Goal: Task Accomplishment & Management: Manage account settings

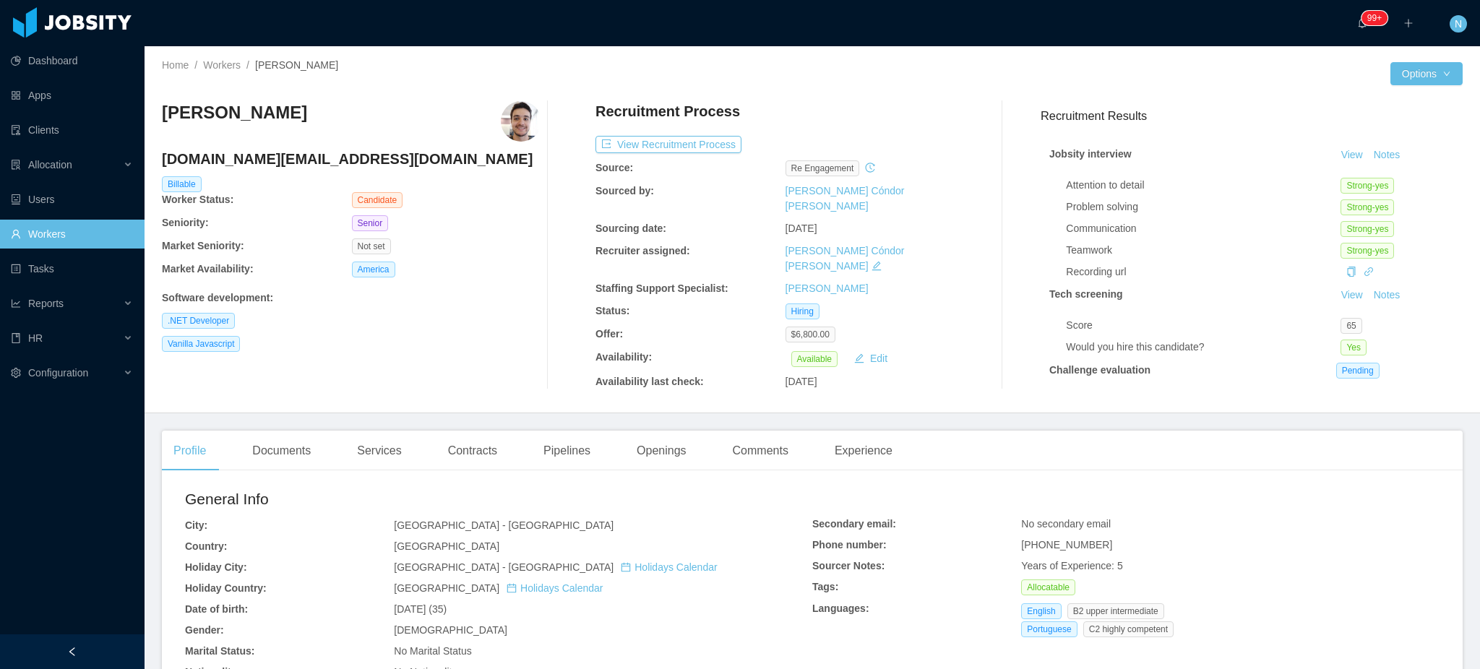
click at [267, 156] on h4 "tofoli.dev@gmail.com" at bounding box center [351, 159] width 379 height 20
copy h4 "tofoli.dev@gmail.com"
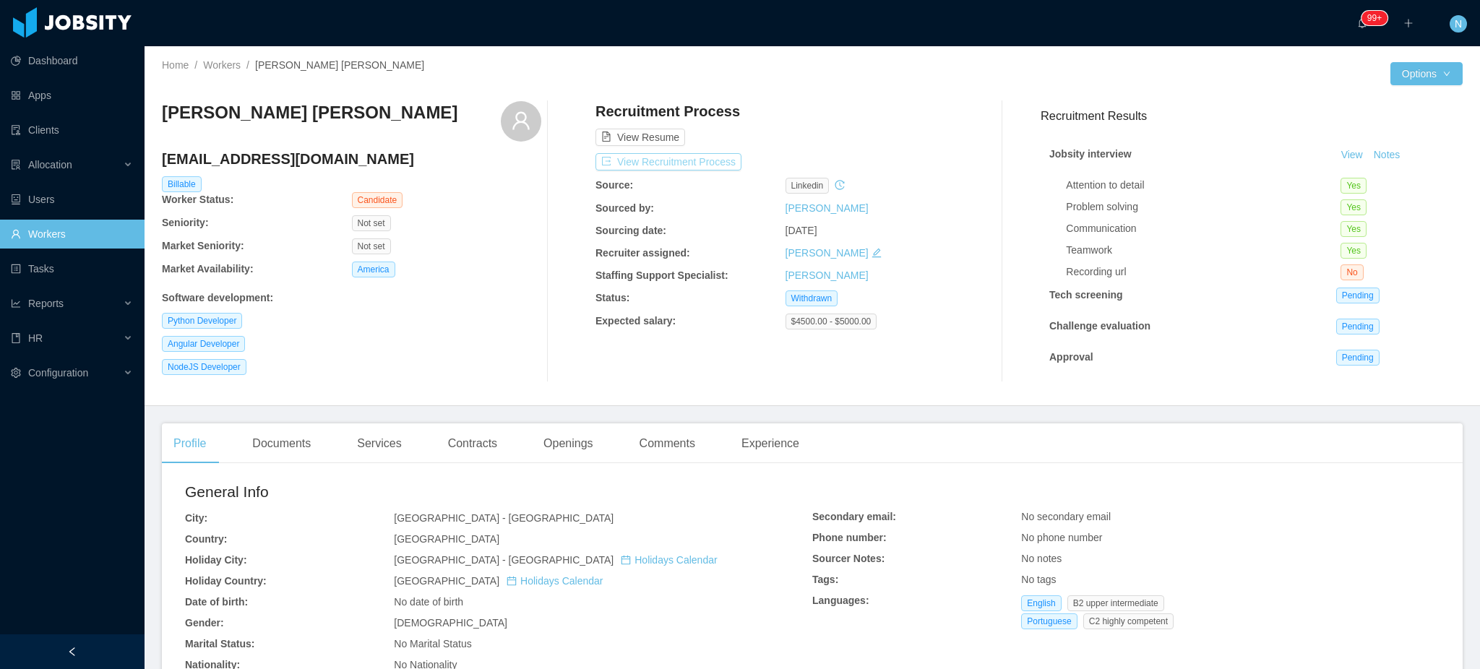
click at [703, 160] on button "View Recruitment Process" at bounding box center [668, 161] width 146 height 17
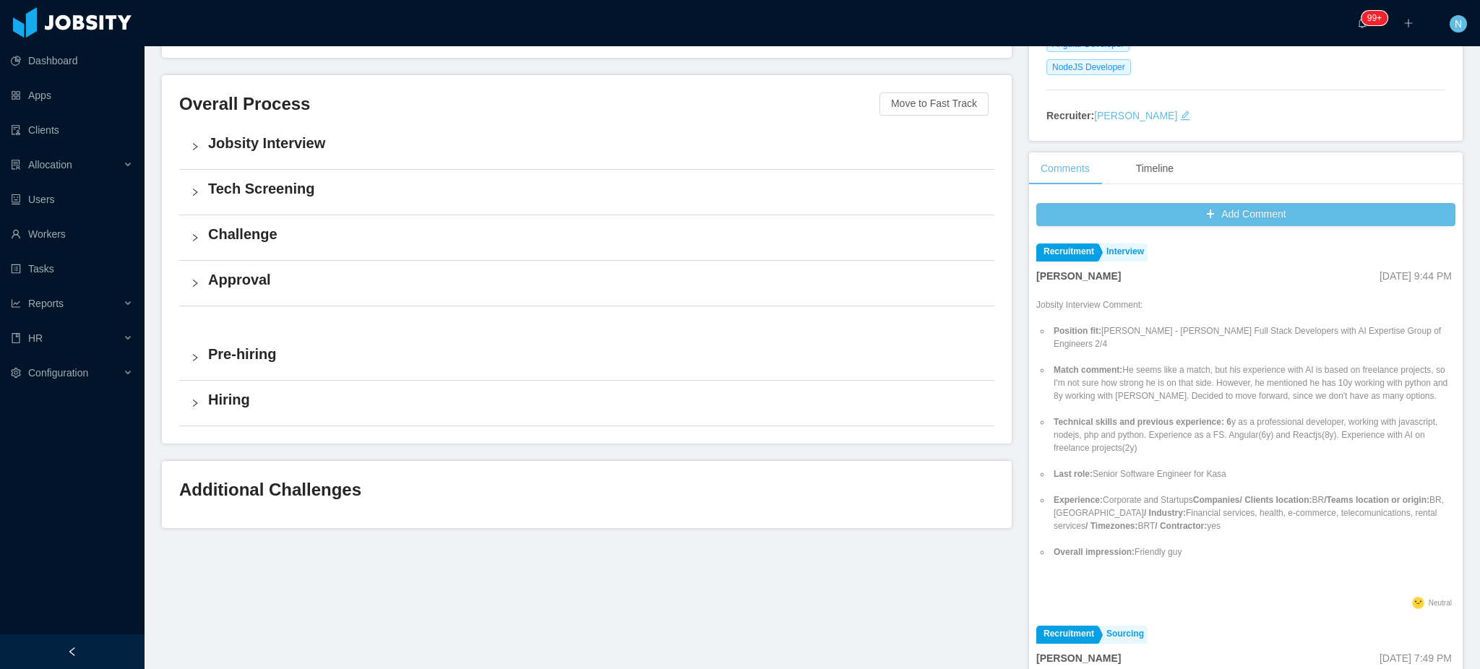
scroll to position [273, 0]
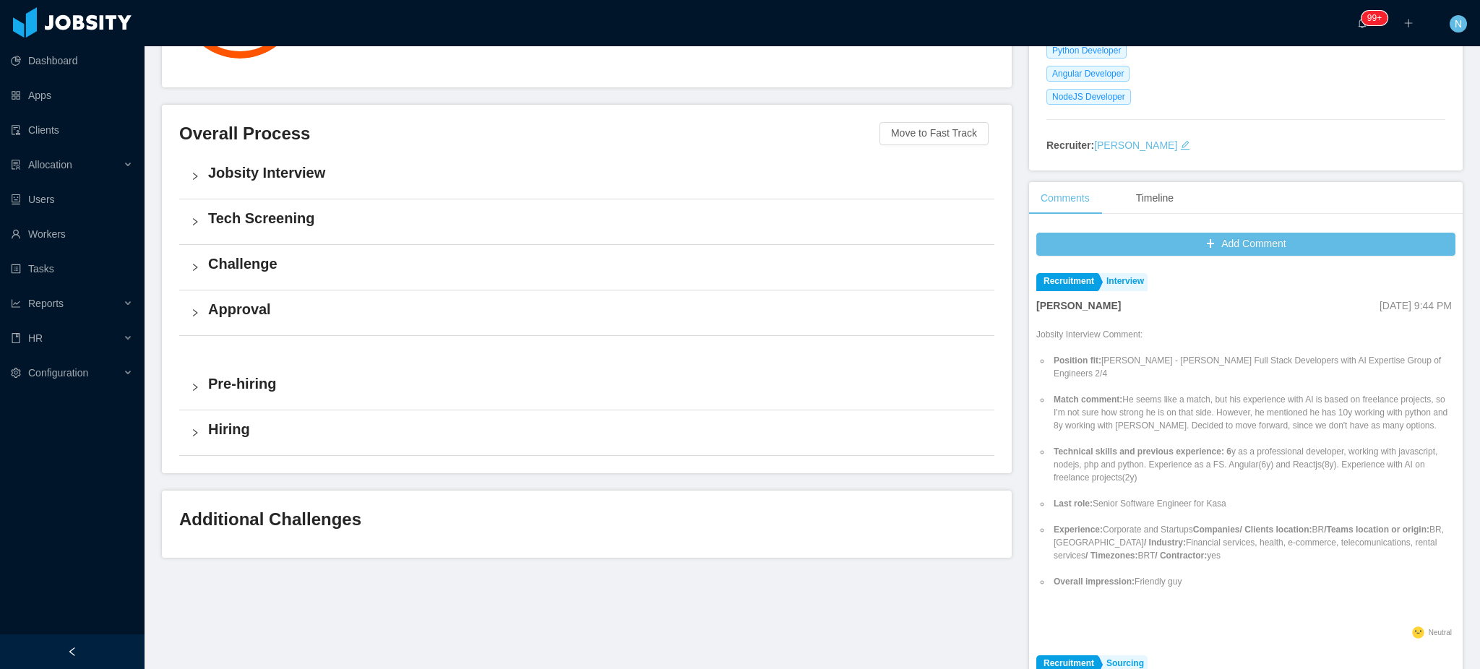
click at [440, 179] on h4 "Jobsity Interview" at bounding box center [595, 173] width 775 height 20
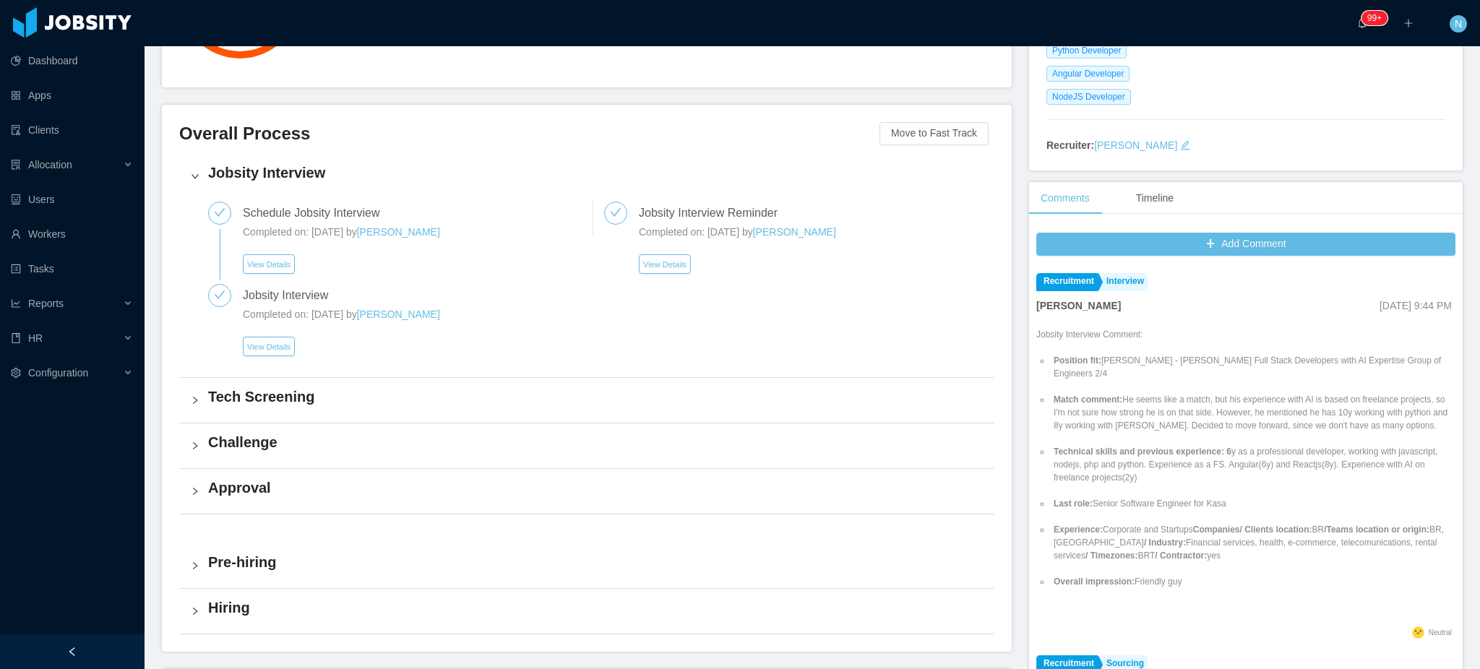
click at [375, 410] on div "Tech Screening" at bounding box center [586, 400] width 815 height 45
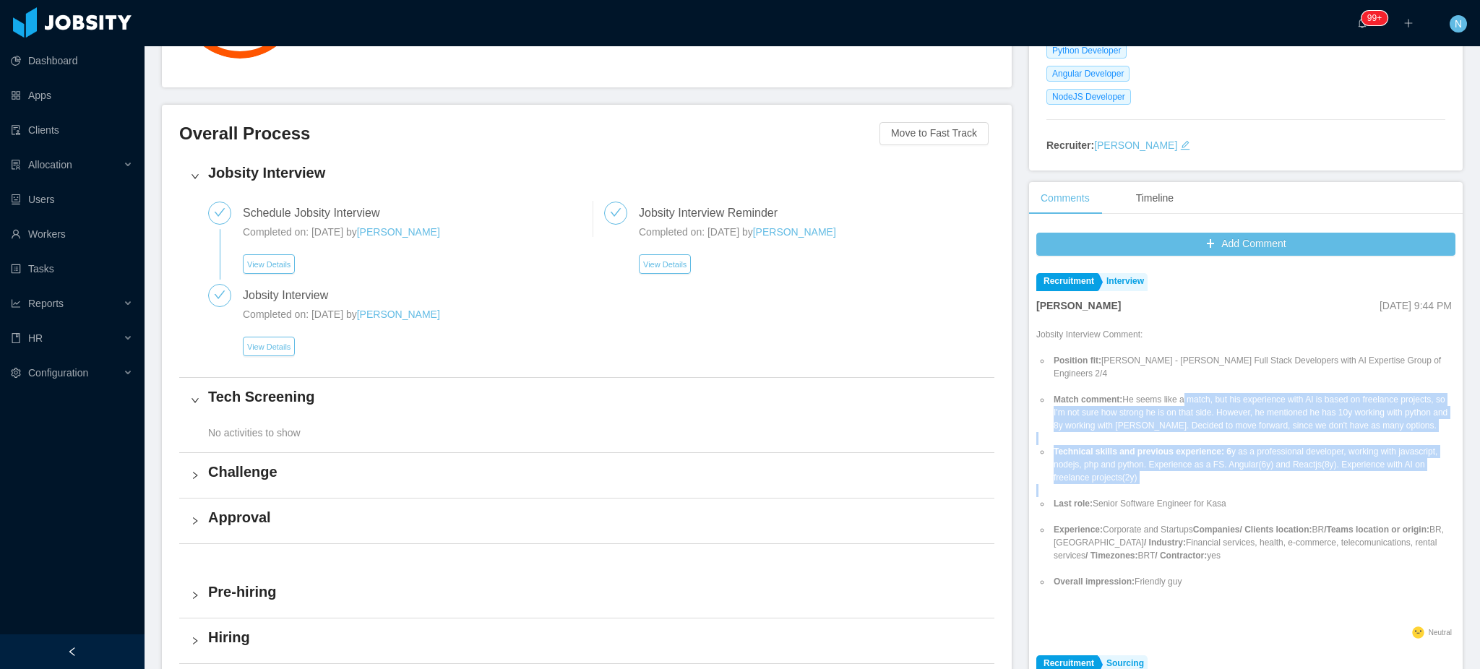
drag, startPoint x: 1184, startPoint y: 457, endPoint x: 1178, endPoint y: 538, distance: 81.9
click at [1179, 538] on ul "Position fit: McGraw-Hill - Kiran Prajapat's Full Stack Developers with AI Expe…" at bounding box center [1245, 471] width 419 height 260
click at [1176, 543] on li "Experience: Corporate and Startups Companies/ Clients location: BR /Teams locat…" at bounding box center [1253, 542] width 405 height 39
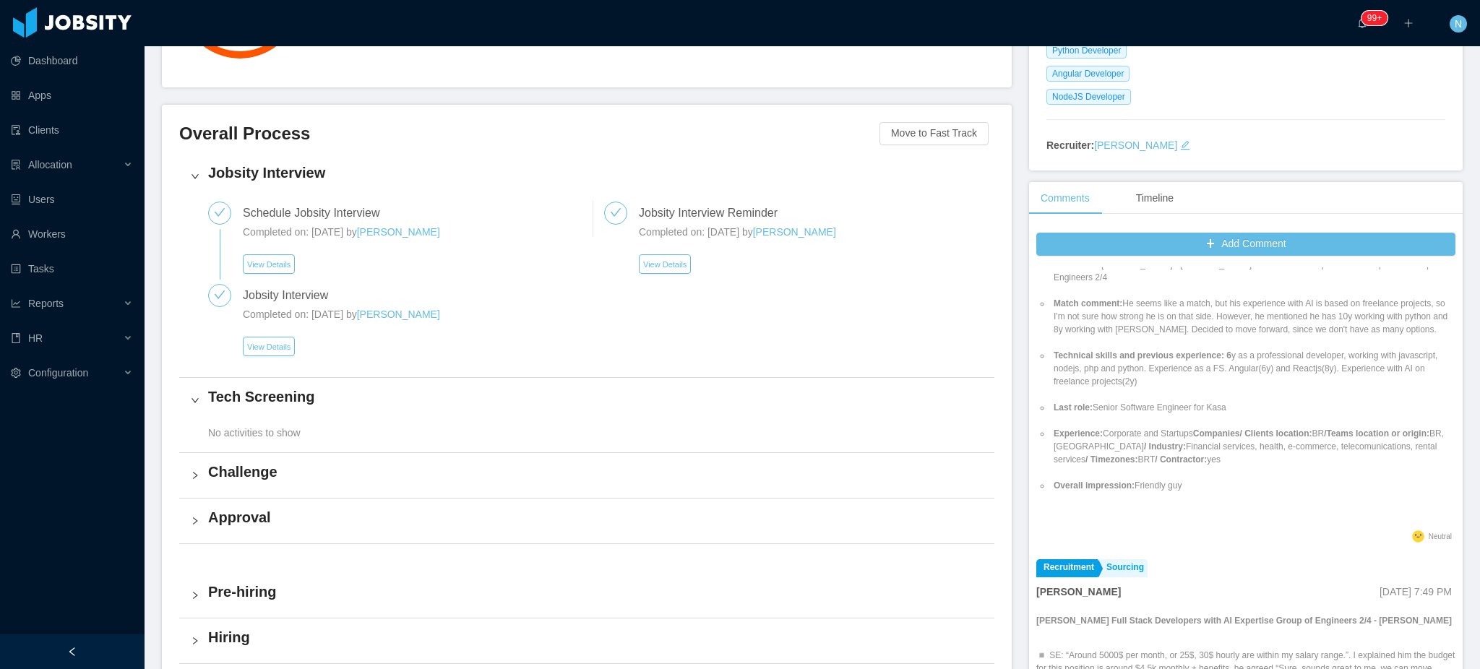
click at [1197, 466] on li "Experience: Corporate and Startups Companies/ Clients location: BR /Teams locat…" at bounding box center [1253, 446] width 405 height 39
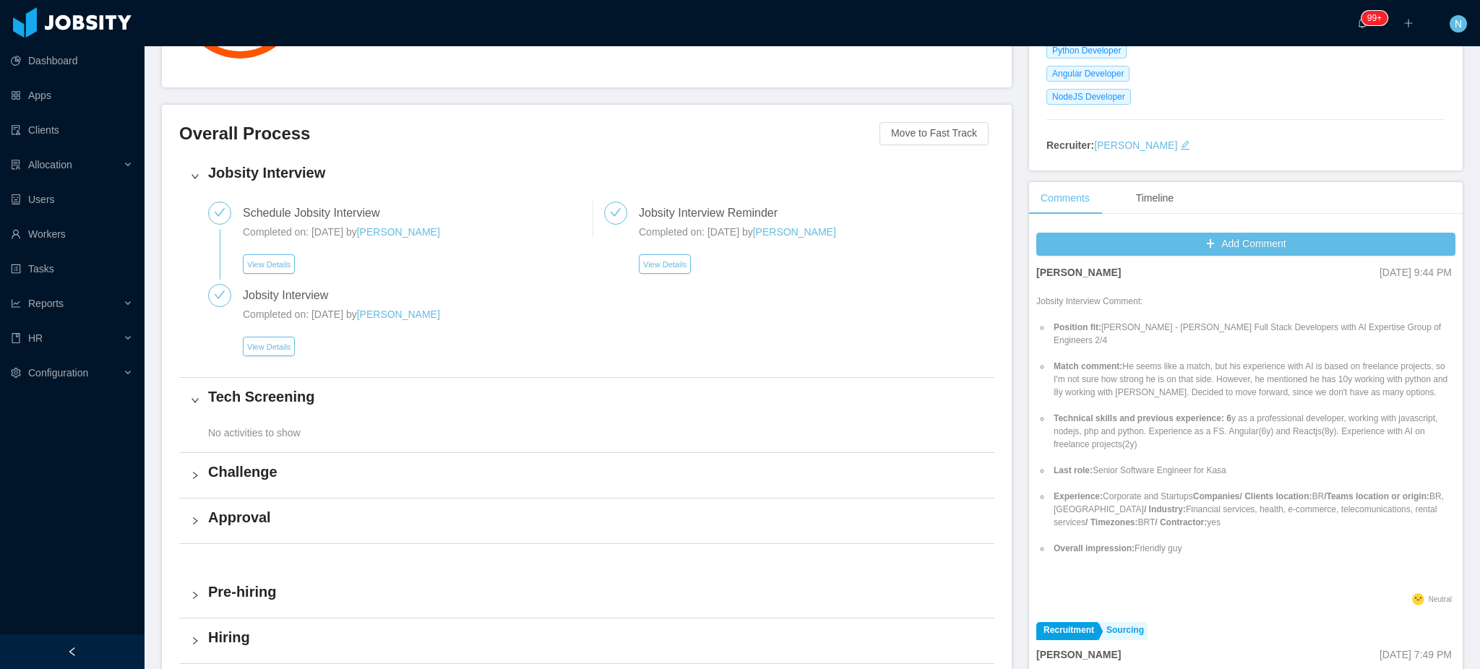
scroll to position [0, 0]
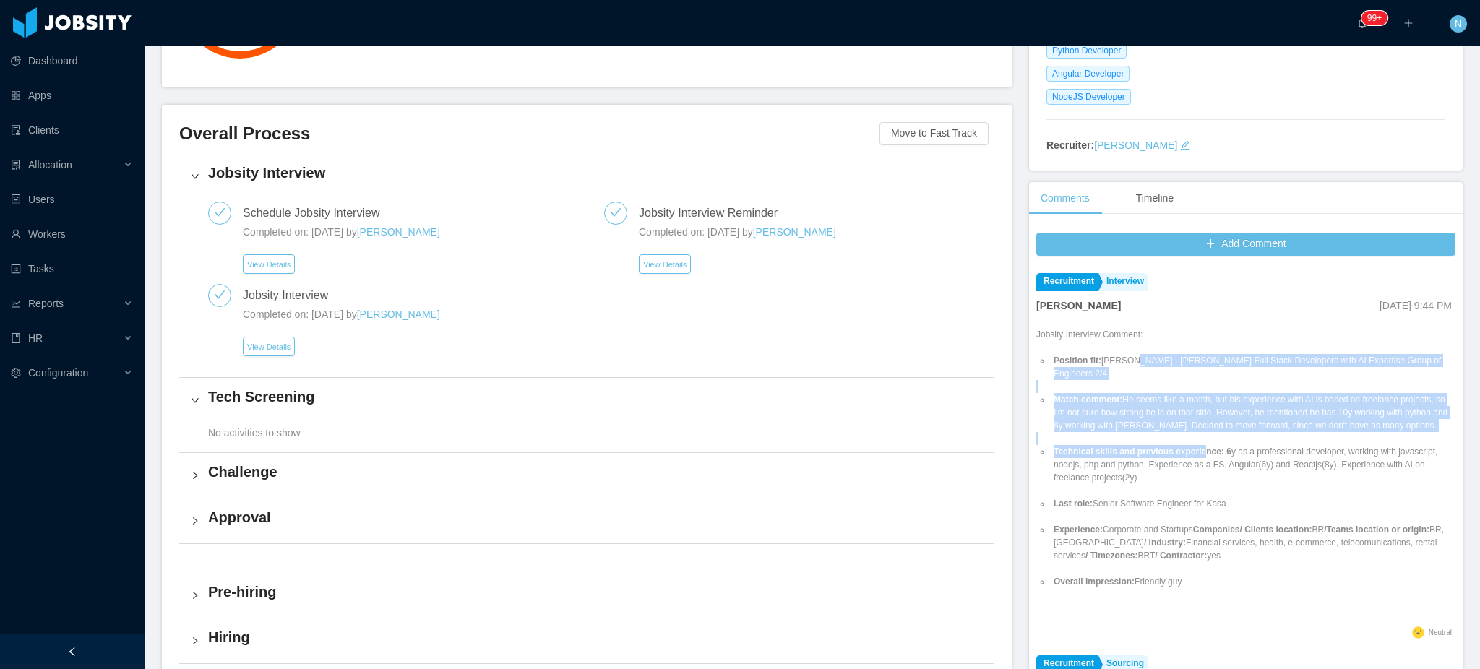
drag, startPoint x: 1123, startPoint y: 364, endPoint x: 1184, endPoint y: 467, distance: 120.2
click at [1184, 467] on ul "Position fit: McGraw-Hill - Kiran Prajapat's Full Stack Developers with AI Expe…" at bounding box center [1245, 471] width 419 height 260
click at [1184, 457] on strong "Technical skills and previous experience: 6" at bounding box center [1142, 452] width 178 height 10
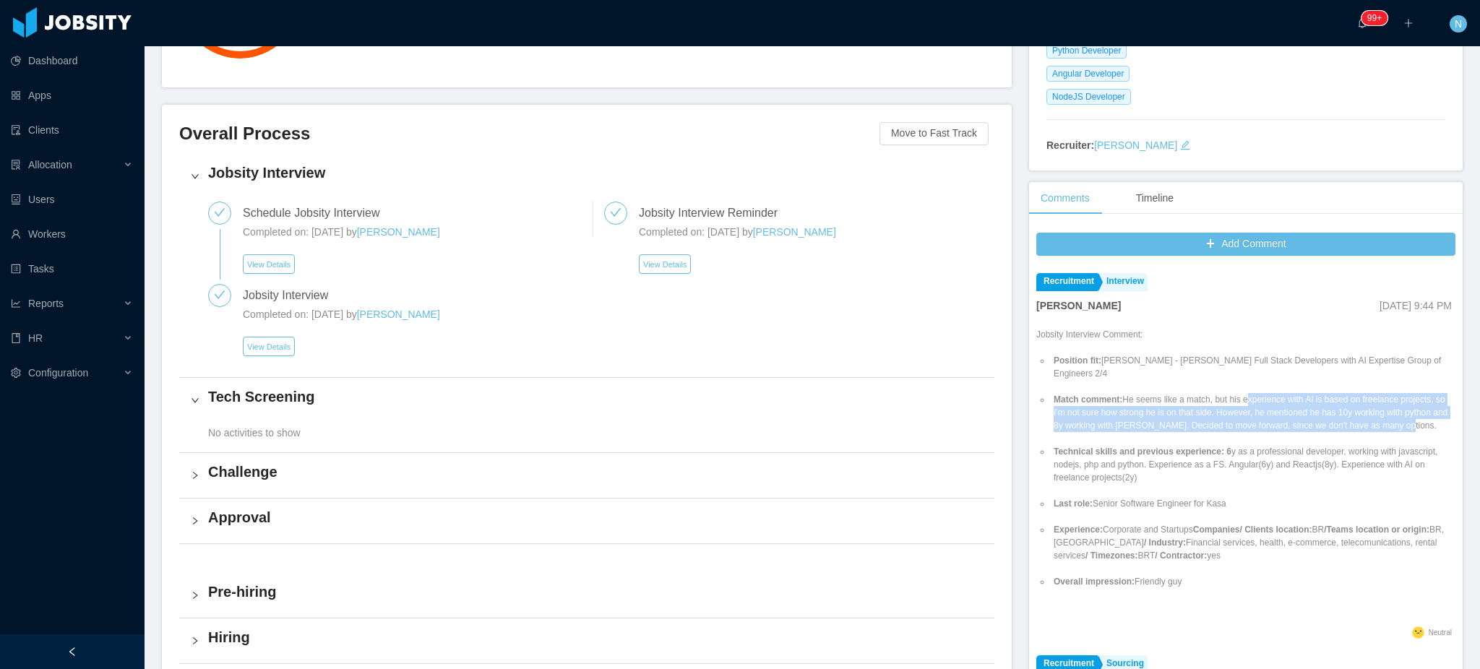
drag, startPoint x: 1233, startPoint y: 405, endPoint x: 1342, endPoint y: 447, distance: 116.9
click at [1342, 432] on li "Match comment: He seems like a match, but his experience with AI is based on fr…" at bounding box center [1253, 412] width 405 height 39
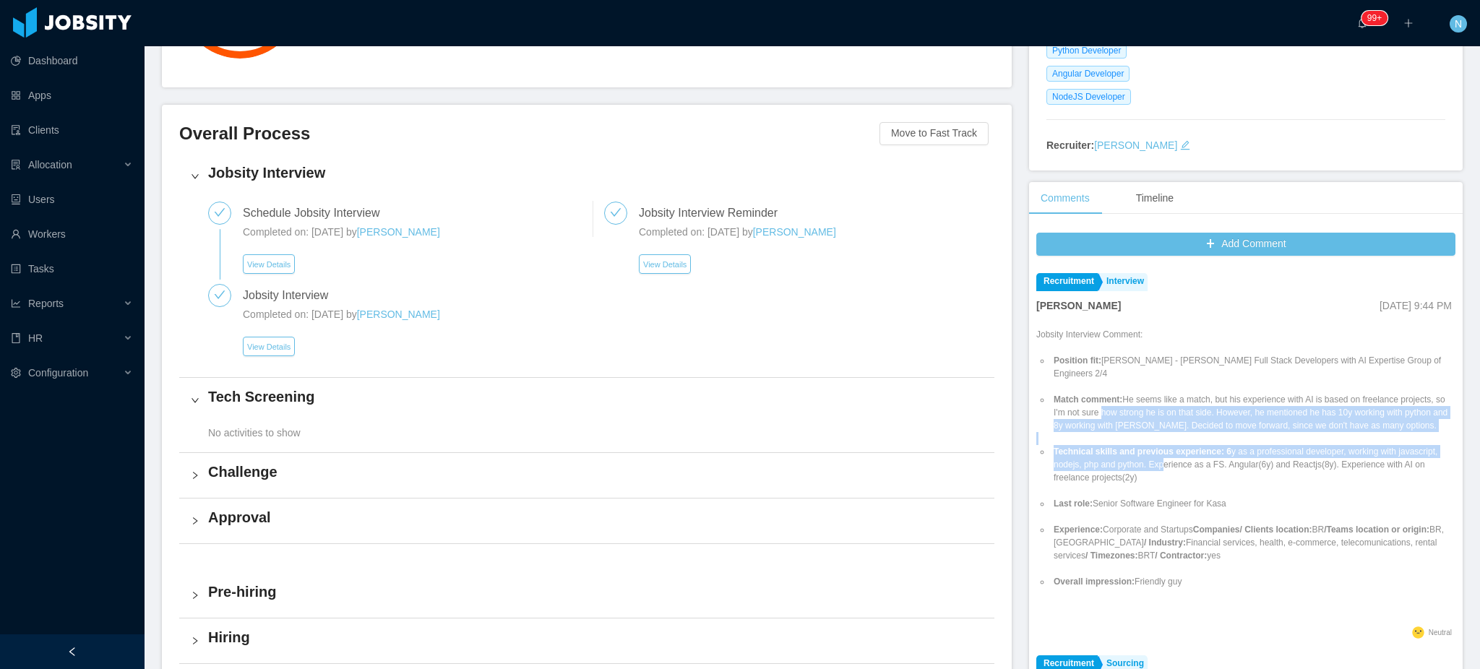
drag, startPoint x: 1122, startPoint y: 442, endPoint x: 1150, endPoint y: 474, distance: 42.5
click at [1150, 474] on ul "Position fit: McGraw-Hill - Kiran Prajapat's Full Stack Developers with AI Expe…" at bounding box center [1245, 471] width 419 height 260
click at [1150, 474] on li "Technical skills and previous experience: 6 y as a professional developer, work…" at bounding box center [1253, 464] width 405 height 39
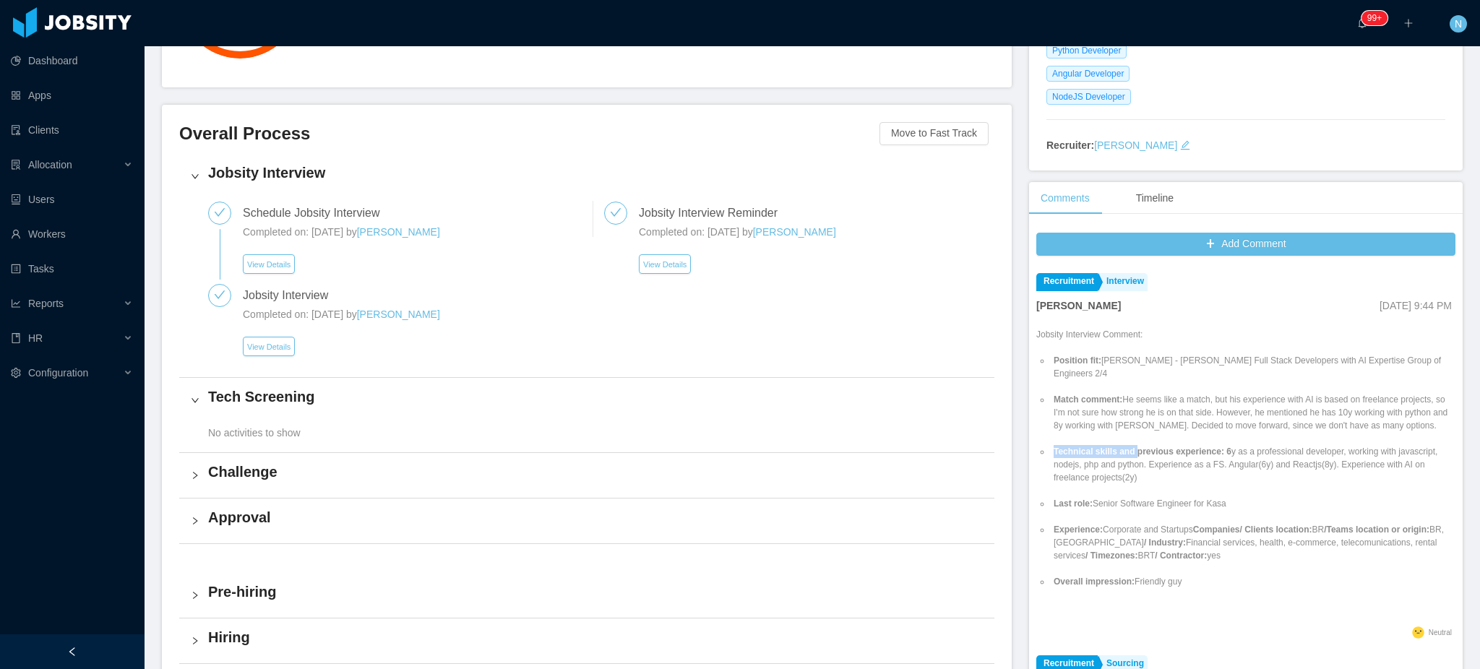
drag, startPoint x: 1142, startPoint y: 467, endPoint x: 1189, endPoint y: 501, distance: 58.4
click at [1189, 501] on ul "Position fit: McGraw-Hill - Kiran Prajapat's Full Stack Developers with AI Expe…" at bounding box center [1245, 471] width 419 height 260
click at [1188, 501] on ul "Position fit: McGraw-Hill - Kiran Prajapat's Full Stack Developers with AI Expe…" at bounding box center [1245, 471] width 419 height 260
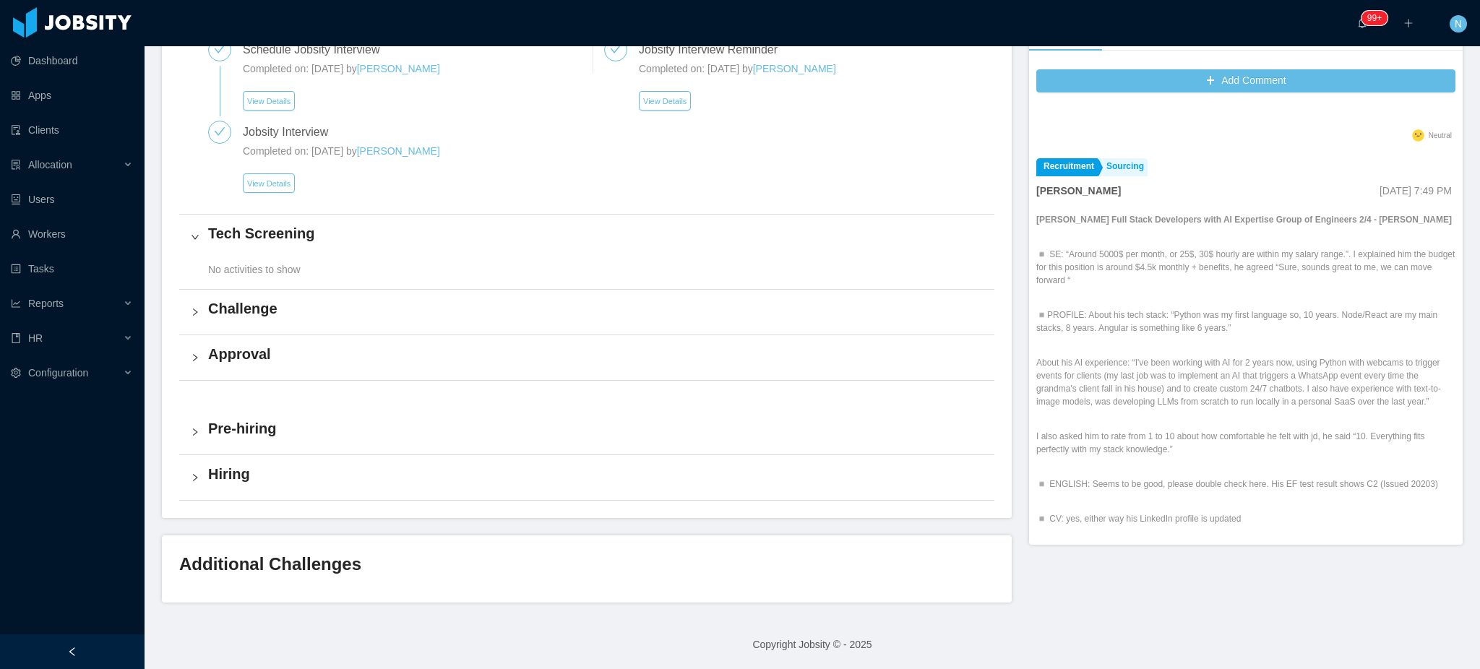
scroll to position [333, 0]
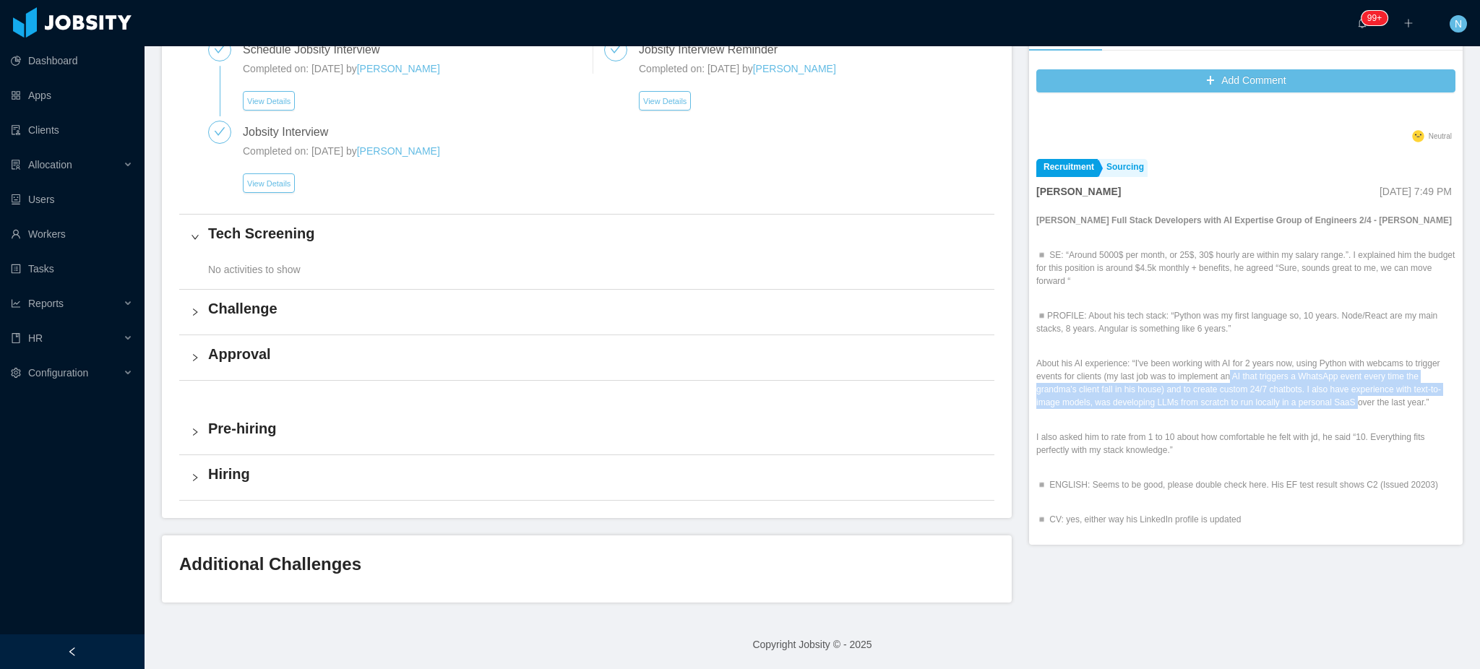
drag, startPoint x: 1327, startPoint y: 385, endPoint x: 1373, endPoint y: 418, distance: 55.9
click at [1373, 409] on p "About his AI experience: “I've been working with AI for 2 years now, using Pyth…" at bounding box center [1245, 383] width 419 height 52
drag, startPoint x: 1215, startPoint y: 383, endPoint x: 1366, endPoint y: 420, distance: 156.1
click at [1366, 409] on p "About his AI experience: “I've been working with AI for 2 years now, using Pyth…" at bounding box center [1245, 383] width 419 height 52
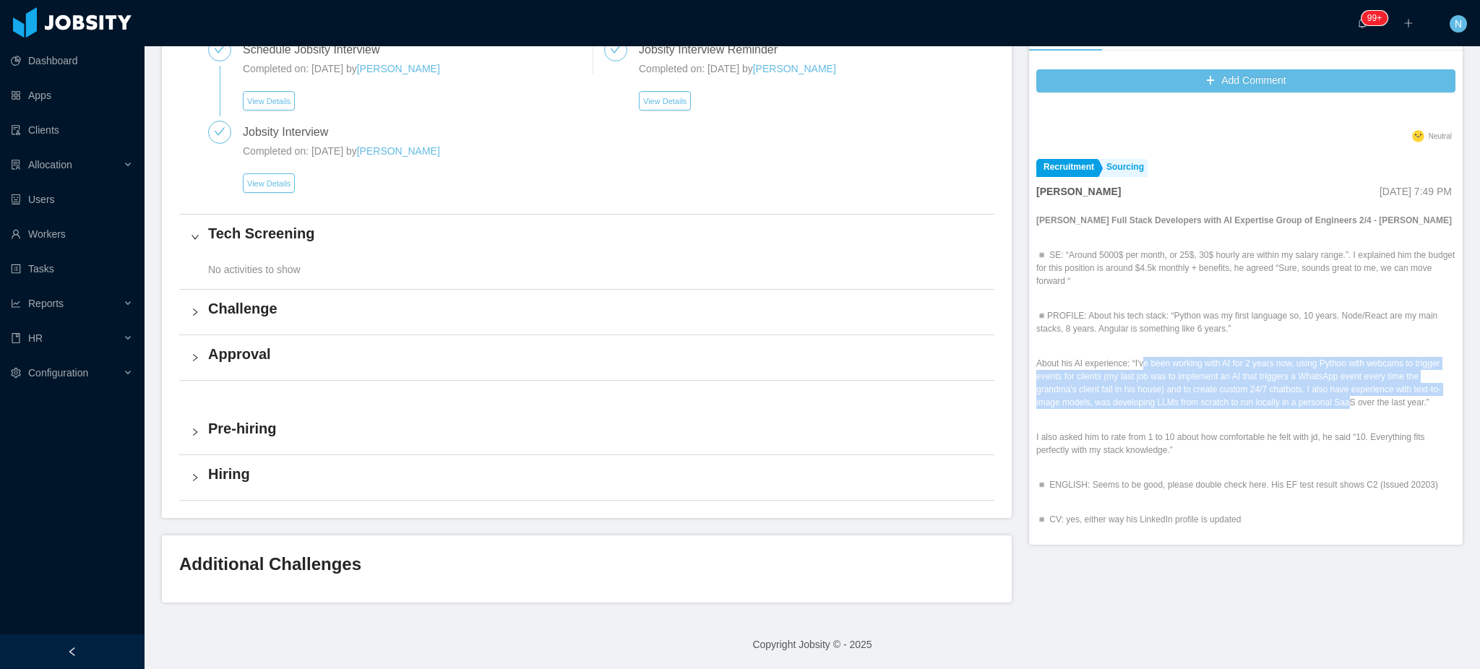
click at [1366, 409] on p "About his AI experience: “I've been working with AI for 2 years now, using Pyth…" at bounding box center [1245, 383] width 419 height 52
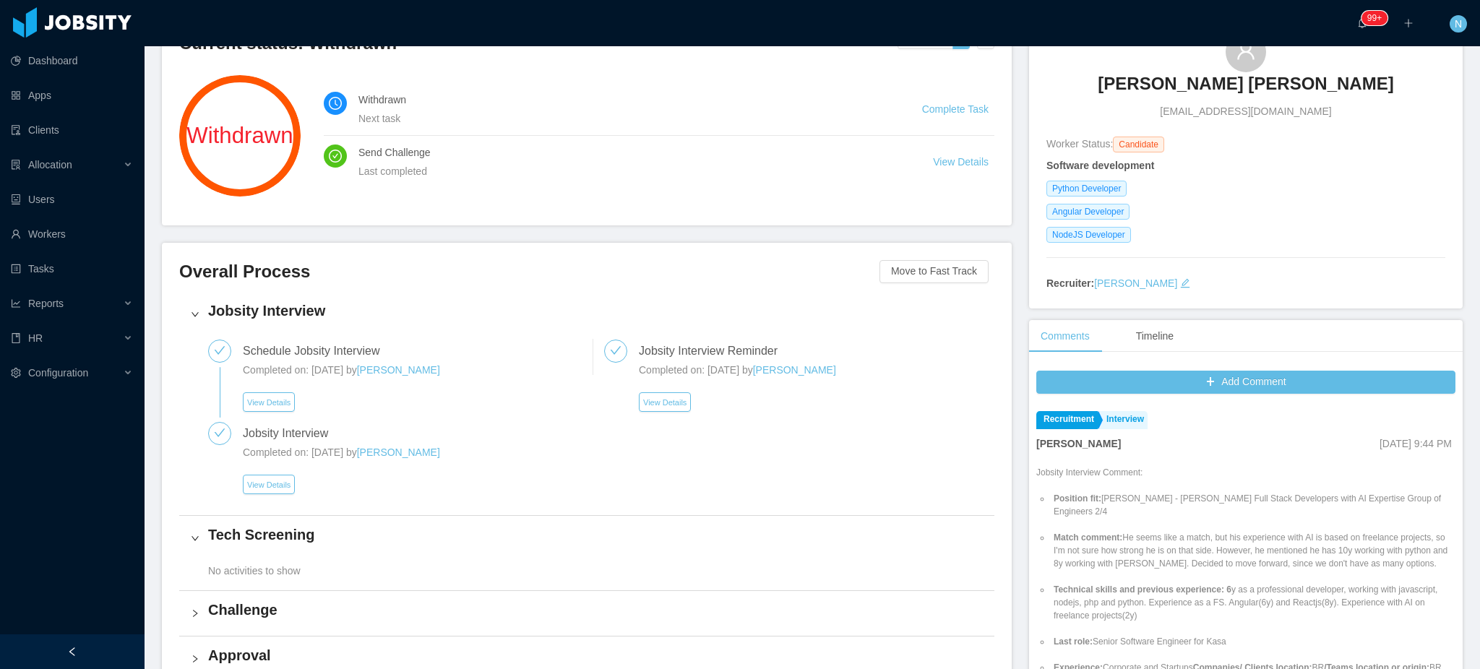
scroll to position [0, 0]
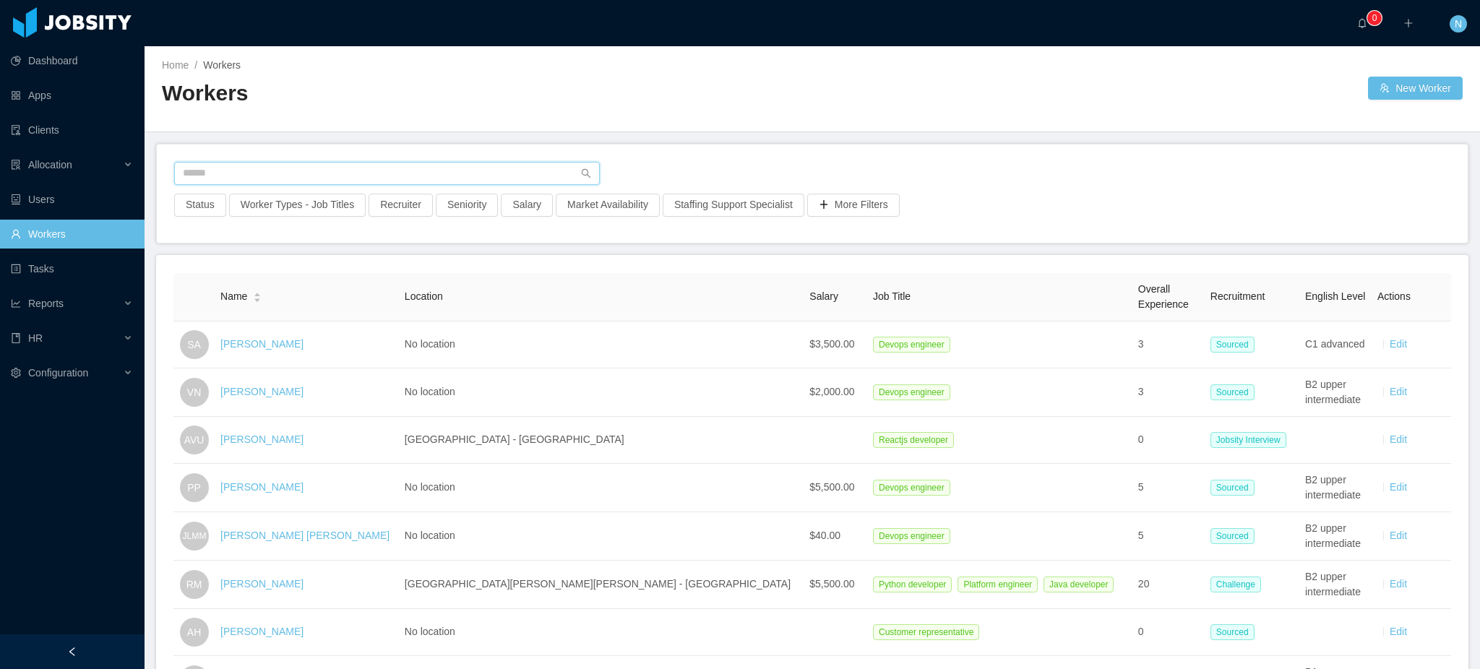
click at [482, 173] on input "text" at bounding box center [387, 173] width 426 height 23
paste input "**********"
type input "**********"
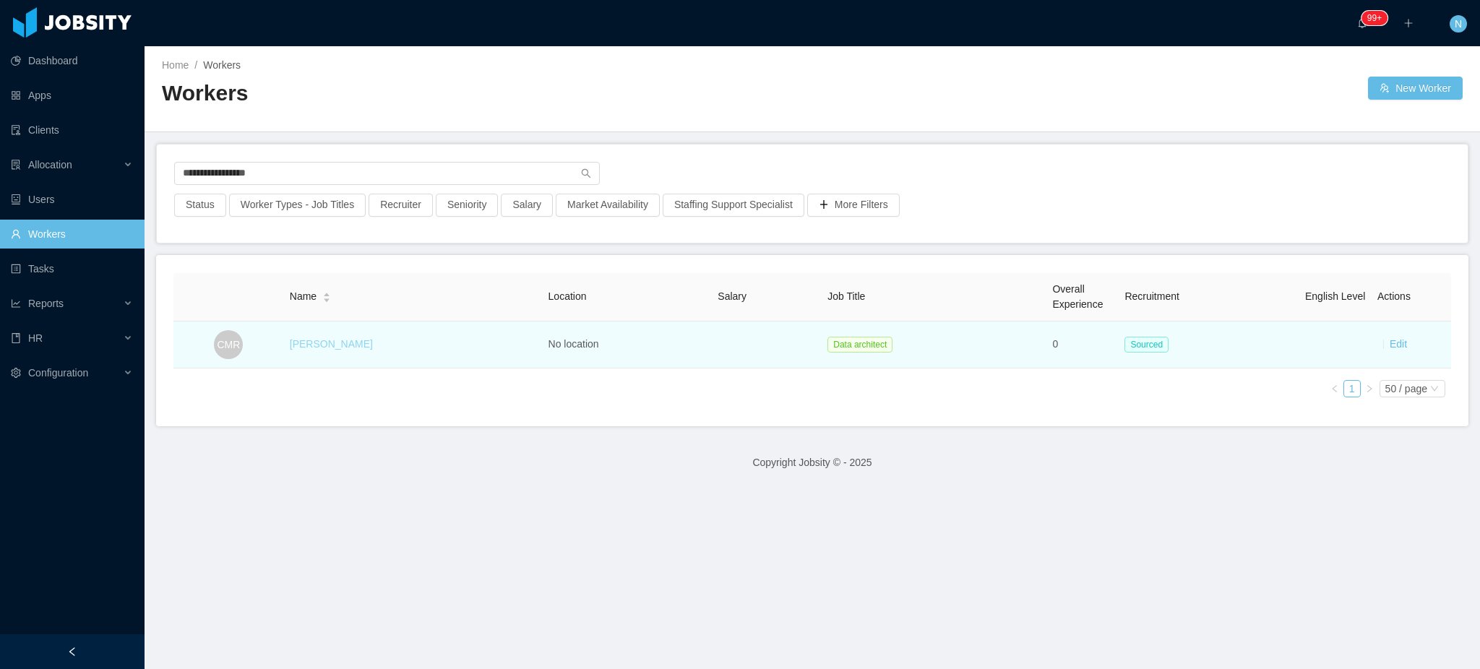
click at [366, 345] on link "Cristian Muñoz Rosenfeld" at bounding box center [331, 344] width 83 height 12
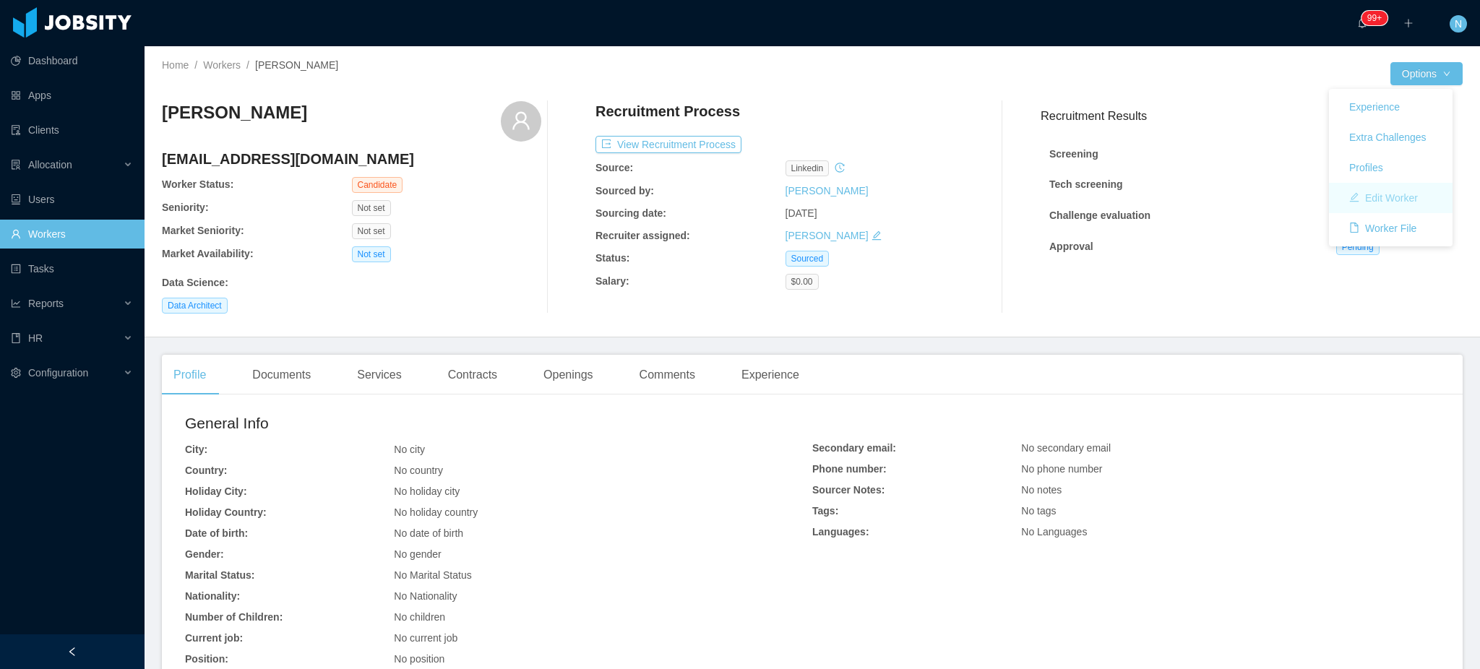
click at [1402, 191] on button "Edit Worker" at bounding box center [1383, 197] width 92 height 23
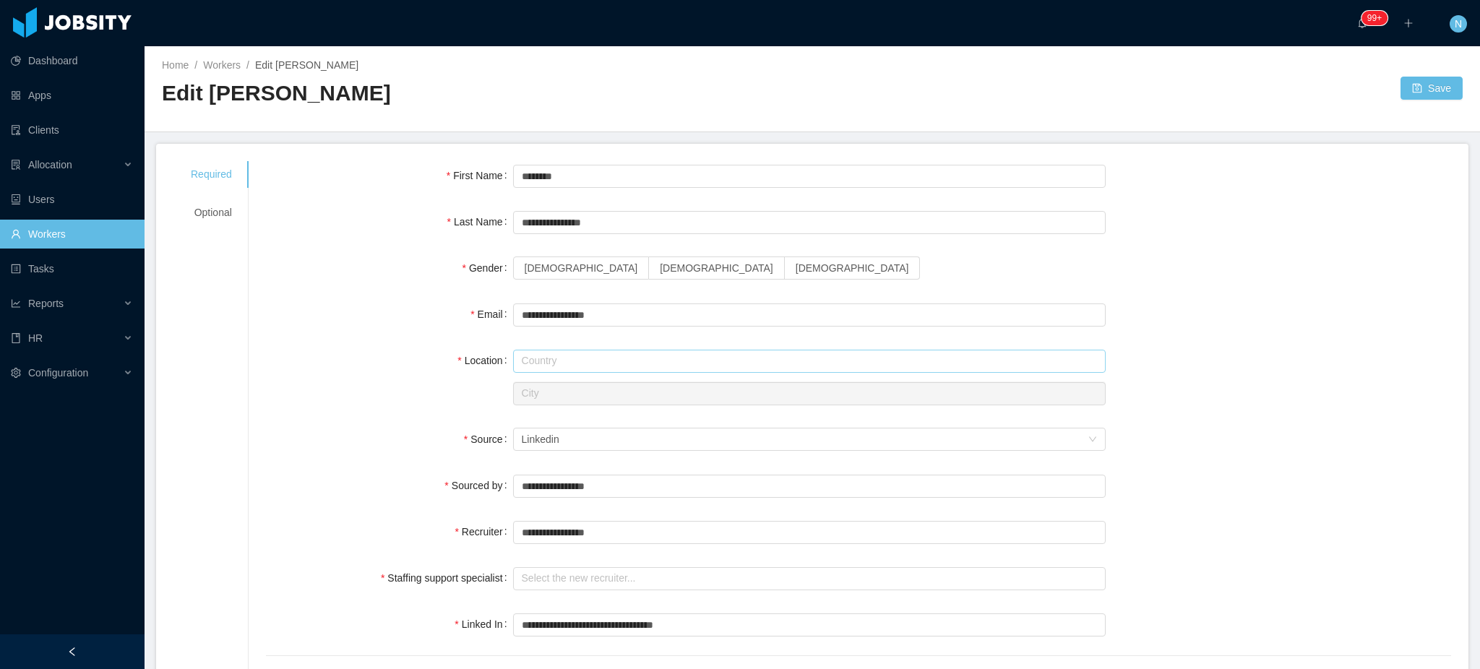
click at [583, 360] on input "text" at bounding box center [809, 361] width 593 height 23
click at [649, 260] on label "Male" at bounding box center [717, 268] width 136 height 23
click at [548, 366] on input "*****" at bounding box center [809, 361] width 593 height 23
click at [553, 398] on li "Chile" at bounding box center [802, 389] width 585 height 23
type input "*****"
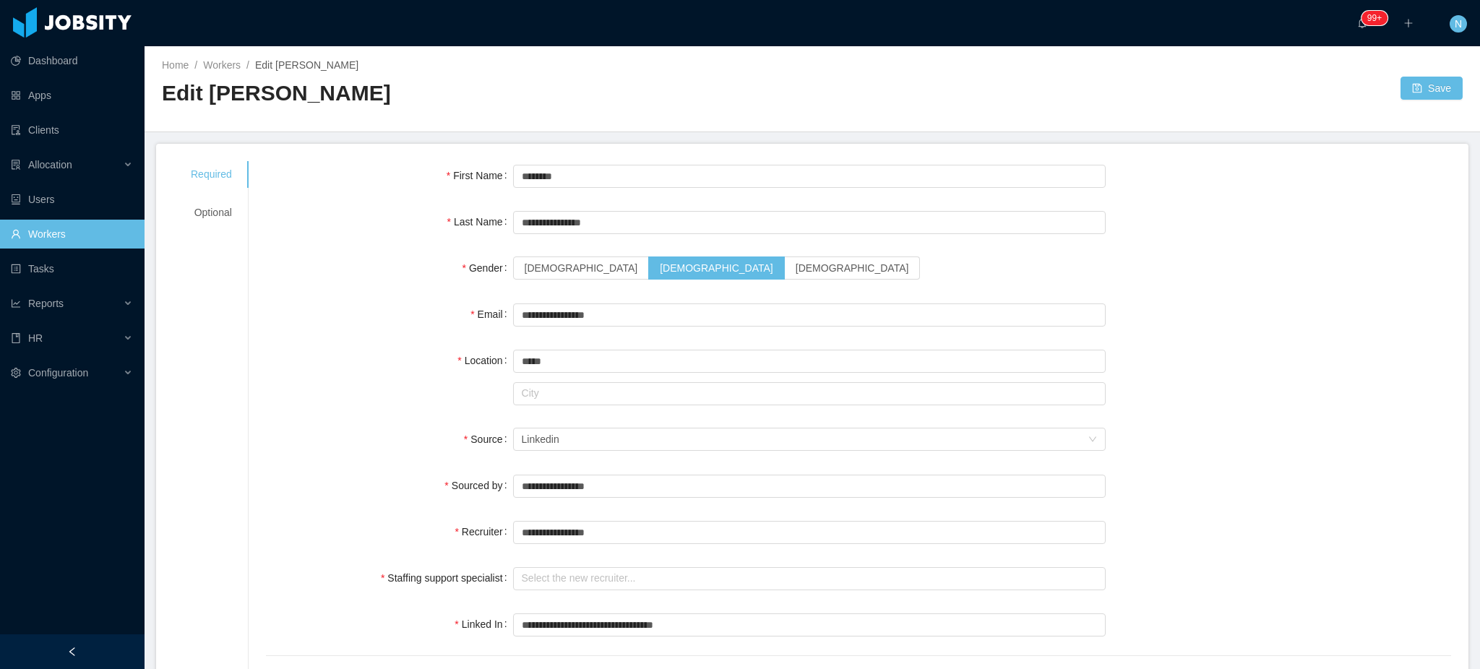
click at [397, 434] on div "Source" at bounding box center [389, 439] width 247 height 29
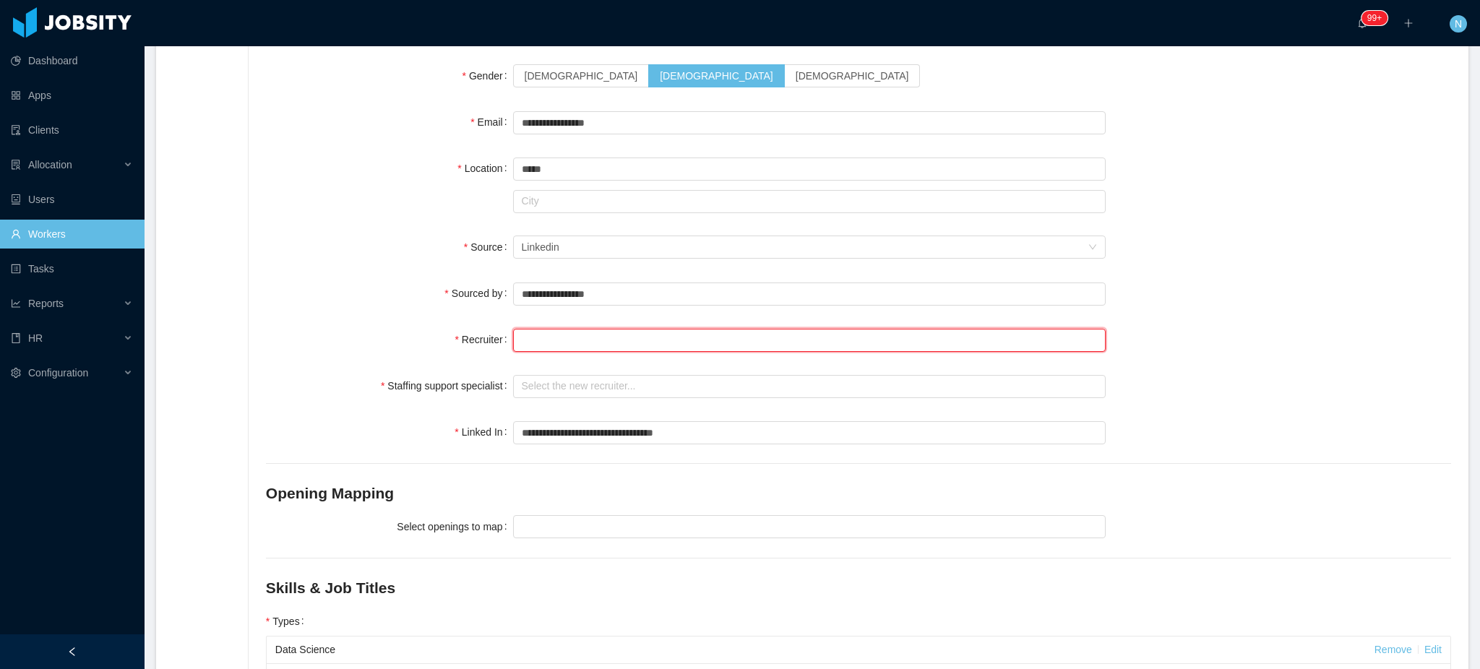
click at [587, 345] on input "text" at bounding box center [809, 340] width 593 height 23
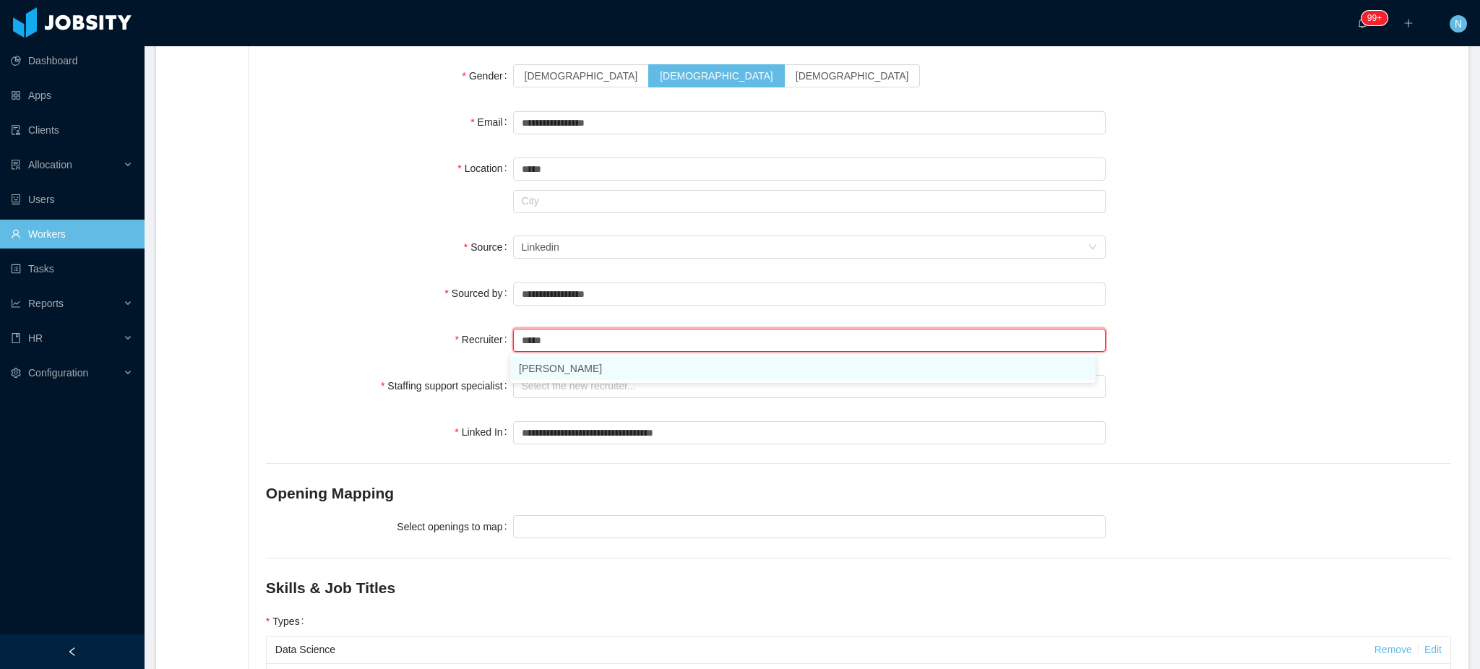
click at [573, 366] on li "[PERSON_NAME]" at bounding box center [802, 368] width 585 height 23
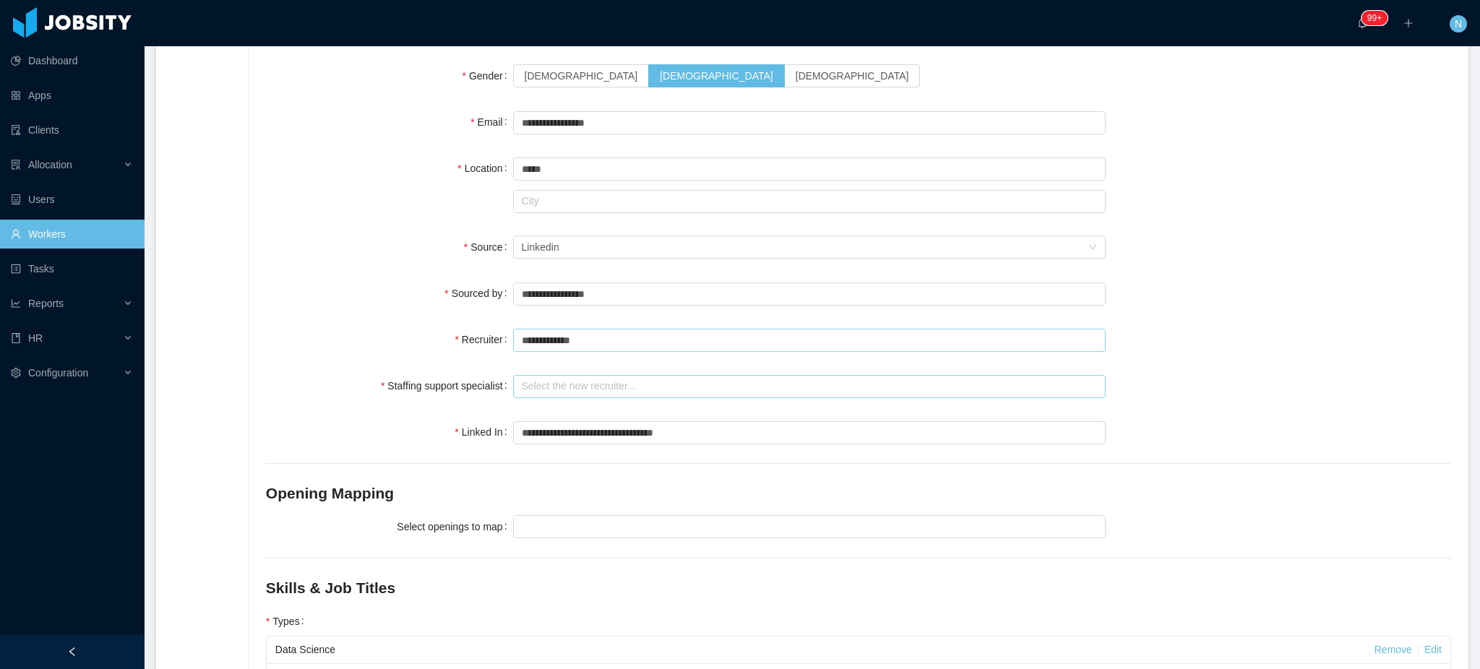
type input "**********"
click at [563, 389] on input "text" at bounding box center [809, 386] width 593 height 23
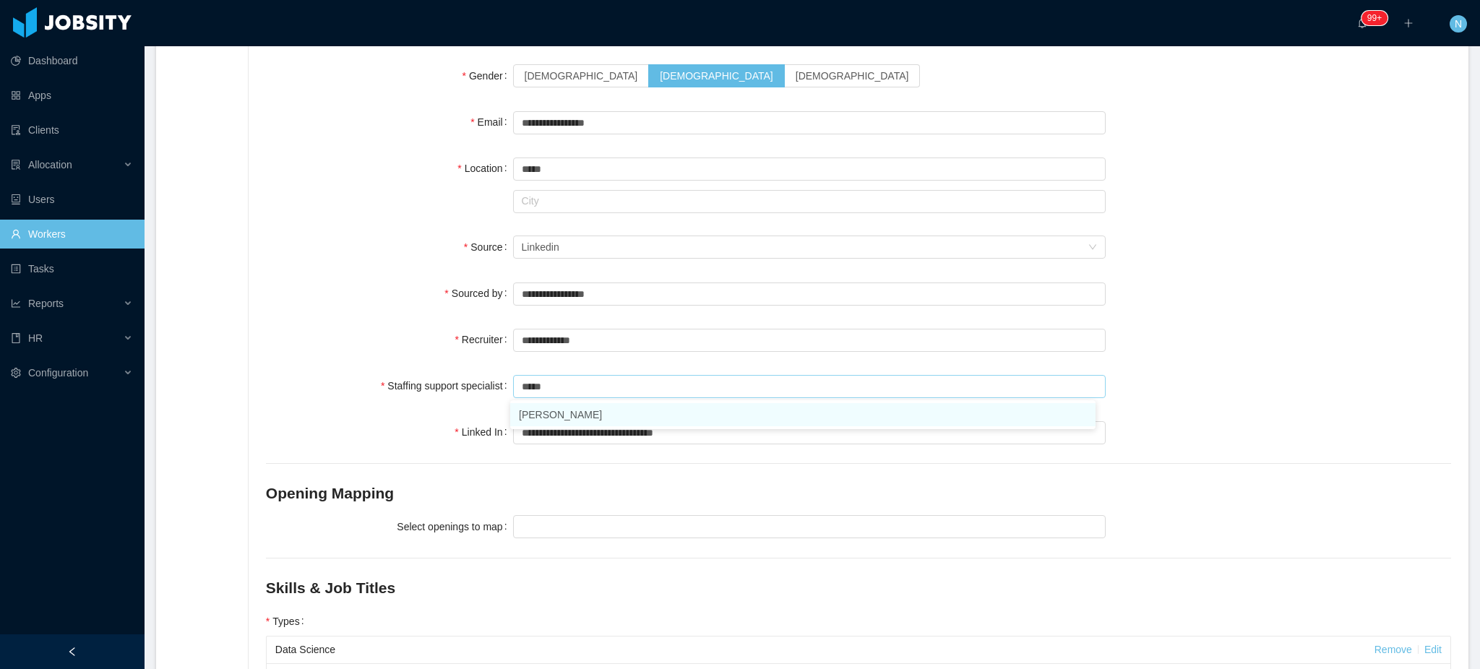
click at [571, 410] on li "[PERSON_NAME]" at bounding box center [802, 414] width 585 height 23
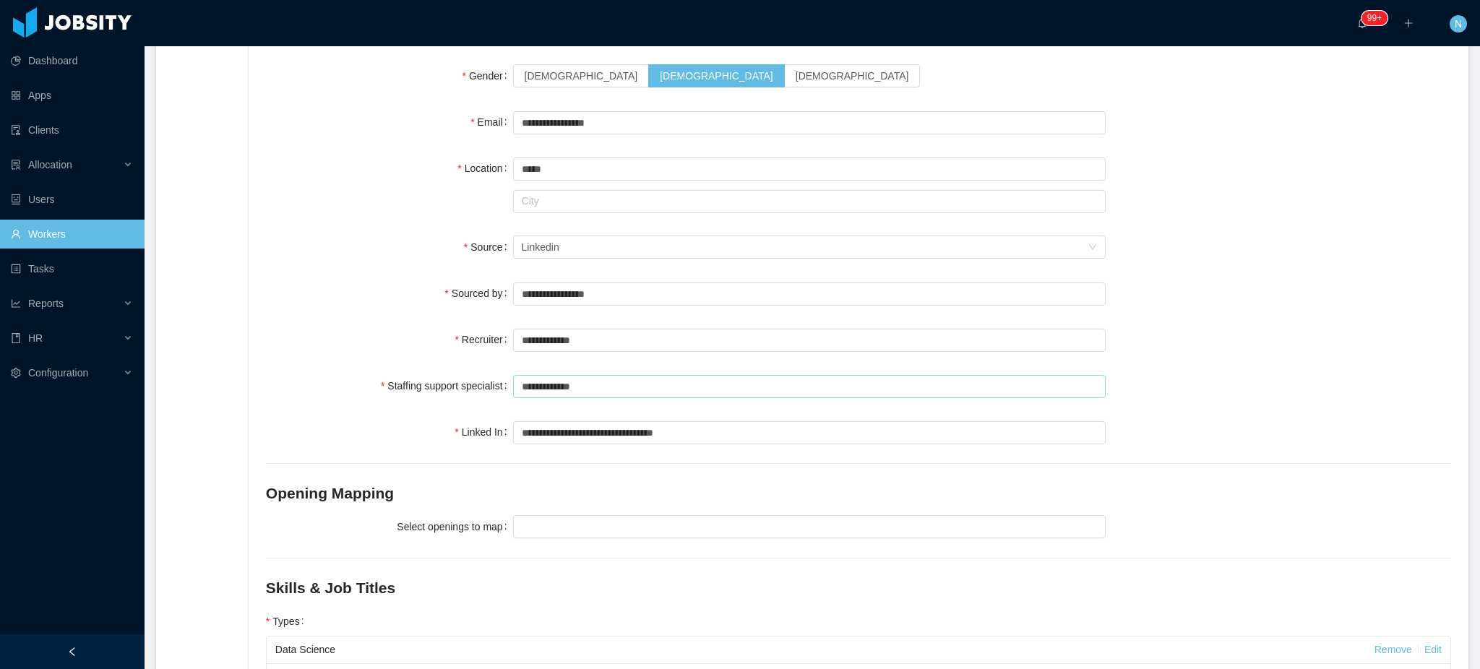
type input "**********"
click at [344, 420] on div "Linked In" at bounding box center [389, 432] width 247 height 29
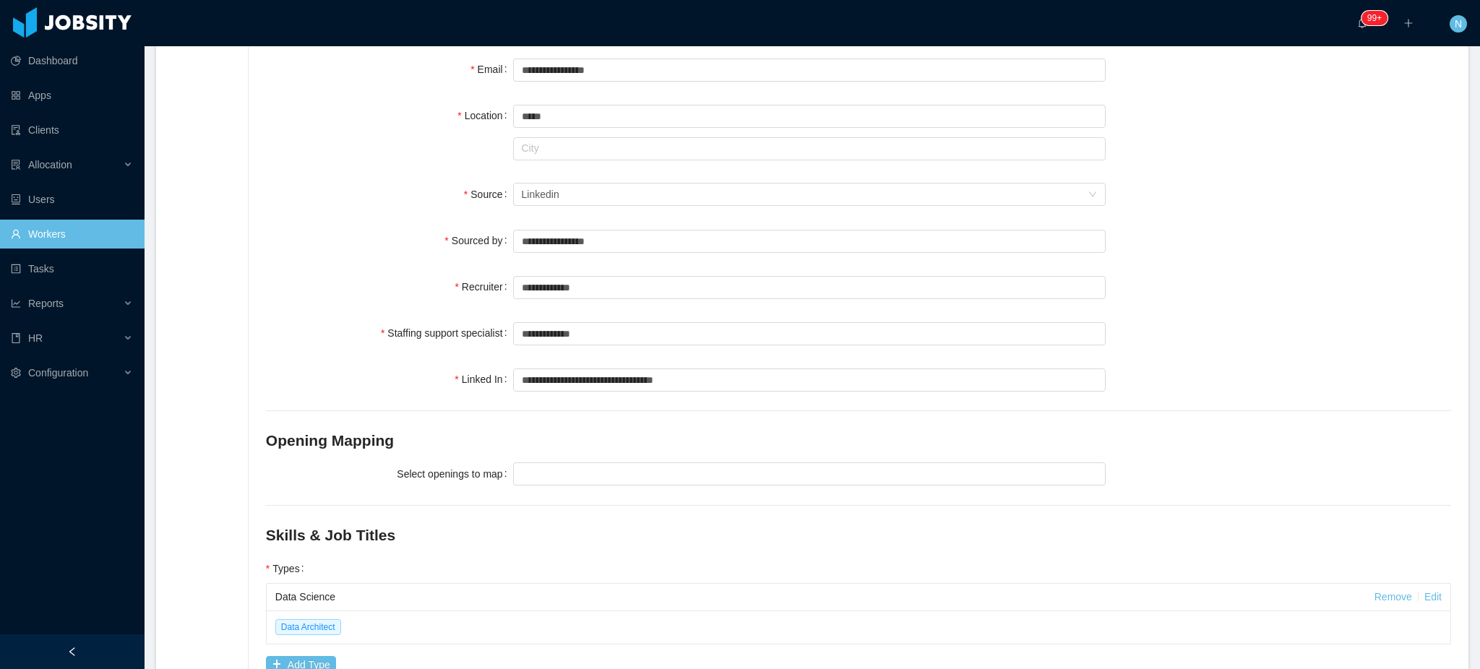
scroll to position [225, 0]
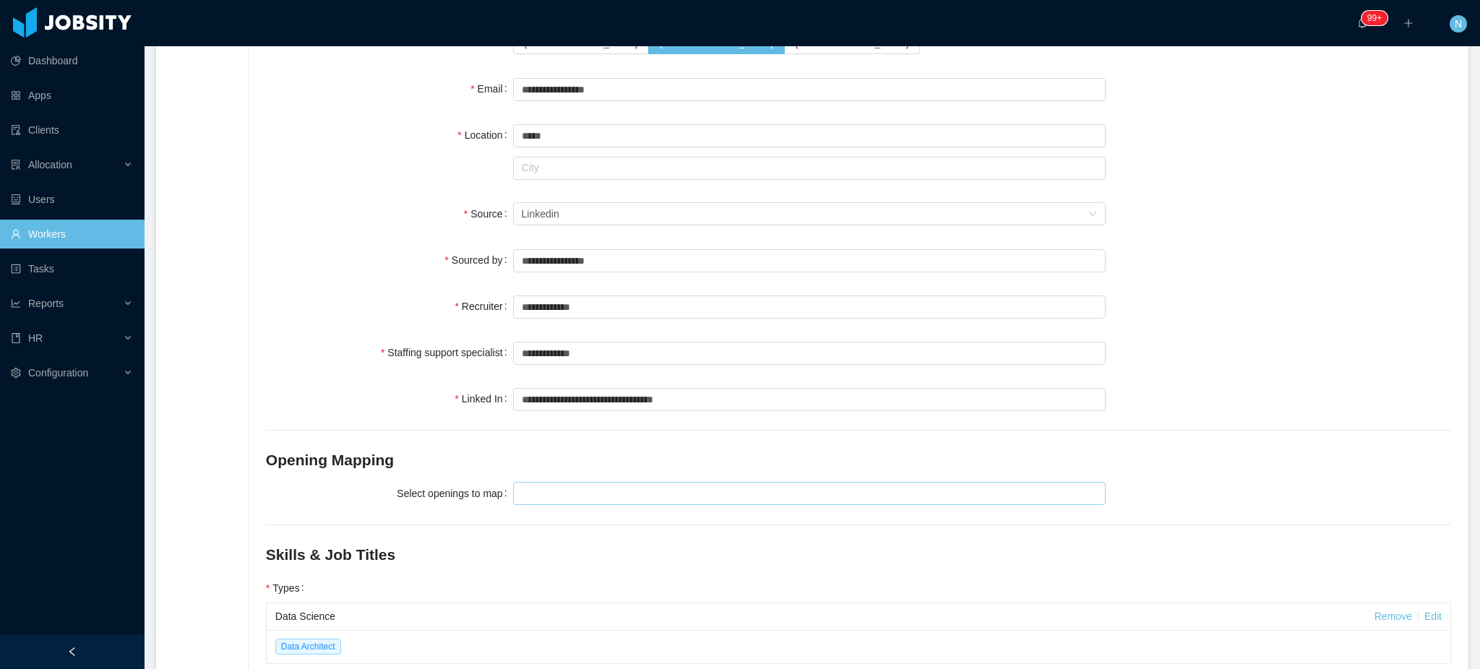
click at [551, 500] on div at bounding box center [806, 494] width 579 height 22
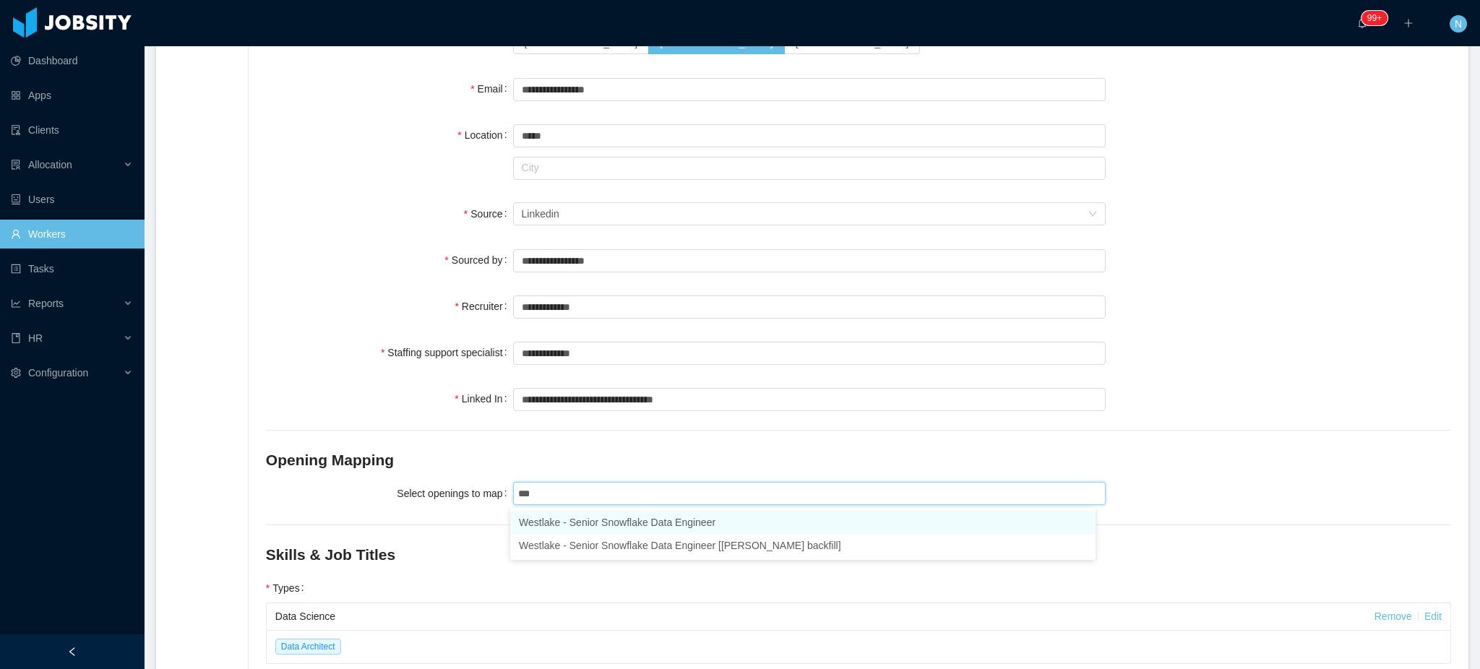
type input "****"
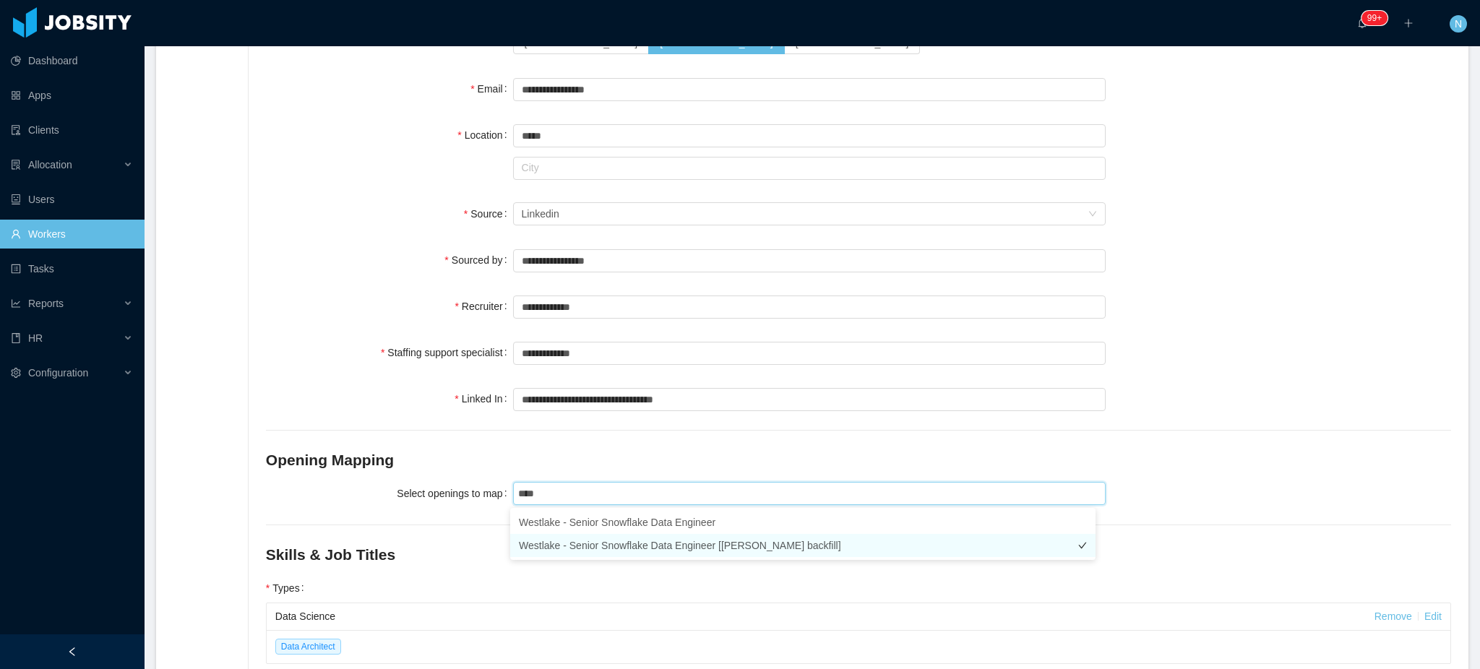
click at [639, 543] on li "Westlake - Senior Snowflake Data Engineer [[PERSON_NAME] backfill]" at bounding box center [802, 545] width 585 height 23
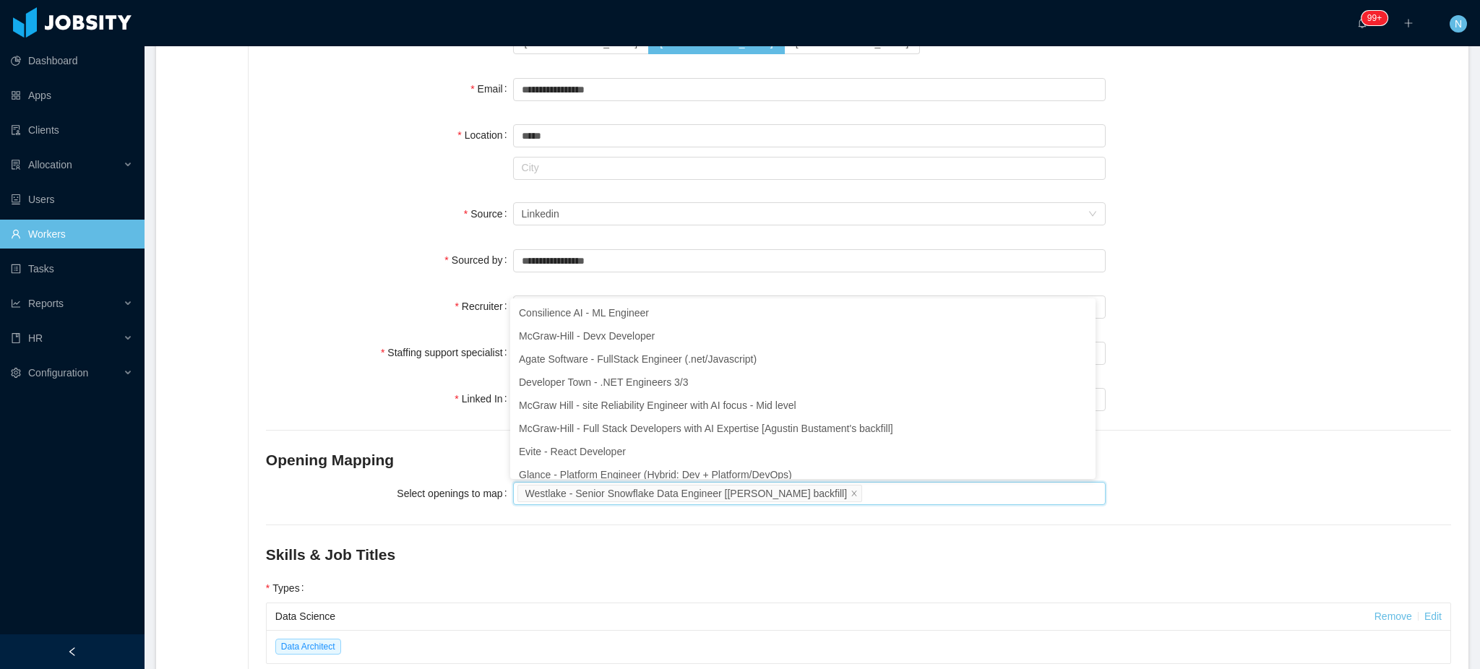
click at [1218, 508] on div "**********" at bounding box center [858, 408] width 1185 height 944
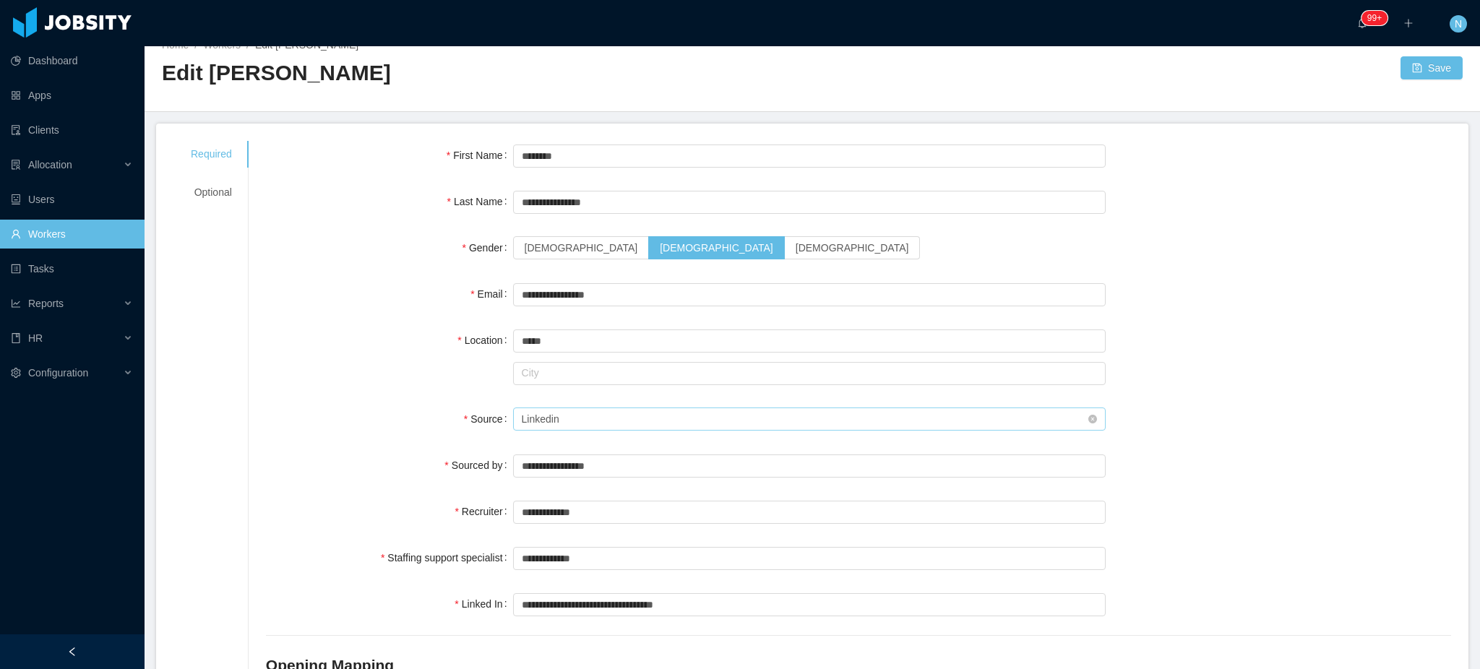
scroll to position [0, 0]
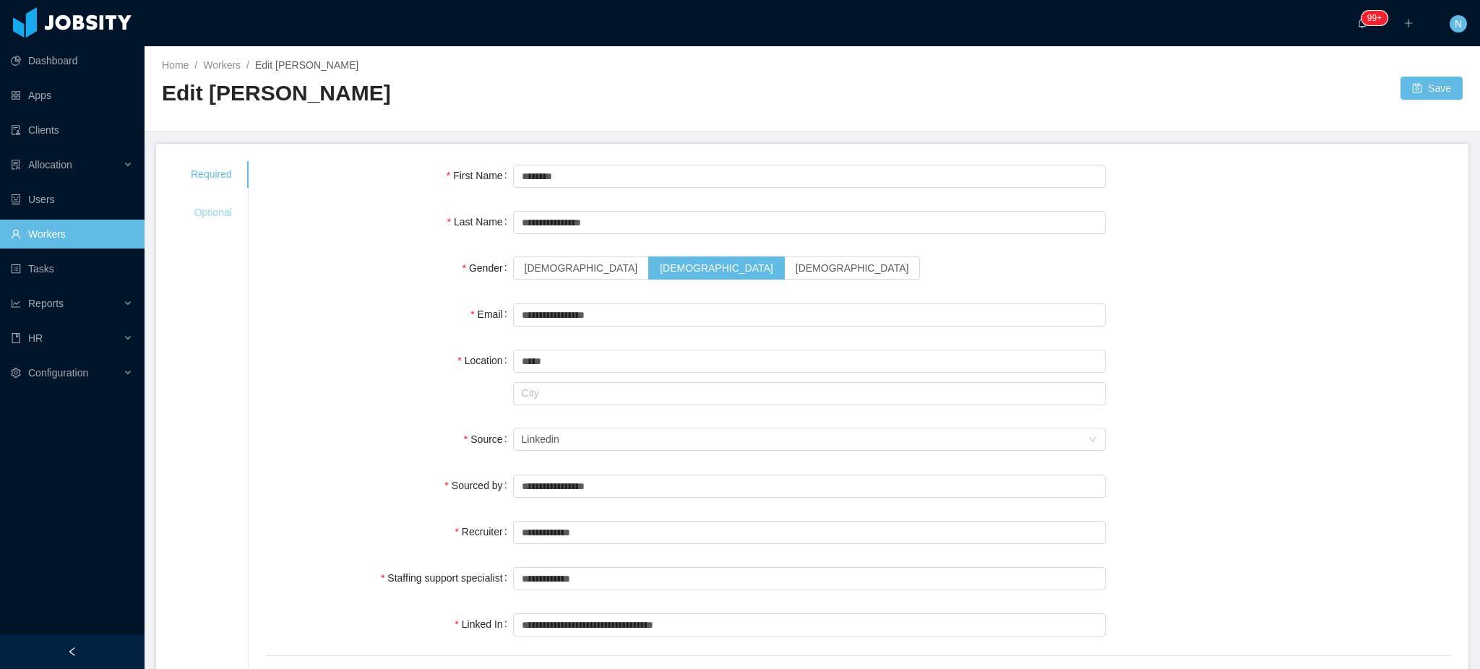
click at [212, 205] on div "Optional" at bounding box center [211, 212] width 76 height 27
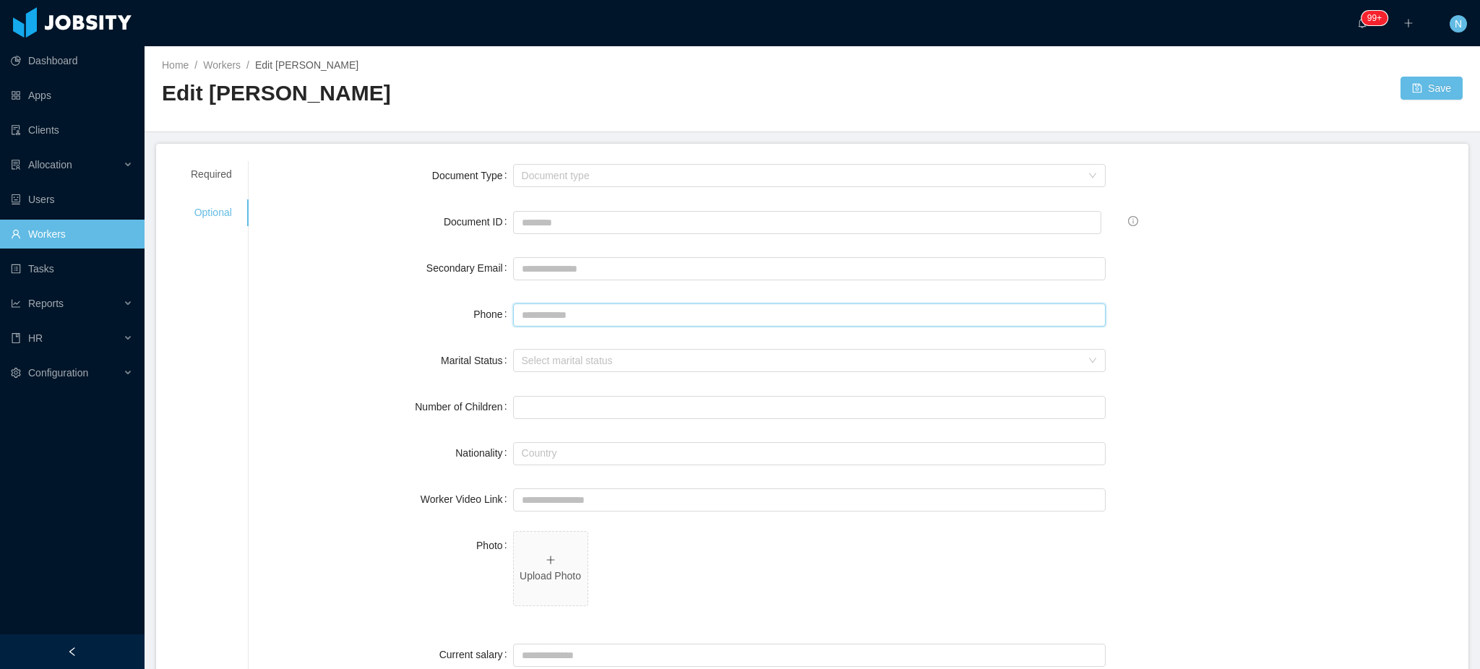
click at [582, 313] on input "Phone" at bounding box center [809, 314] width 593 height 23
paste input "**********"
click at [546, 311] on input "**********" at bounding box center [809, 314] width 593 height 23
click at [537, 313] on input "**********" at bounding box center [809, 314] width 593 height 23
type input "**********"
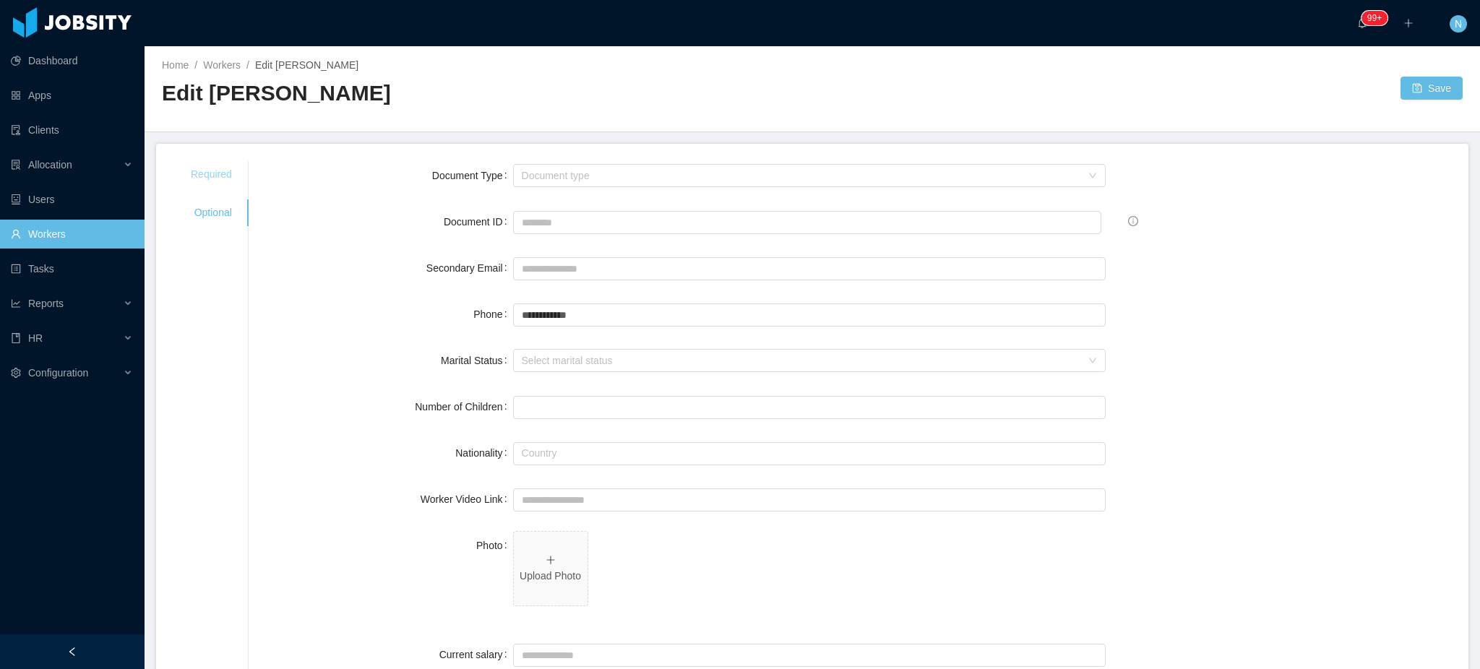
click at [198, 168] on div "Required" at bounding box center [211, 174] width 76 height 27
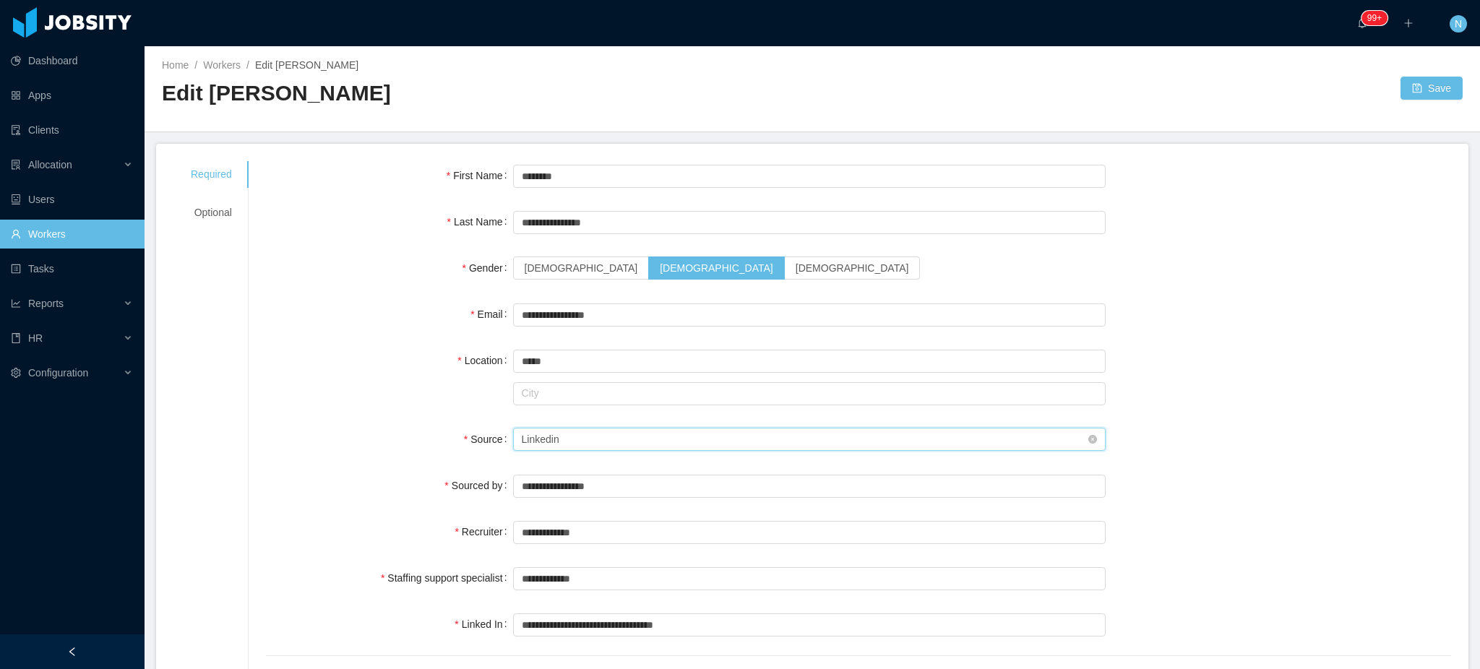
click at [585, 436] on div "Seniority Linkedin" at bounding box center [805, 439] width 566 height 22
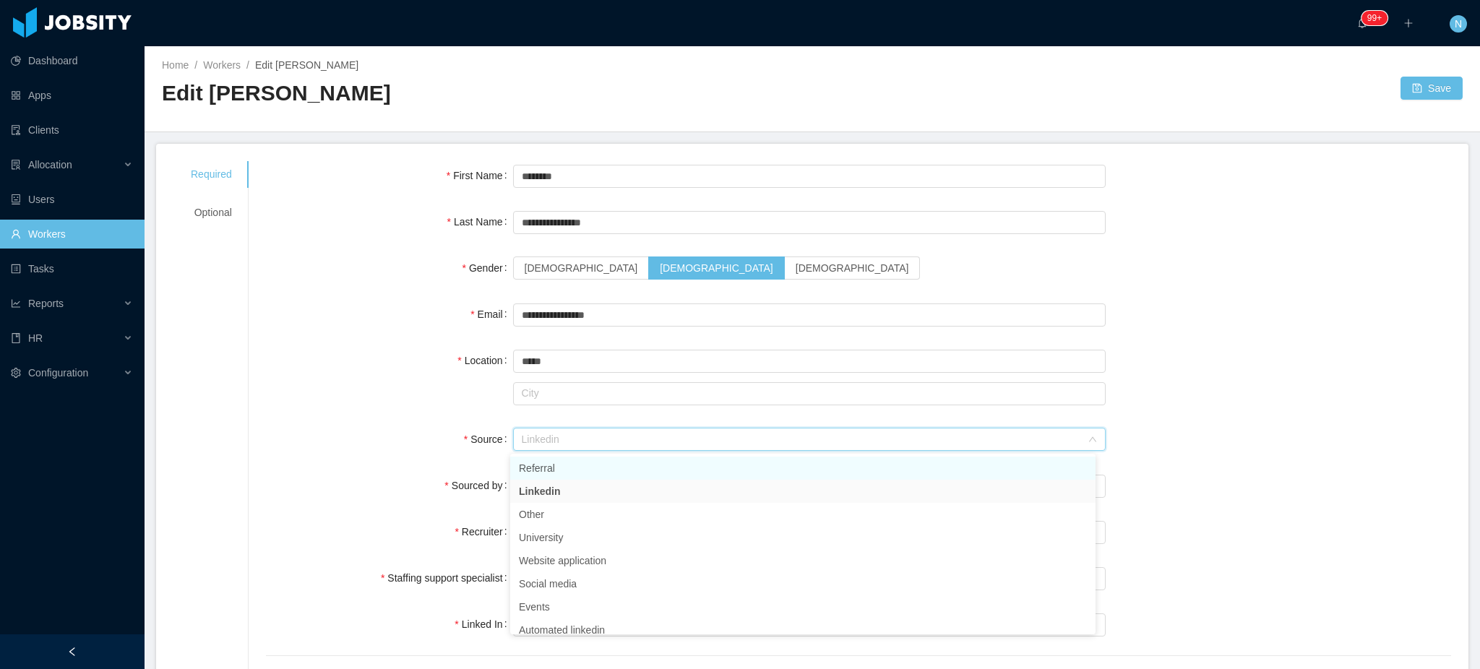
click at [578, 470] on li "Referral" at bounding box center [802, 468] width 585 height 23
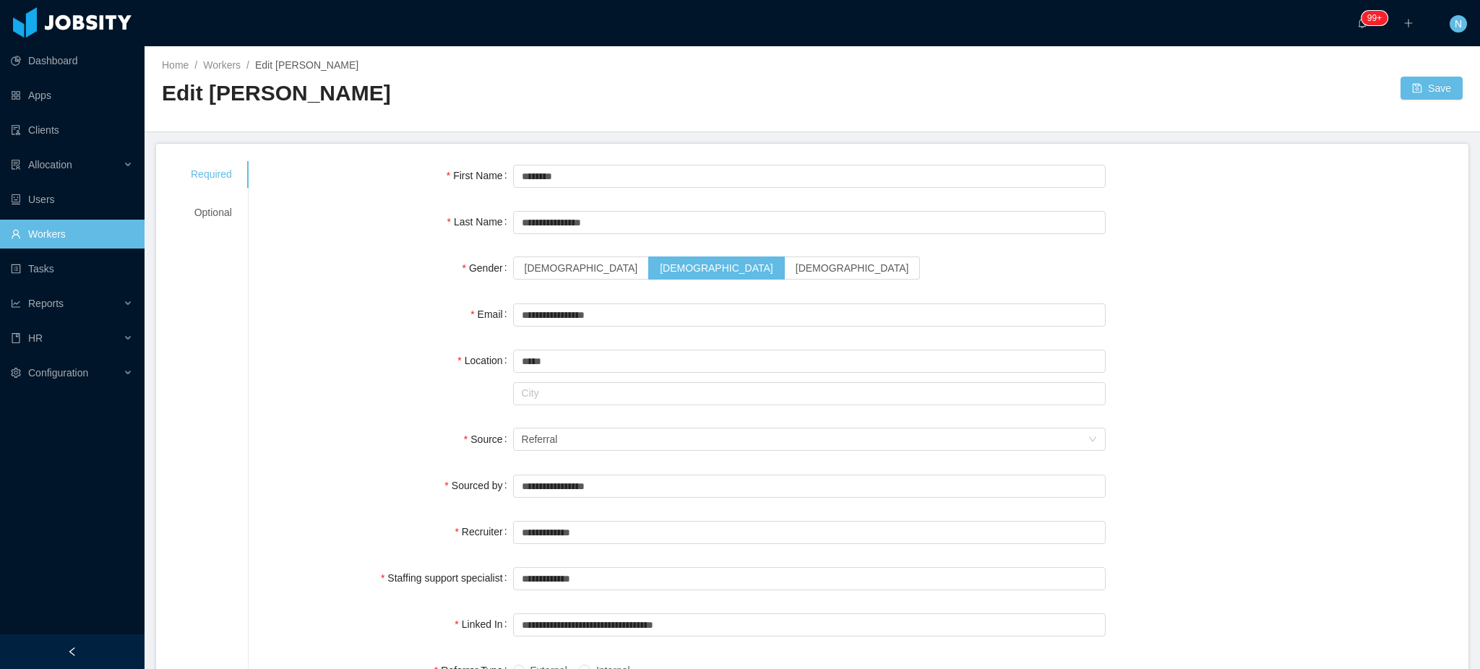
click at [423, 460] on div "**********" at bounding box center [858, 679] width 1185 height 1036
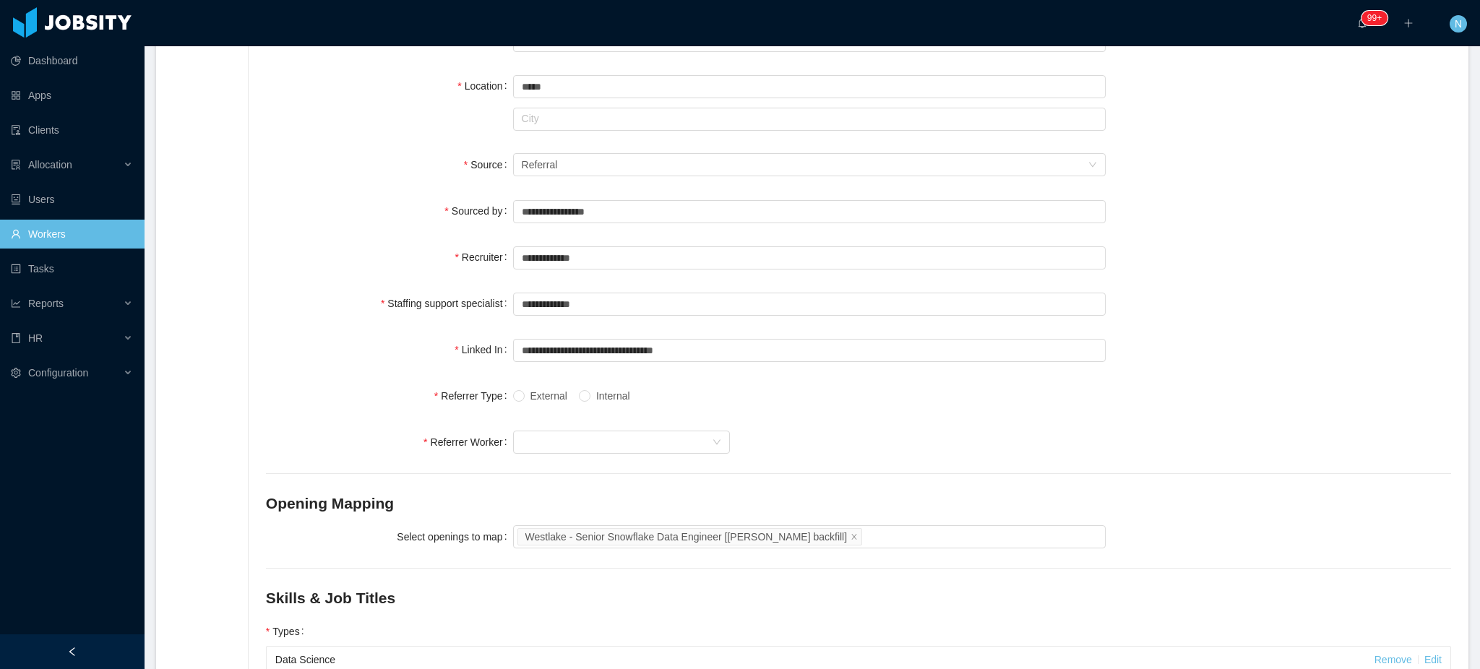
scroll to position [289, 0]
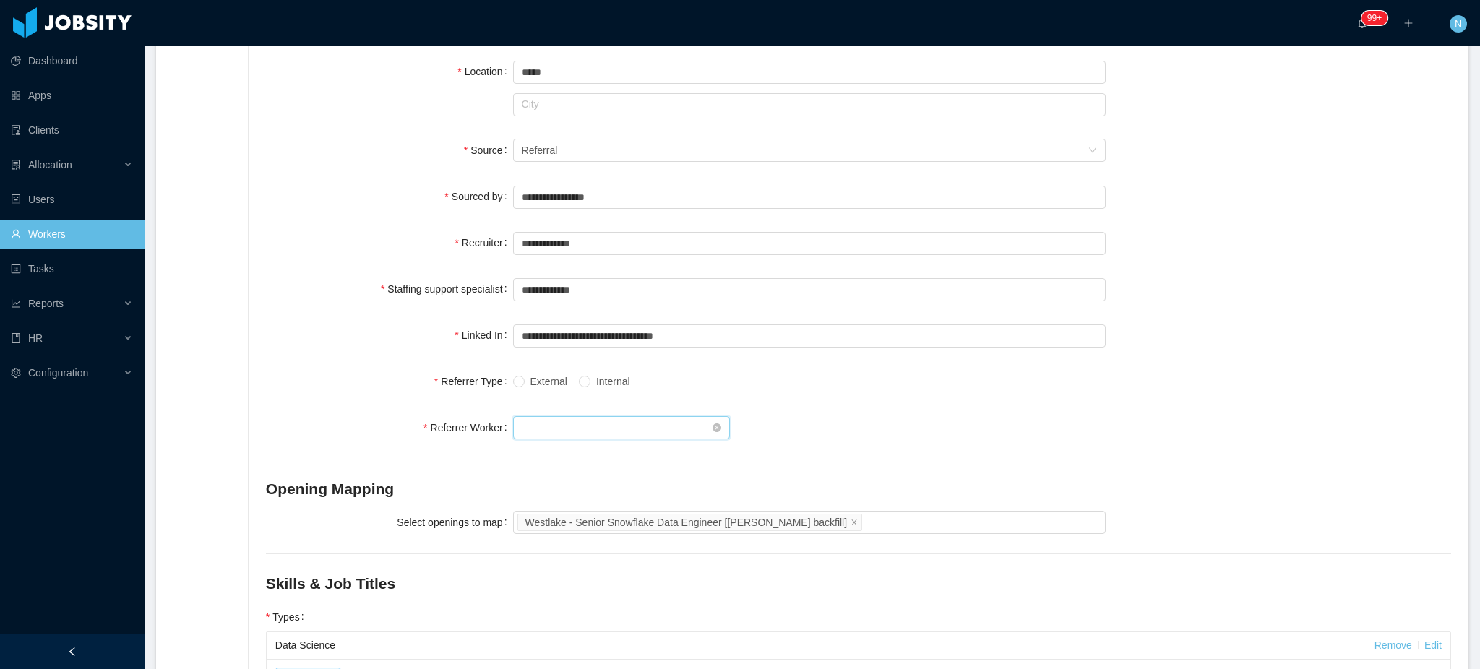
click at [545, 426] on div "Search workers..." at bounding box center [617, 428] width 190 height 22
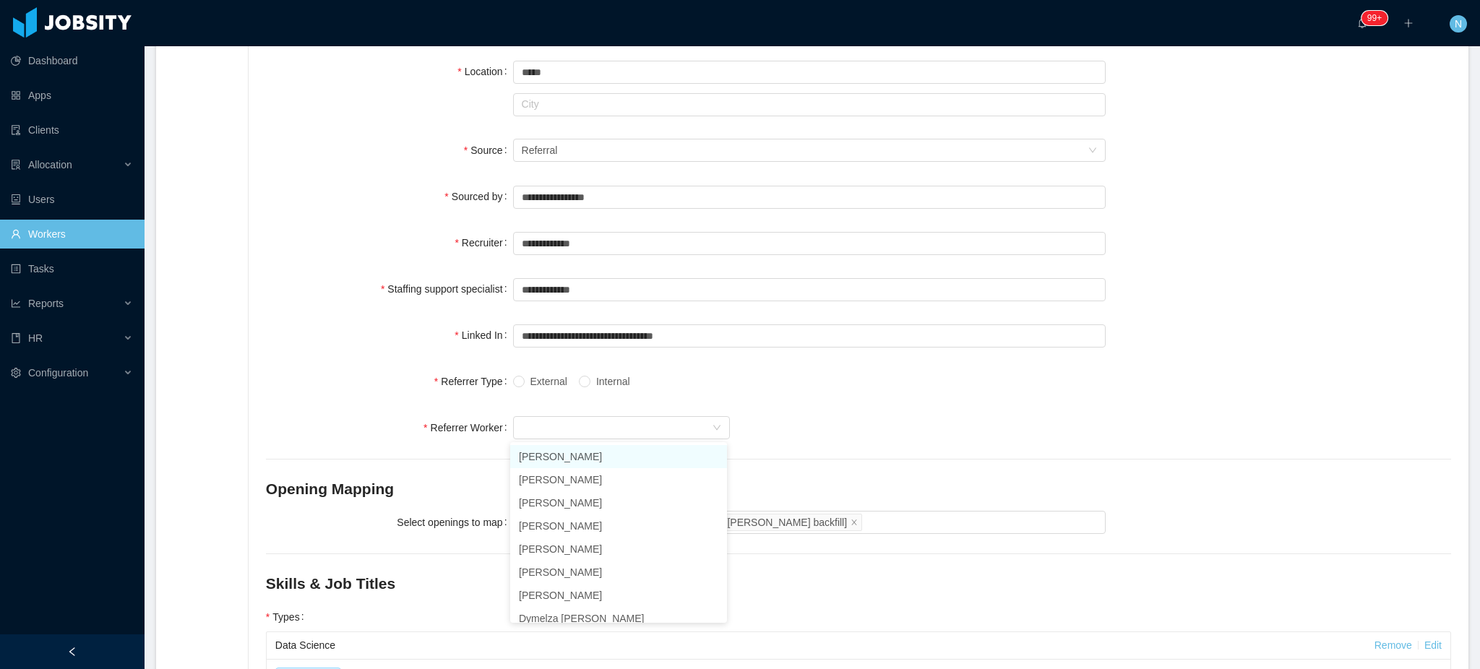
click at [590, 386] on span "Internal" at bounding box center [613, 382] width 46 height 12
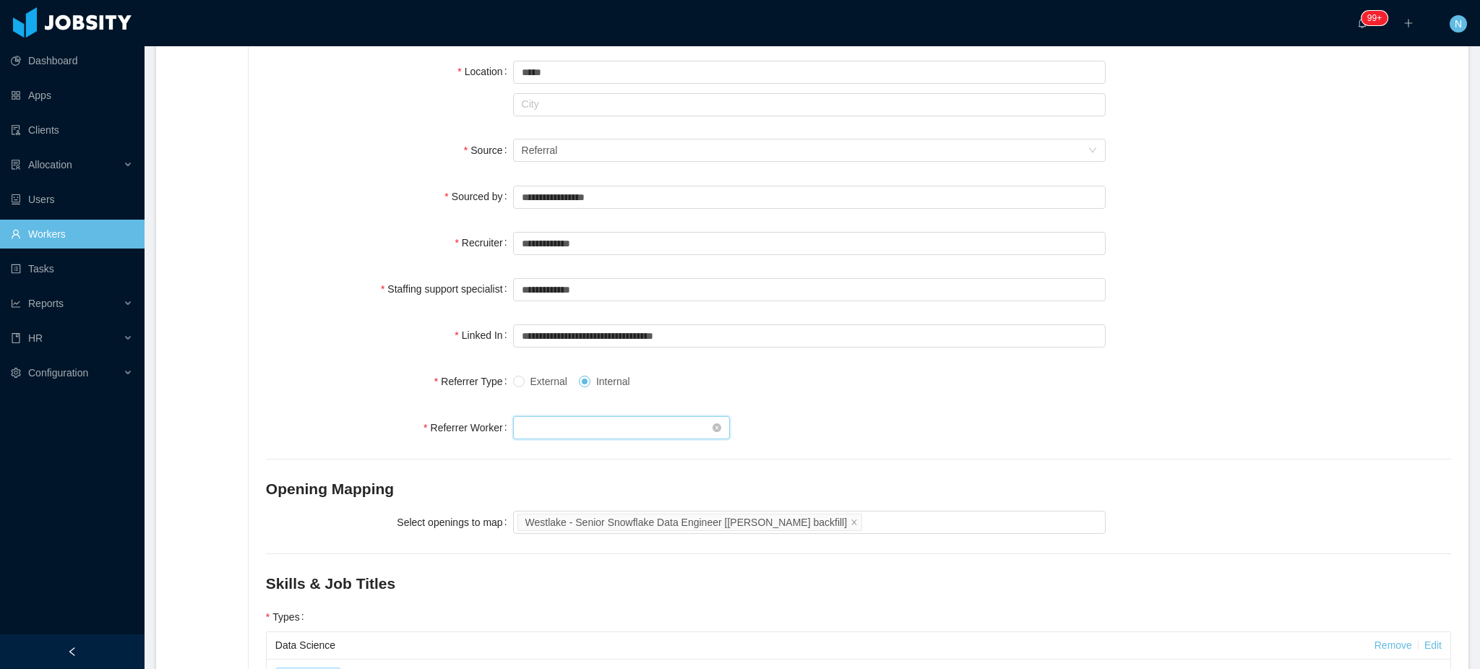
click at [580, 419] on div "Search workers..." at bounding box center [617, 428] width 190 height 22
type input "**********"
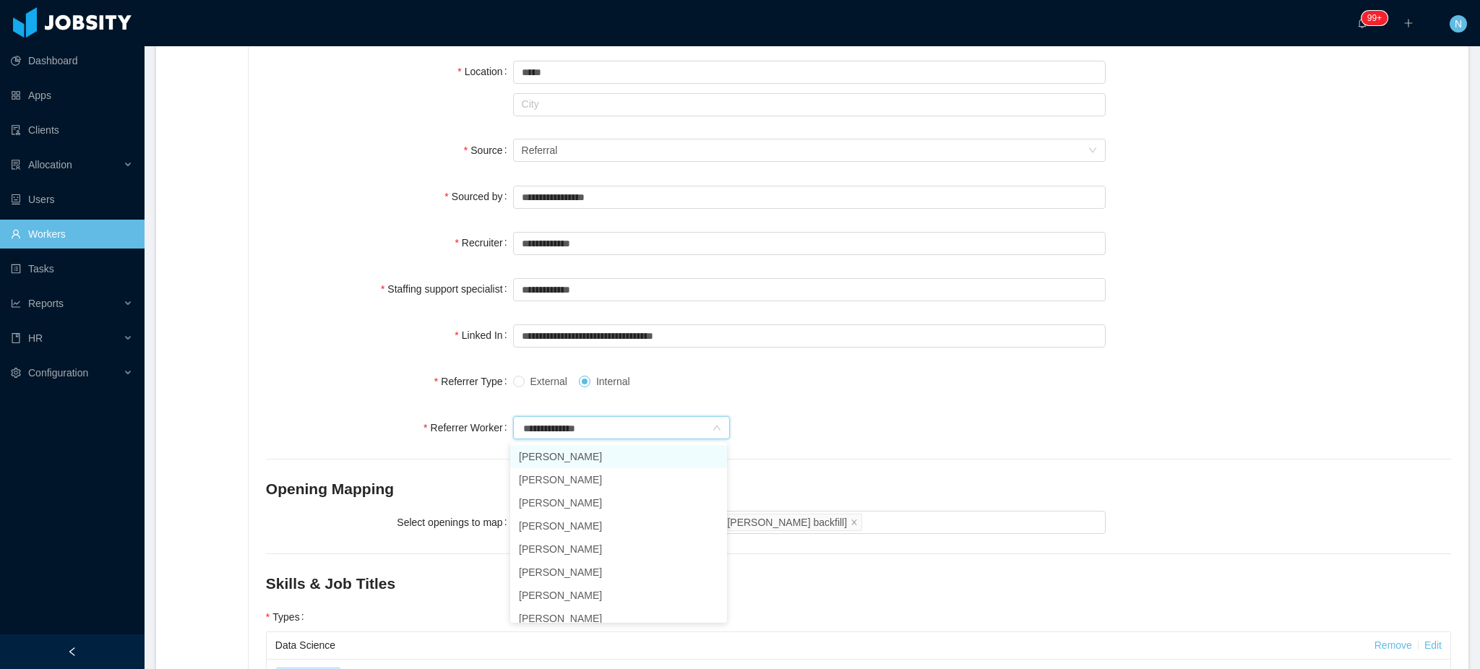
click at [610, 458] on li "[PERSON_NAME]" at bounding box center [618, 456] width 217 height 23
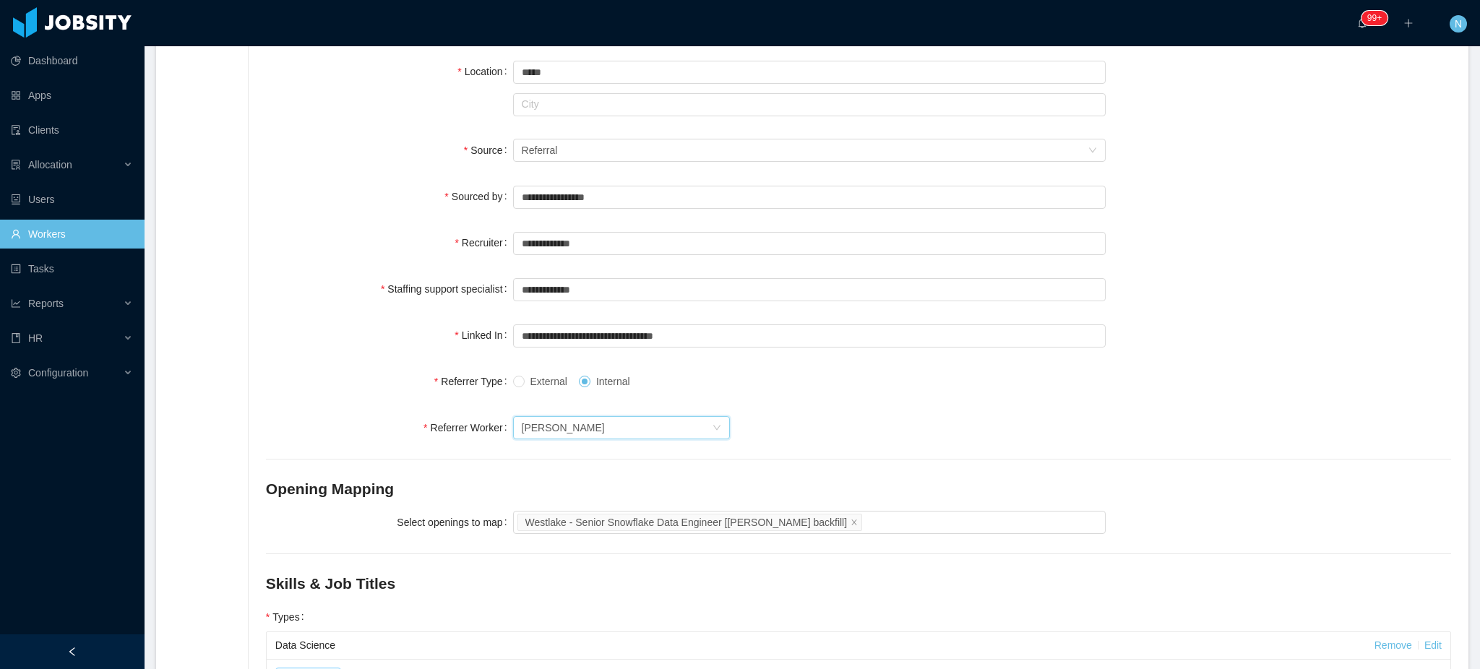
click at [863, 420] on div "Search workers... Rodrigo Parada Vásquez" at bounding box center [809, 427] width 593 height 29
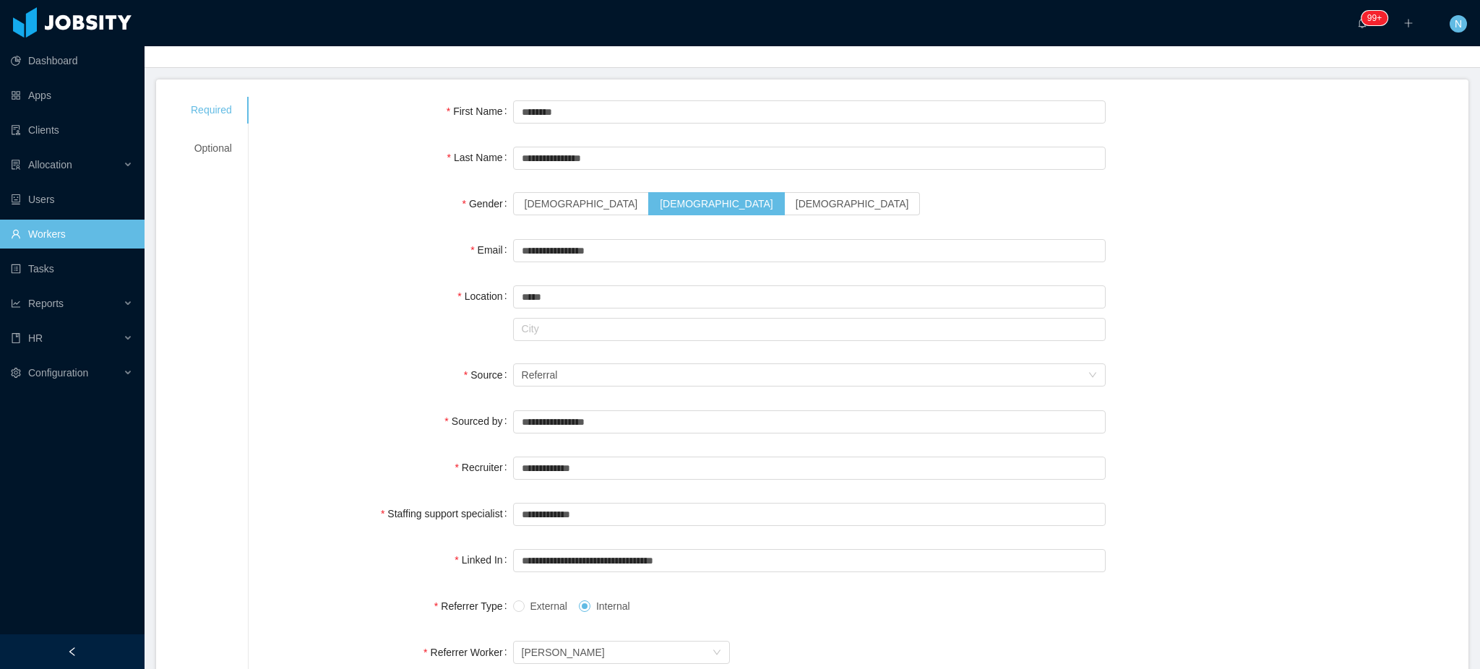
scroll to position [0, 0]
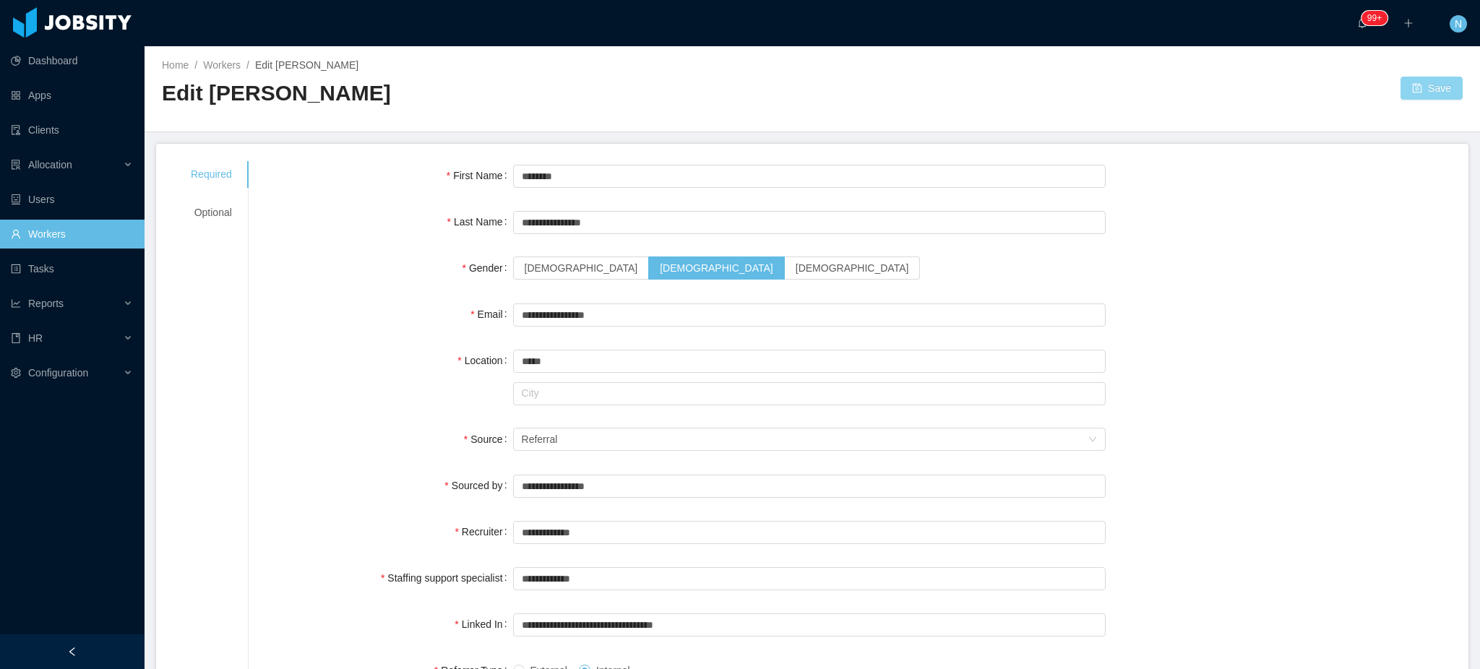
click at [1400, 91] on button "Save" at bounding box center [1431, 88] width 62 height 23
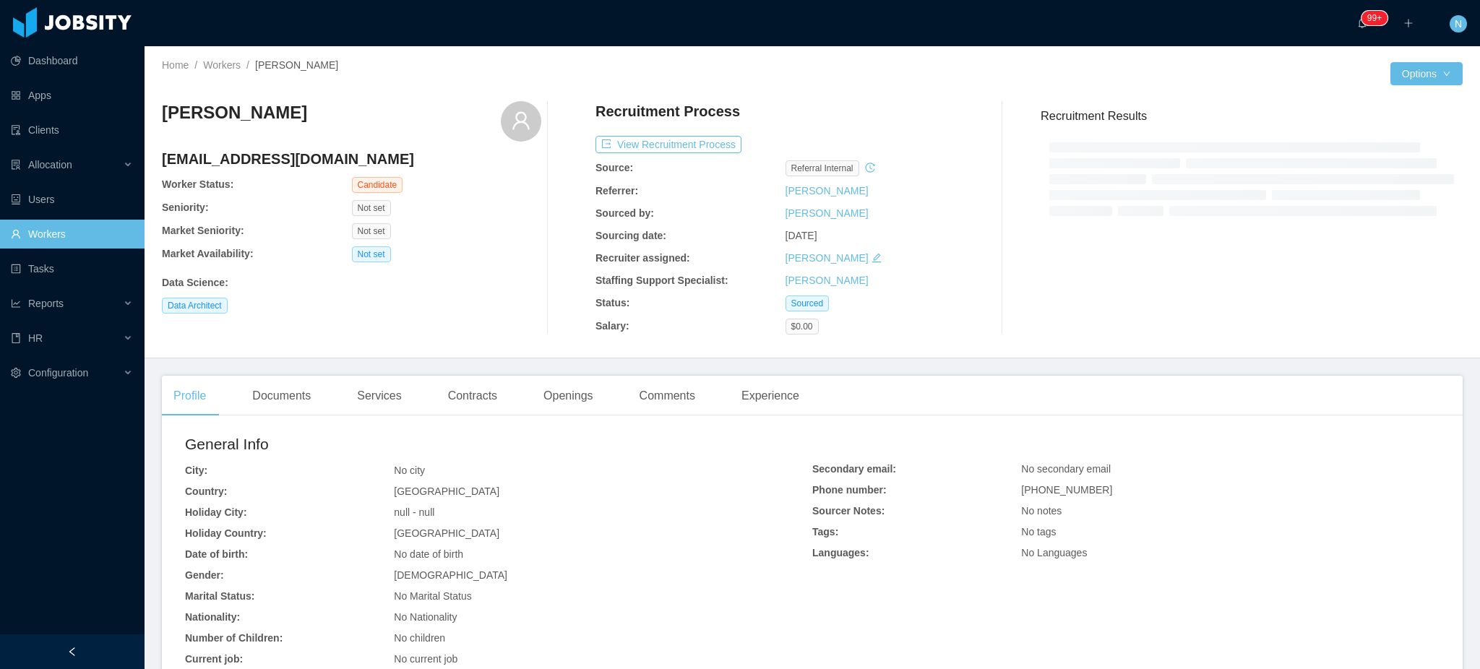
click at [1420, 87] on div "Home / Workers / Cristian Muñoz Rosenfeld / Options Cristian Muñoz Rosenfeld cg…" at bounding box center [812, 202] width 1335 height 312
click at [1415, 76] on button "Options" at bounding box center [1426, 73] width 72 height 23
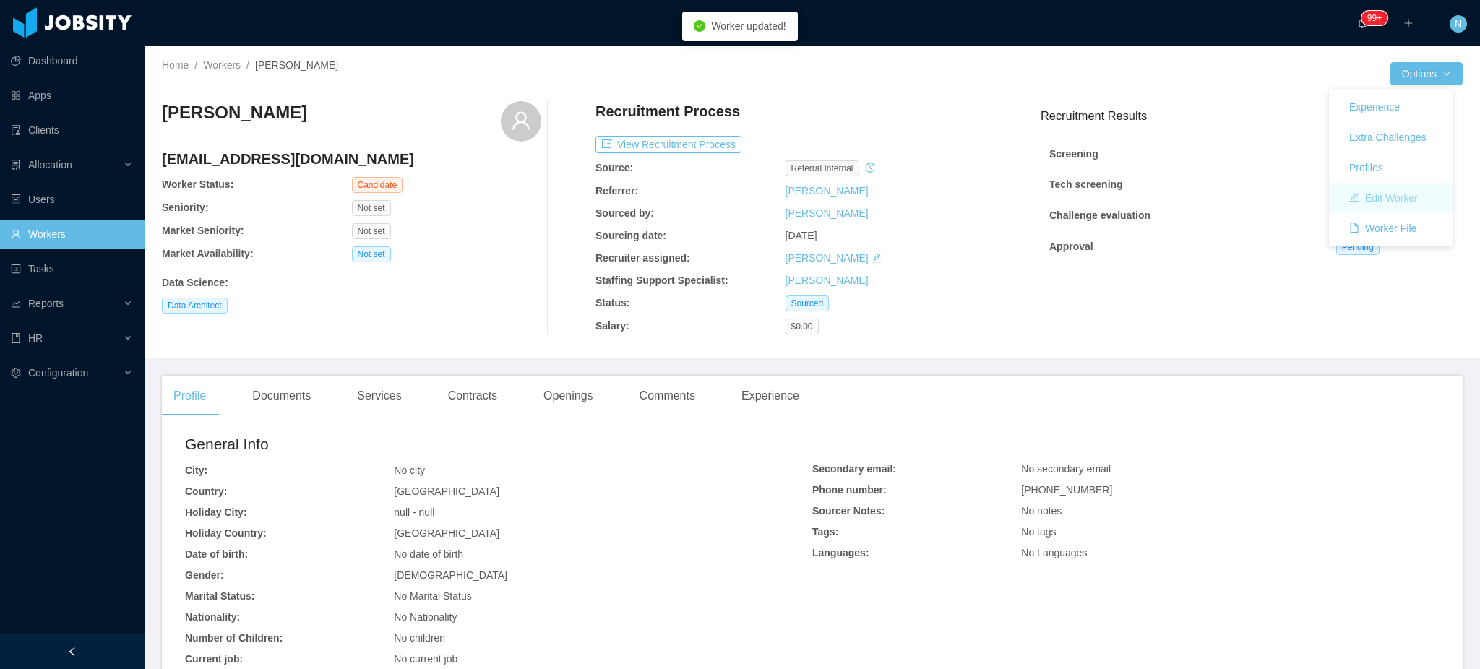
click at [1405, 194] on button "Edit Worker" at bounding box center [1383, 197] width 92 height 23
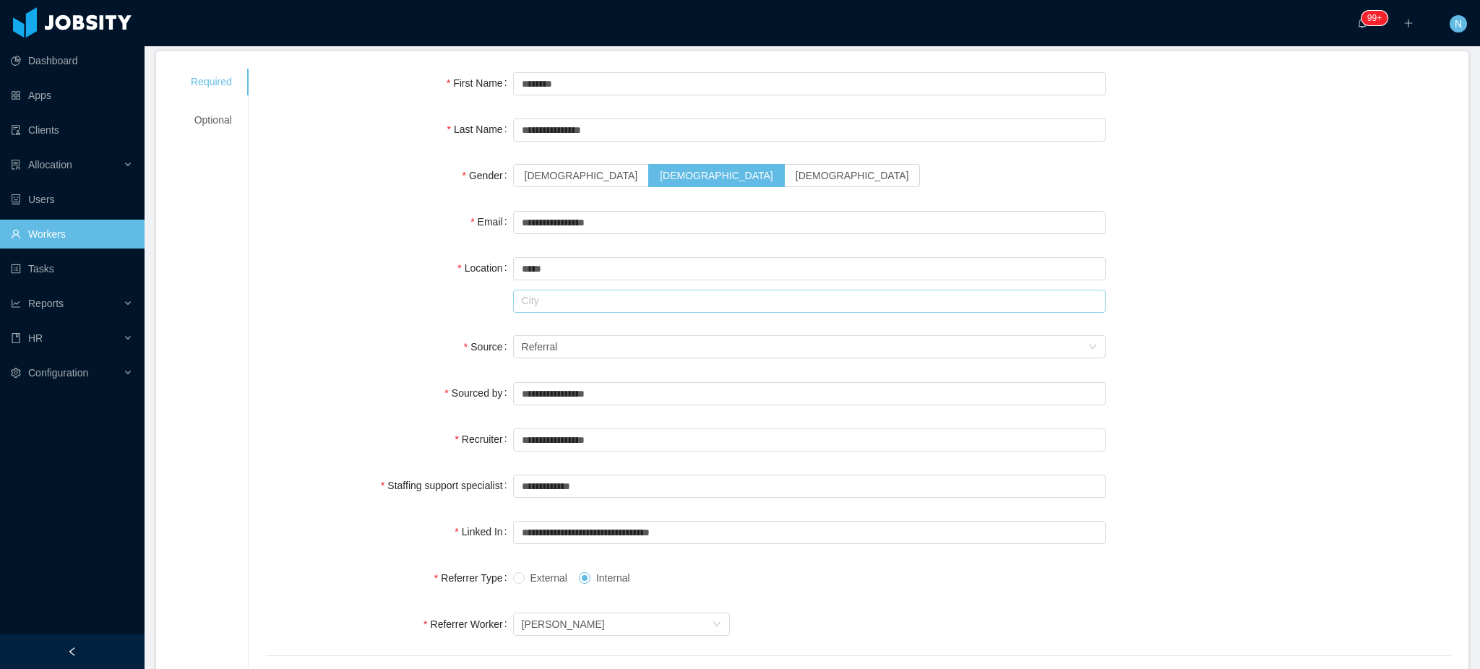
scroll to position [192, 0]
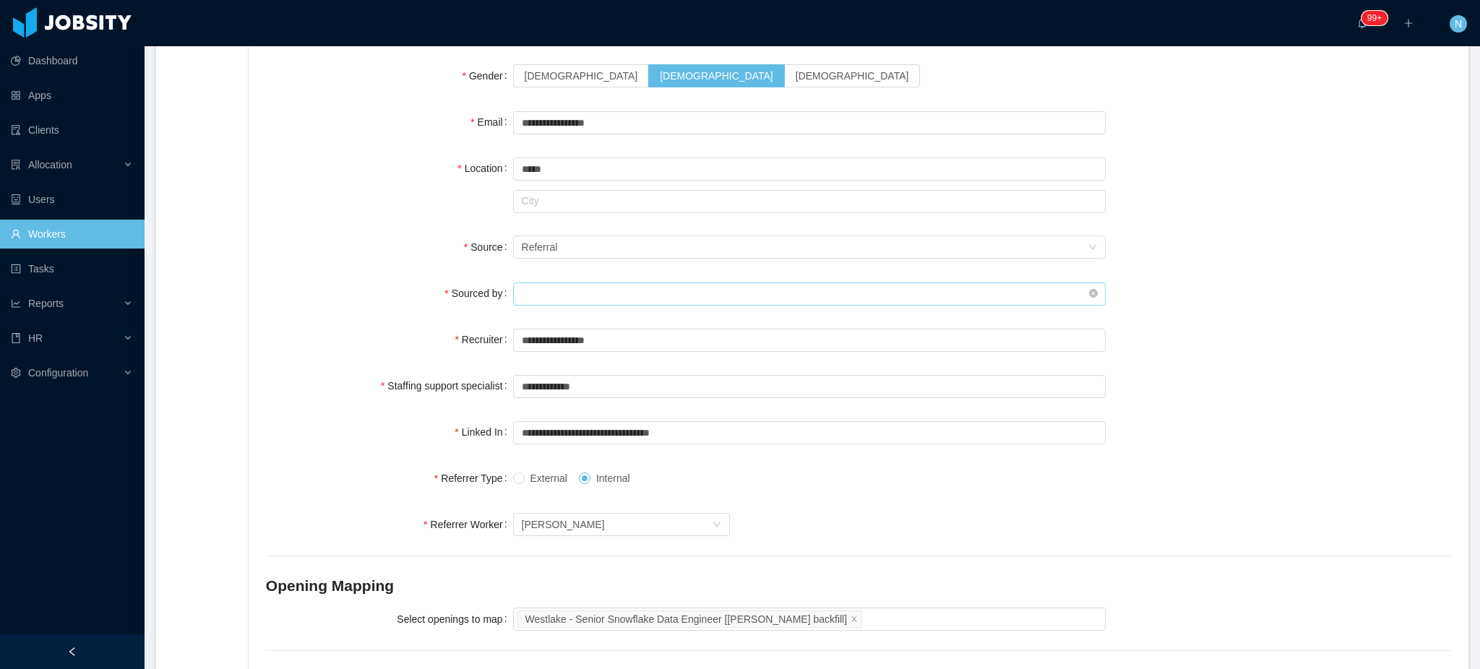
click at [621, 296] on input "text" at bounding box center [809, 294] width 593 height 23
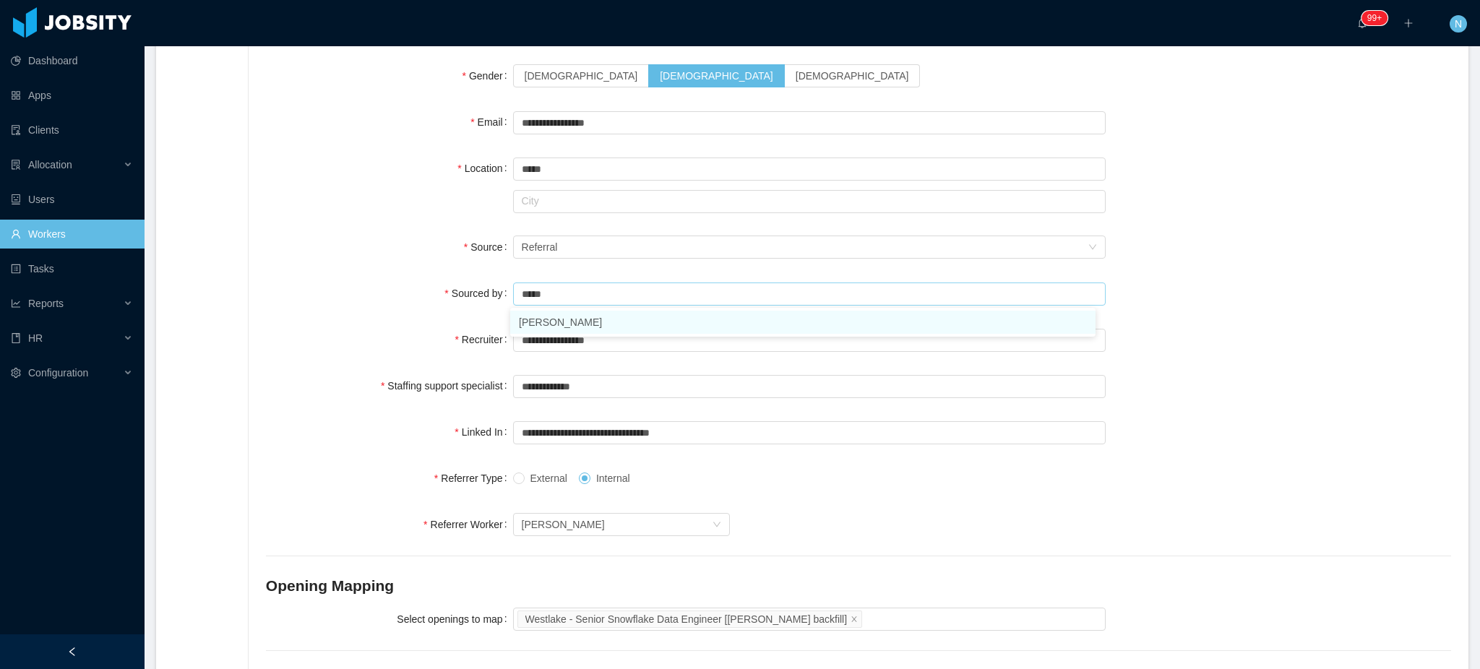
click at [587, 321] on li "[PERSON_NAME]" at bounding box center [802, 322] width 585 height 23
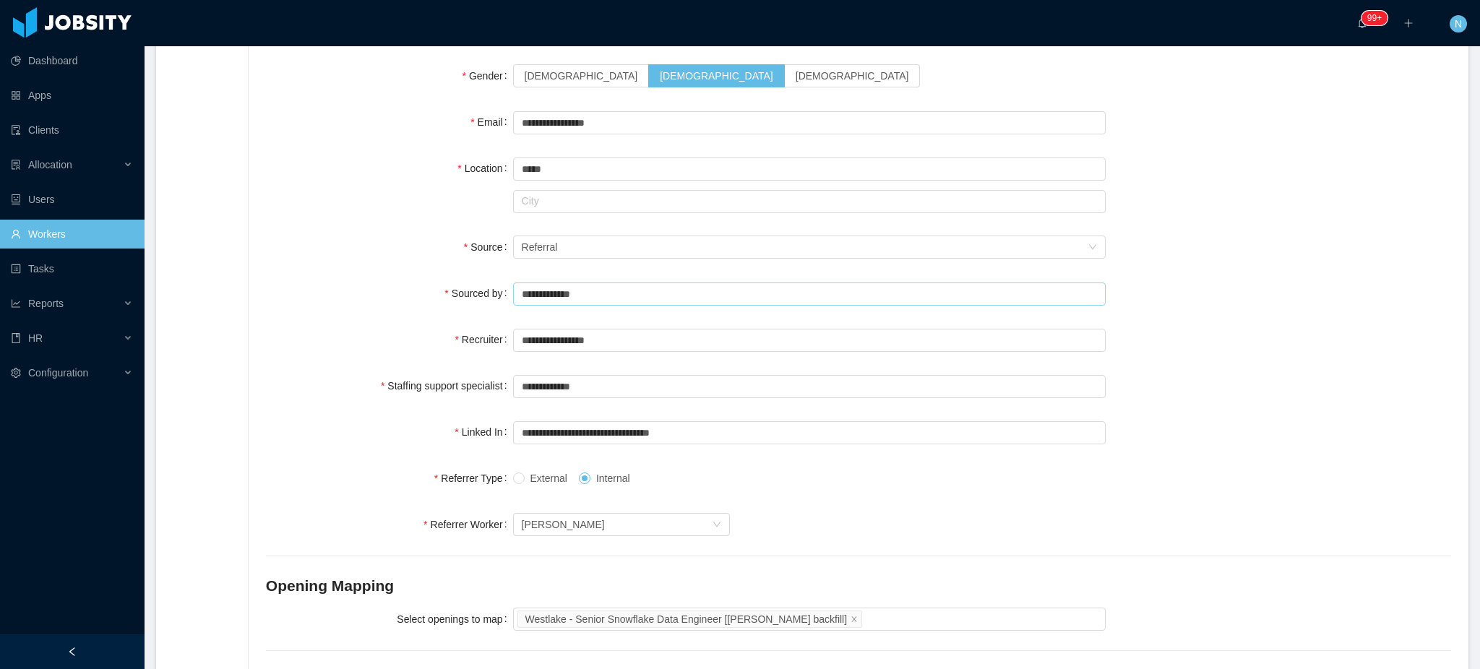
type input "**********"
click at [356, 329] on div "Recruiter" at bounding box center [389, 339] width 247 height 29
click at [516, 334] on input "text" at bounding box center [809, 340] width 593 height 23
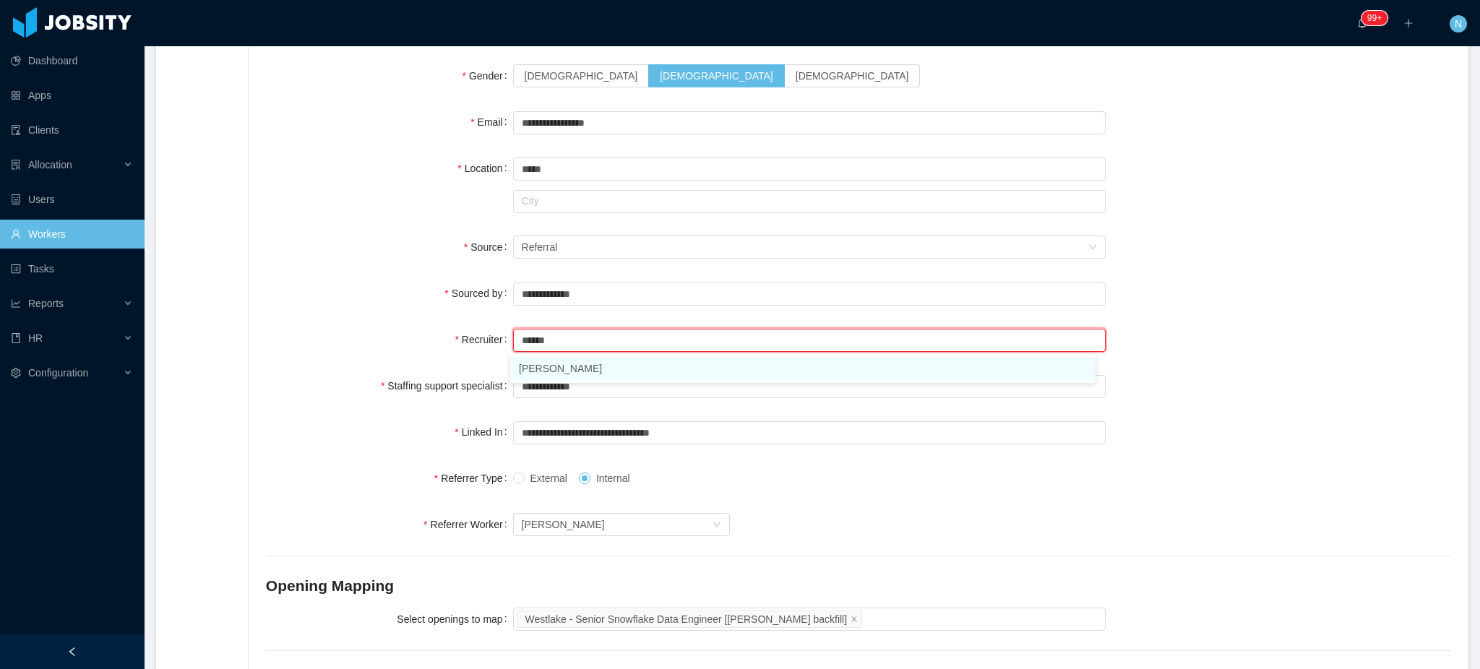
click at [540, 368] on li "Martin Roldan" at bounding box center [802, 368] width 585 height 23
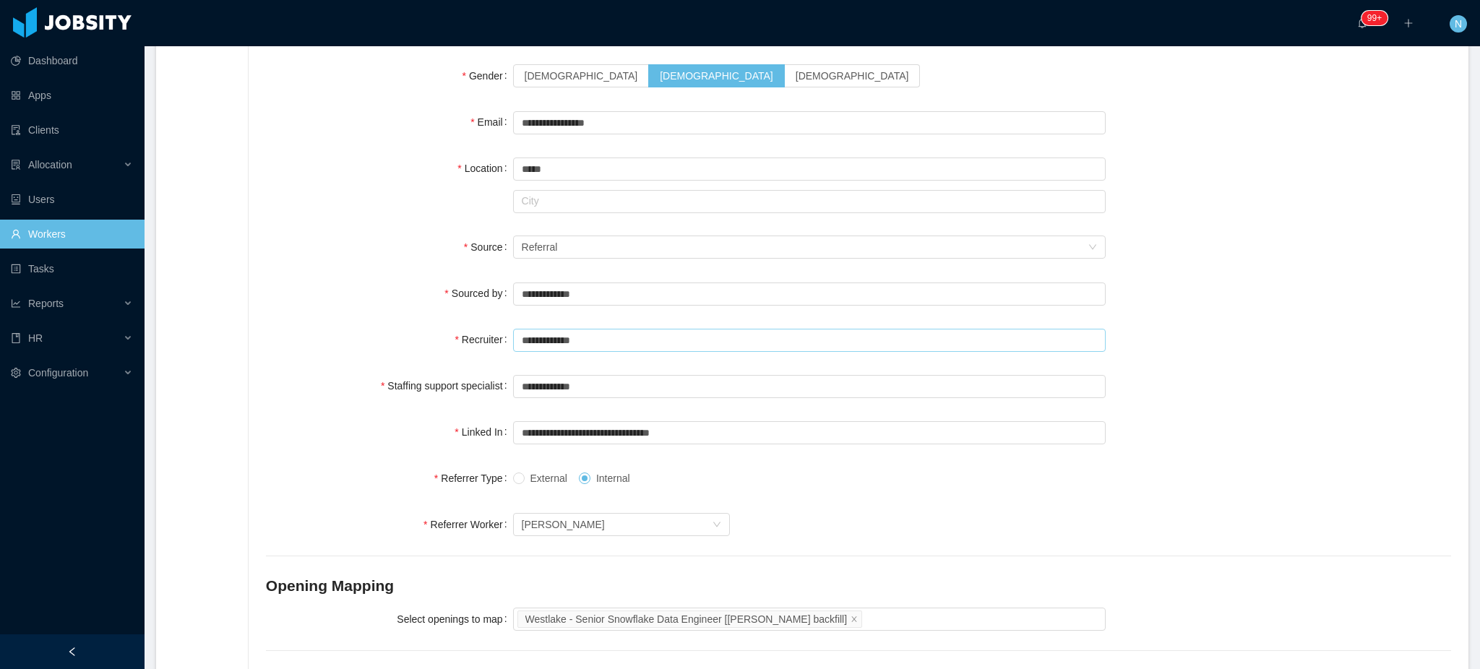
type input "**********"
click at [375, 353] on div "**********" at bounding box center [858, 504] width 1185 height 1070
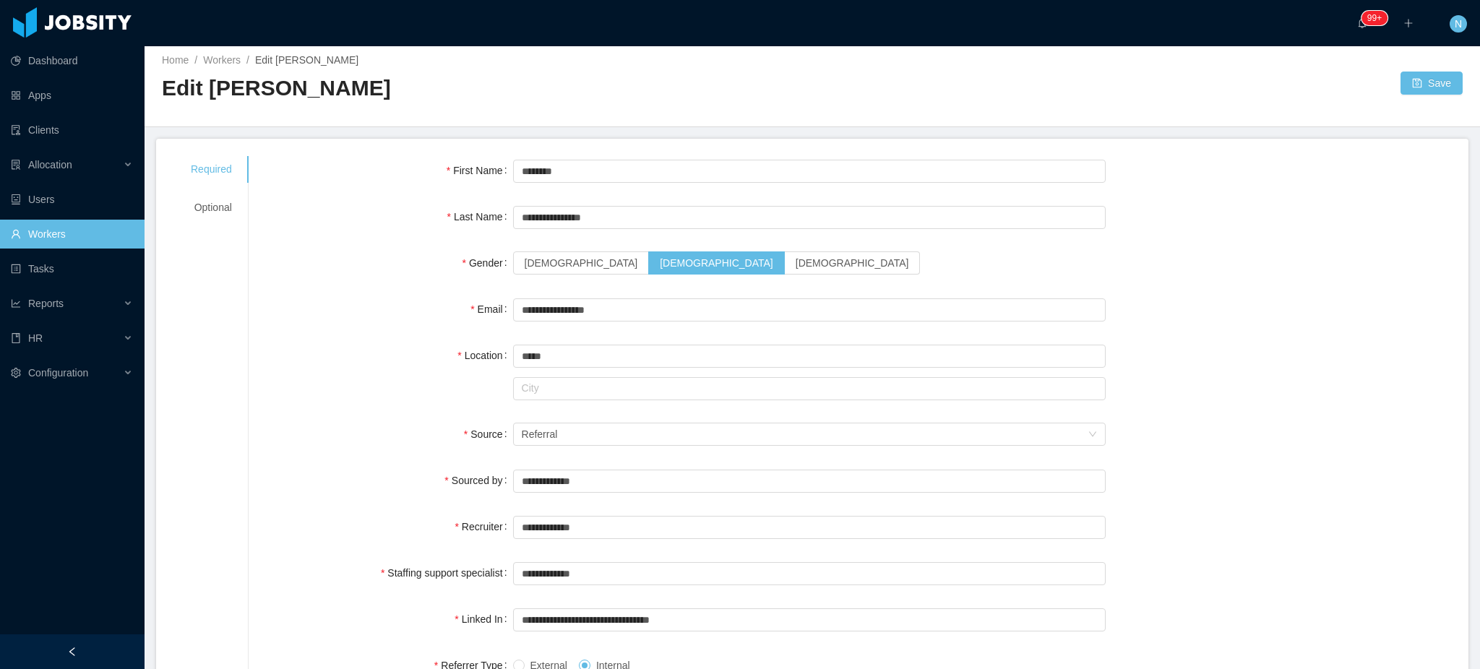
scroll to position [0, 0]
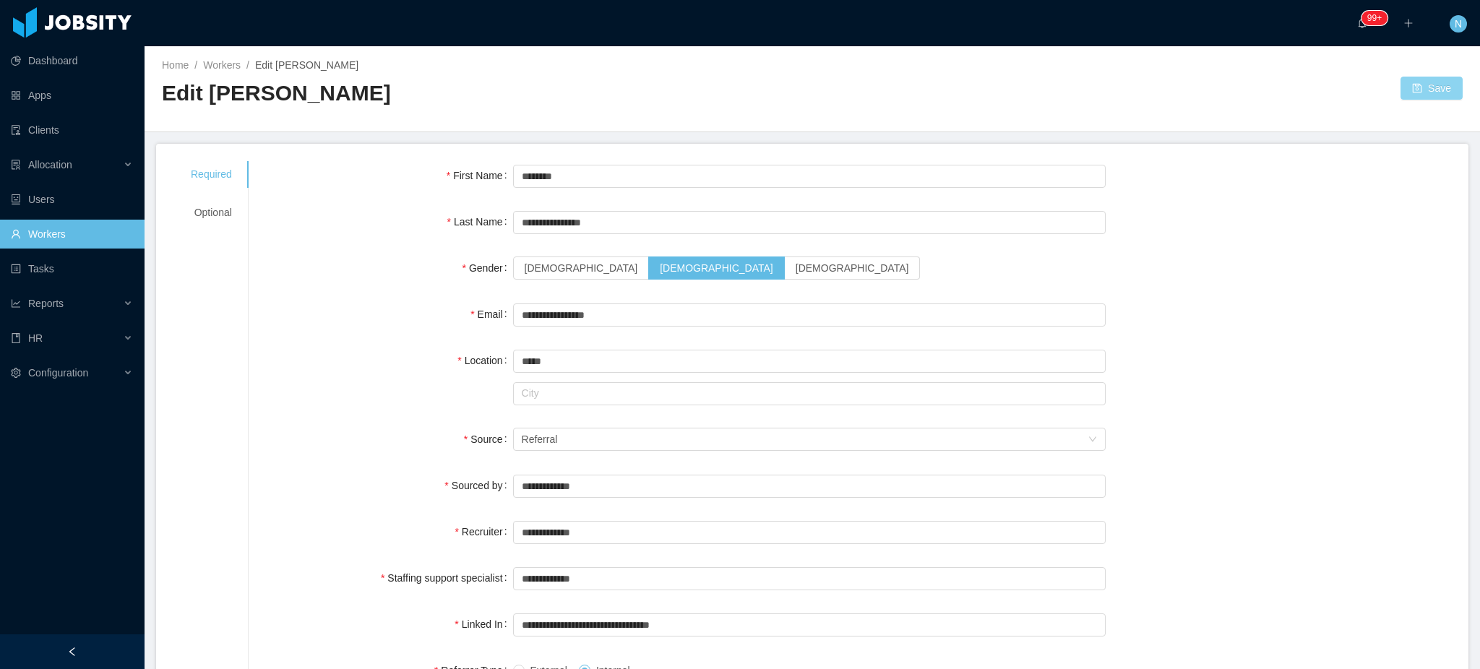
click at [1426, 87] on button "Save" at bounding box center [1431, 88] width 62 height 23
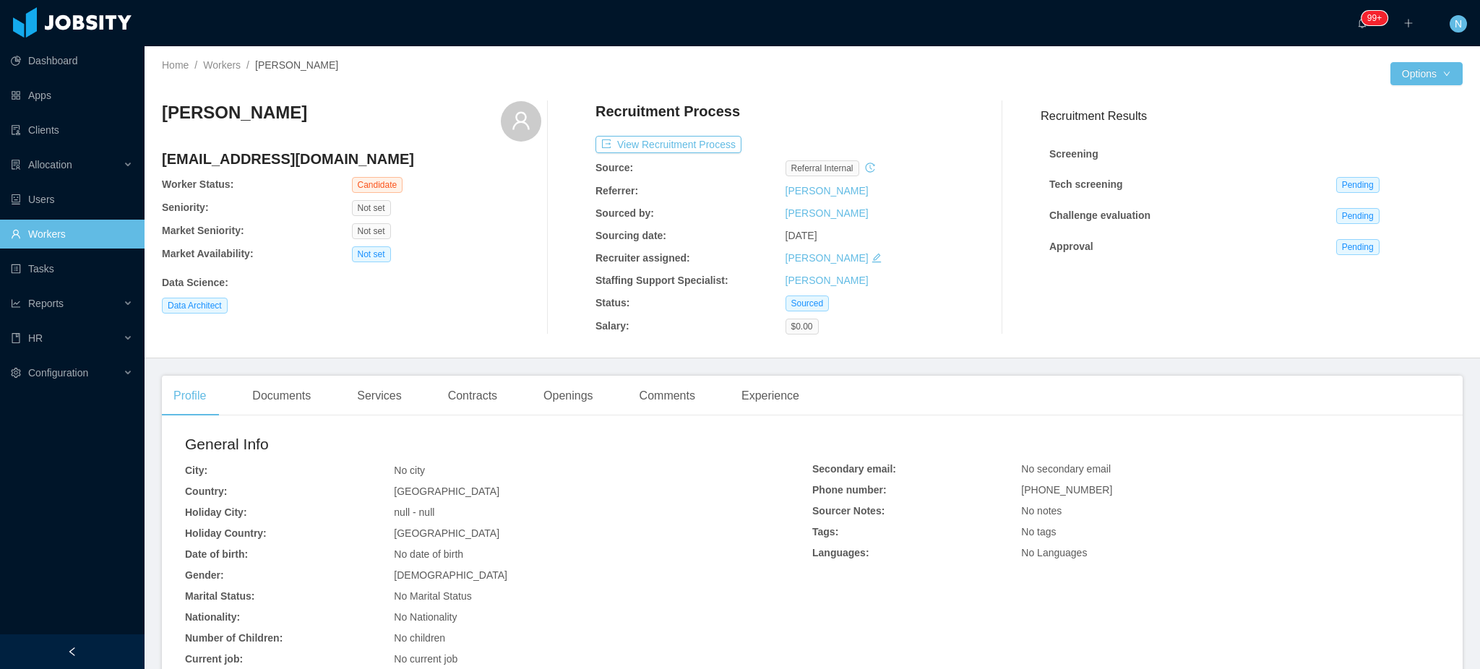
click at [873, 257] on icon "icon: edit" at bounding box center [876, 258] width 10 height 10
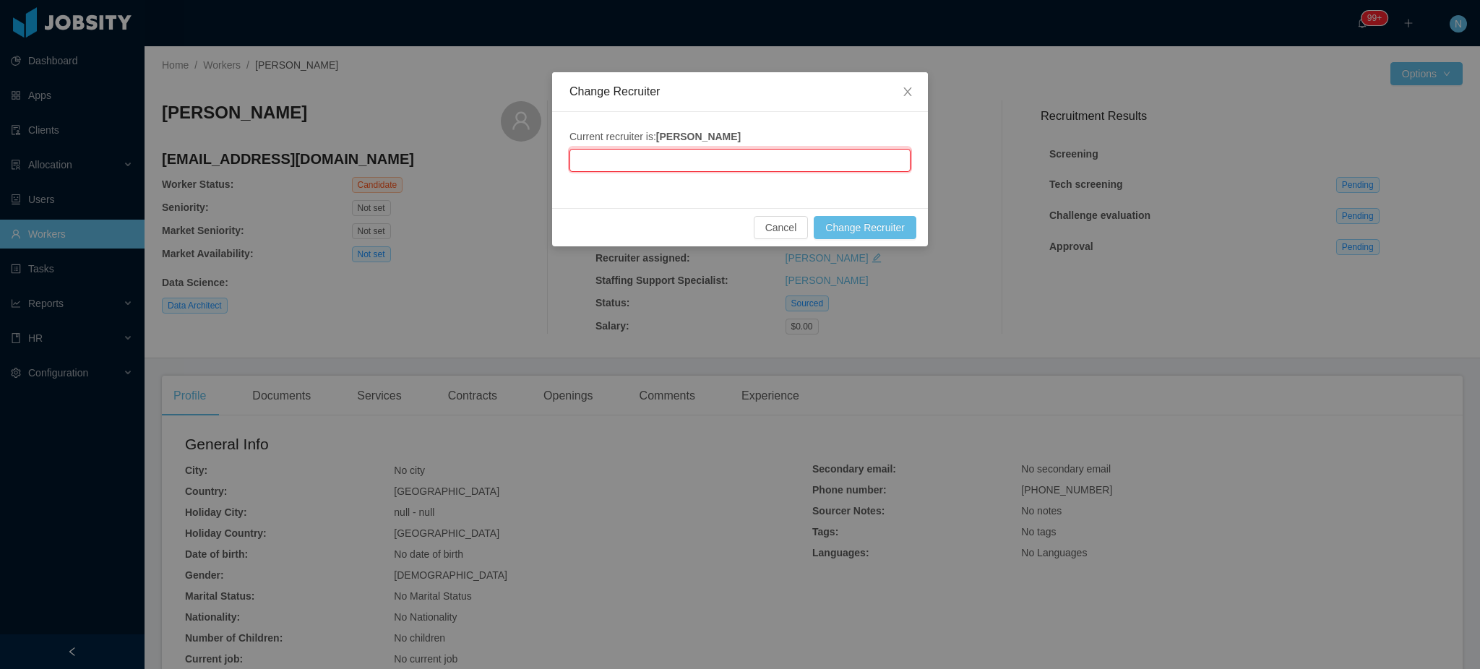
click at [767, 155] on input "text" at bounding box center [739, 160] width 341 height 23
click at [727, 189] on li "Martin Roldan" at bounding box center [740, 188] width 341 height 23
type input "**********"
click at [865, 225] on button "Change Recruiter" at bounding box center [865, 227] width 103 height 23
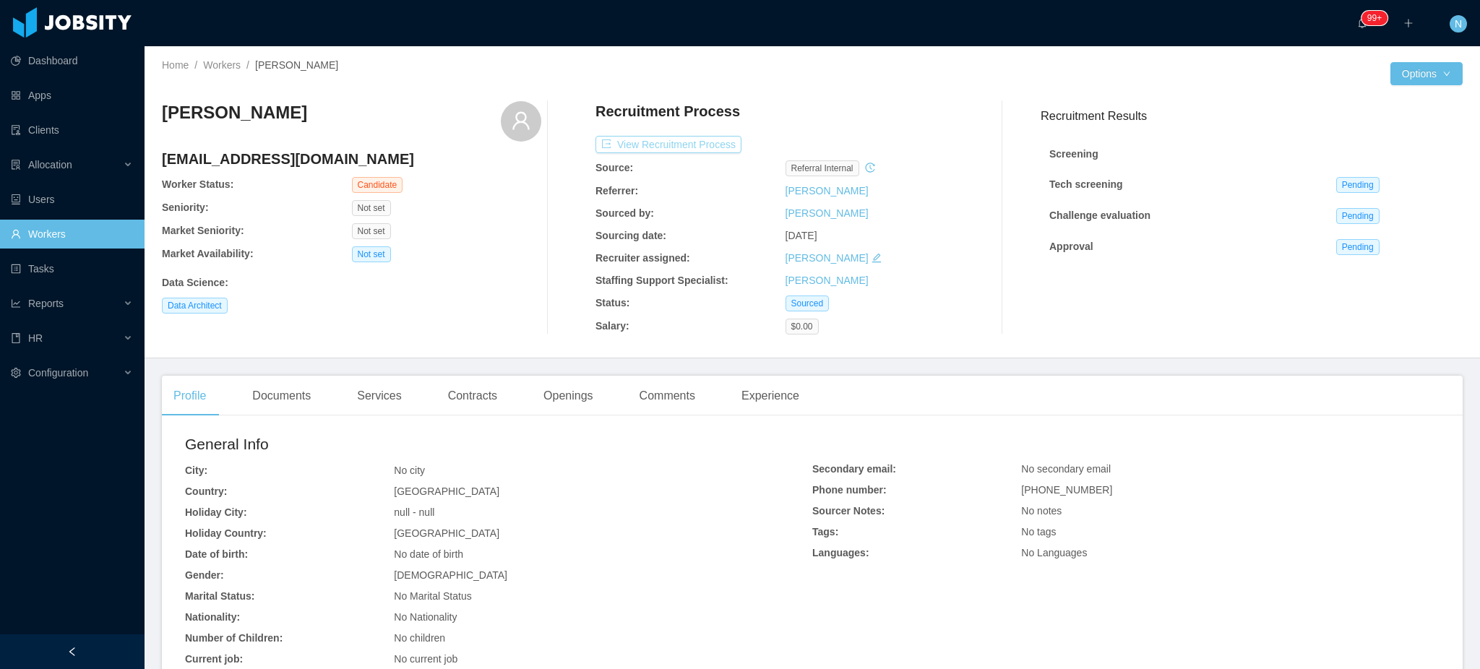
click at [655, 140] on button "View Recruitment Process" at bounding box center [668, 144] width 146 height 17
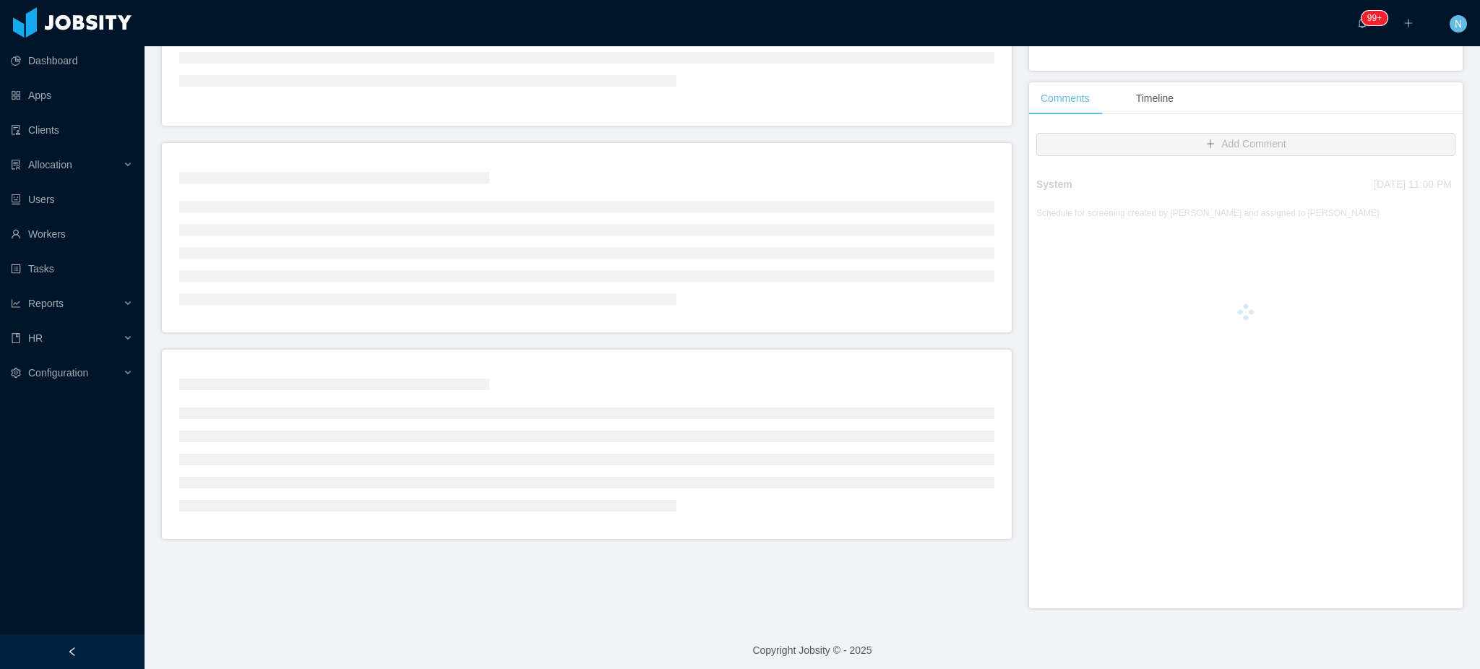
scroll to position [273, 0]
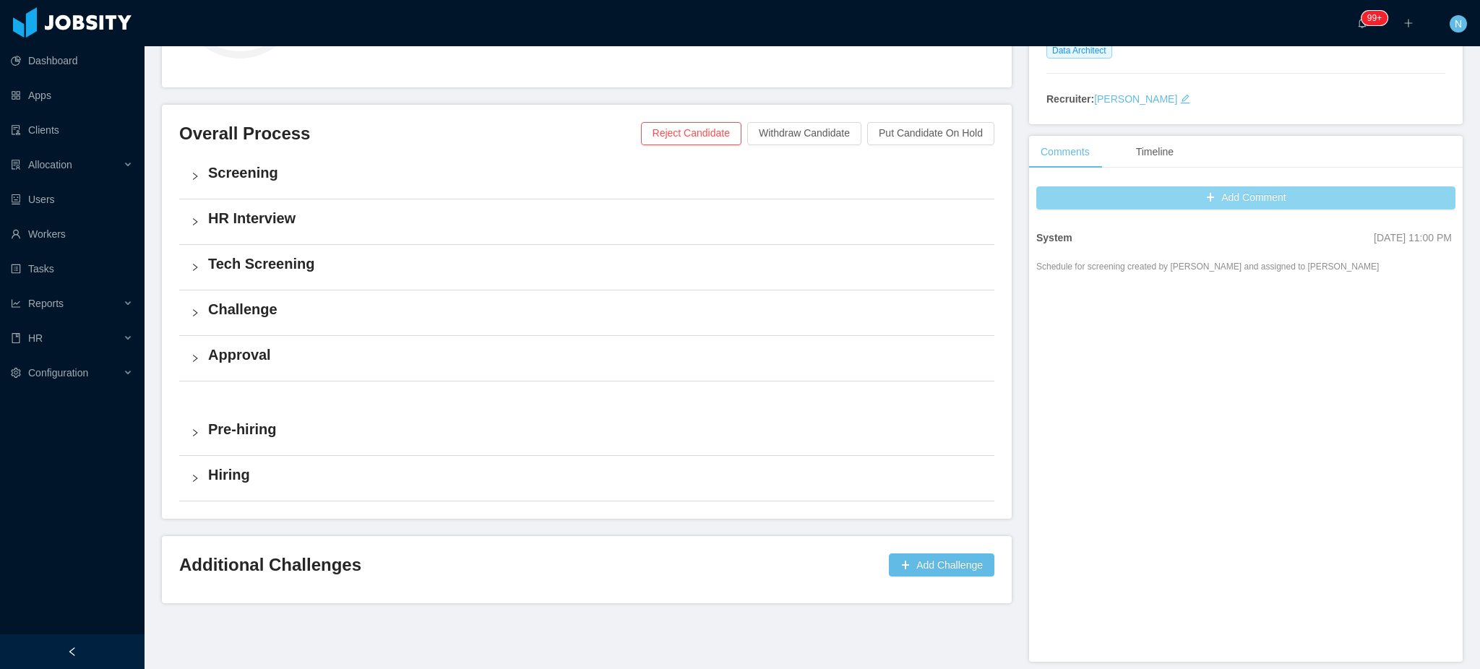
click at [1173, 204] on button "Add Comment" at bounding box center [1245, 197] width 419 height 23
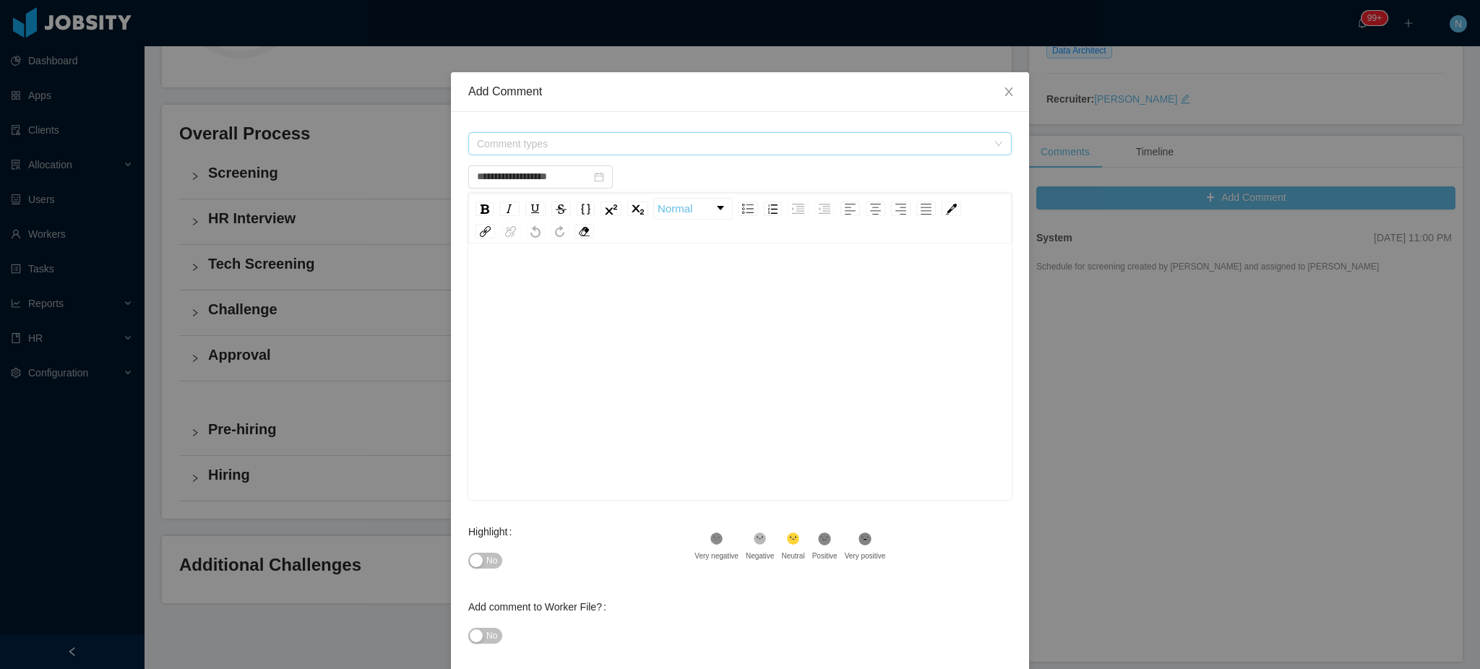
type input "**********"
click at [1163, 262] on div "**********" at bounding box center [740, 334] width 1480 height 669
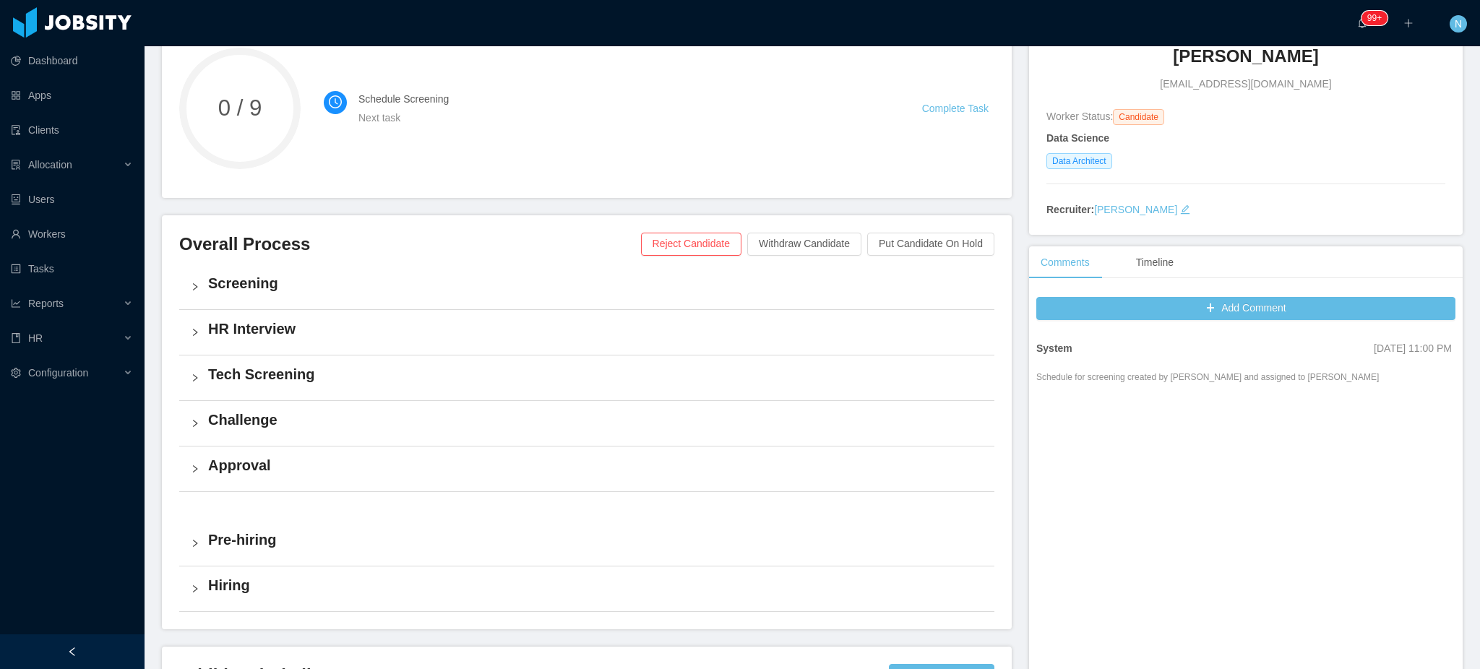
scroll to position [0, 0]
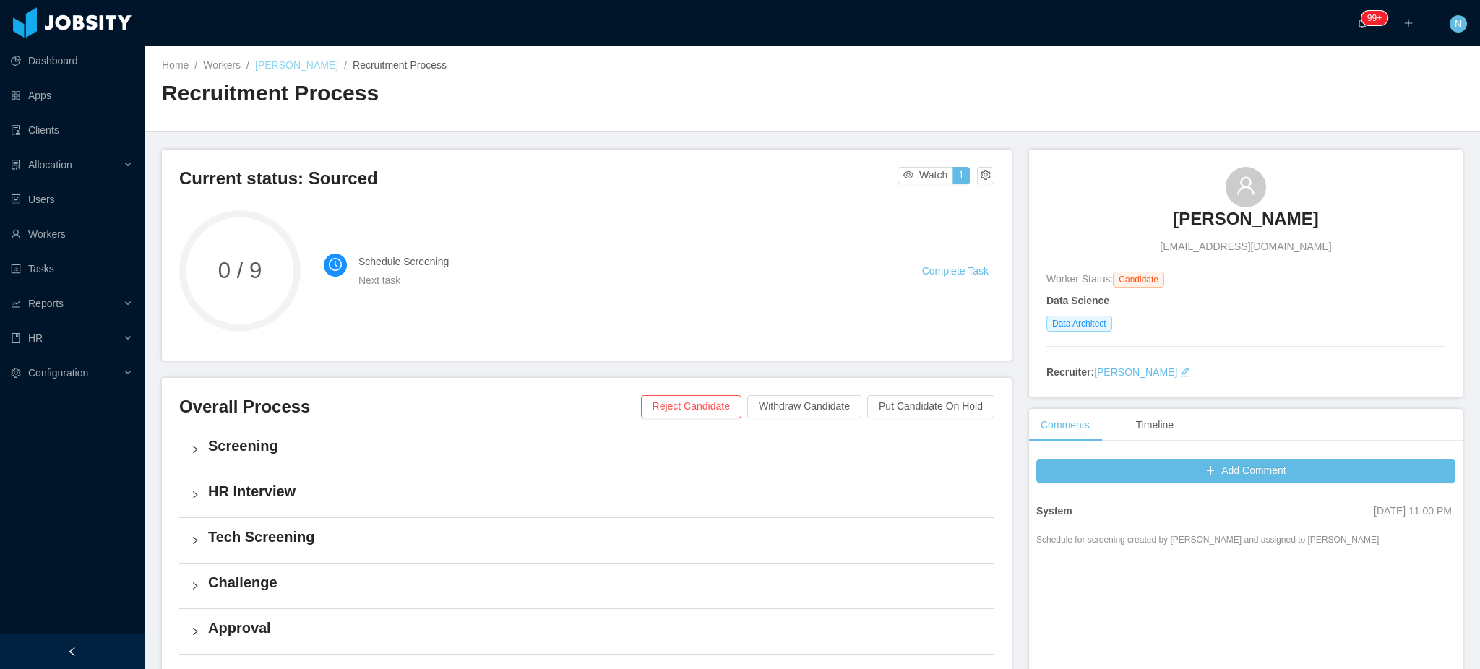
click at [322, 61] on link "Cristian Muñoz Rosenfeld" at bounding box center [296, 65] width 83 height 12
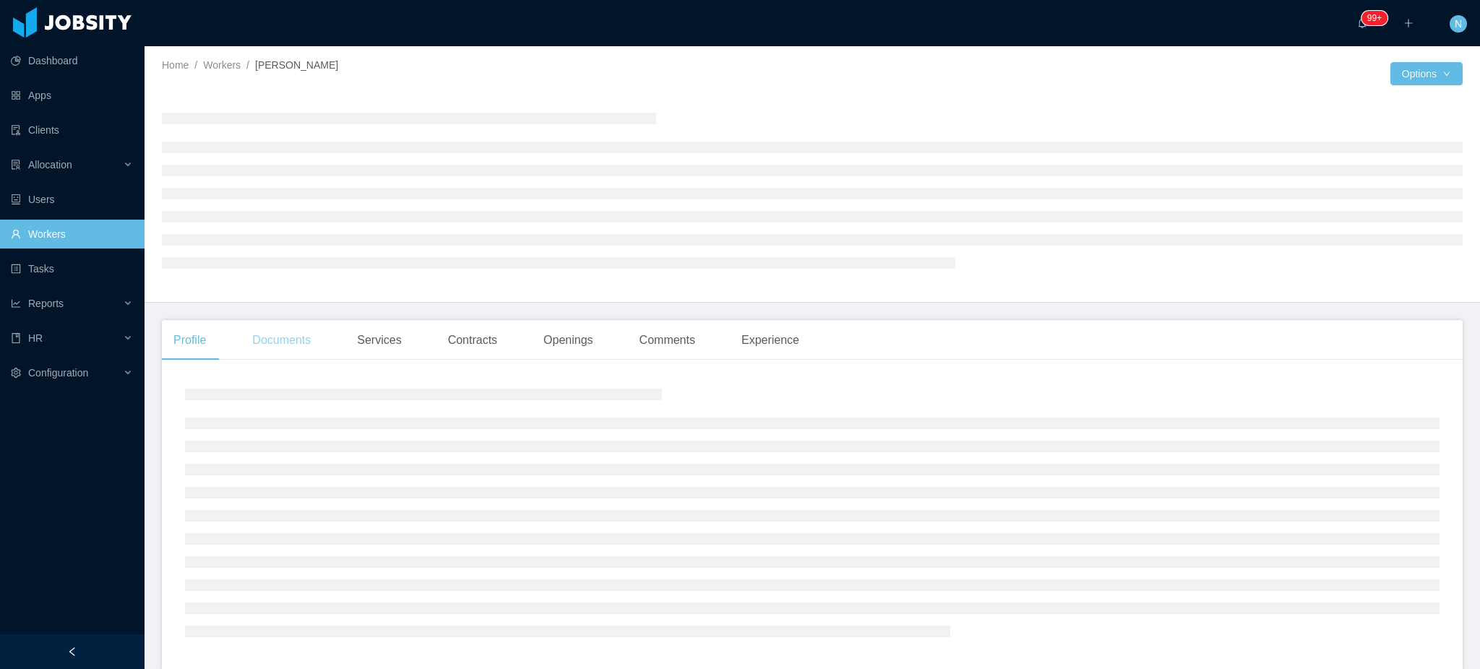
click at [282, 340] on div "Documents" at bounding box center [282, 340] width 82 height 40
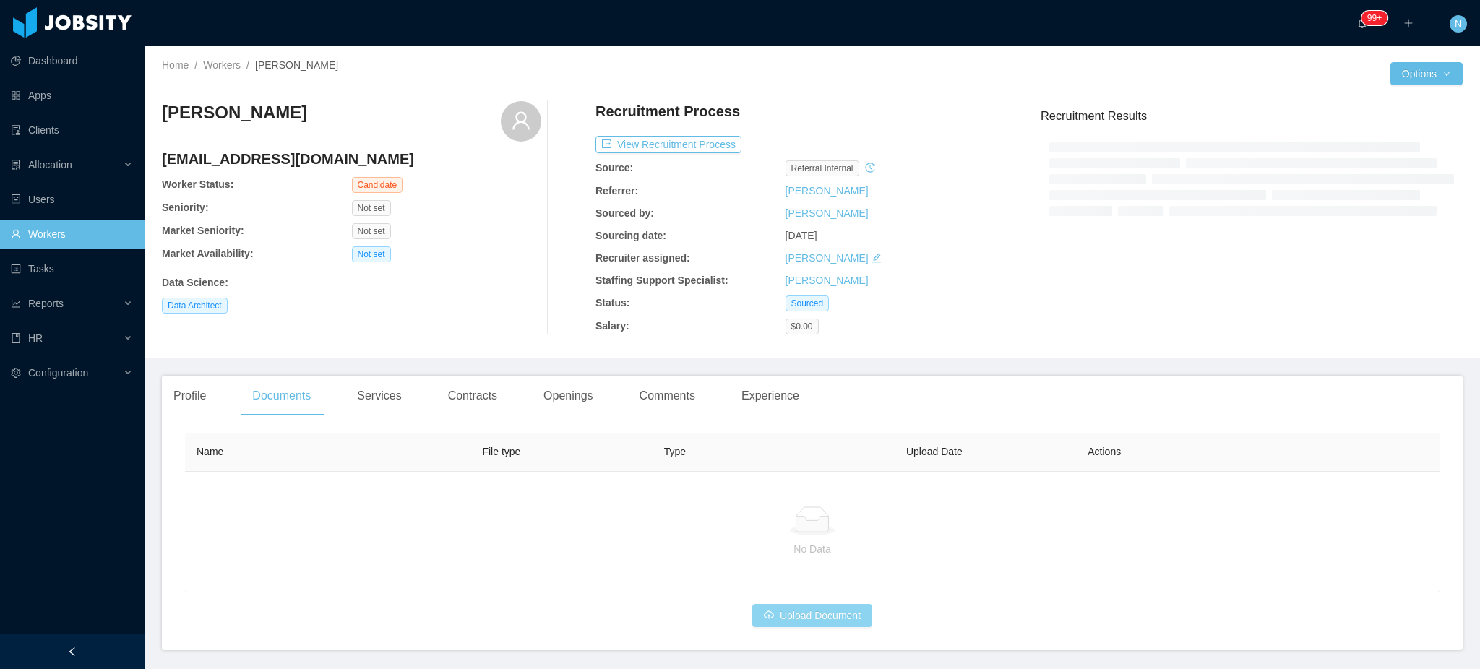
click at [815, 613] on button "Upload Document" at bounding box center [812, 615] width 120 height 23
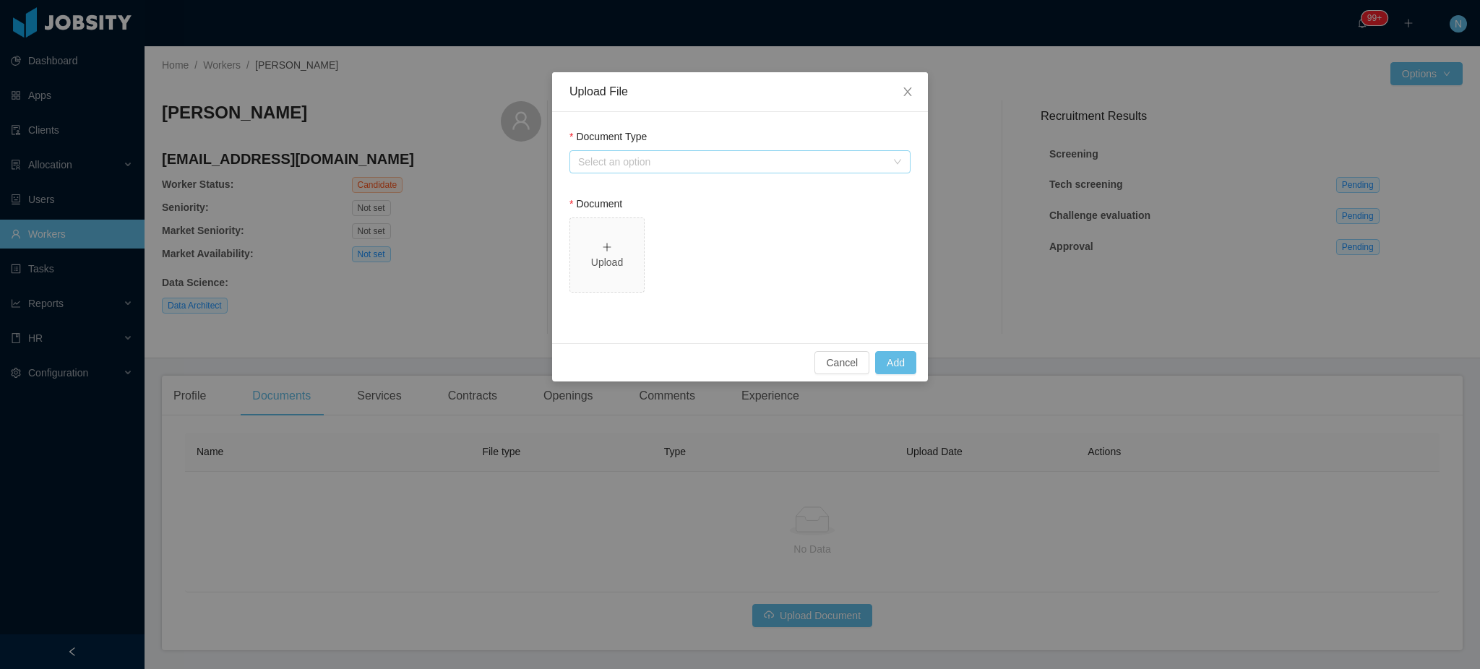
click at [688, 163] on div "Select an option" at bounding box center [732, 162] width 308 height 14
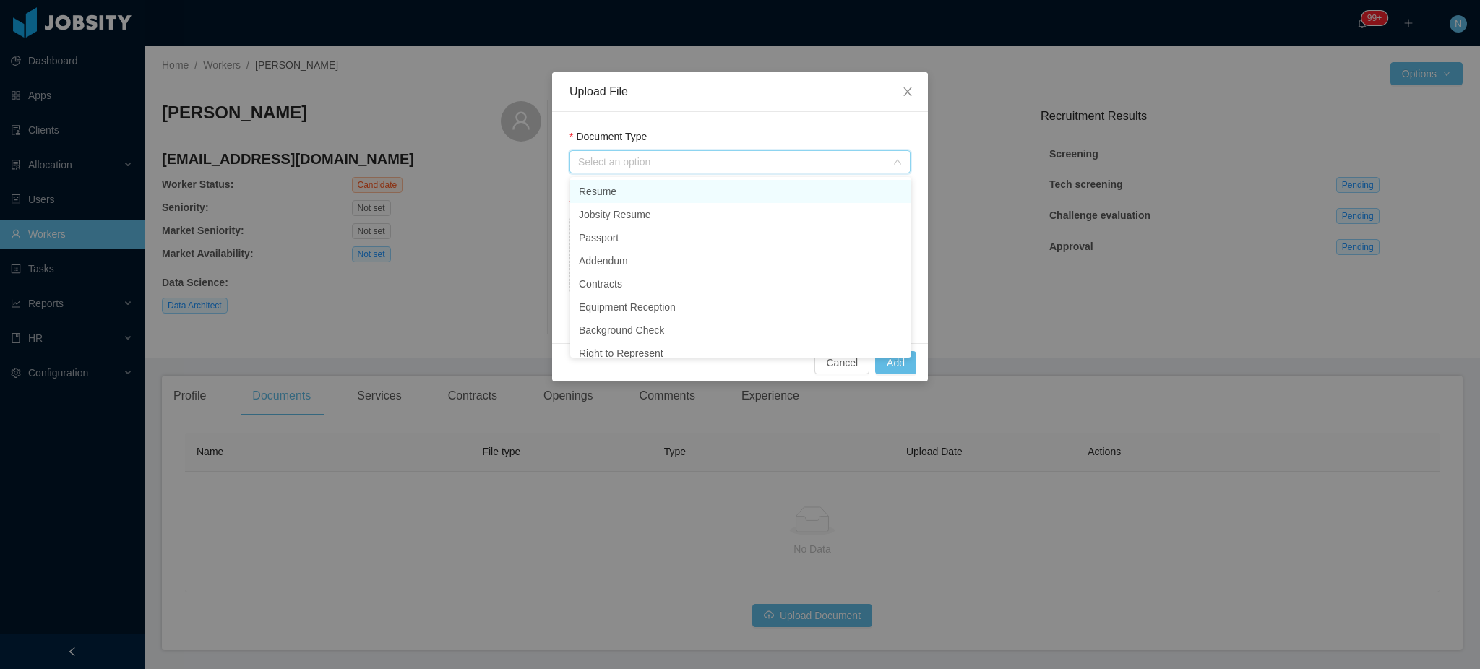
click at [665, 189] on li "Resume" at bounding box center [740, 191] width 341 height 23
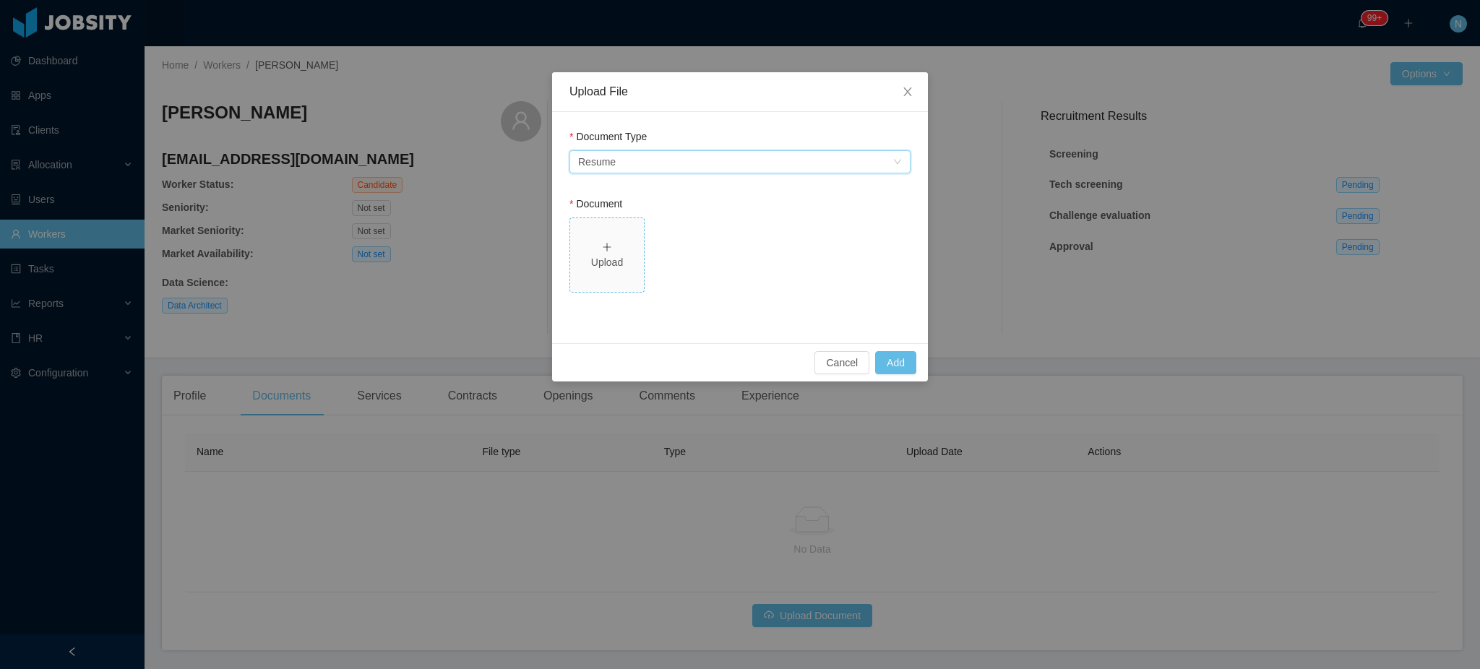
click at [615, 263] on div "Upload" at bounding box center [607, 262] width 62 height 15
click at [905, 359] on button "Add" at bounding box center [895, 362] width 41 height 23
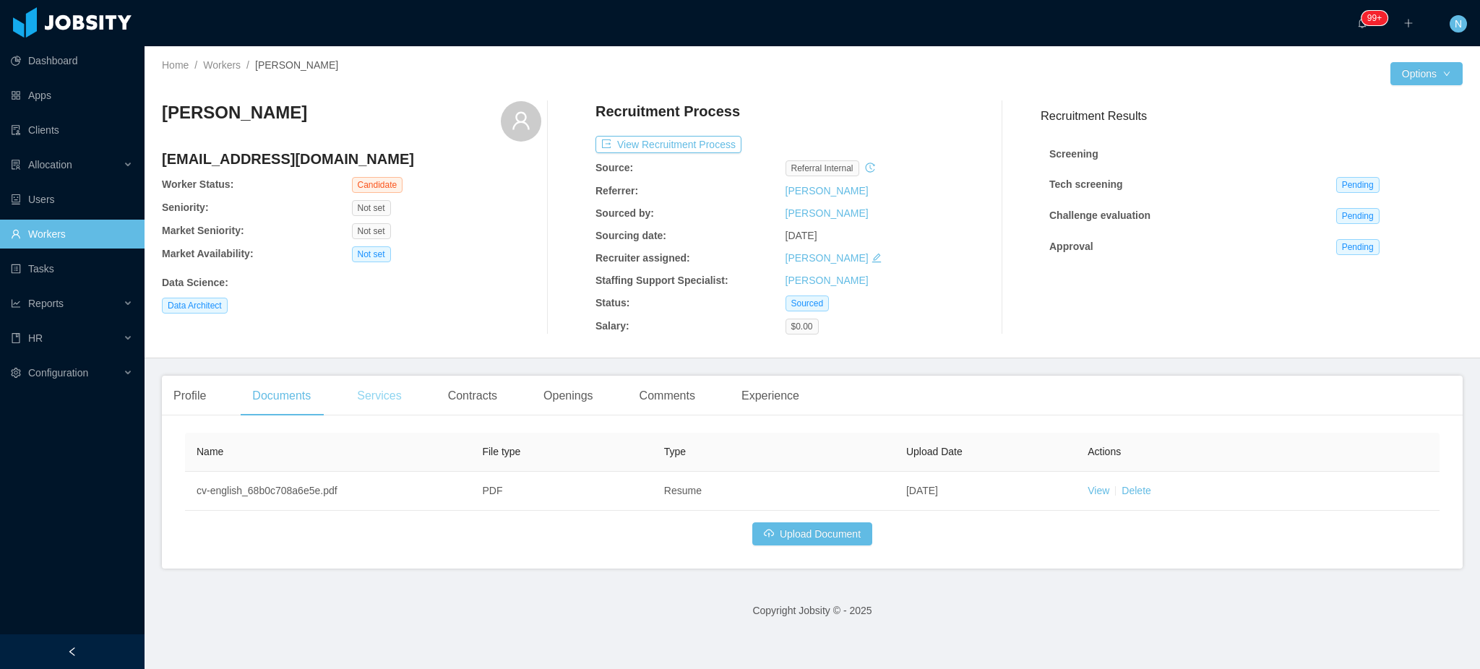
click at [372, 400] on div "Services" at bounding box center [378, 396] width 67 height 40
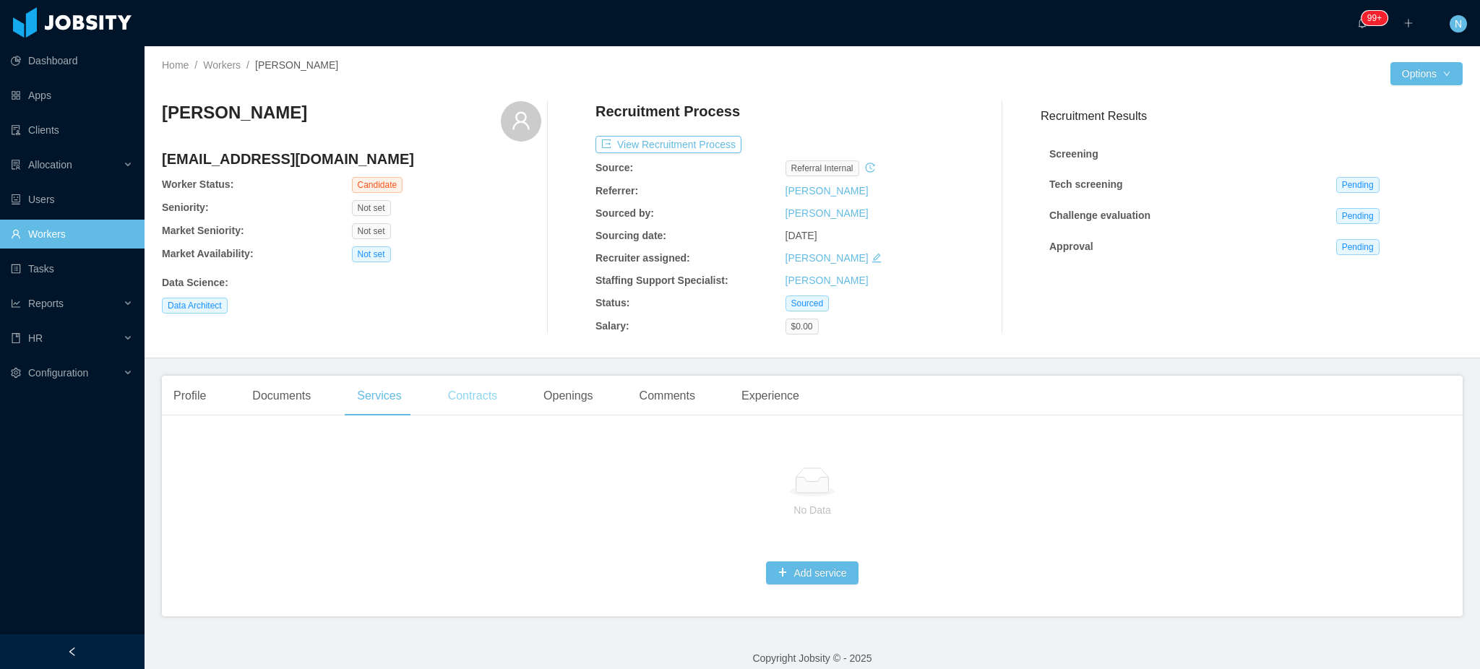
click at [487, 398] on div "Contracts" at bounding box center [472, 396] width 72 height 40
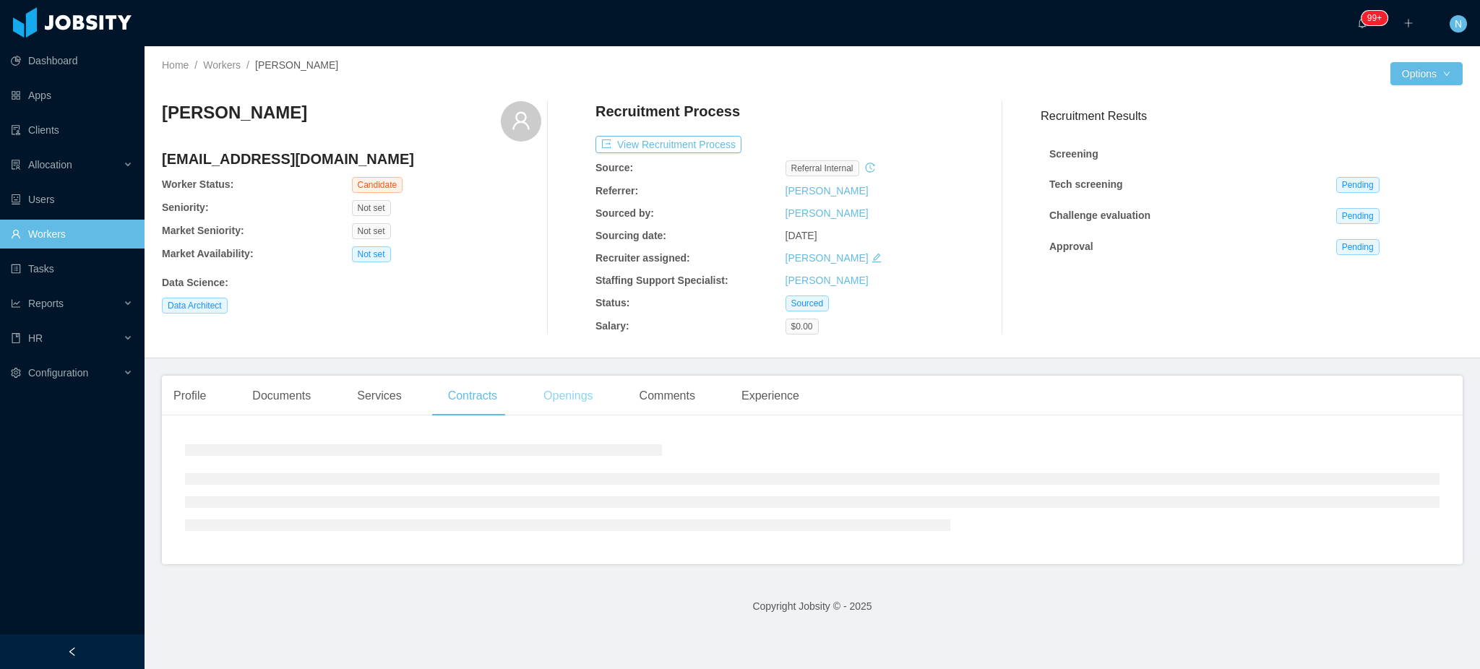
click at [561, 398] on div "Openings" at bounding box center [568, 396] width 73 height 40
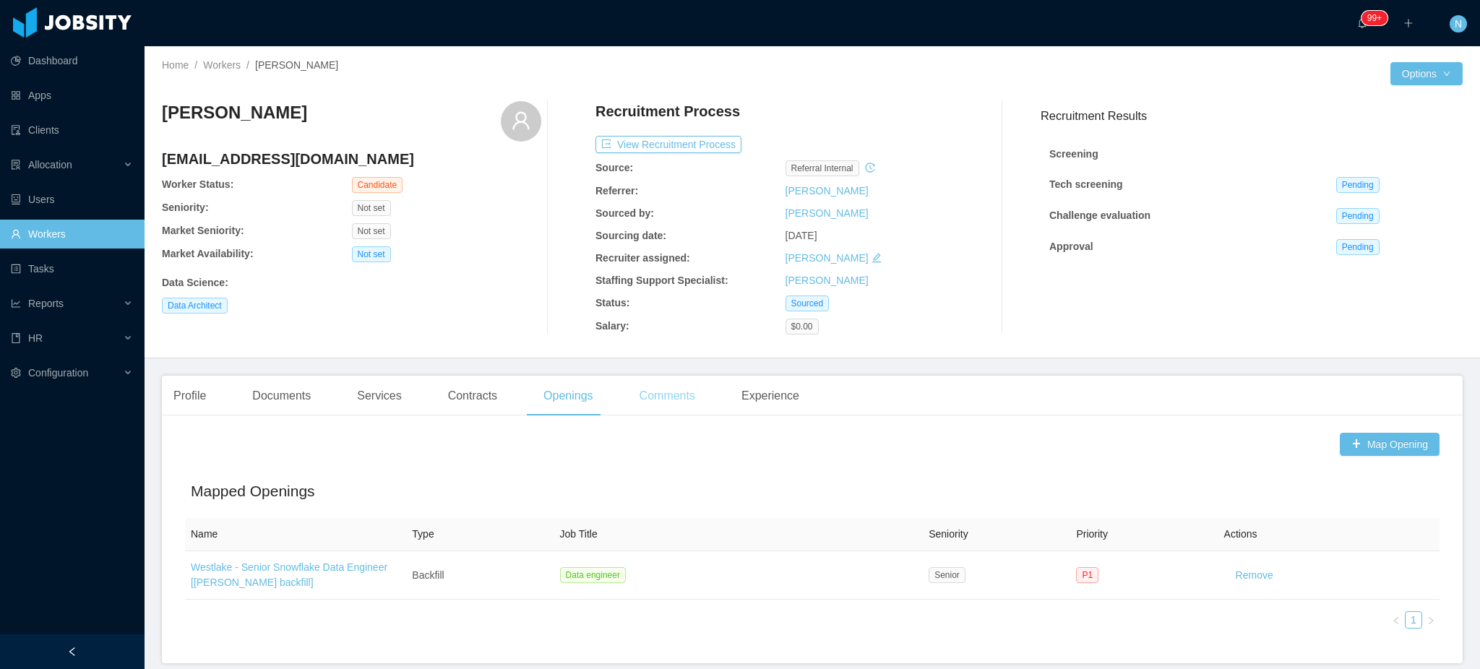
click at [630, 394] on div "Comments" at bounding box center [667, 396] width 79 height 40
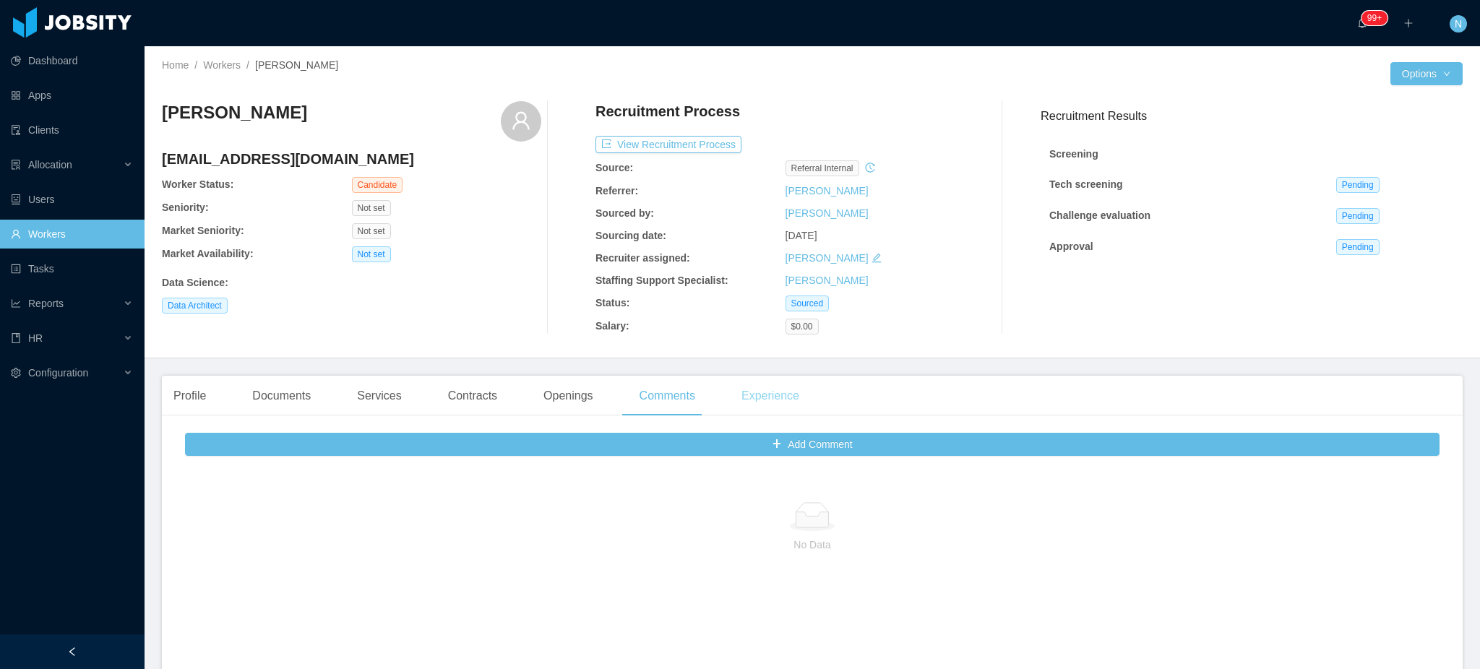
click at [760, 398] on div "Experience" at bounding box center [770, 396] width 81 height 40
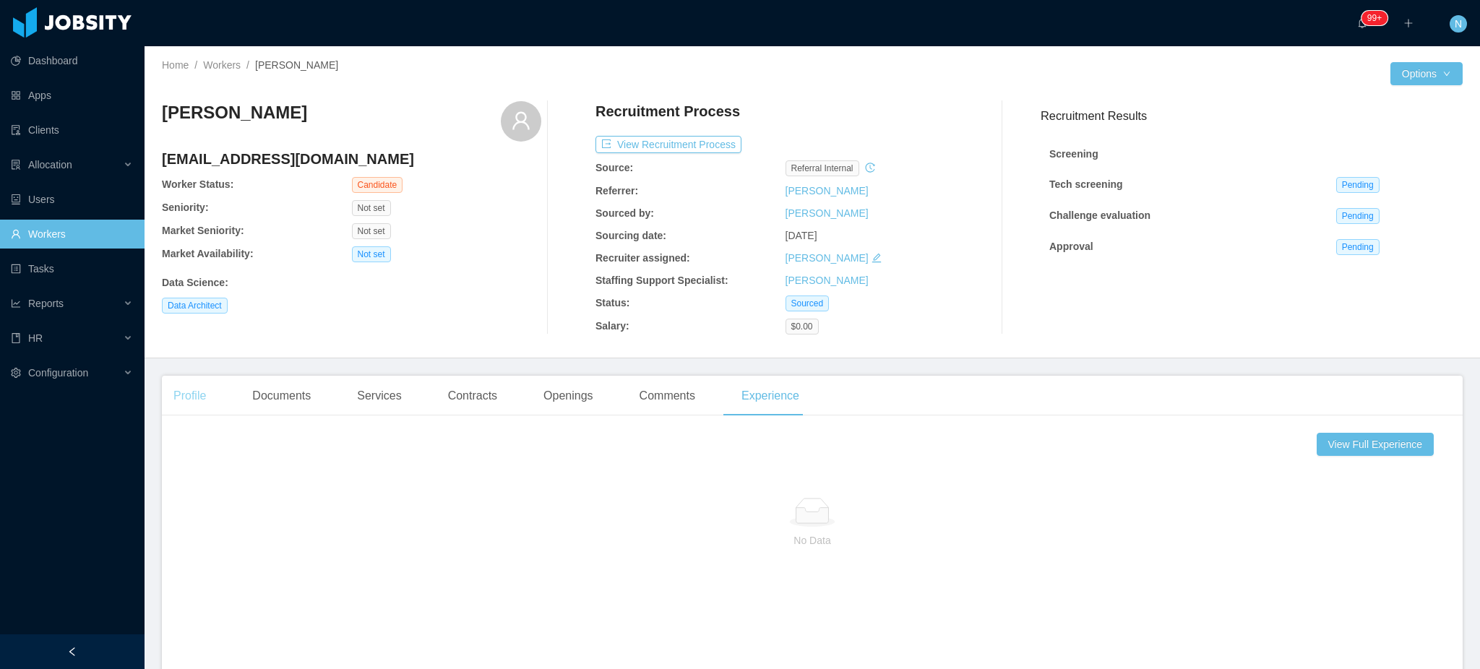
click at [181, 402] on div "Profile" at bounding box center [190, 396] width 56 height 40
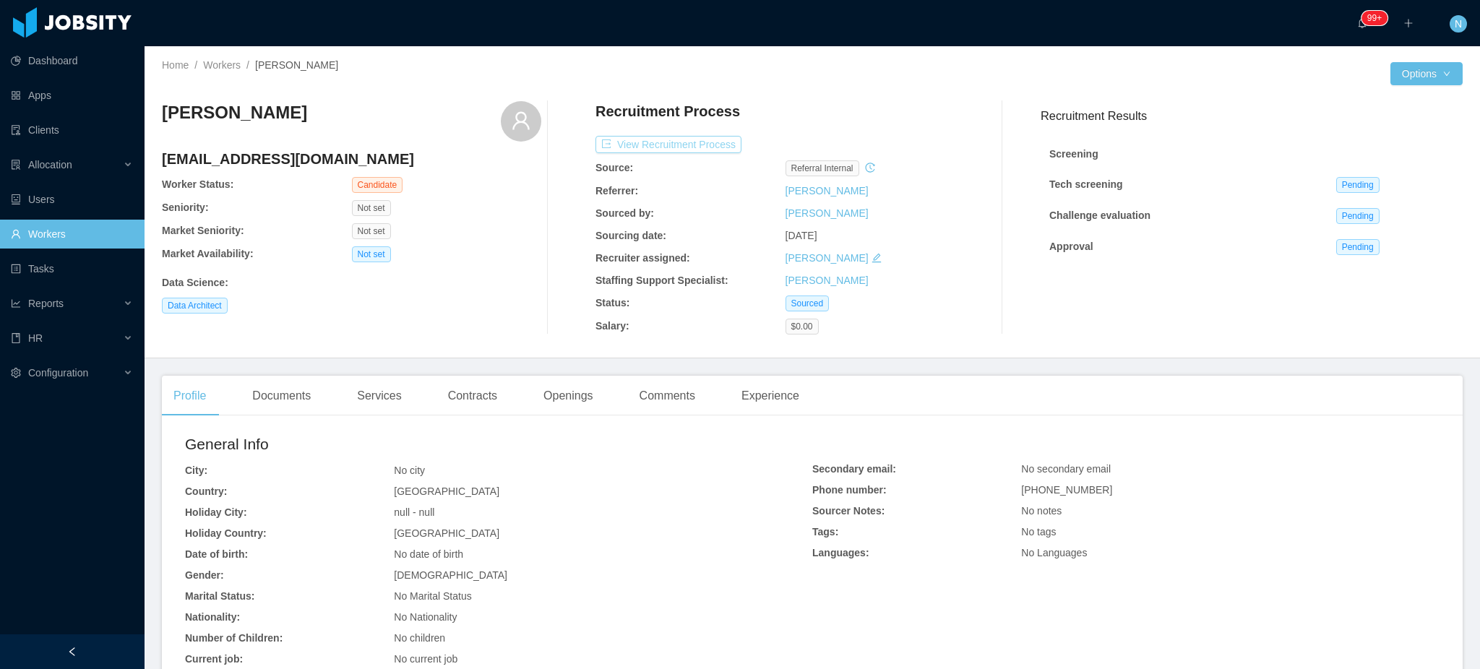
click at [695, 137] on button "View Recruitment Process" at bounding box center [668, 144] width 146 height 17
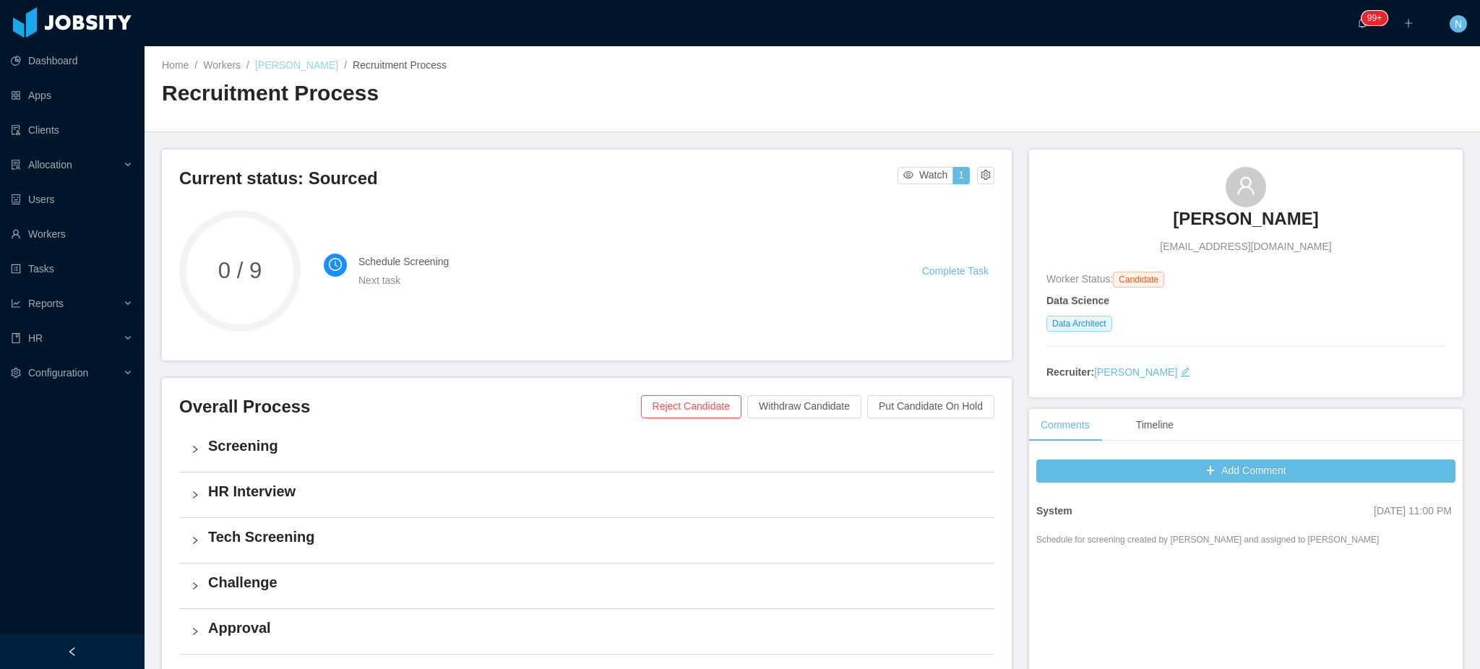
click at [338, 63] on link "Cristian Muñoz Rosenfeld" at bounding box center [296, 65] width 83 height 12
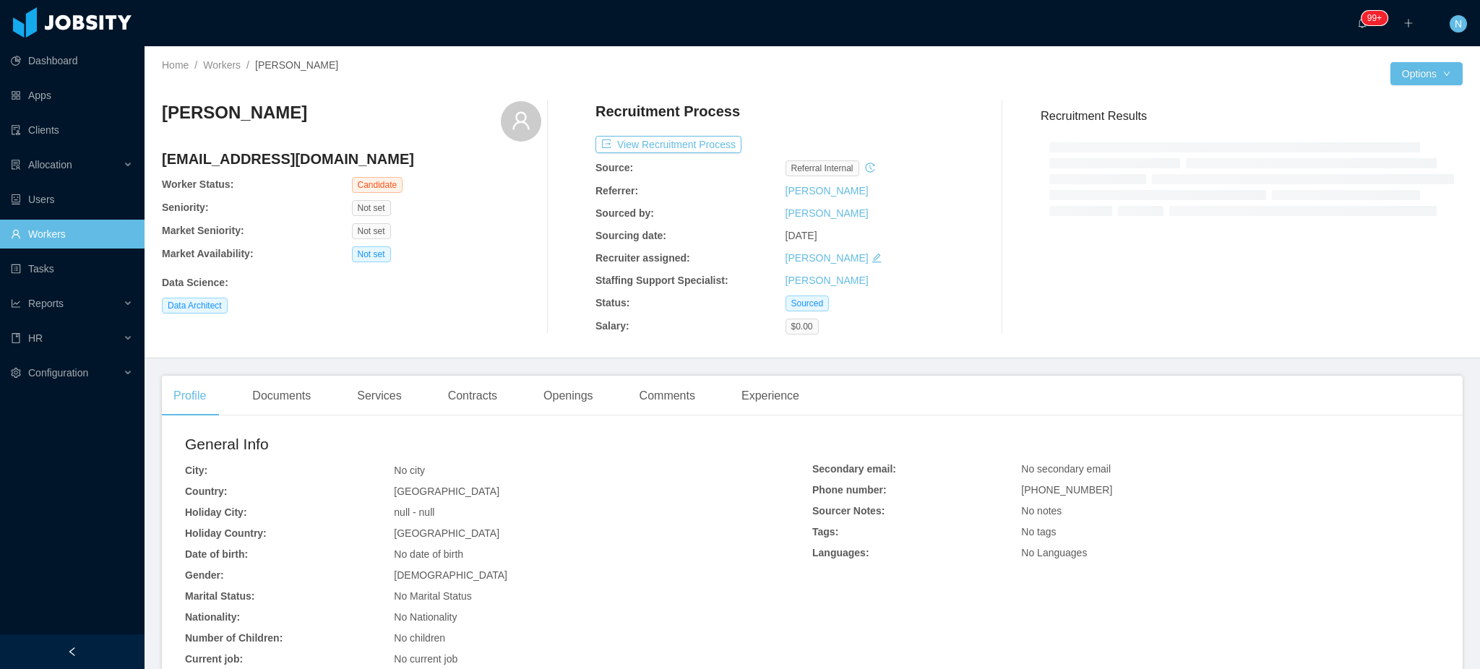
scroll to position [96, 0]
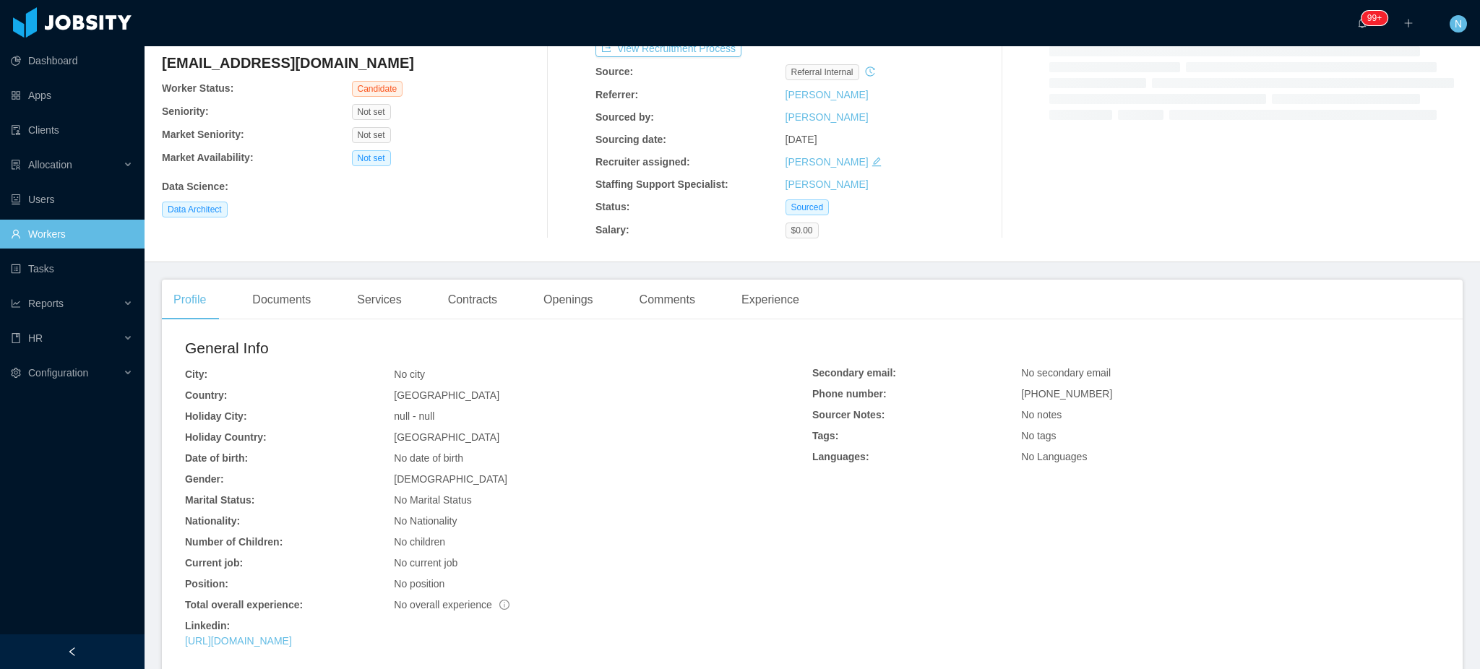
click at [1047, 400] on span "+56984031210" at bounding box center [1066, 394] width 91 height 12
copy span "+56984031210"
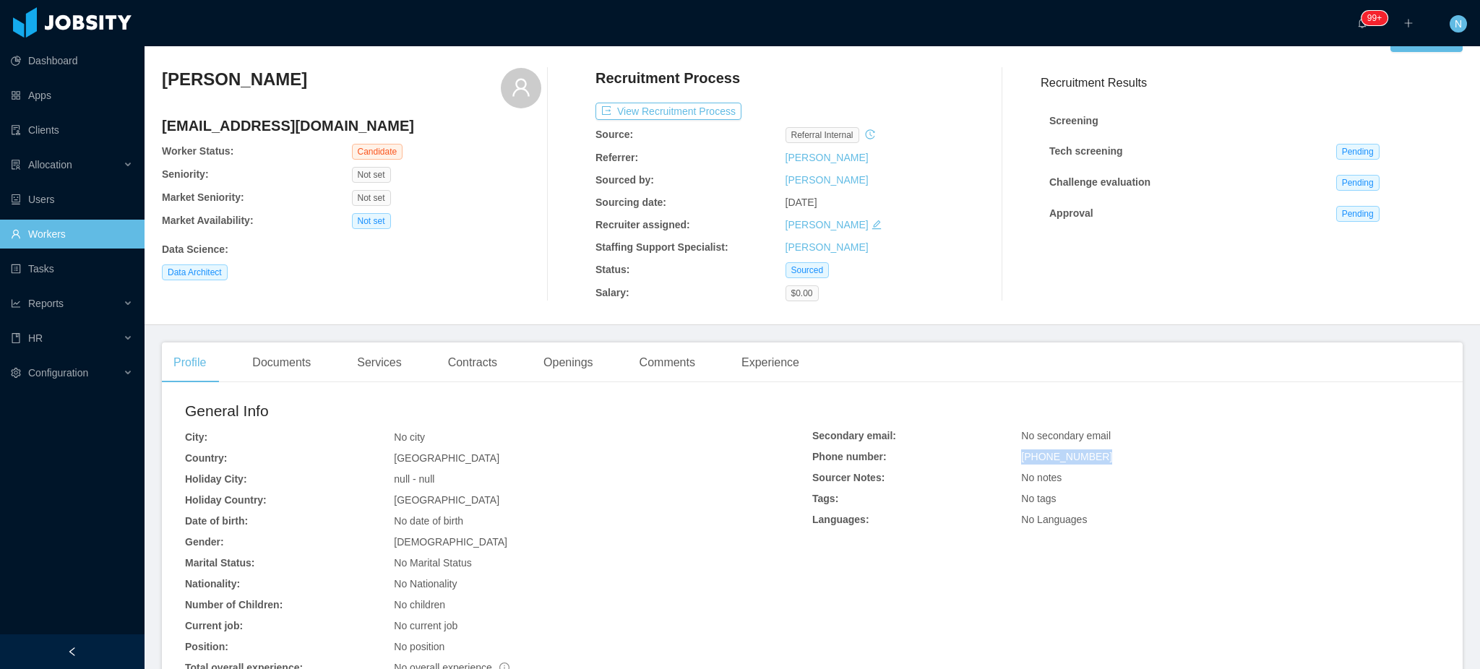
scroll to position [0, 0]
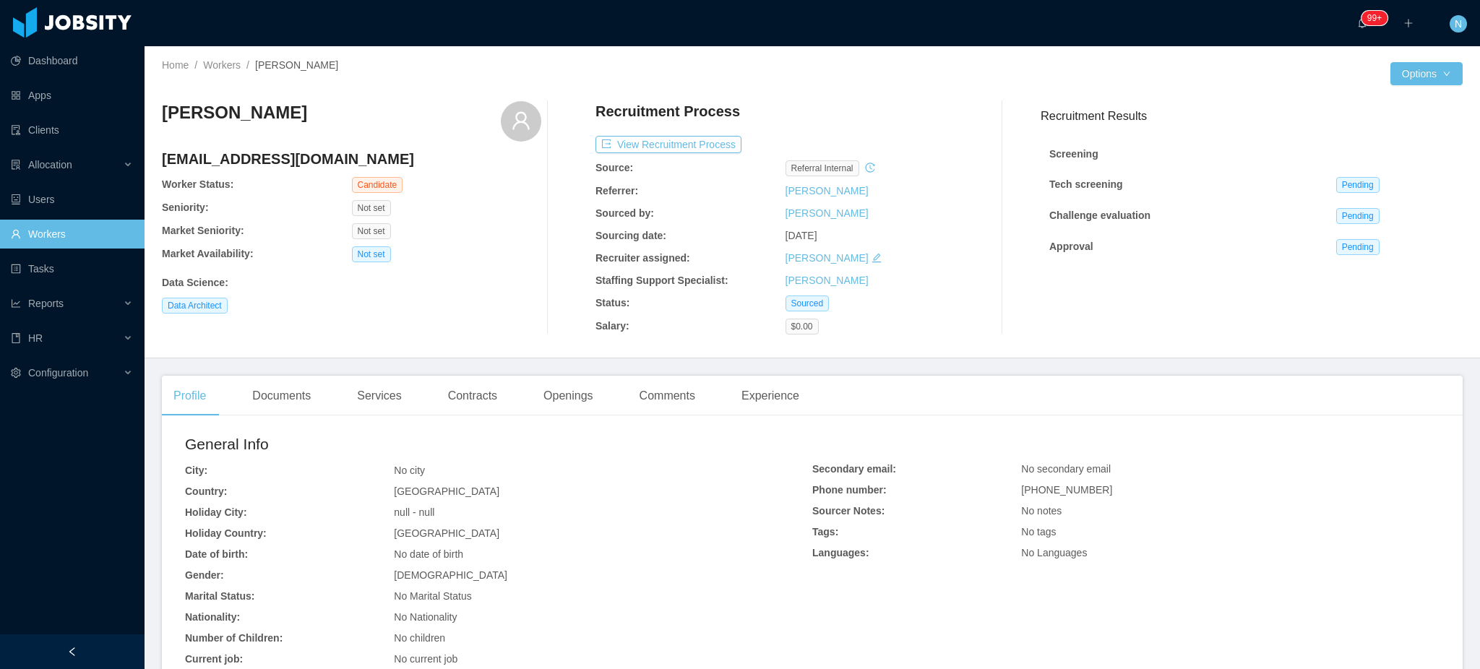
click at [368, 145] on div "Cristian Muñoz Rosenfeld cgmuros@gmail.com Worker Status: Candidate Seniority: …" at bounding box center [351, 217] width 379 height 233
click at [307, 113] on h3 "Cristian Muñoz Rosenfeld" at bounding box center [234, 112] width 145 height 23
copy div "Cristian Muñoz Rosenfeld"
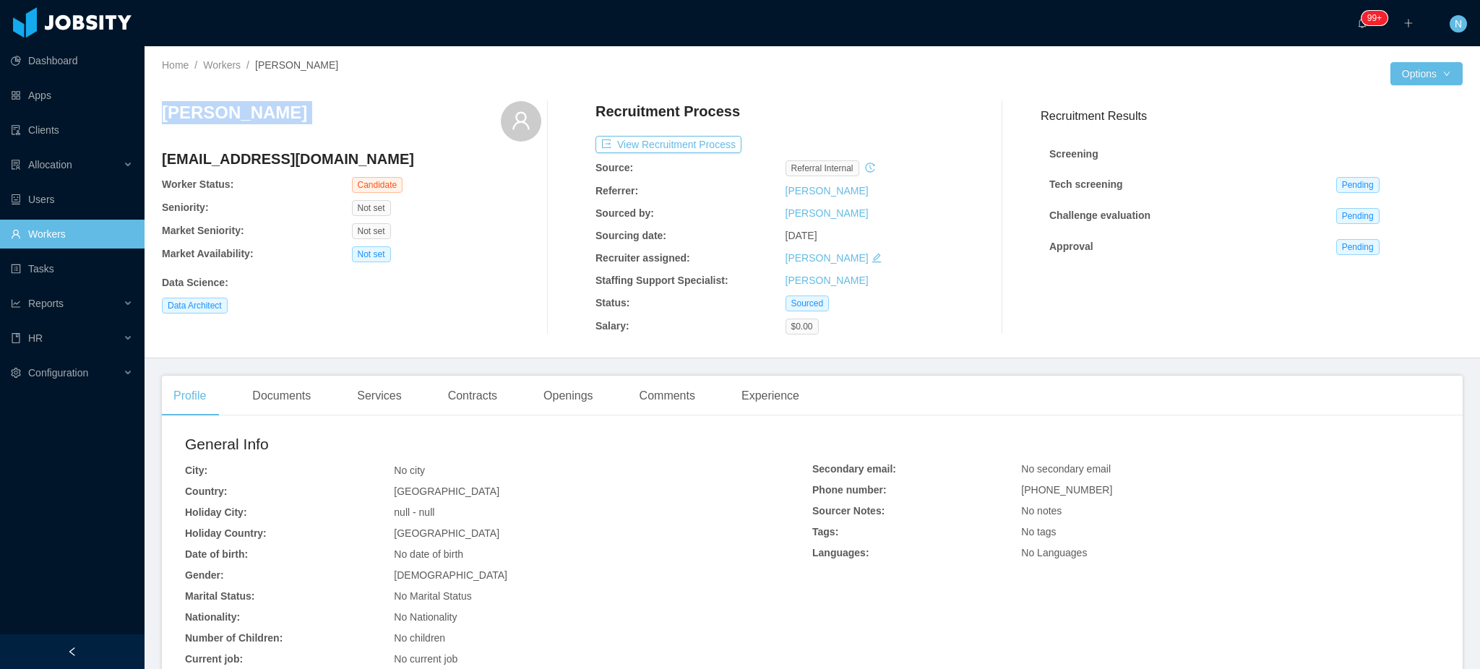
click at [302, 103] on h3 "Cristian Muñoz Rosenfeld" at bounding box center [234, 112] width 145 height 23
click at [426, 96] on div "Cristian Muñoz Rosenfeld cgmuros@gmail.com Worker Status: Candidate Seniority: …" at bounding box center [812, 218] width 1301 height 257
click at [209, 68] on link "Workers" at bounding box center [222, 65] width 38 height 12
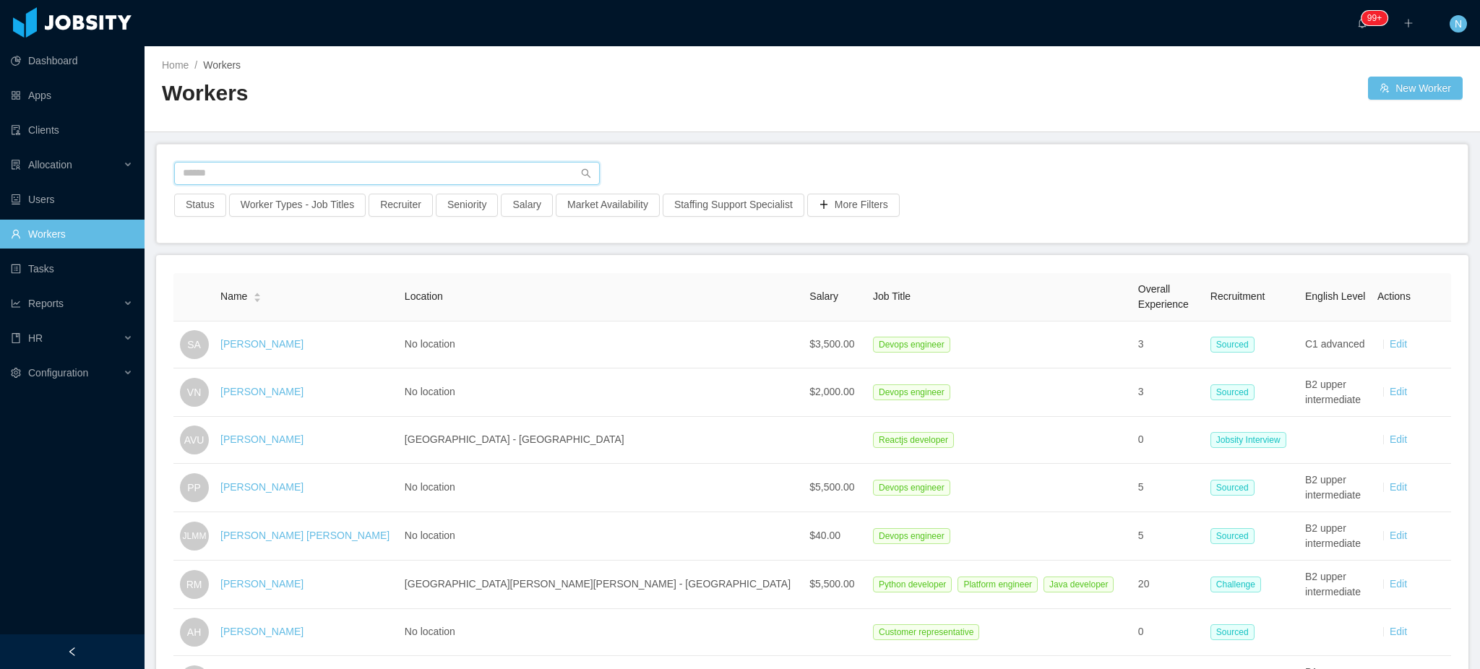
click at [431, 174] on input "text" at bounding box center [387, 173] width 426 height 23
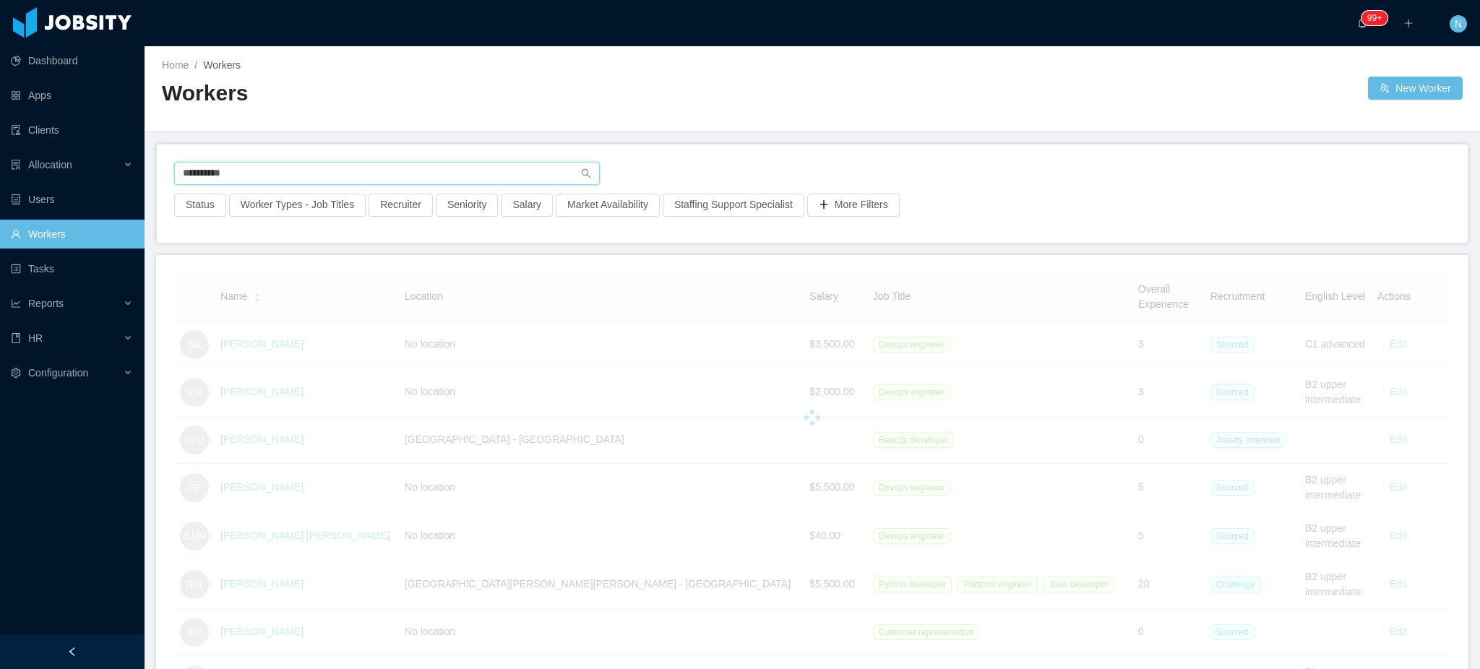
type input "**********"
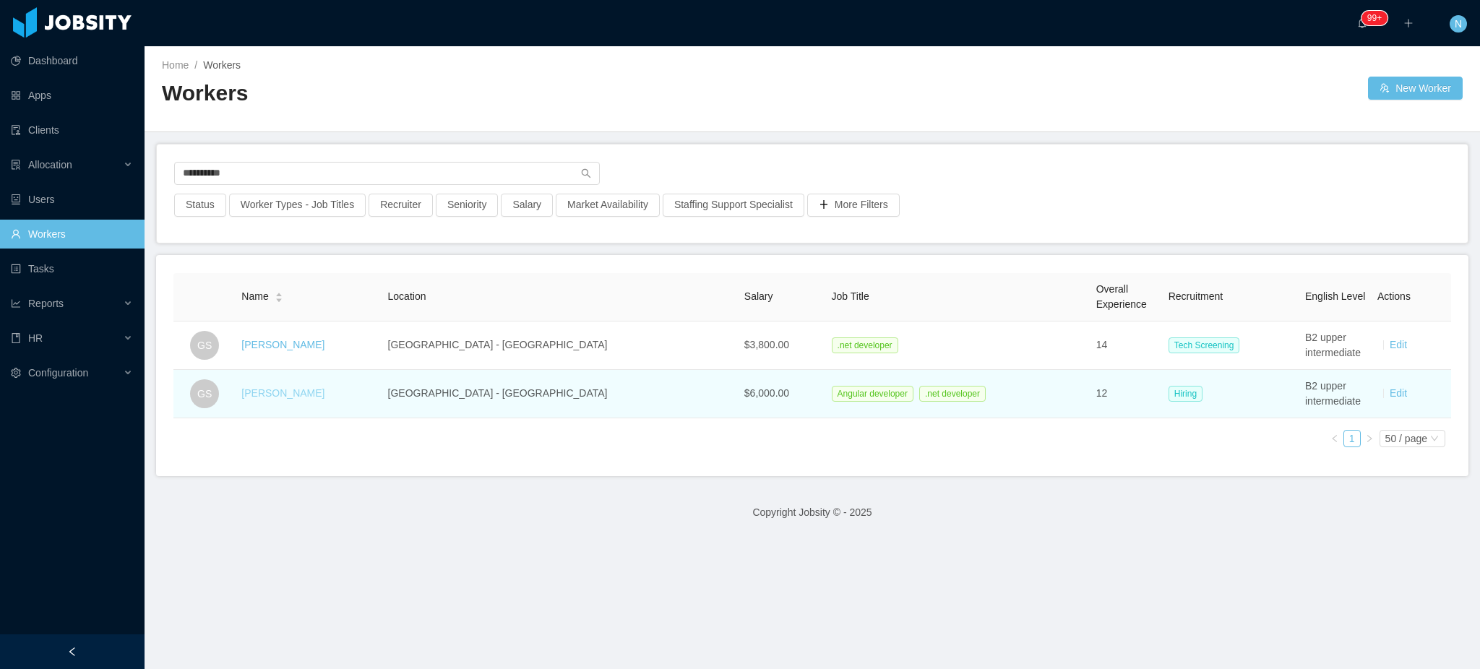
click at [291, 392] on link "Gean Silva" at bounding box center [282, 393] width 83 height 12
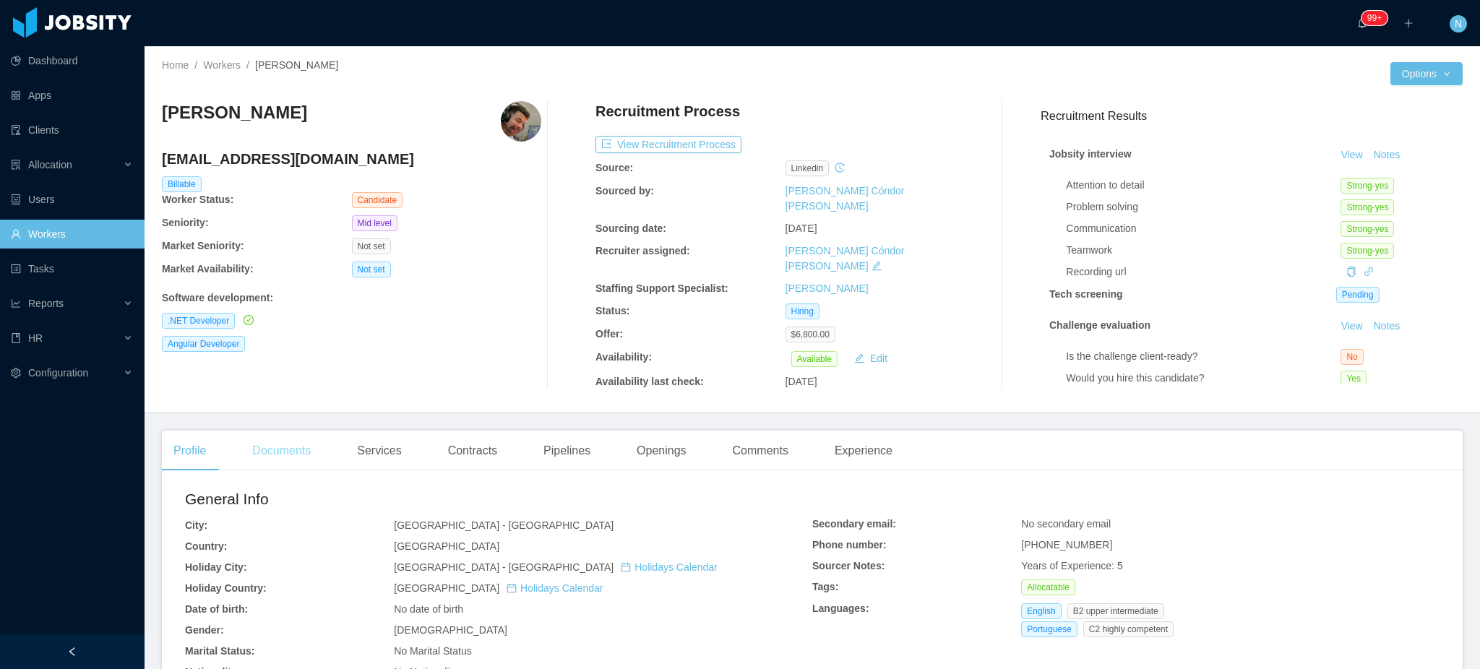
click at [285, 446] on div "Documents" at bounding box center [282, 451] width 82 height 40
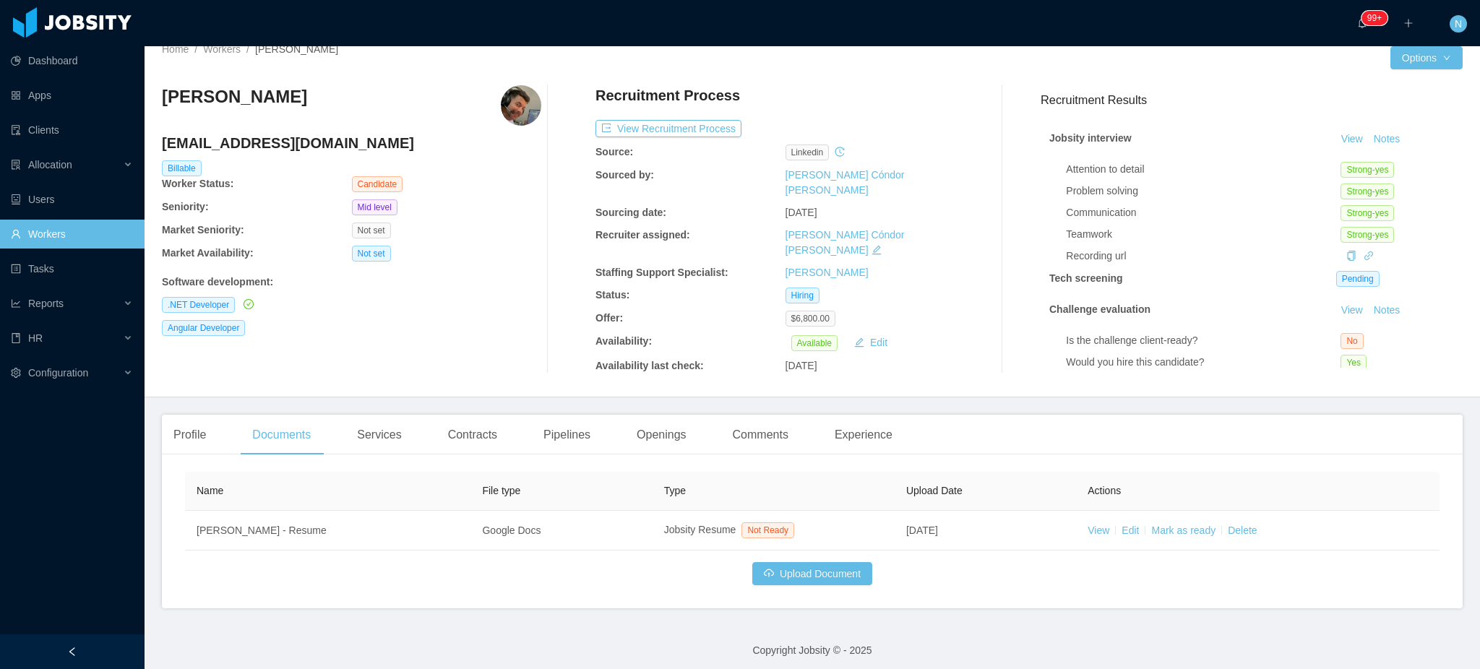
scroll to position [17, 0]
click at [699, 126] on button "View Recruitment Process" at bounding box center [668, 127] width 146 height 17
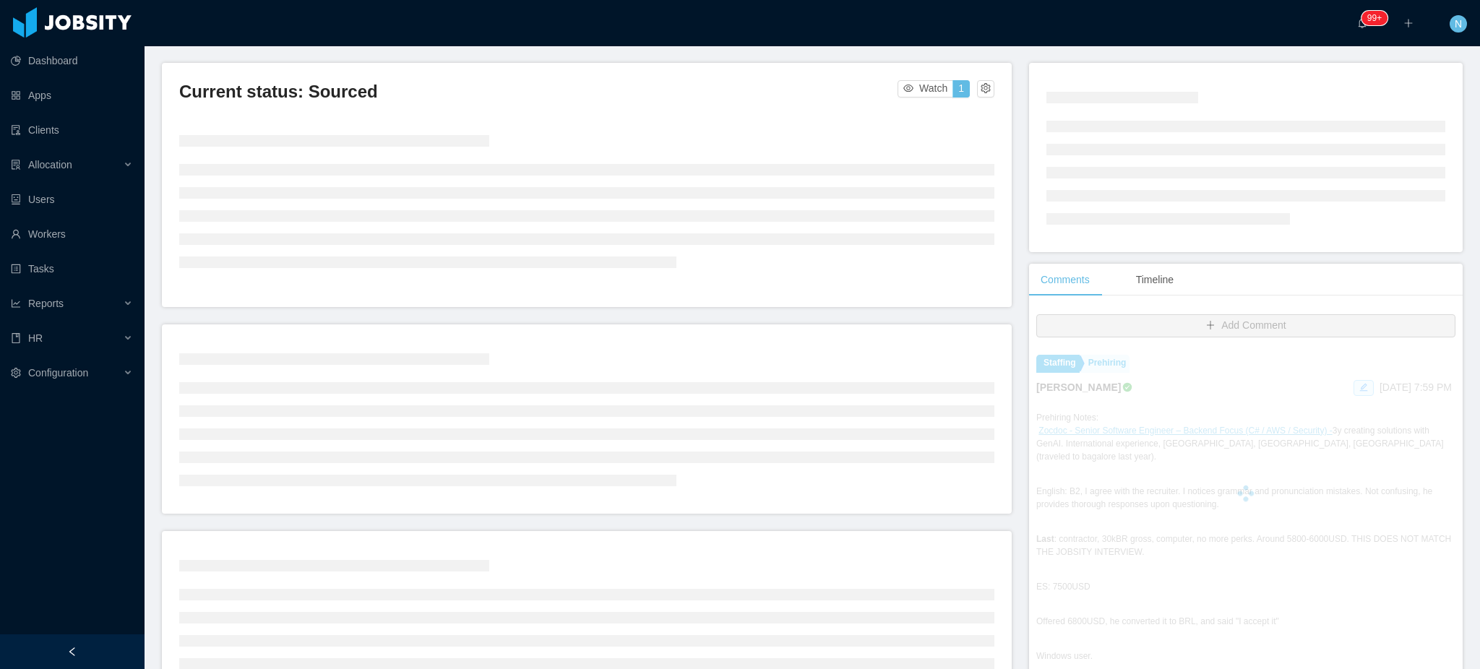
scroll to position [273, 0]
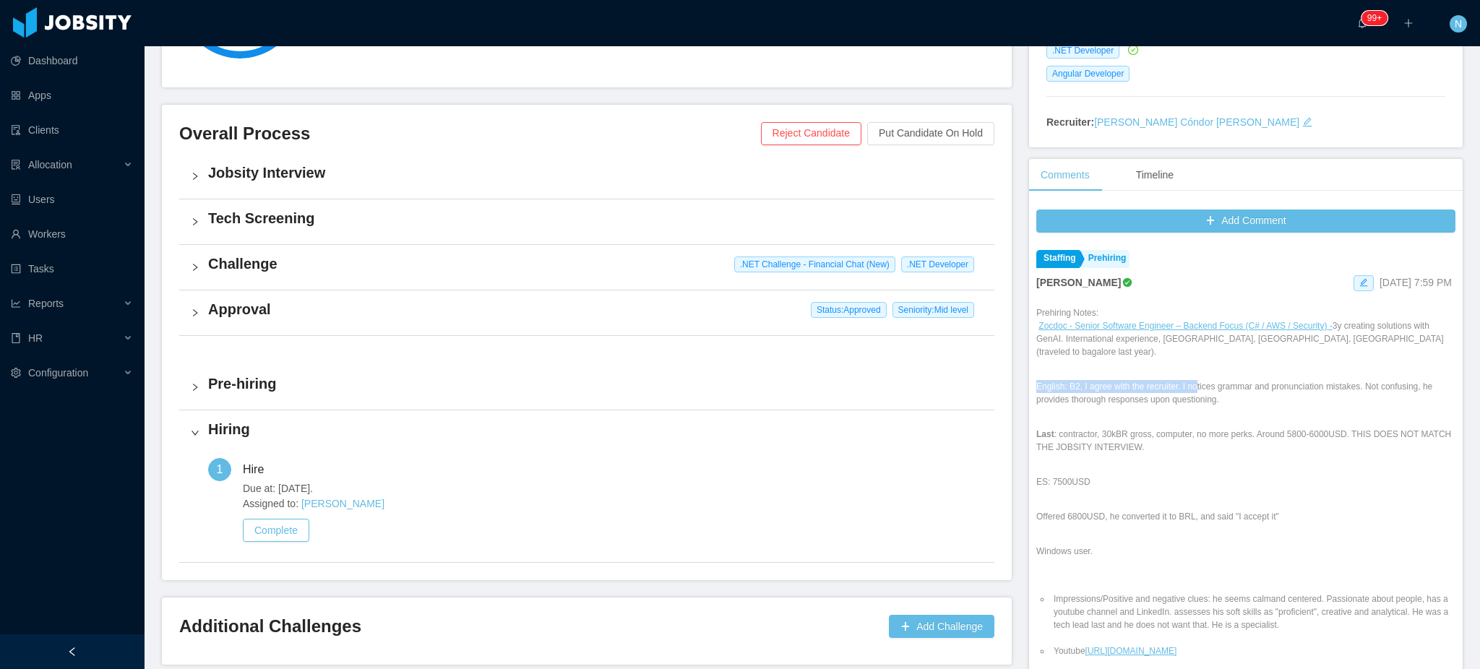
drag, startPoint x: 1228, startPoint y: 377, endPoint x: 1264, endPoint y: 397, distance: 41.7
click at [1264, 397] on div "Prehiring Notes: Zocdoc - Senior Software Engineer – Backend Focus (C# / AWS / …" at bounding box center [1245, 642] width 419 height 672
click at [1228, 404] on div "Prehiring Notes: Zocdoc - Senior Software Engineer – Backend Focus (C# / AWS / …" at bounding box center [1245, 642] width 419 height 672
drag, startPoint x: 1133, startPoint y: 422, endPoint x: 1186, endPoint y: 444, distance: 57.3
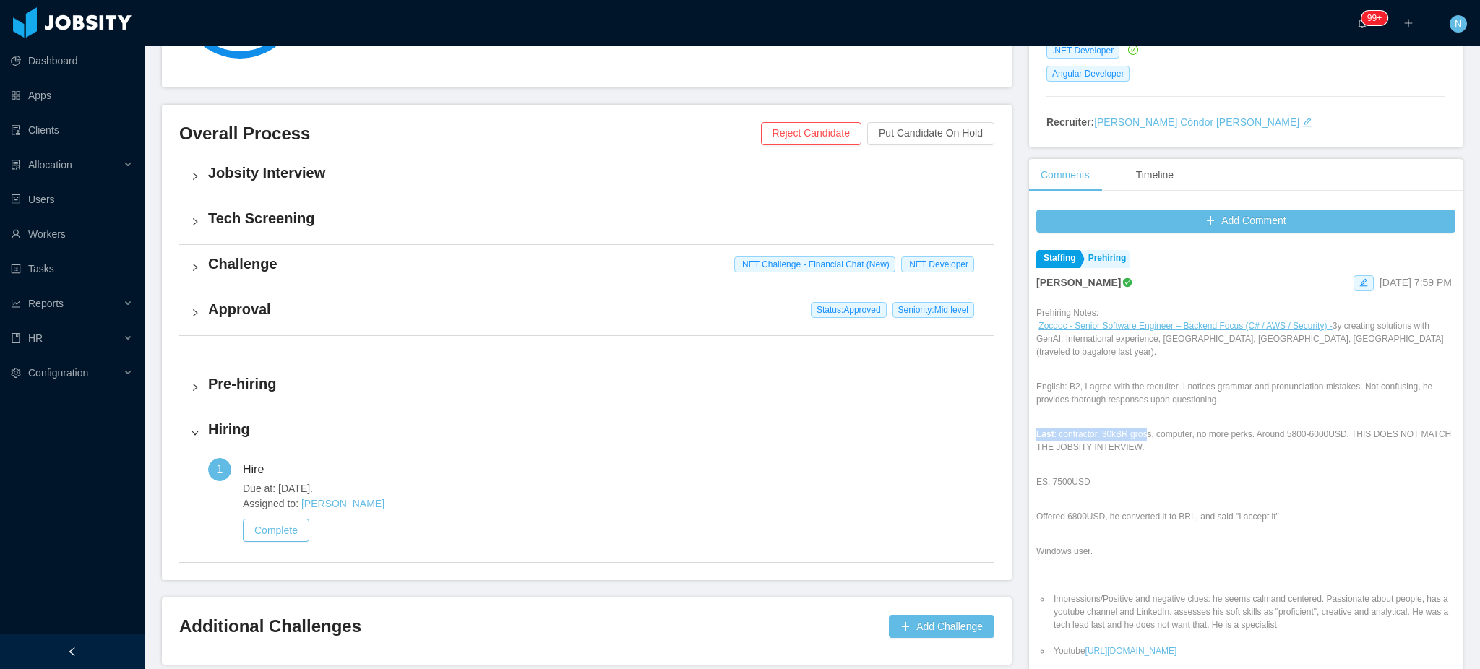
click at [1186, 444] on div "Prehiring Notes: Zocdoc - Senior Software Engineer – Backend Focus (C# / AWS / …" at bounding box center [1245, 642] width 419 height 672
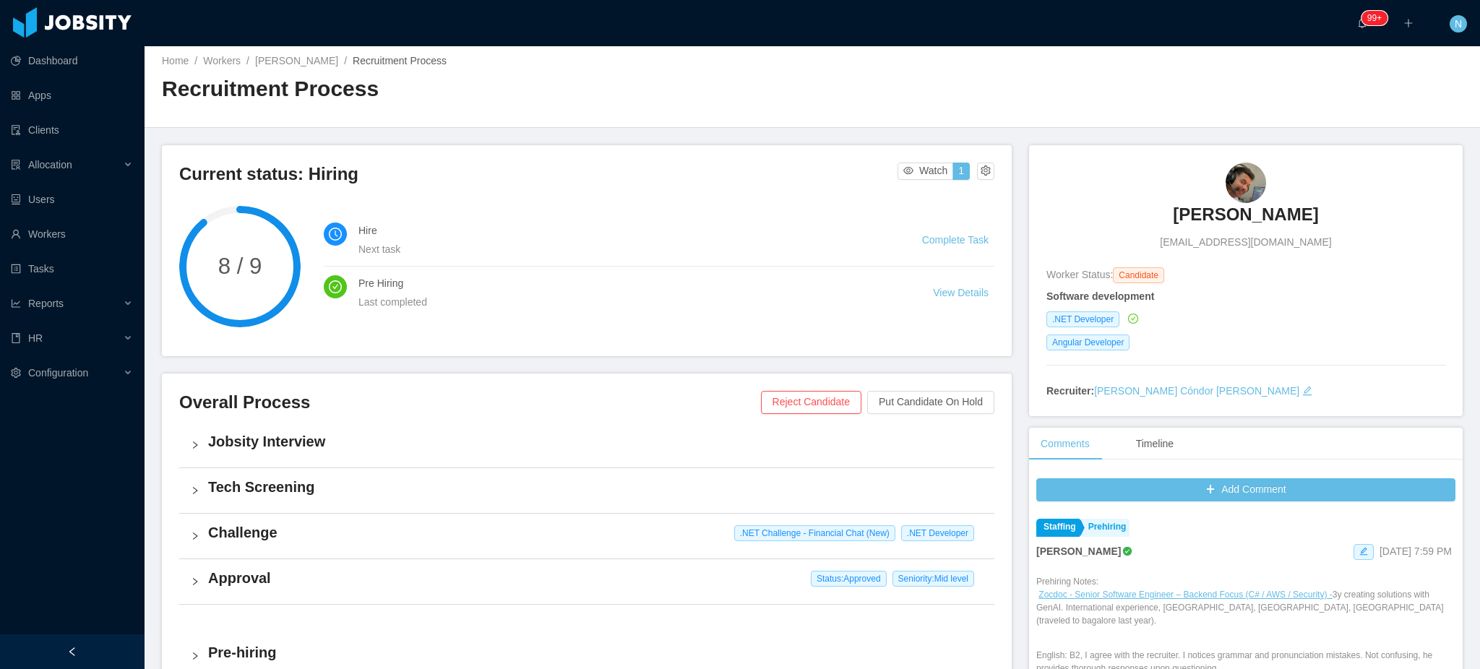
scroll to position [0, 0]
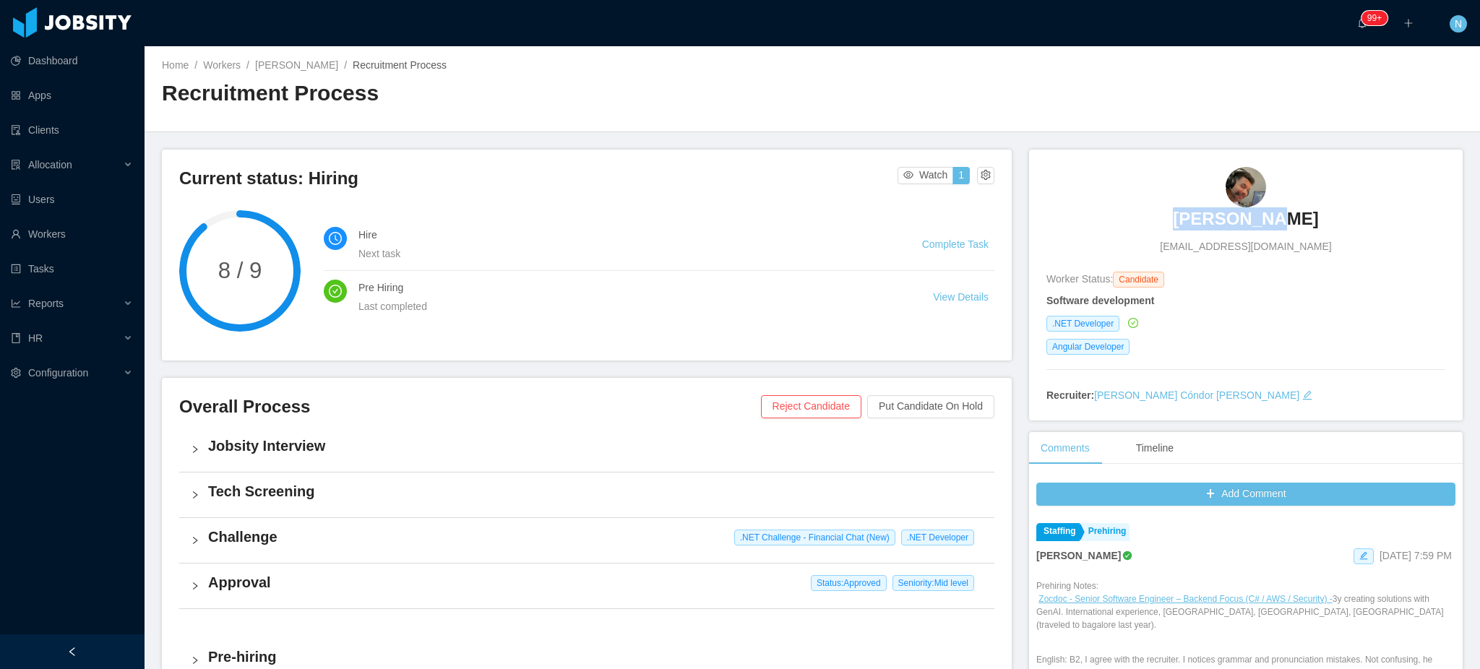
drag, startPoint x: 1287, startPoint y: 220, endPoint x: 1183, endPoint y: 220, distance: 104.1
click at [1183, 220] on div "Gean Silva geandeveloper@gmail.com" at bounding box center [1245, 210] width 399 height 87
copy h3 "Gean Silva"
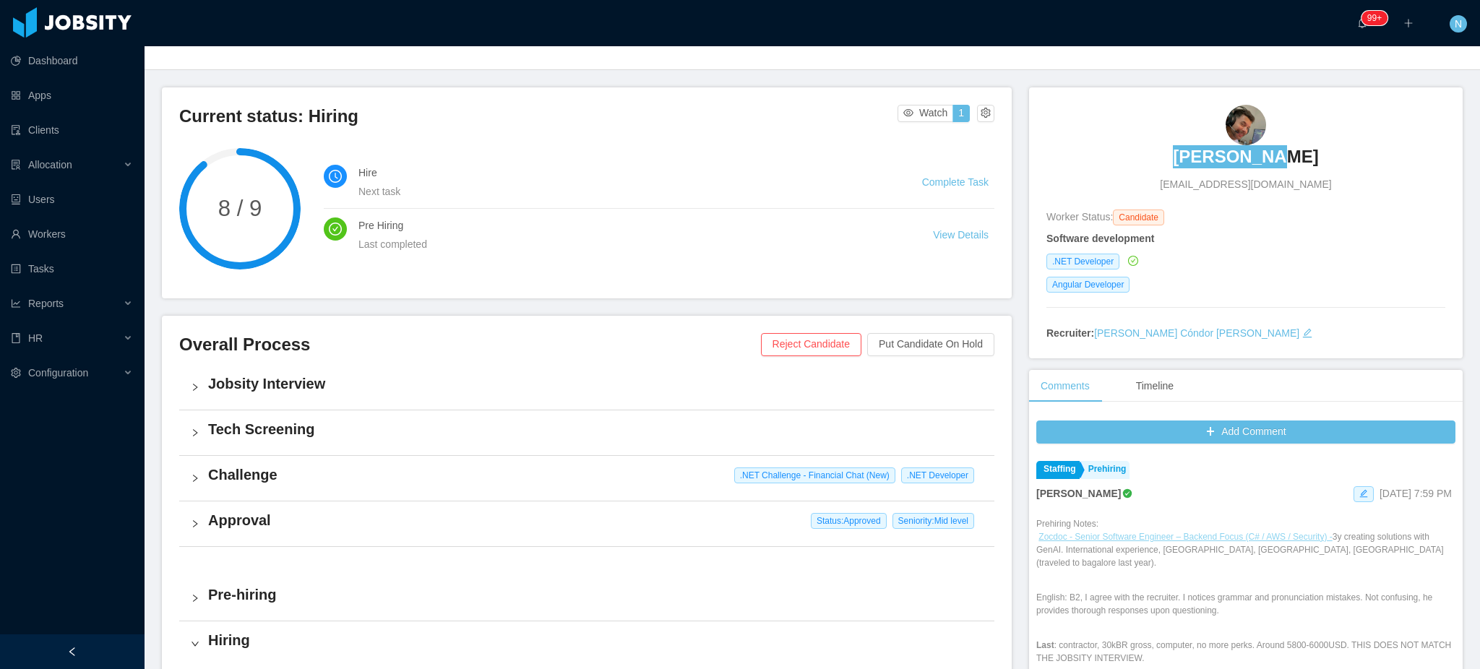
scroll to position [96, 0]
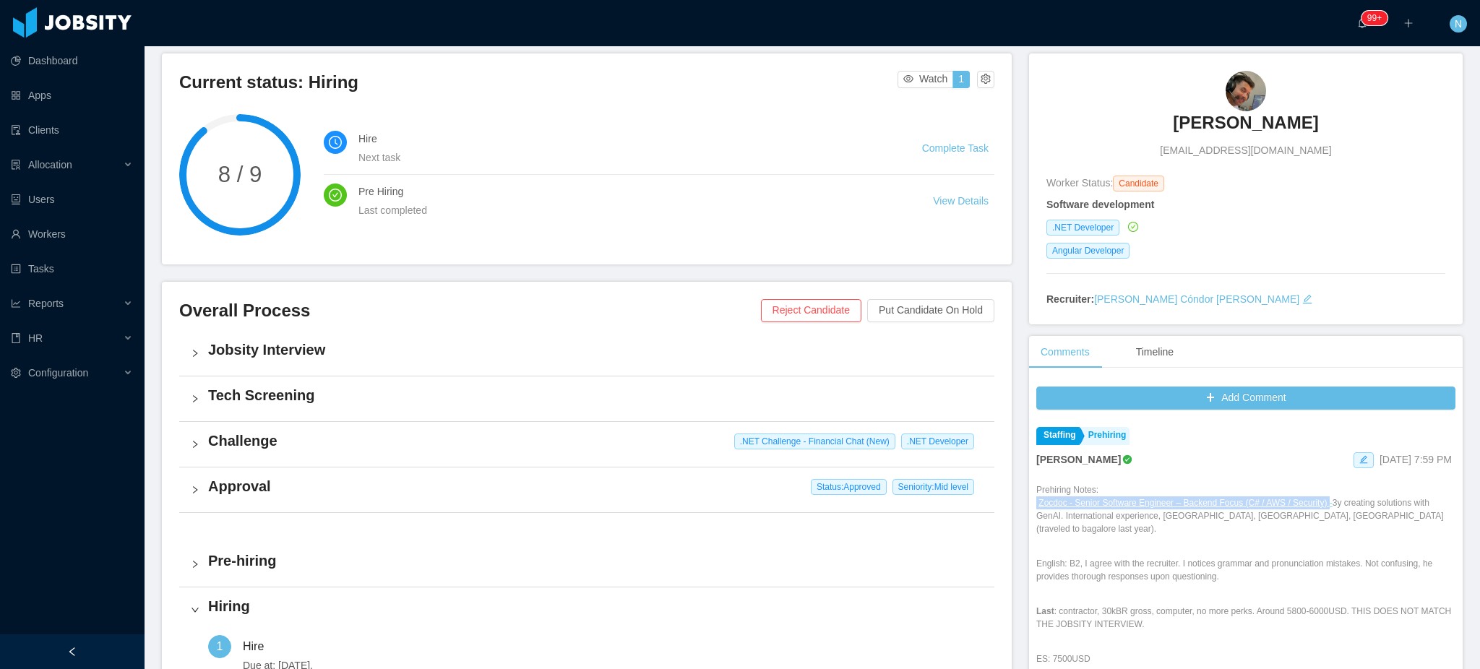
drag, startPoint x: 1022, startPoint y: 505, endPoint x: 1312, endPoint y: 507, distance: 289.8
click at [1312, 507] on div "Add Comment Staffing Prehiring Ninna Meister Aug 22nd, 2025 7:59 PM Prehiring N…" at bounding box center [1246, 620] width 434 height 483
copy p "Zocdoc - Senior Software Engineer – Backend Focus (C# / AWS / Security)"
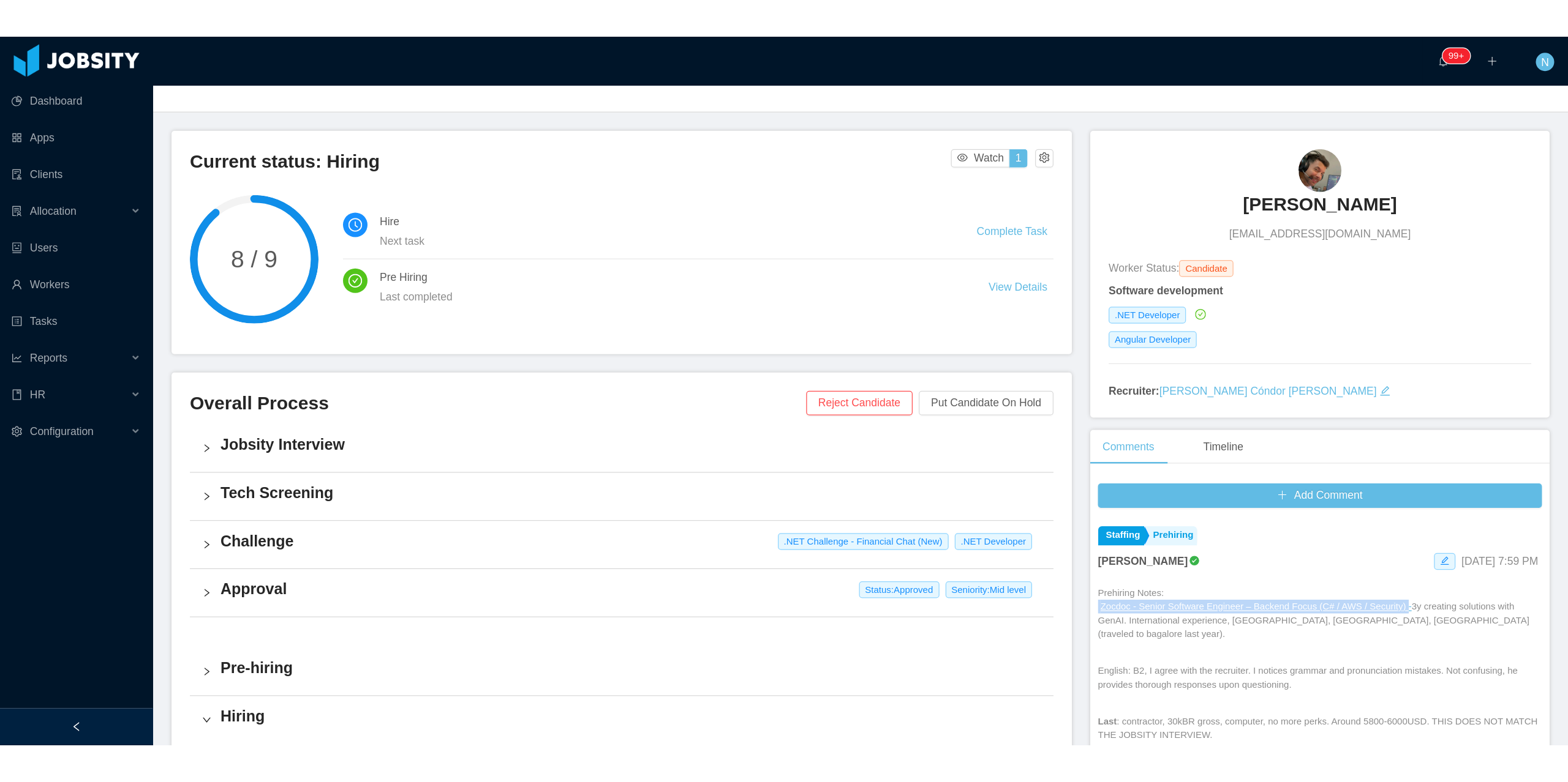
scroll to position [0, 0]
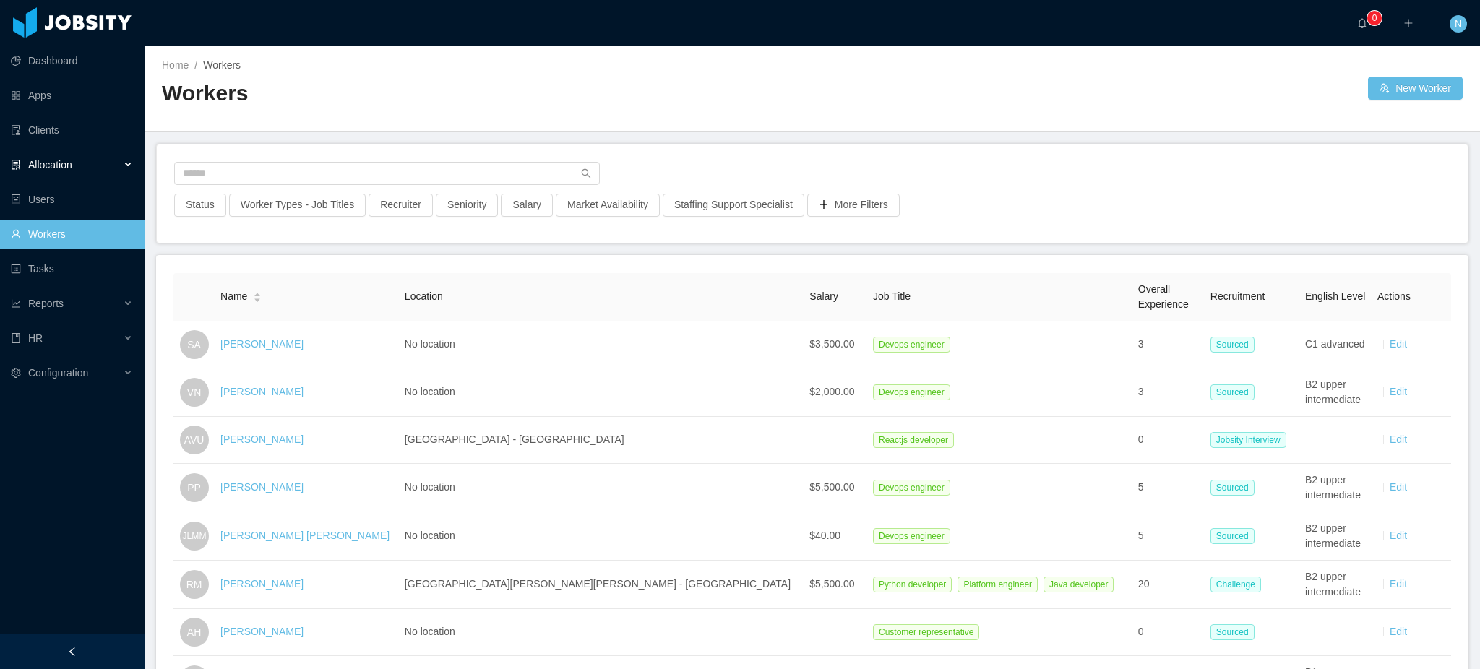
click at [79, 163] on div "Allocation" at bounding box center [72, 164] width 145 height 29
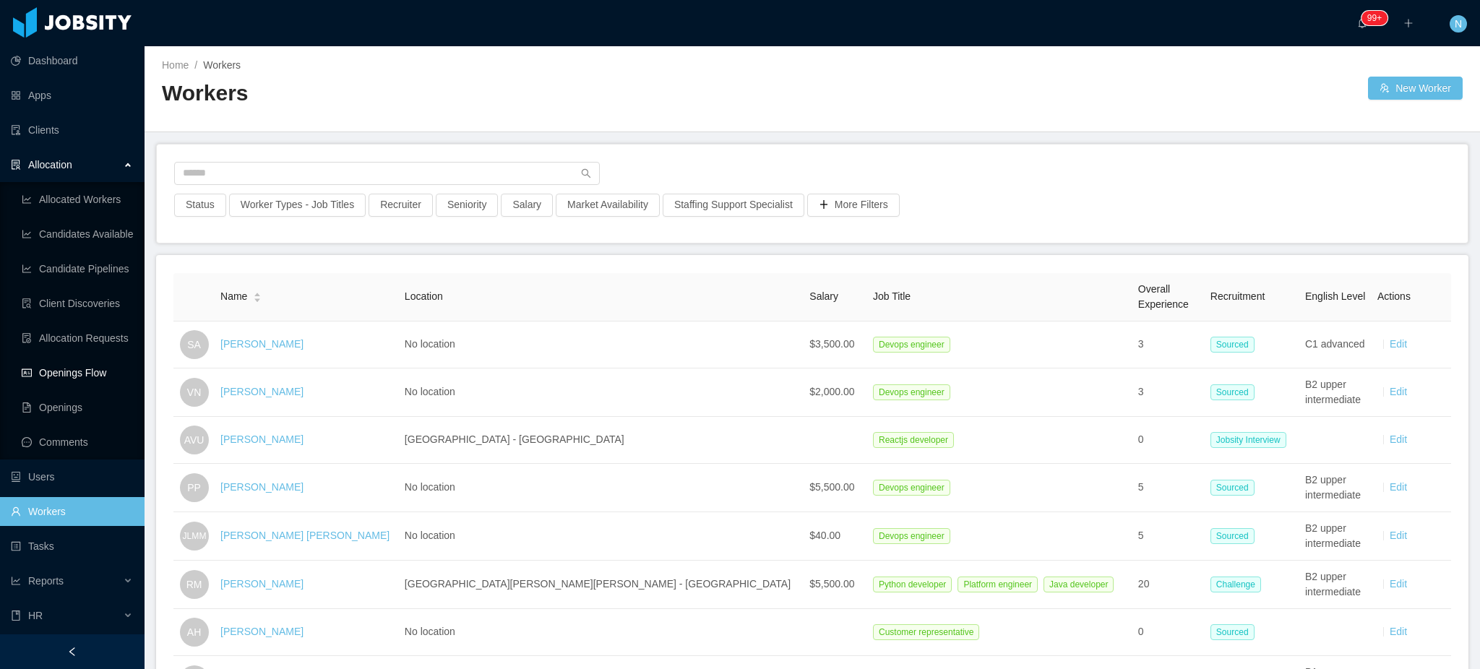
click at [82, 380] on link "Openings Flow" at bounding box center [77, 372] width 111 height 29
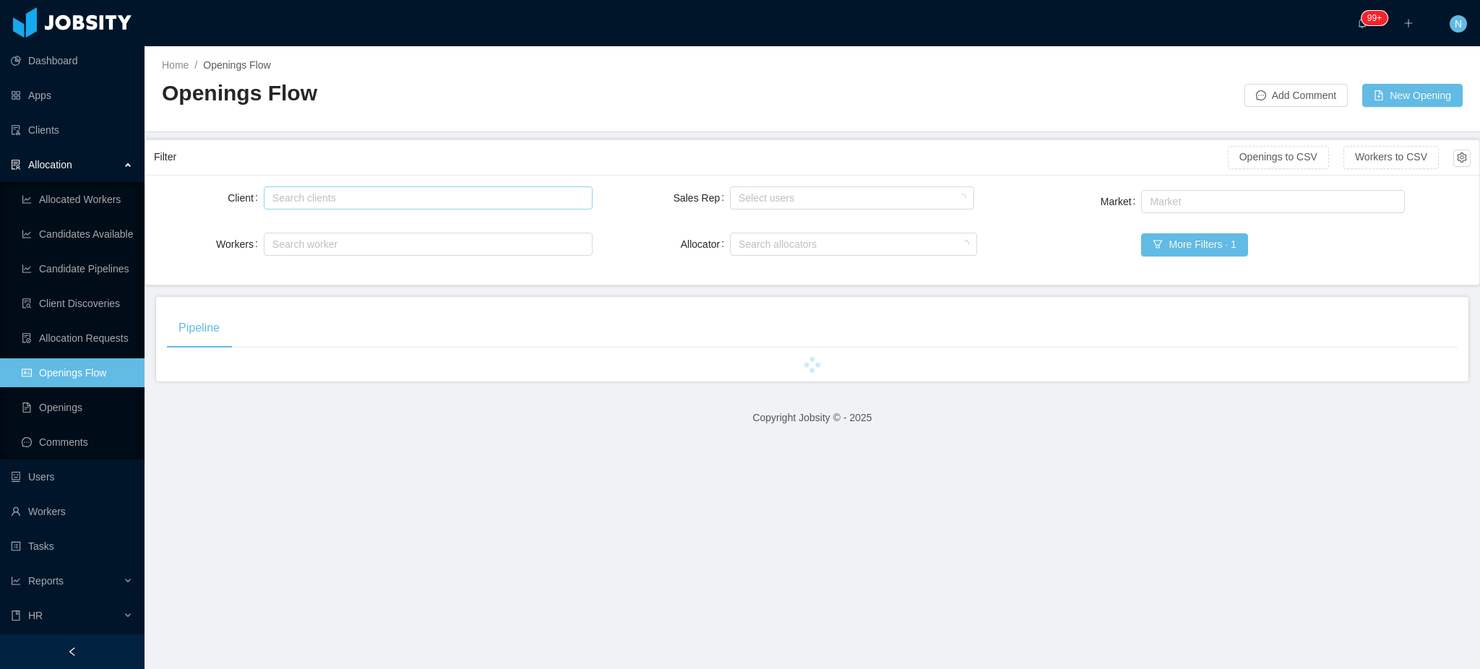
click at [285, 189] on div "Search clients" at bounding box center [426, 198] width 316 height 22
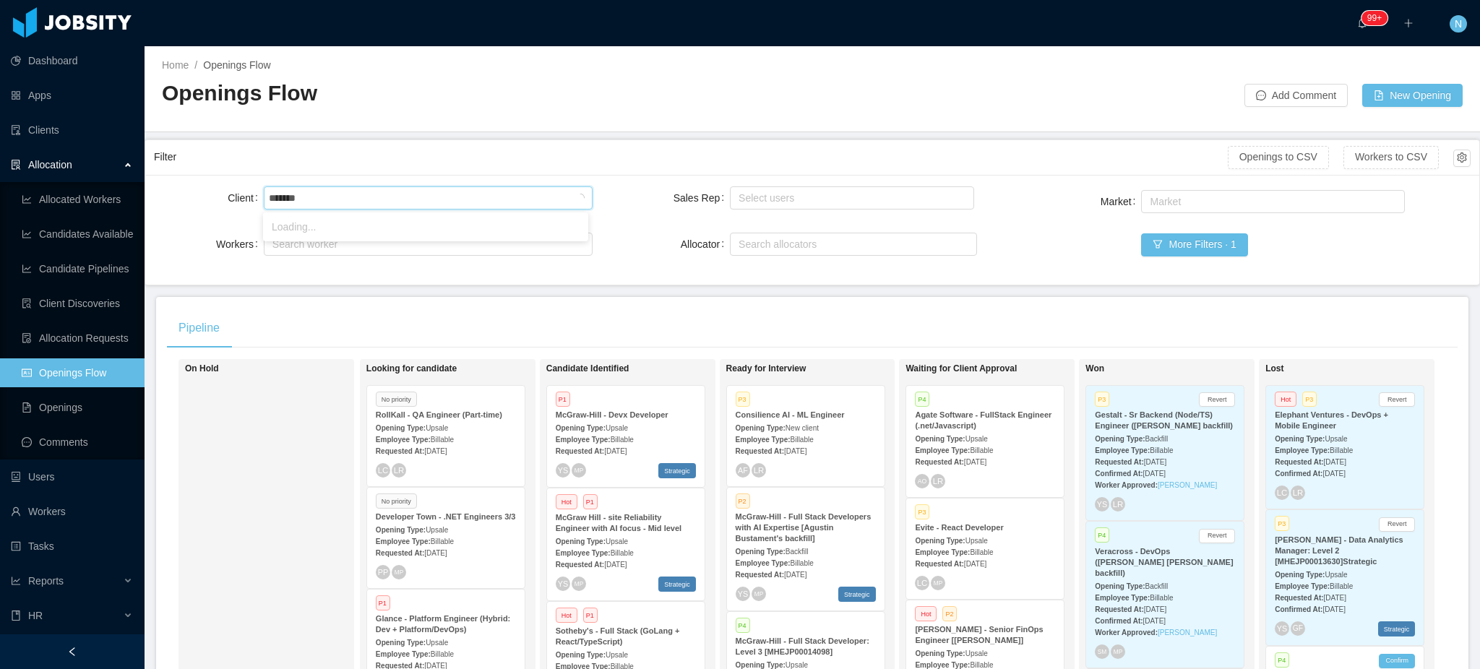
type input "********"
click at [322, 224] on li "Westlake Chemical" at bounding box center [425, 226] width 325 height 23
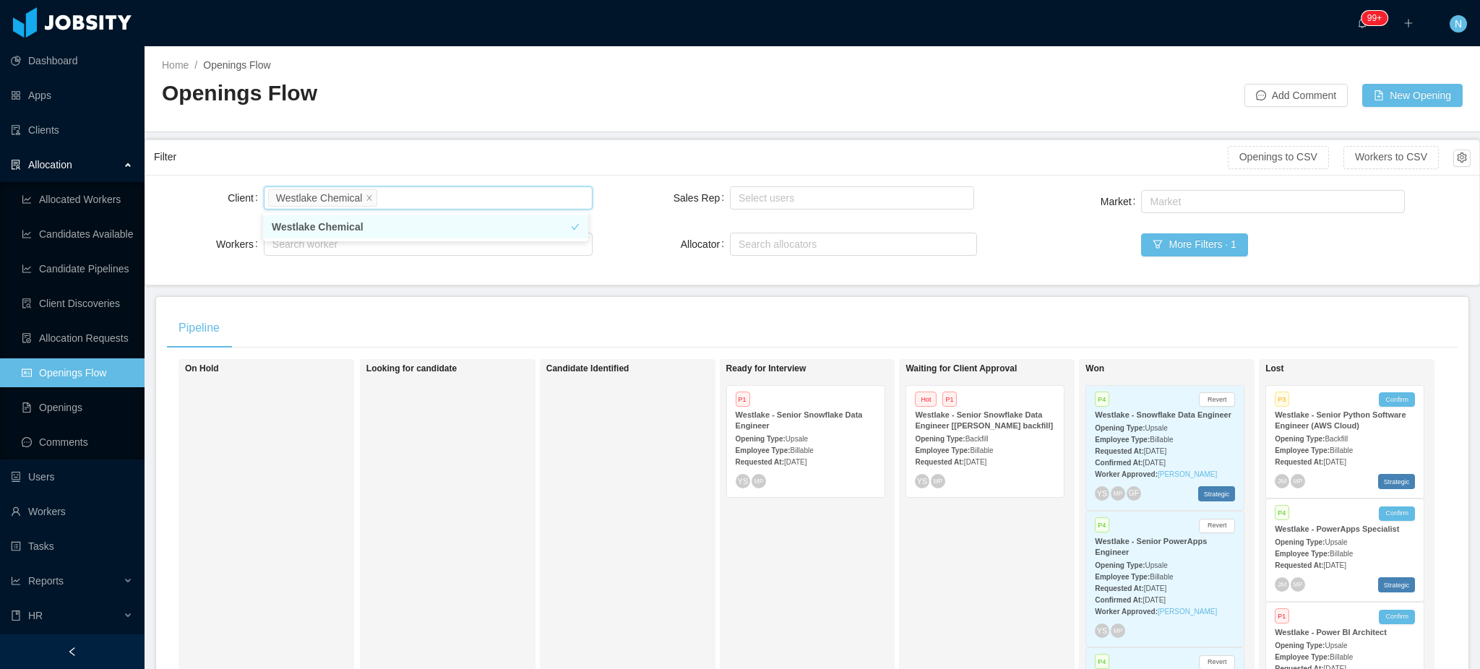
click at [994, 415] on strong "Westlake - Senior Snowflake Data Engineer [[PERSON_NAME] backfill]" at bounding box center [984, 420] width 138 height 20
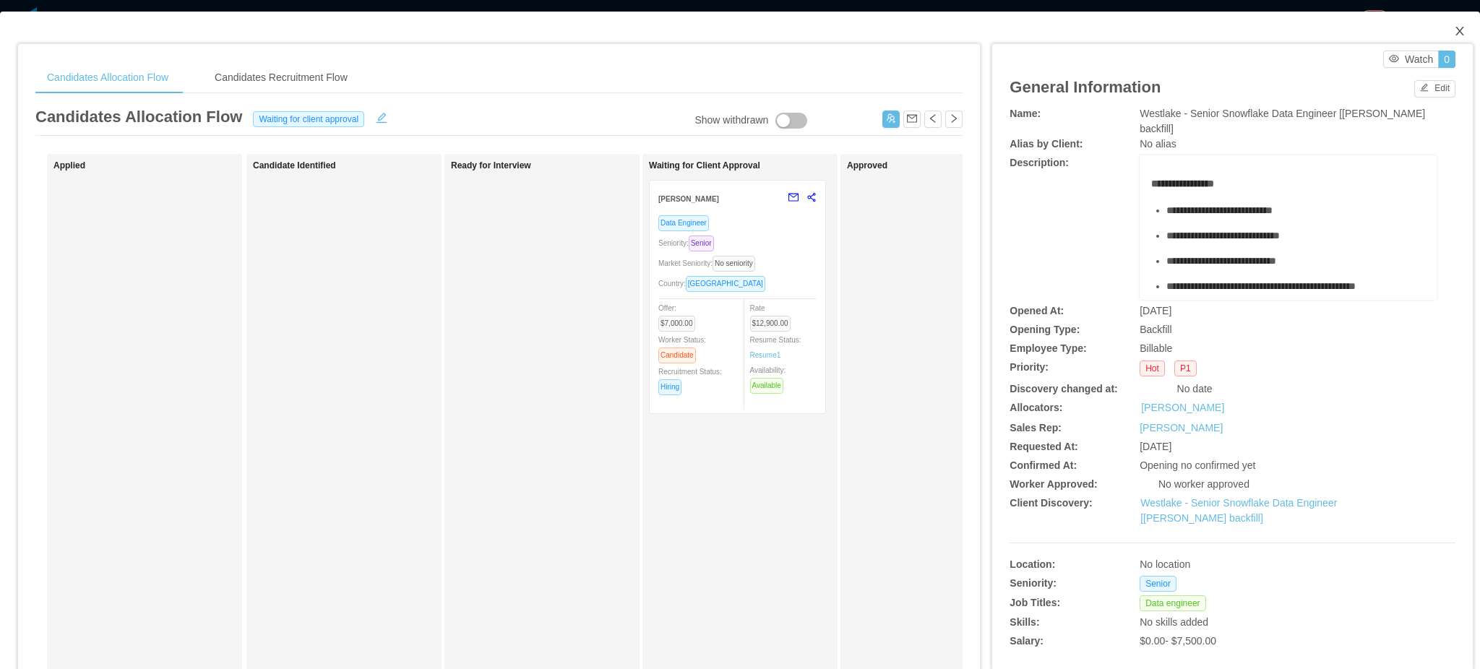
click at [1454, 30] on icon "icon: close" at bounding box center [1460, 31] width 12 height 12
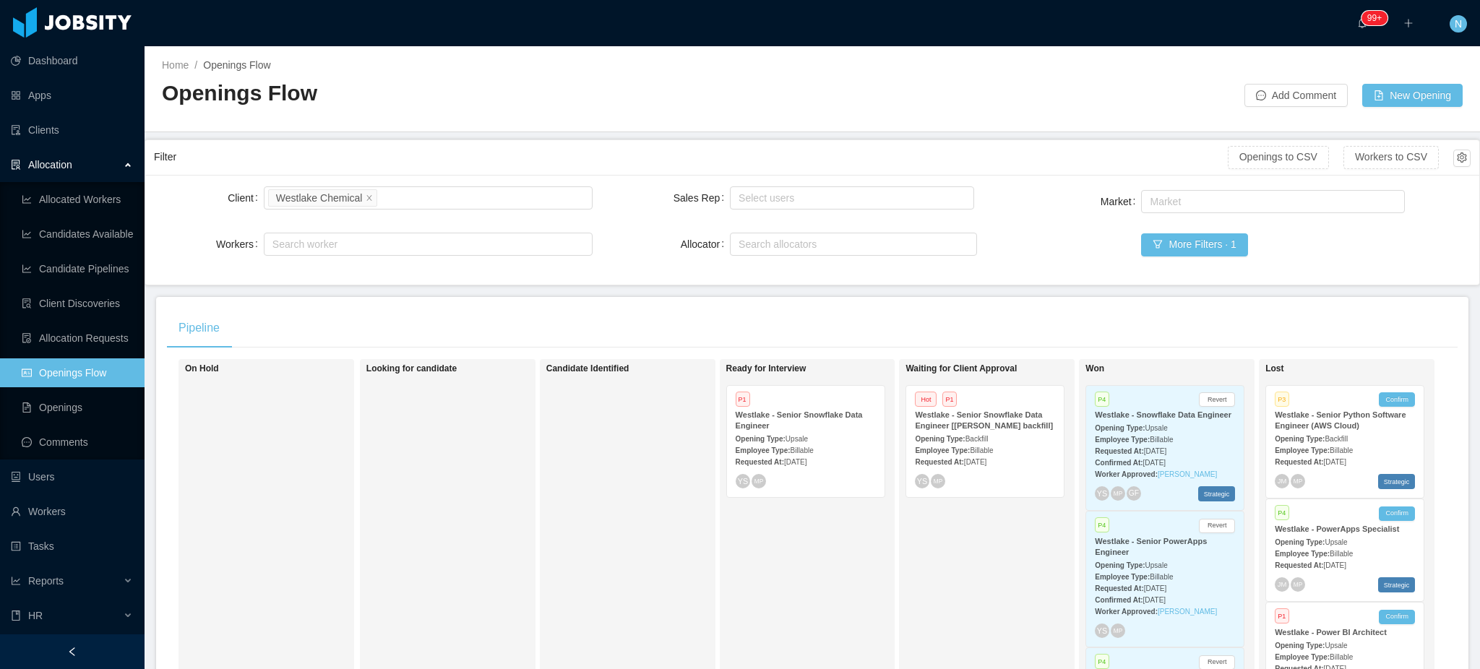
click at [818, 456] on div "Requested At: Aug 4th, 2025" at bounding box center [806, 461] width 140 height 15
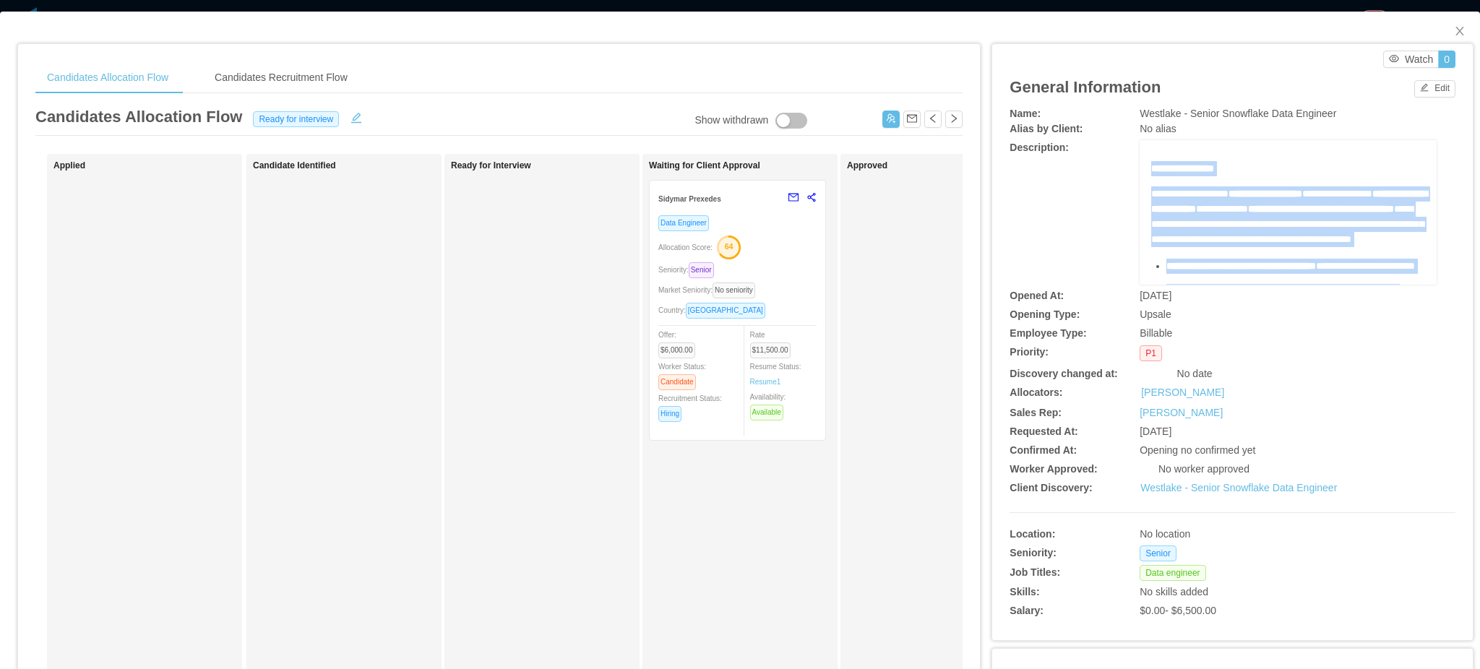
drag, startPoint x: 1373, startPoint y: 243, endPoint x: 1130, endPoint y: 165, distance: 254.8
click at [1139, 165] on div "**********" at bounding box center [1287, 212] width 297 height 145
copy div "**********"
click at [1228, 204] on span "**********" at bounding box center [1289, 201] width 276 height 25
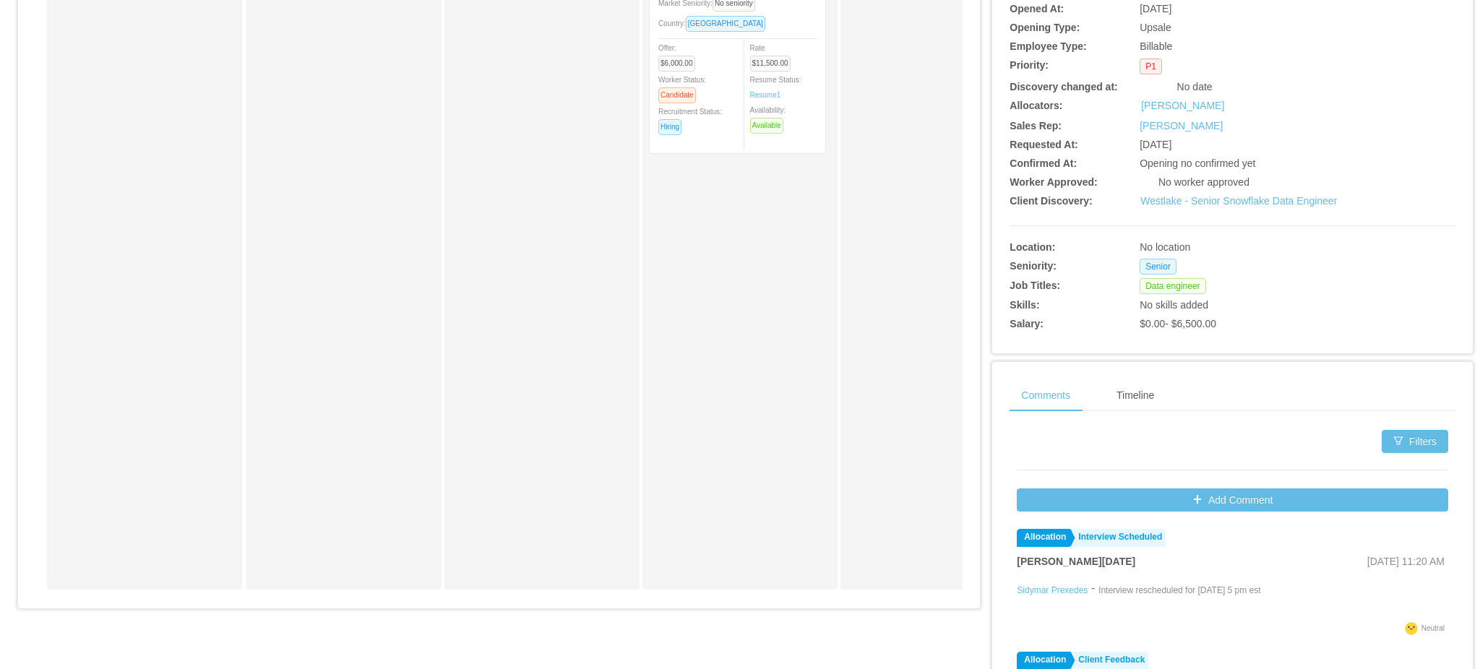
scroll to position [28, 0]
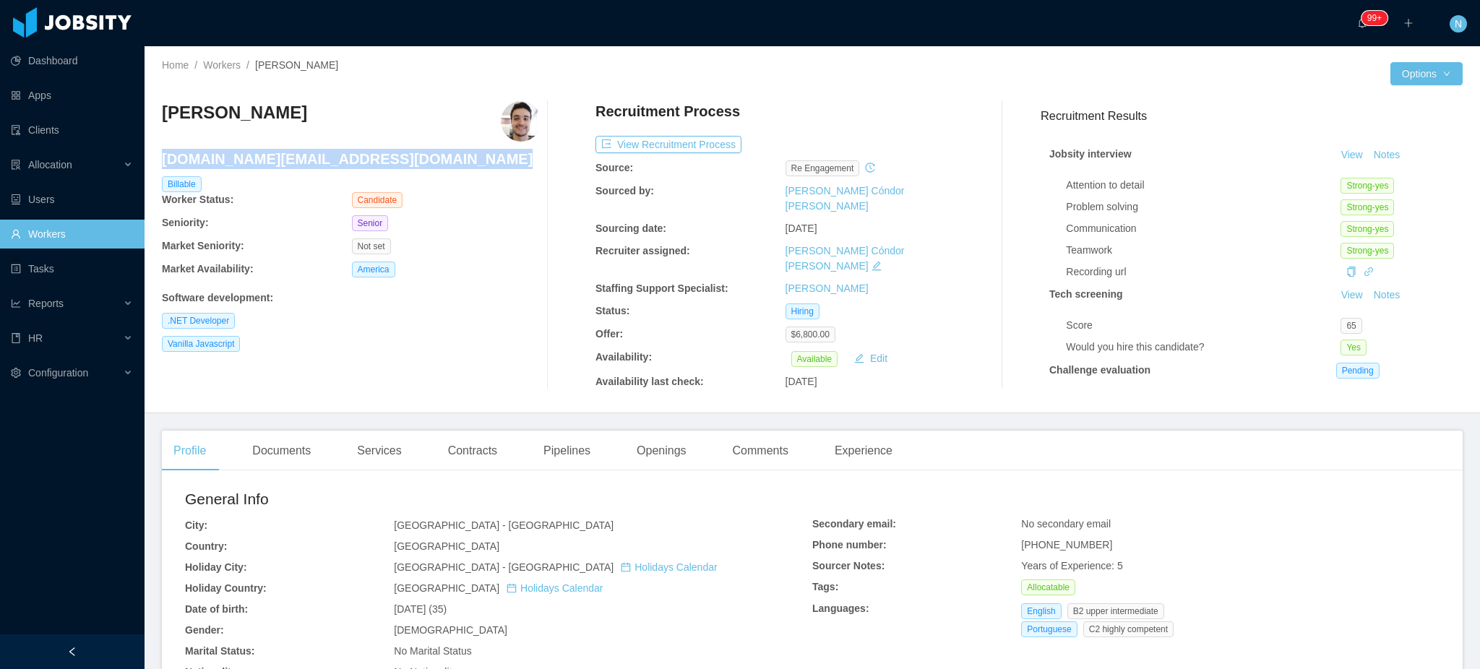
click at [251, 158] on h4 "tofoli.dev@gmail.com" at bounding box center [351, 159] width 379 height 20
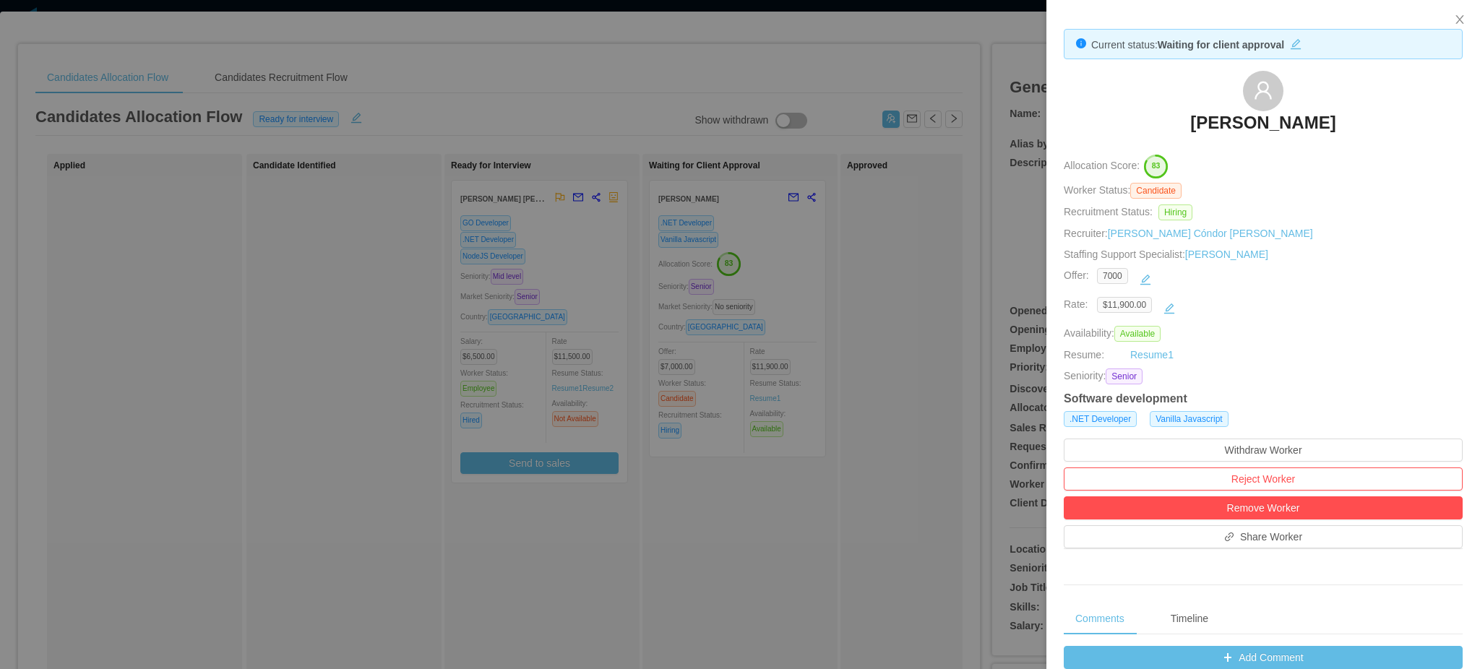
click at [908, 317] on div at bounding box center [740, 334] width 1480 height 669
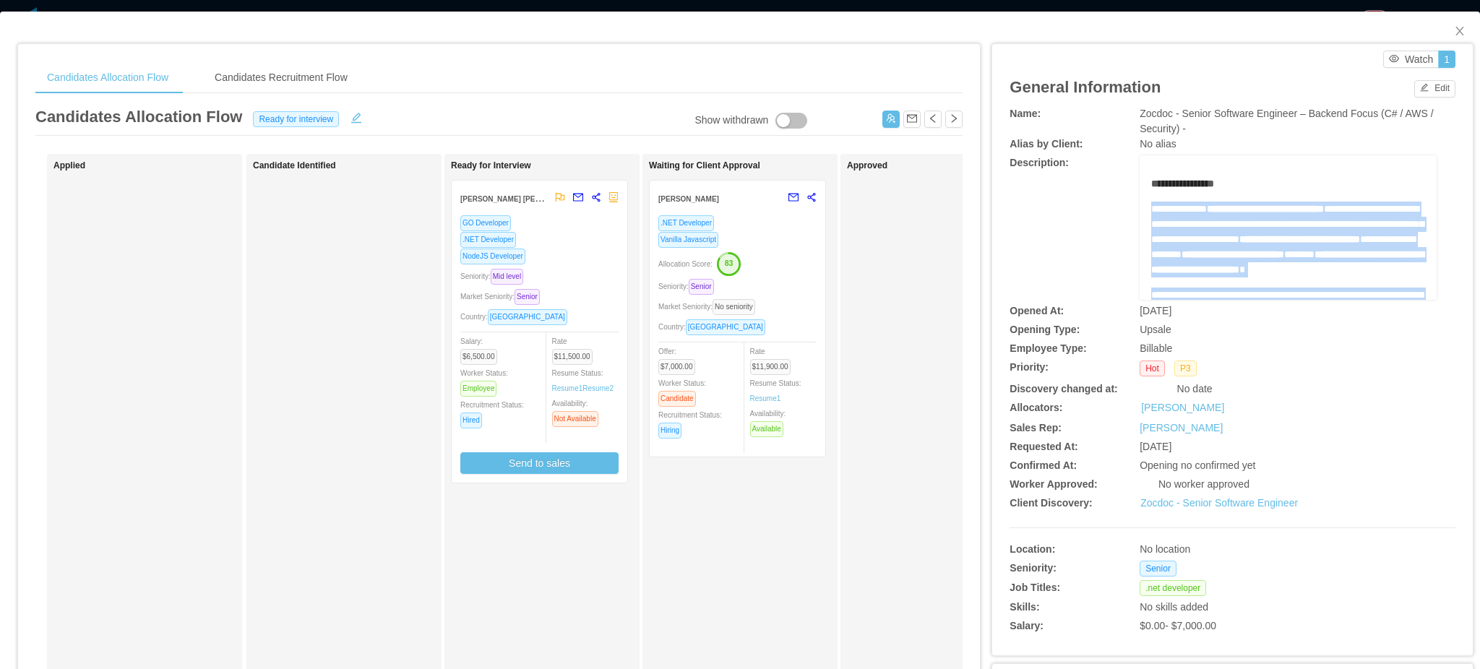
drag, startPoint x: 1371, startPoint y: 293, endPoint x: 1140, endPoint y: 207, distance: 246.7
click at [1151, 207] on div "**********" at bounding box center [1288, 480] width 275 height 608
copy div "**********"
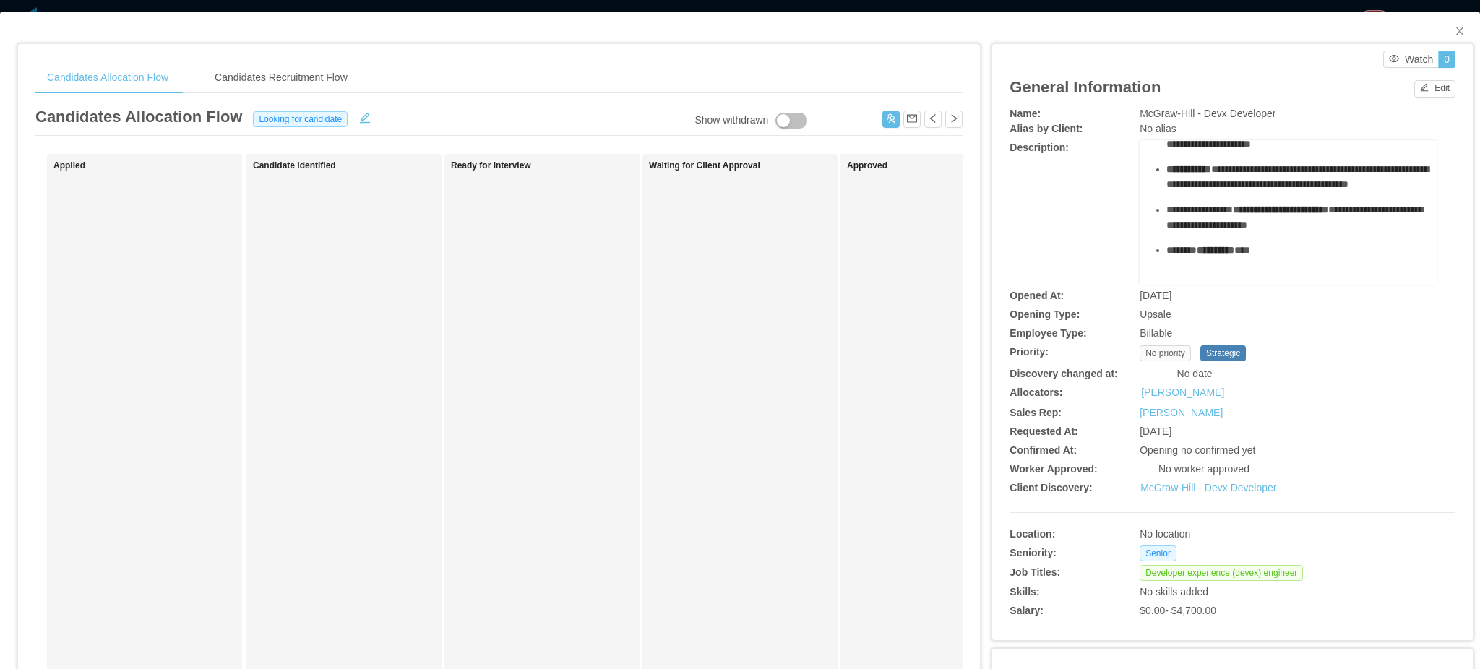
scroll to position [1096, 0]
click at [1414, 95] on button "Edit" at bounding box center [1434, 88] width 41 height 17
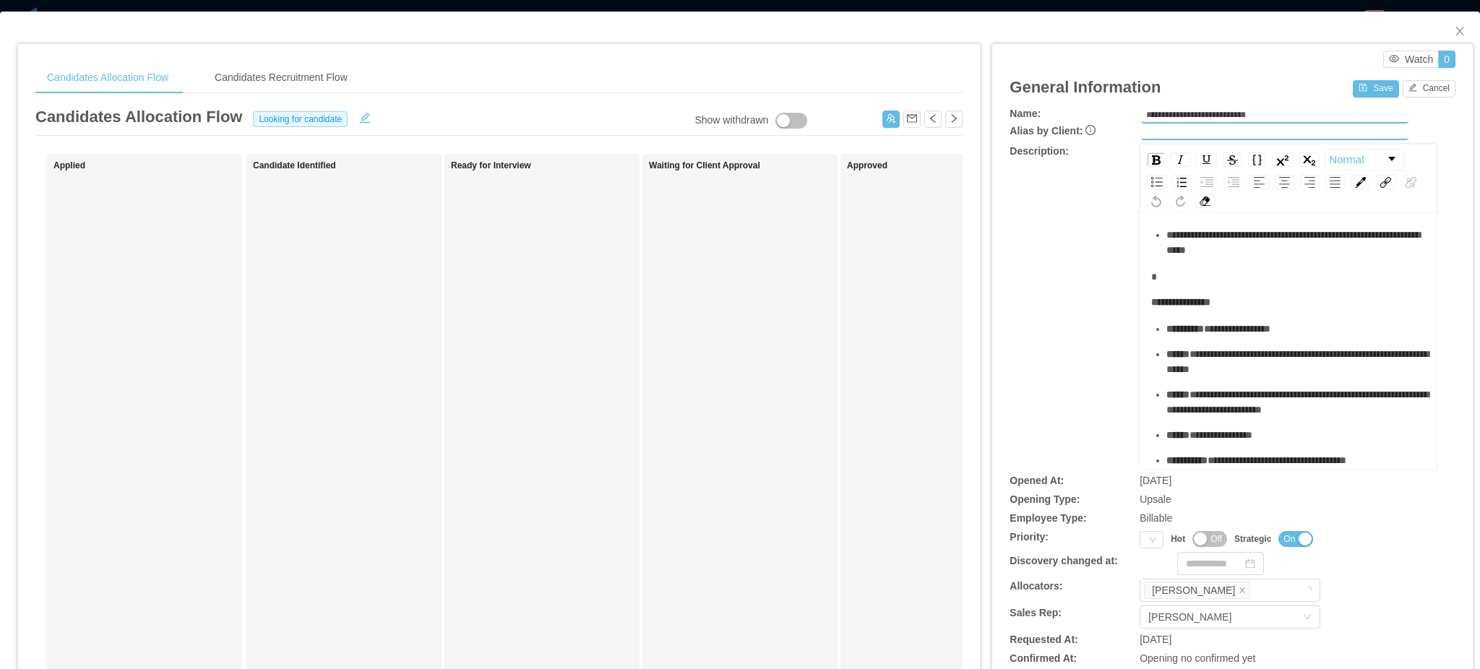
scroll to position [251, 0]
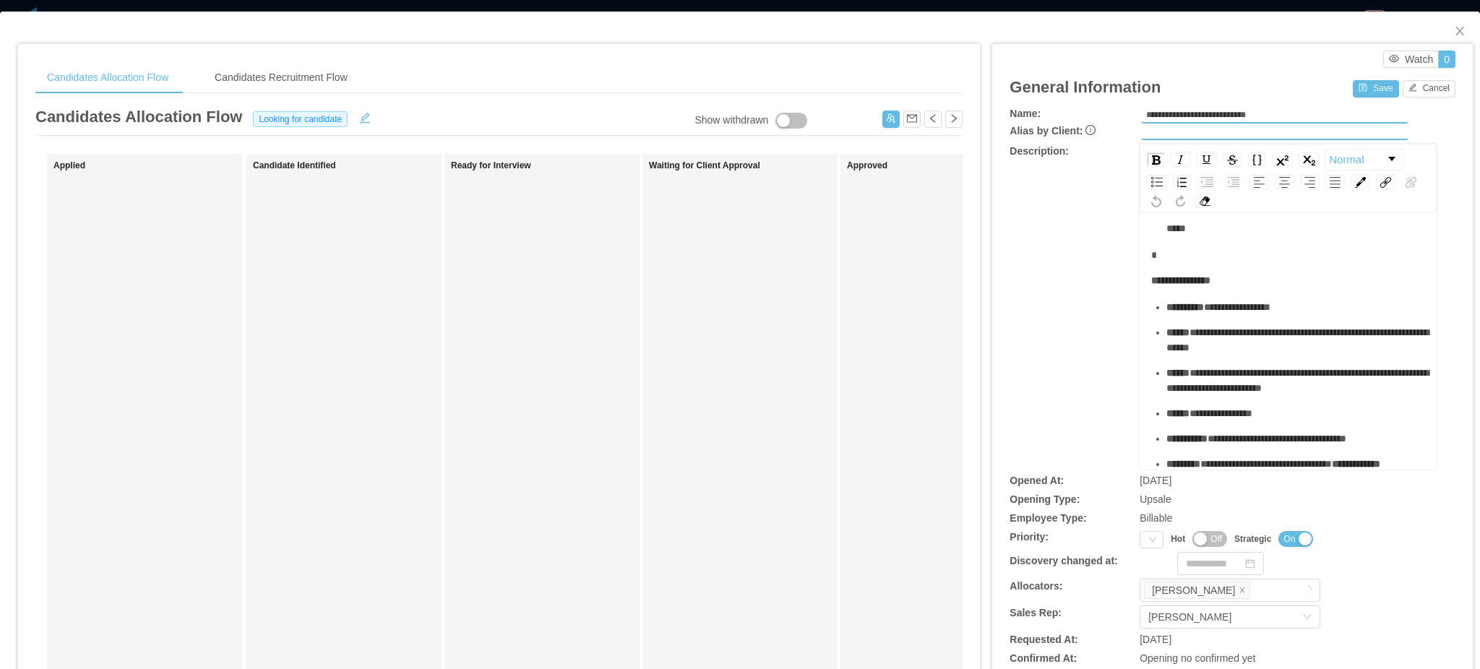
click at [1237, 267] on div "**********" at bounding box center [1288, 476] width 275 height 978
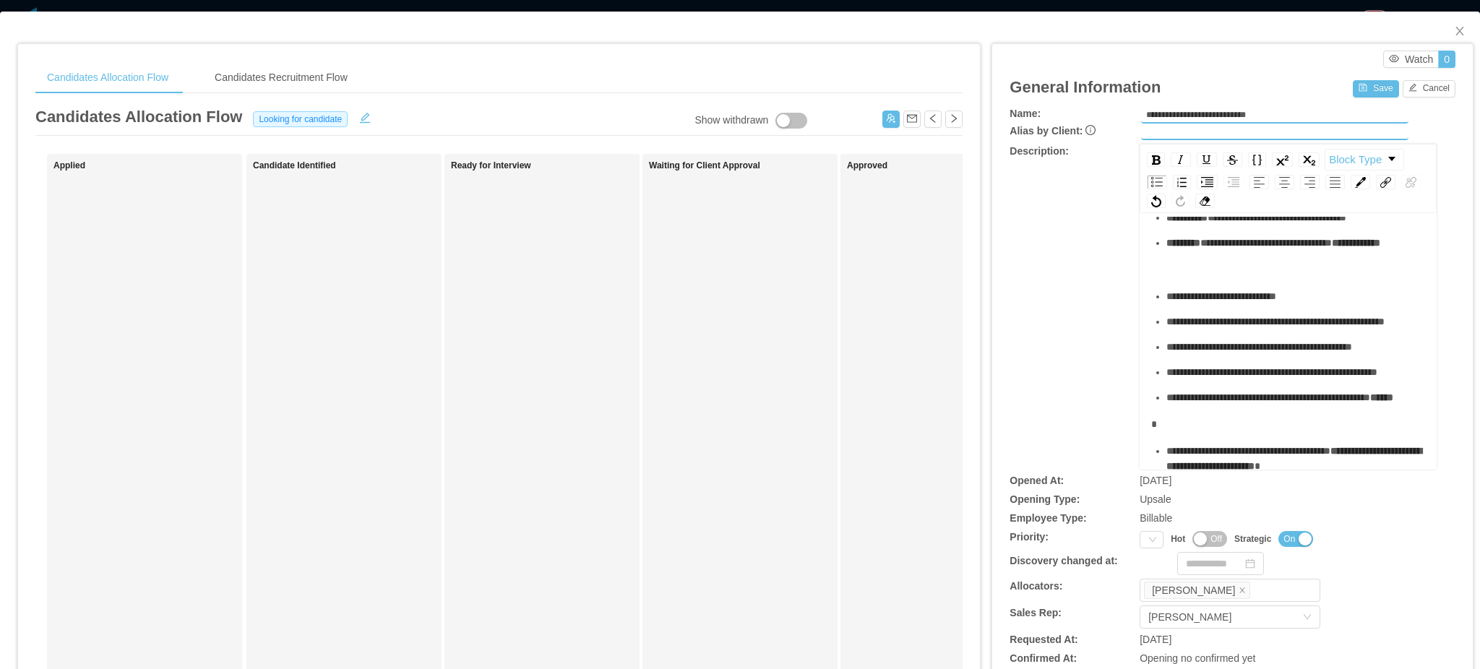
scroll to position [468, 0]
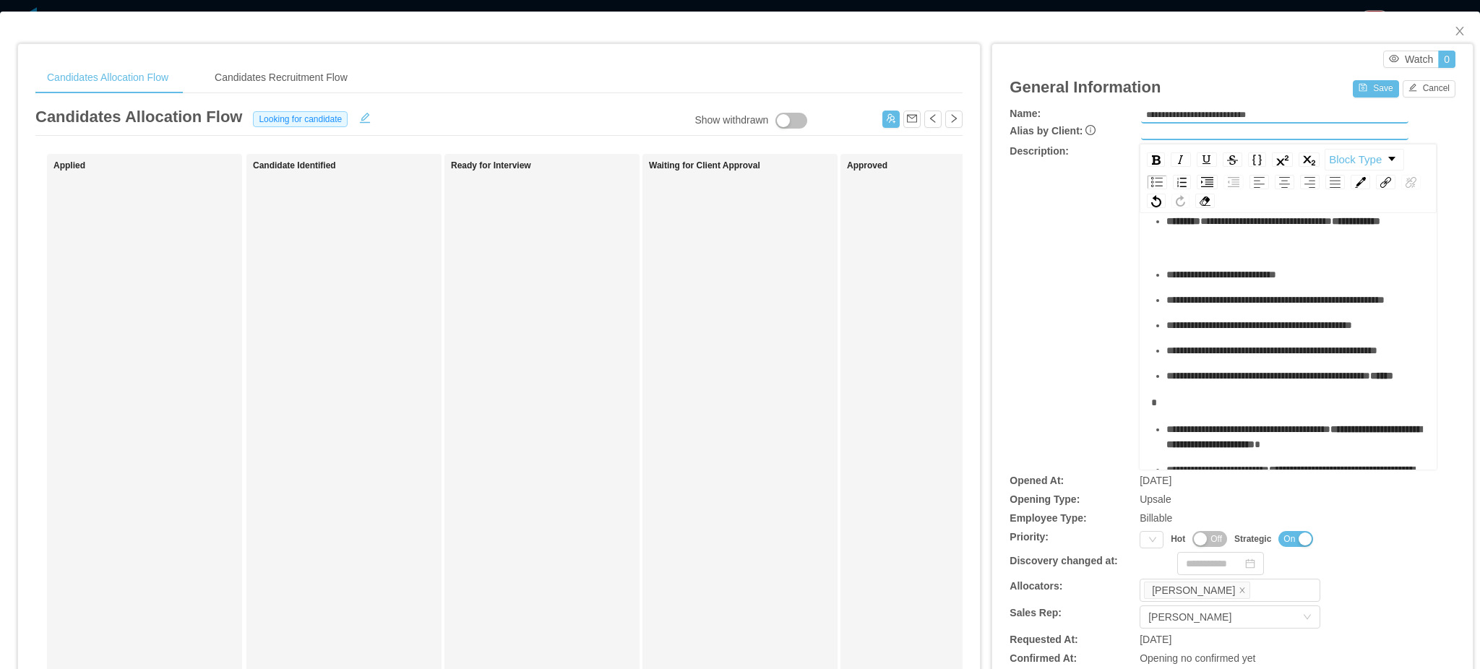
click at [1215, 256] on div "rdw-editor" at bounding box center [1288, 248] width 275 height 15
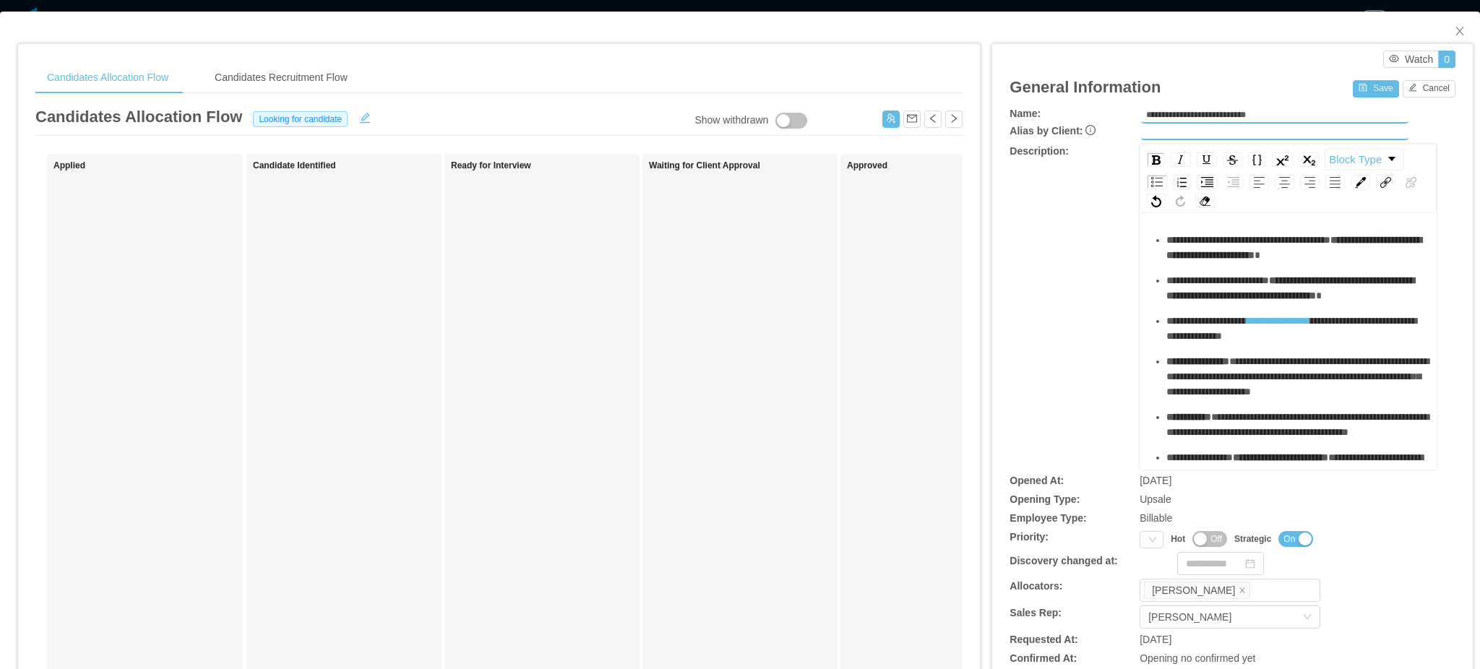
scroll to position [667, 0]
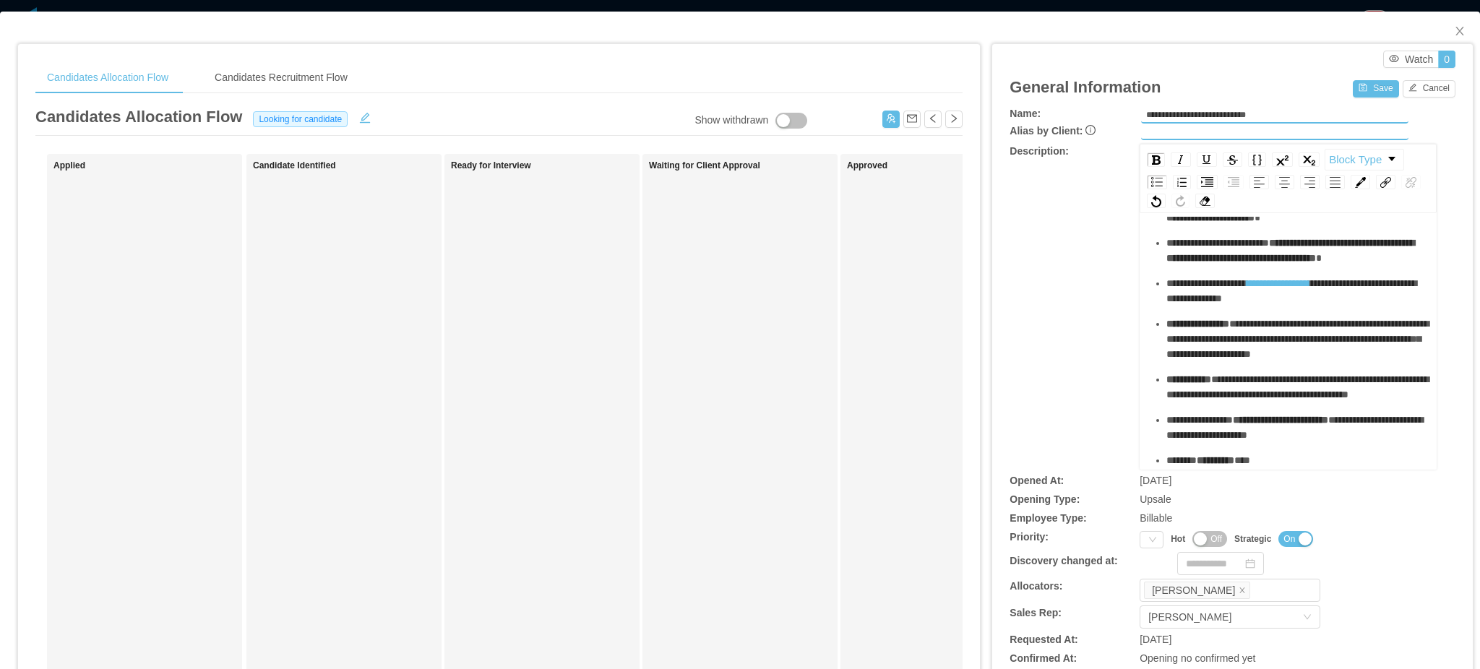
click at [1220, 331] on div "**********" at bounding box center [1288, 33] width 275 height 924
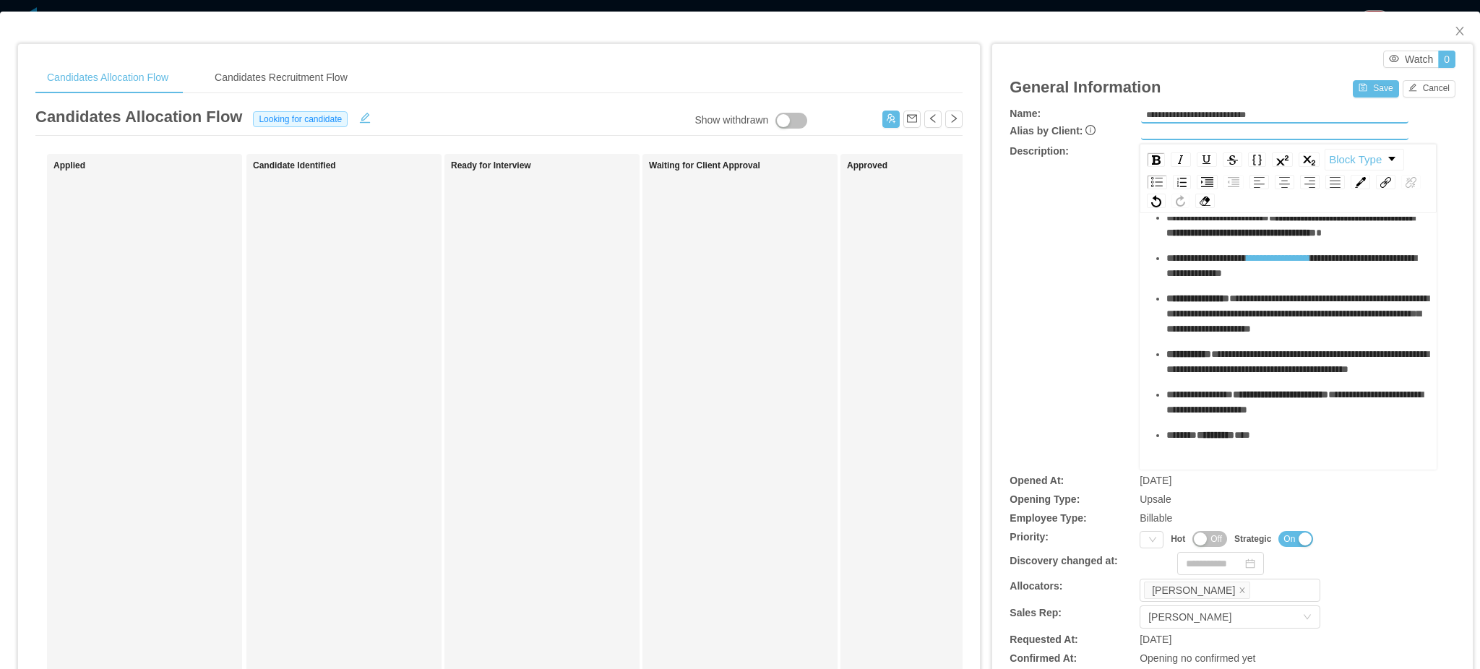
scroll to position [907, 0]
click at [1218, 440] on div "**********" at bounding box center [1288, 22] width 275 height 896
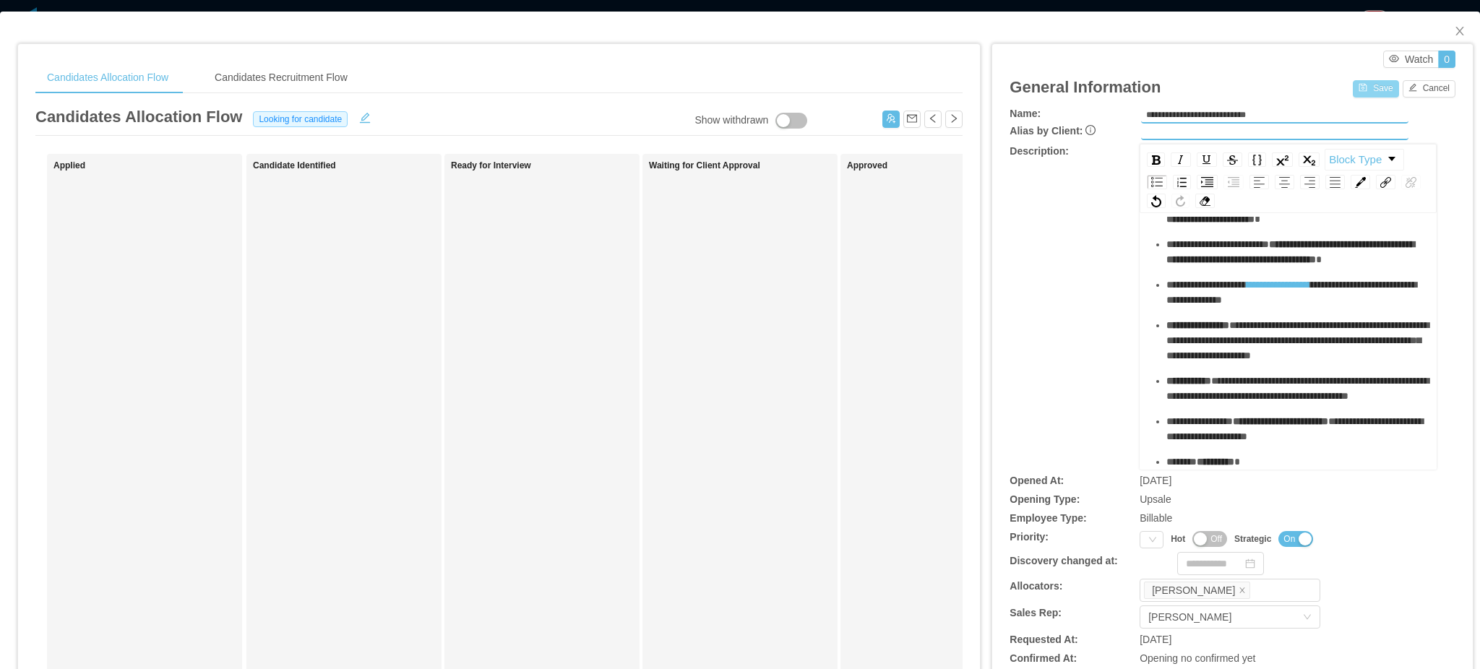
click at [1366, 92] on button "Save" at bounding box center [1376, 88] width 46 height 17
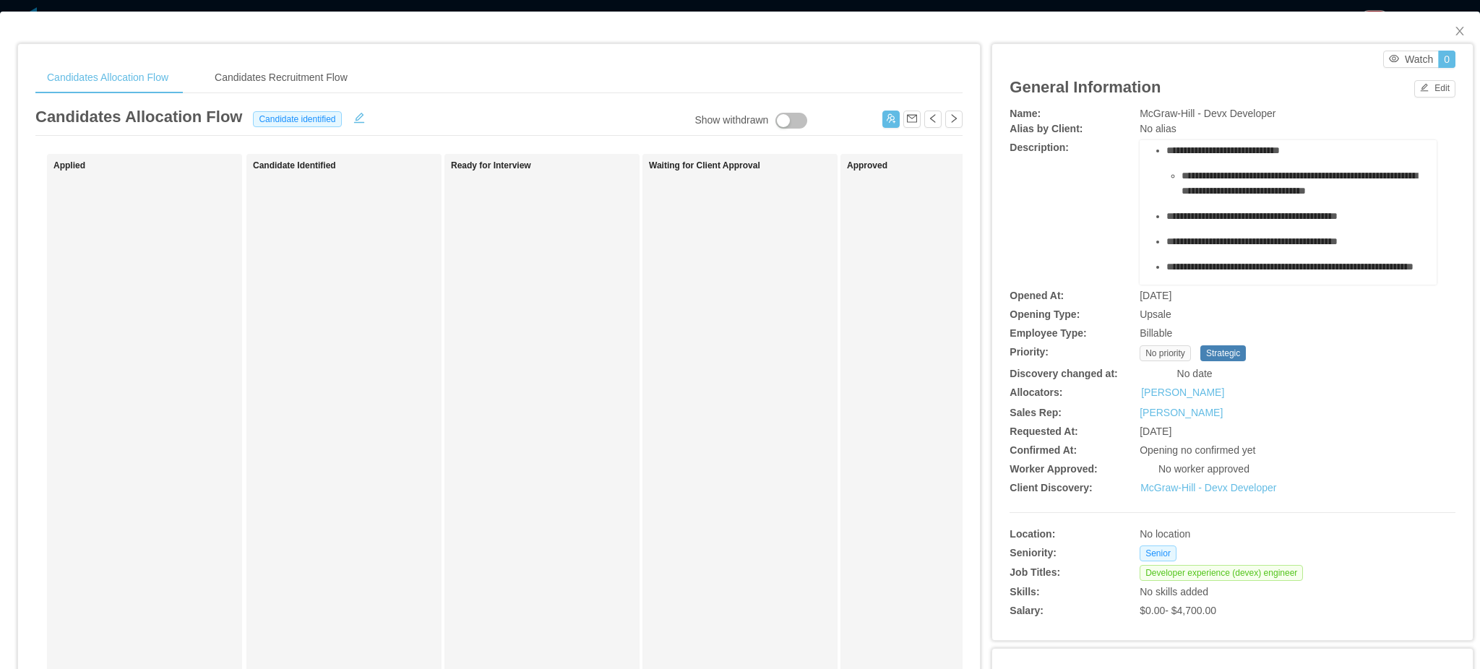
scroll to position [0, 0]
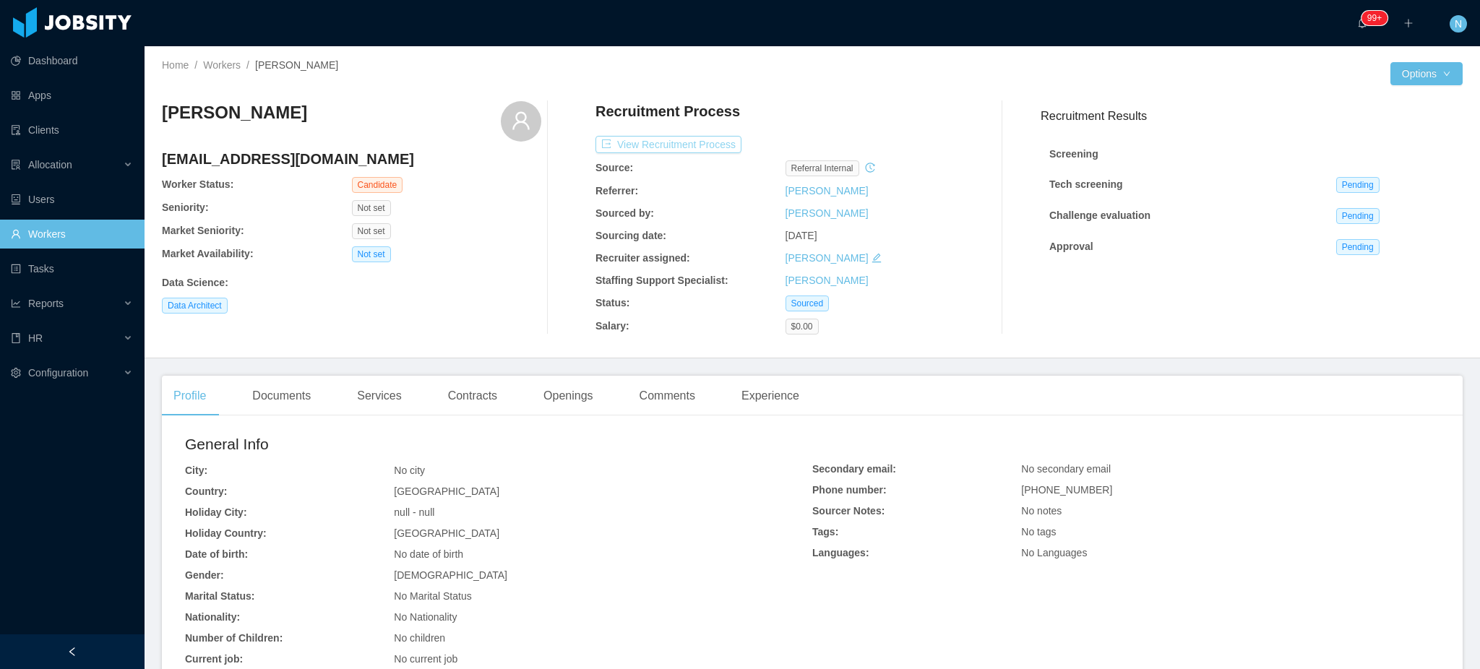
click at [684, 147] on button "View Recruitment Process" at bounding box center [668, 144] width 146 height 17
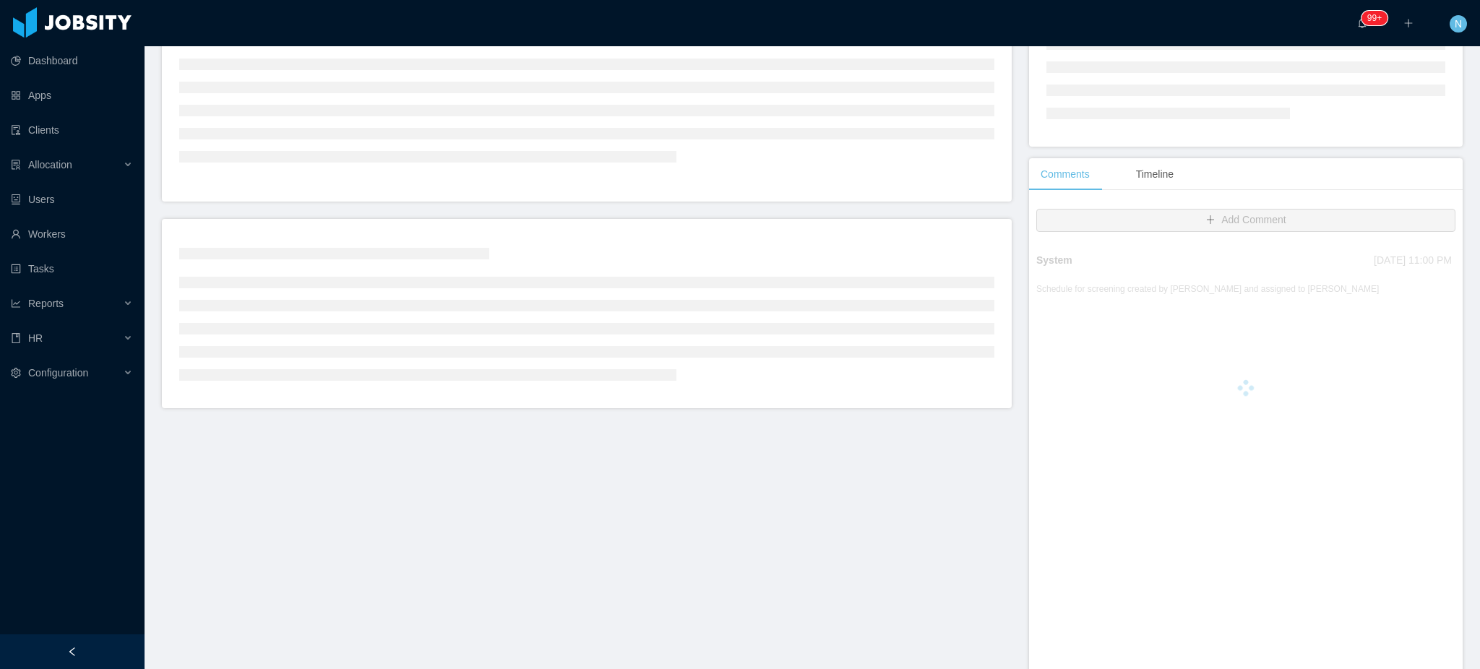
scroll to position [273, 0]
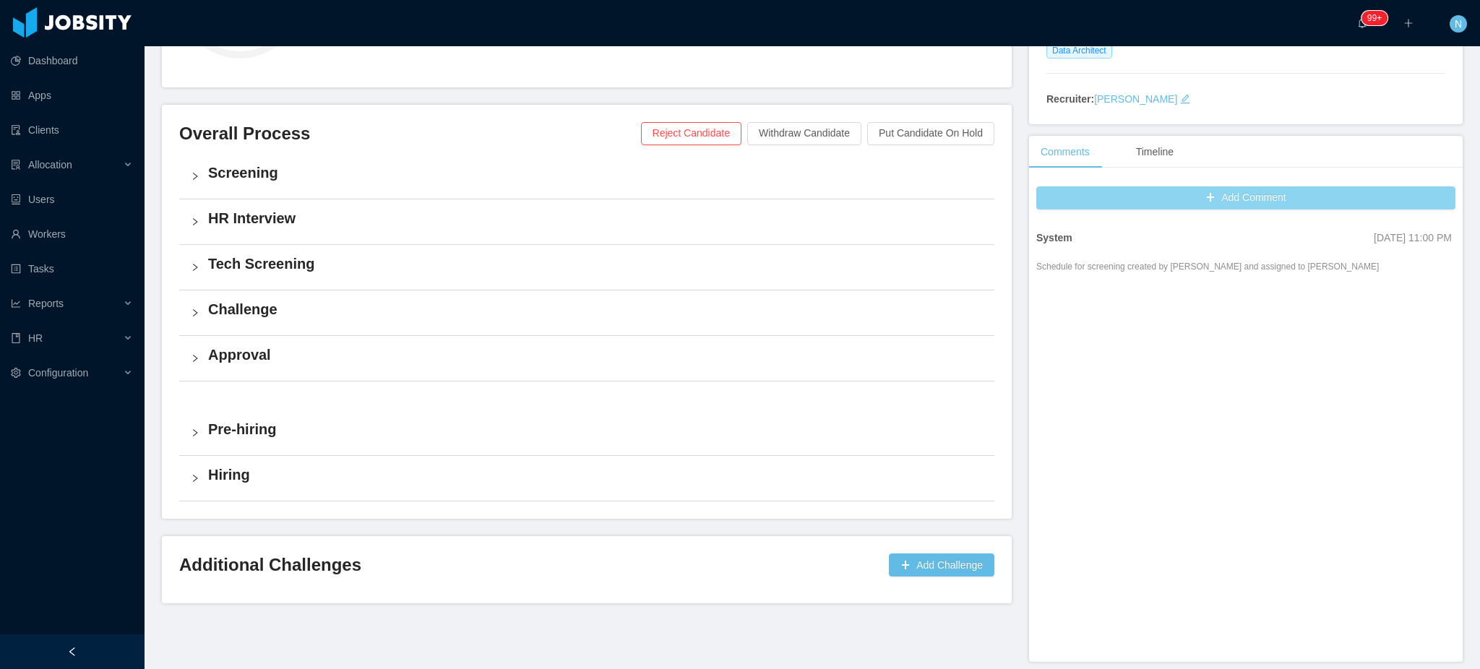
click at [1228, 205] on button "Add Comment" at bounding box center [1245, 197] width 419 height 23
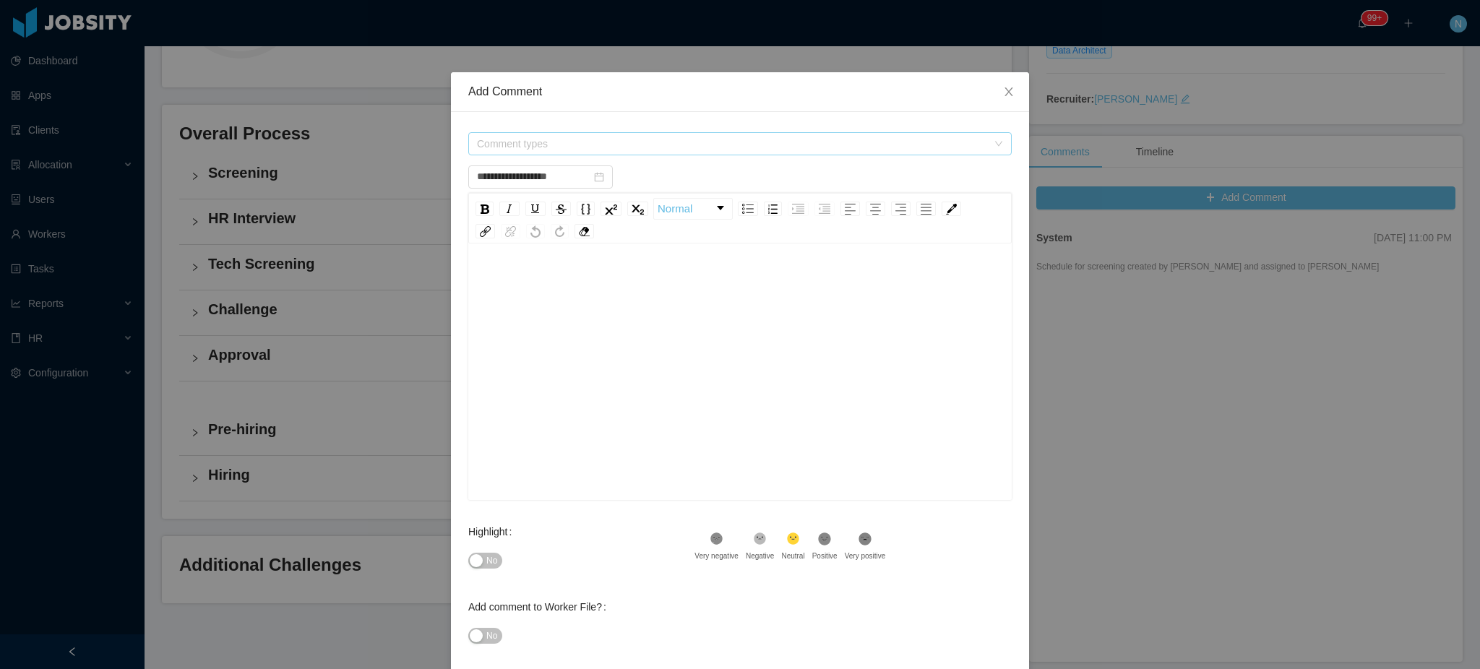
click at [697, 147] on span "Comment types" at bounding box center [732, 144] width 510 height 14
click at [478, 219] on span at bounding box center [472, 225] width 17 height 17
click at [473, 194] on span at bounding box center [472, 199] width 17 height 17
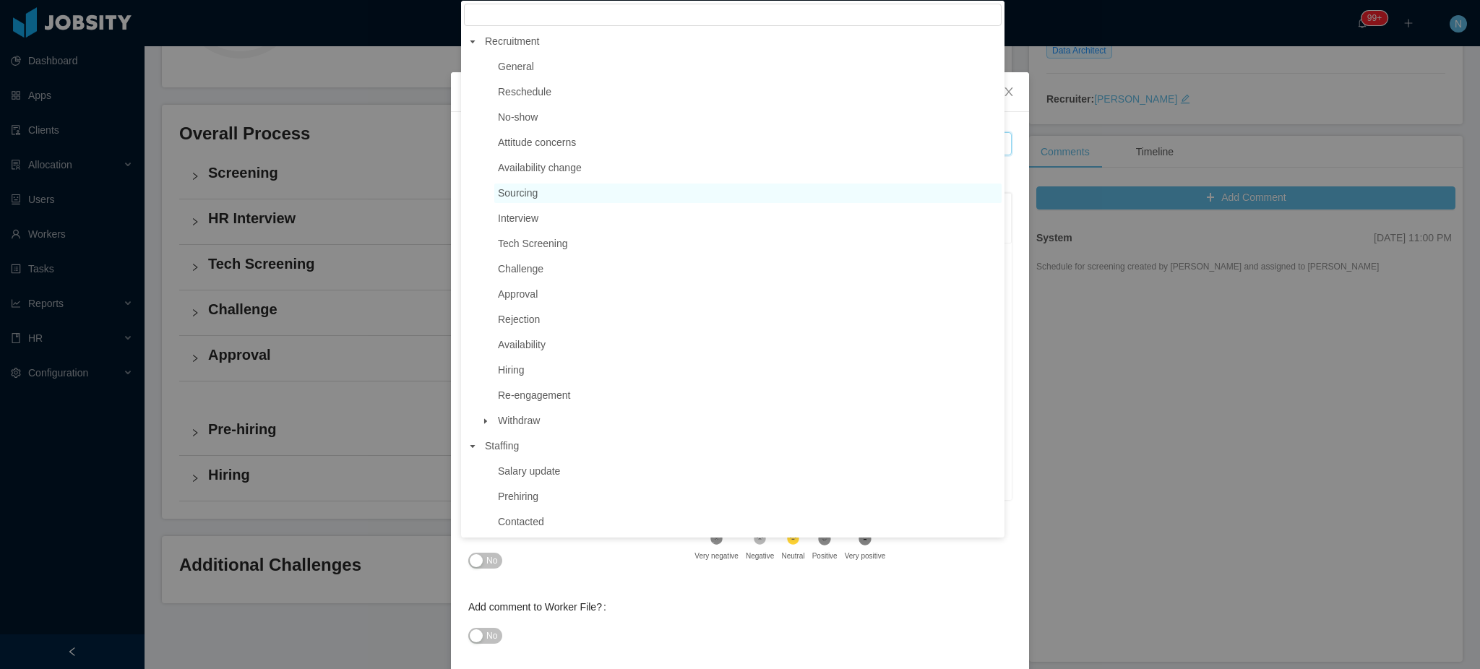
click at [517, 192] on span "Sourcing" at bounding box center [518, 193] width 40 height 12
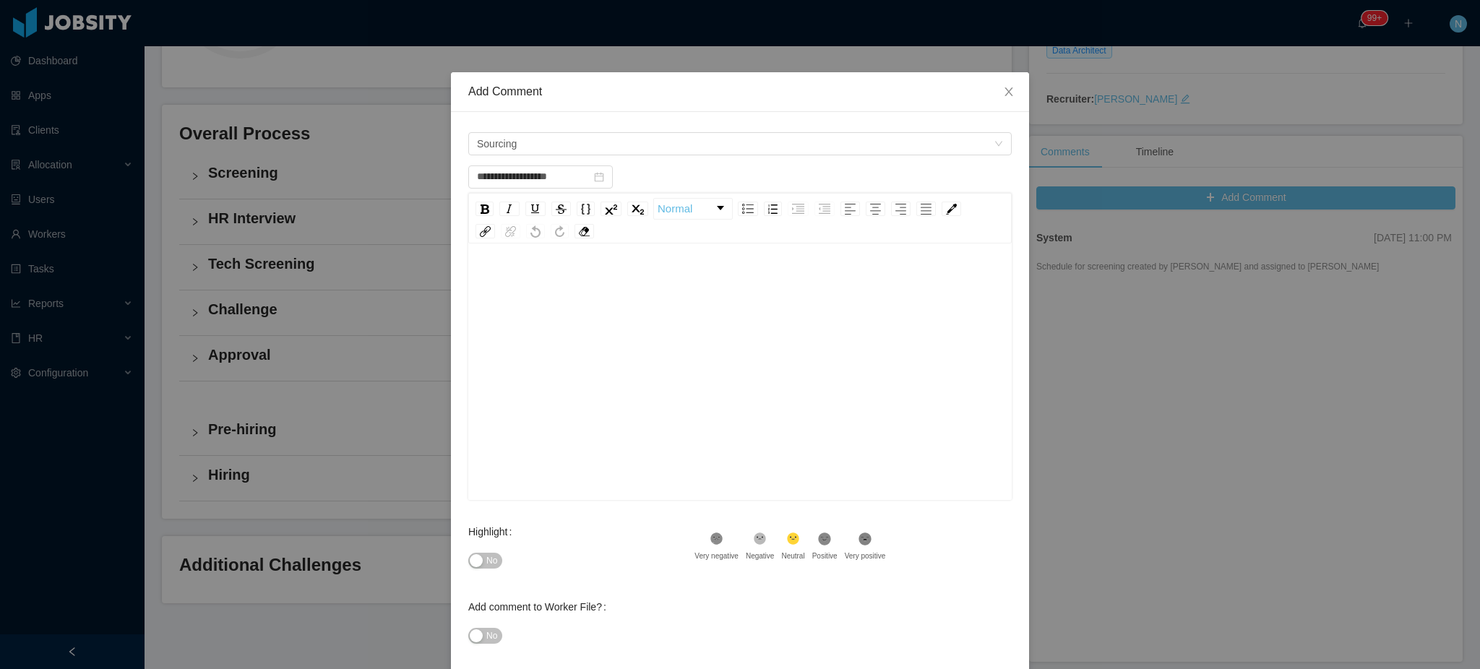
click at [582, 293] on div "rdw-editor" at bounding box center [740, 282] width 521 height 29
click at [469, 559] on button "No" at bounding box center [485, 561] width 34 height 16
click at [559, 375] on div "rdw-editor" at bounding box center [740, 394] width 521 height 253
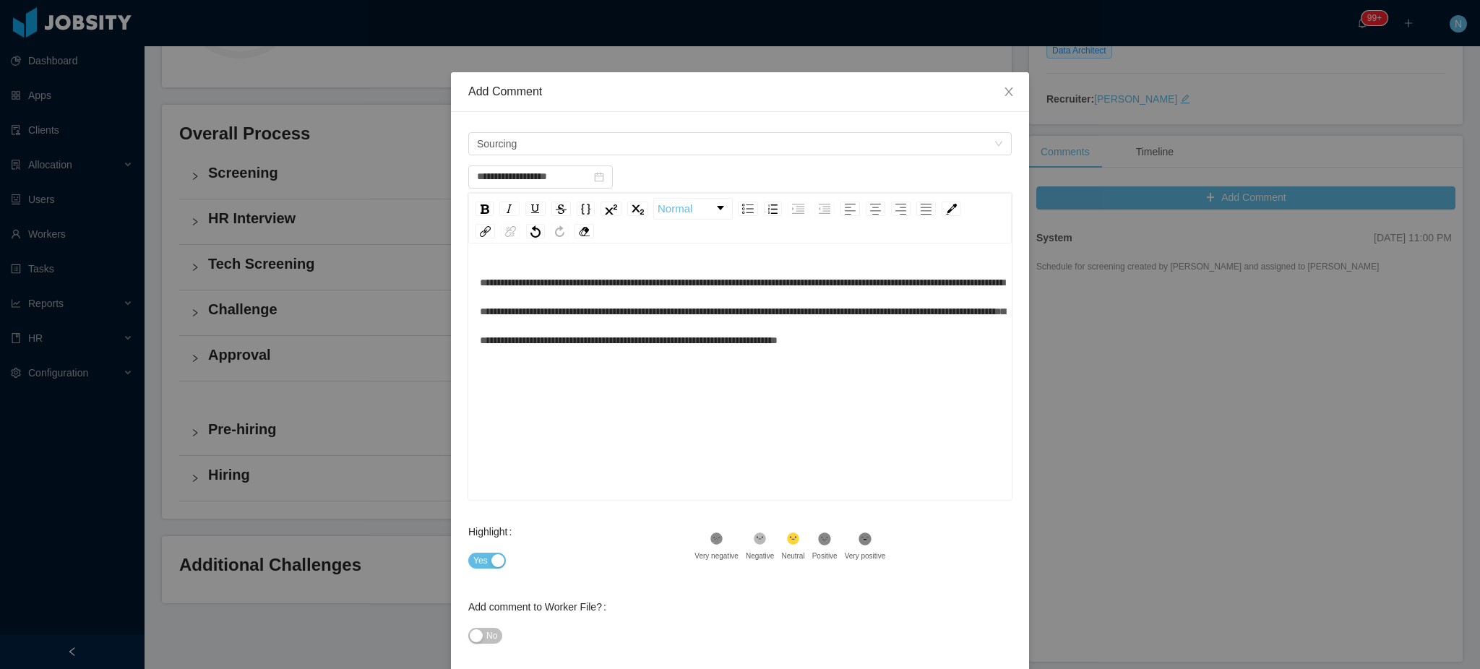
type input "**********"
drag, startPoint x: 473, startPoint y: 283, endPoint x: 477, endPoint y: 270, distance: 13.7
click at [480, 283] on span "**********" at bounding box center [742, 311] width 525 height 68
paste div "rdw-editor"
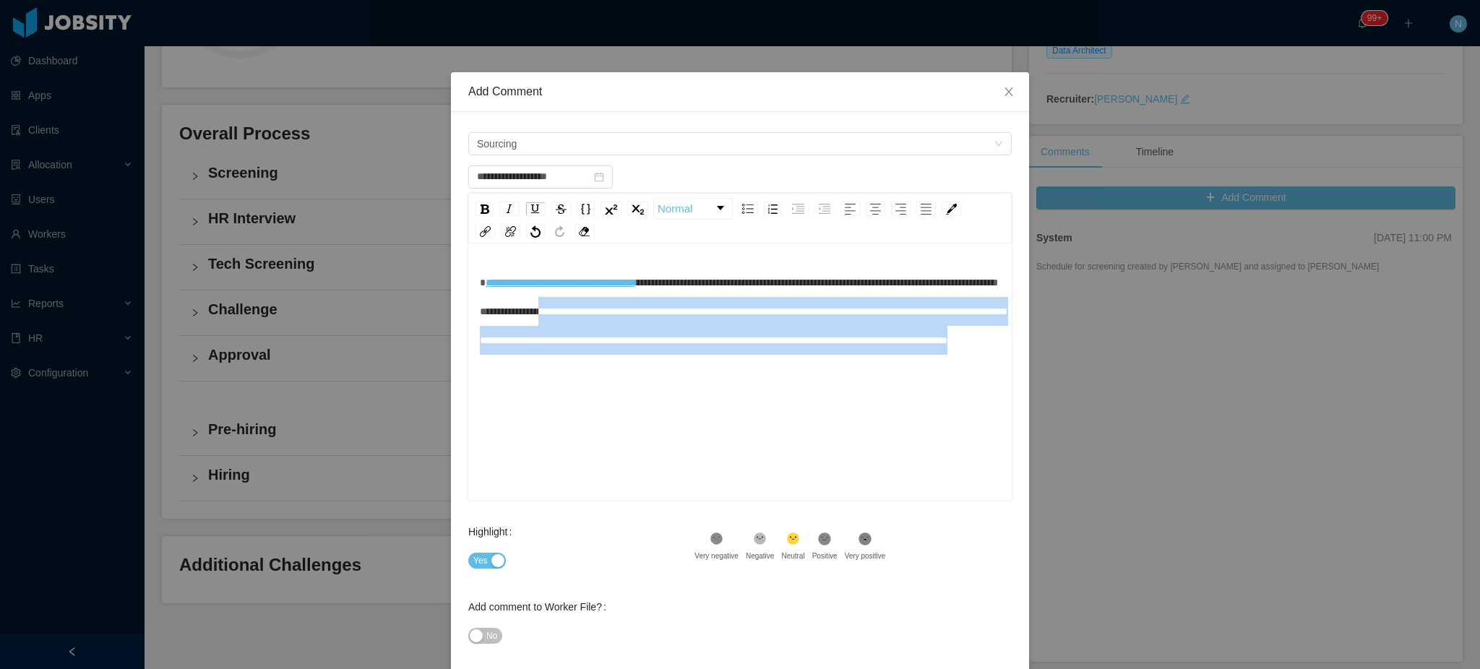
drag, startPoint x: 713, startPoint y: 301, endPoint x: 875, endPoint y: 367, distance: 175.0
click at [875, 355] on div "**********" at bounding box center [740, 311] width 521 height 87
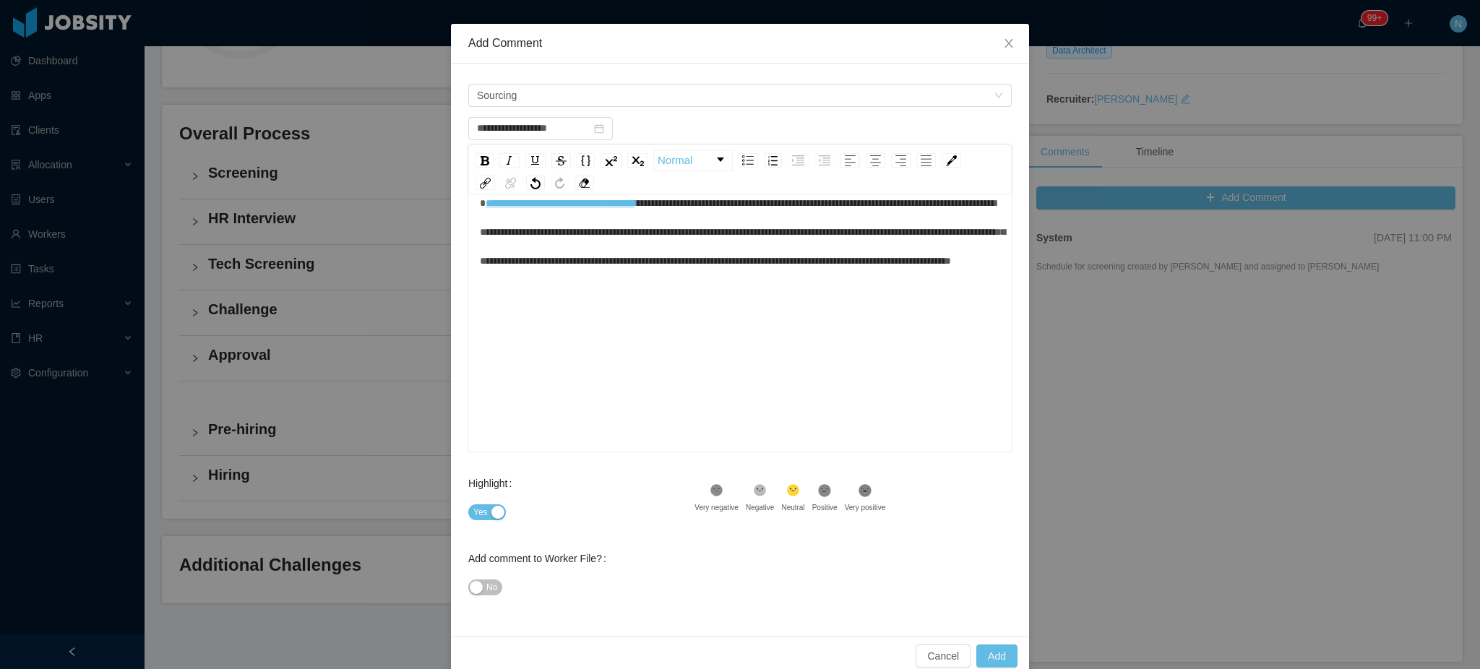
scroll to position [71, 0]
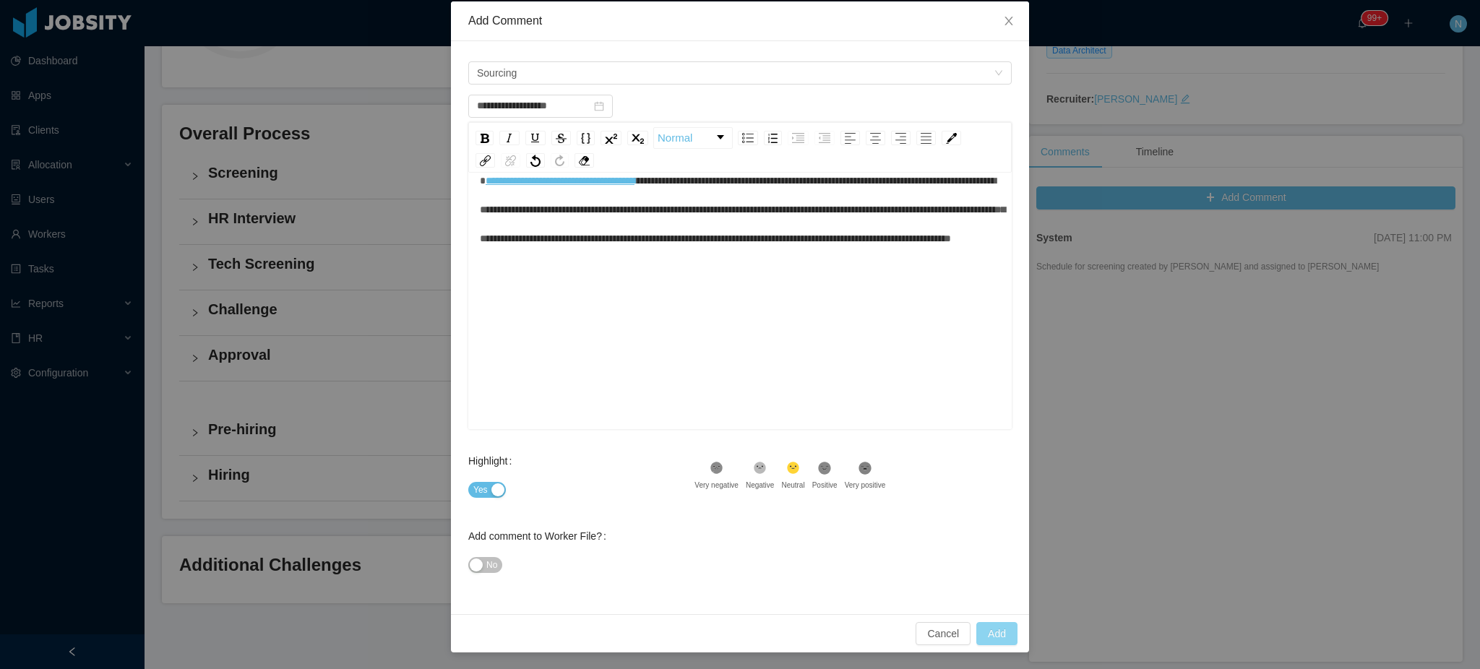
type input "**********"
click at [995, 627] on button "Add" at bounding box center [996, 633] width 41 height 23
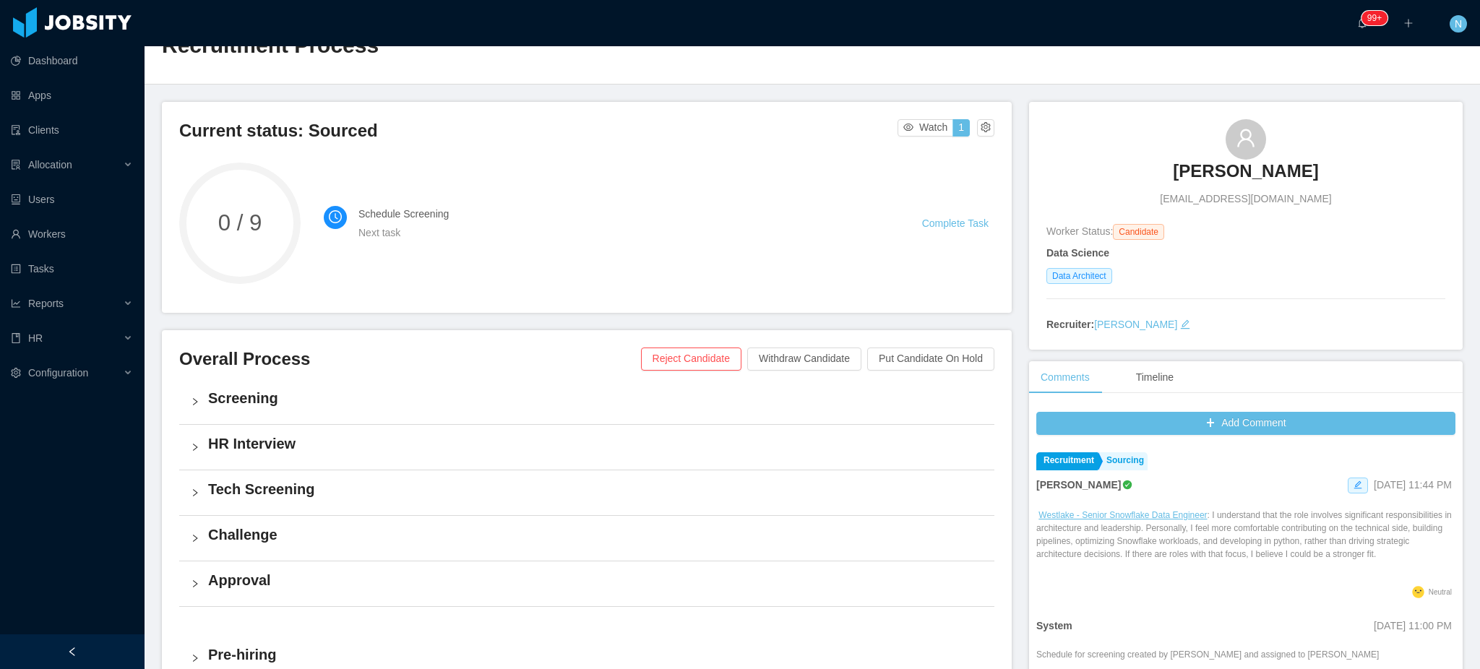
scroll to position [0, 0]
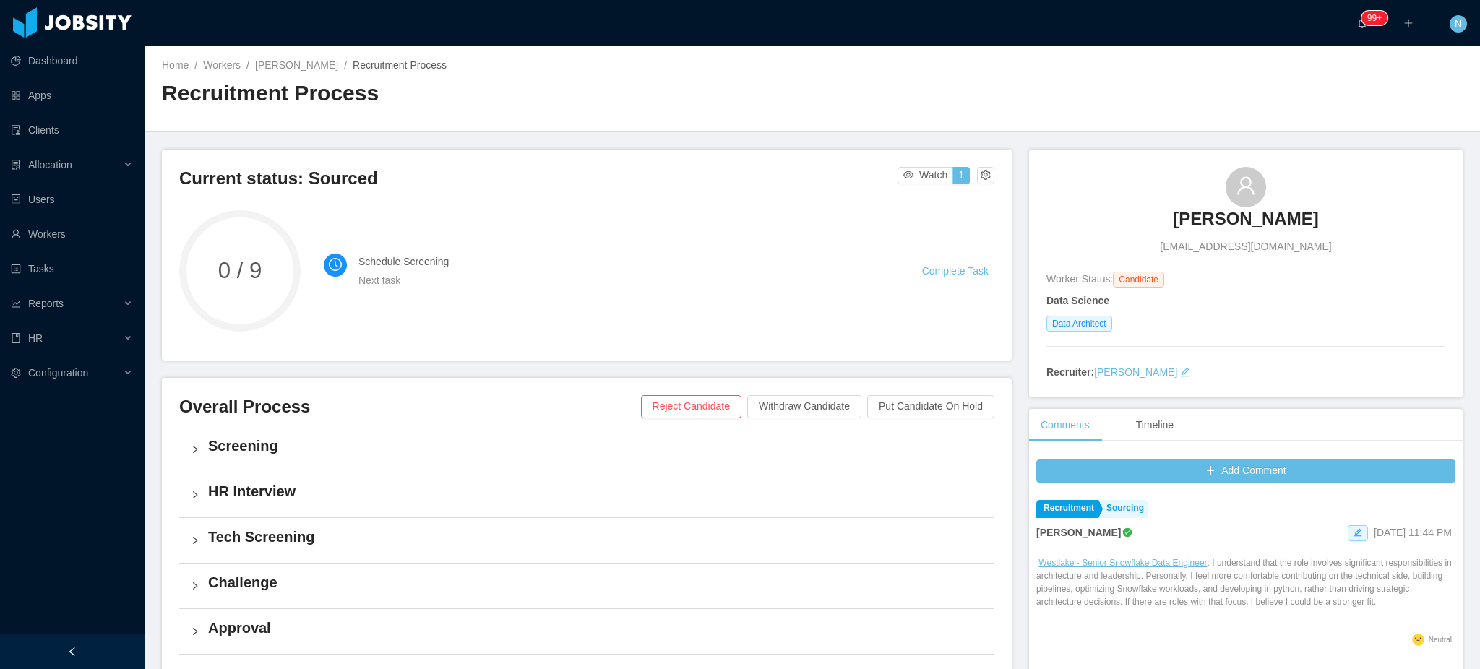
click at [1301, 543] on li "Recruitment Sourcing Ninna Meister Aug 28th, 2025 11:44 PM Westlake - Senior Sn…" at bounding box center [1245, 575] width 419 height 163
click at [1353, 537] on icon "icon: edit" at bounding box center [1357, 532] width 9 height 9
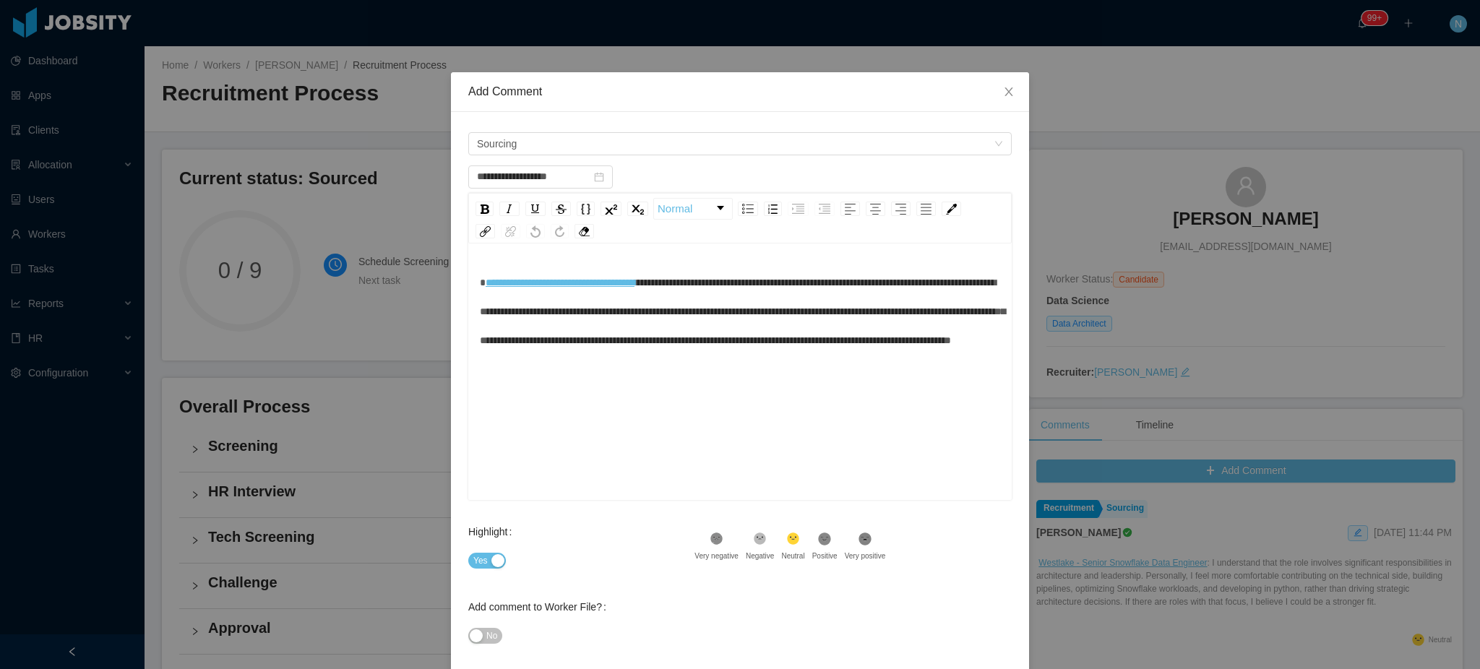
click at [468, 283] on div "**********" at bounding box center [739, 373] width 543 height 253
drag, startPoint x: 814, startPoint y: 279, endPoint x: 823, endPoint y: 241, distance: 39.3
click at [814, 279] on span "**********" at bounding box center [742, 325] width 525 height 97
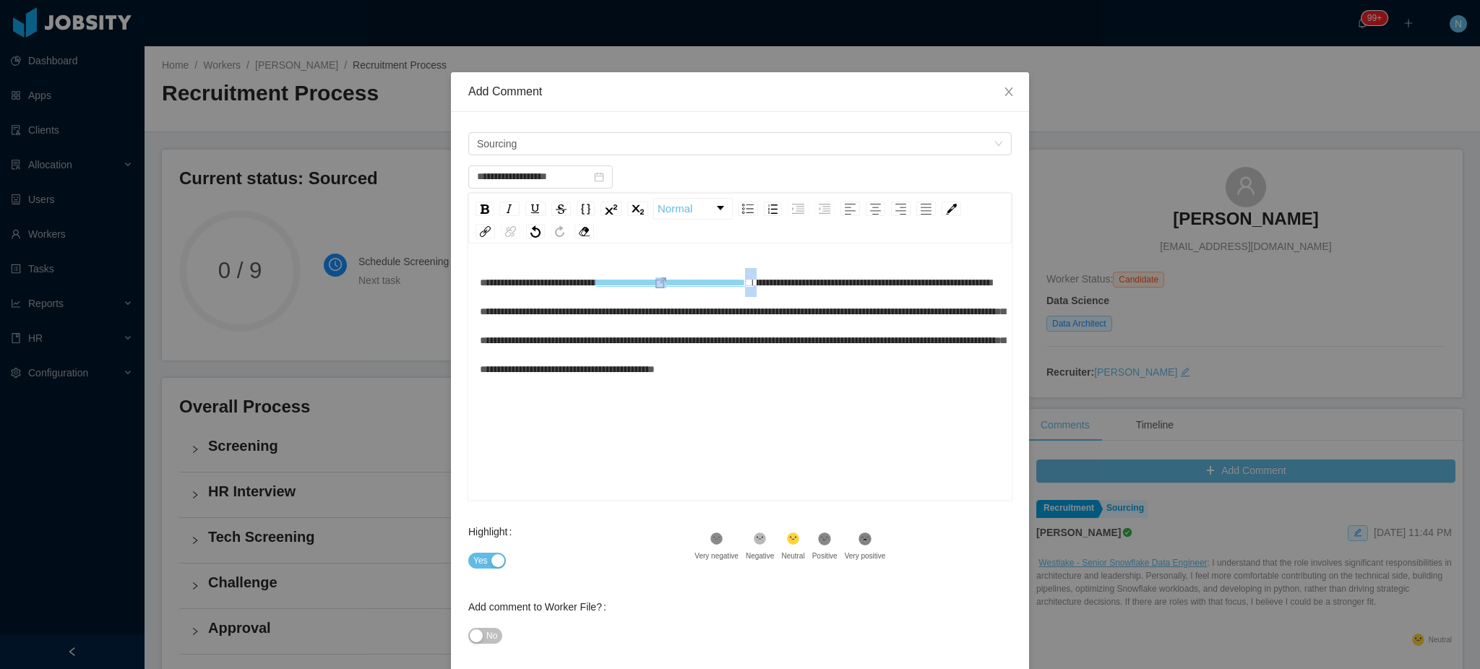
click at [813, 283] on div "**********" at bounding box center [740, 326] width 521 height 116
click at [530, 204] on img "rdw-inline-control" at bounding box center [536, 209] width 12 height 12
click at [788, 346] on span "**********" at bounding box center [742, 325] width 525 height 97
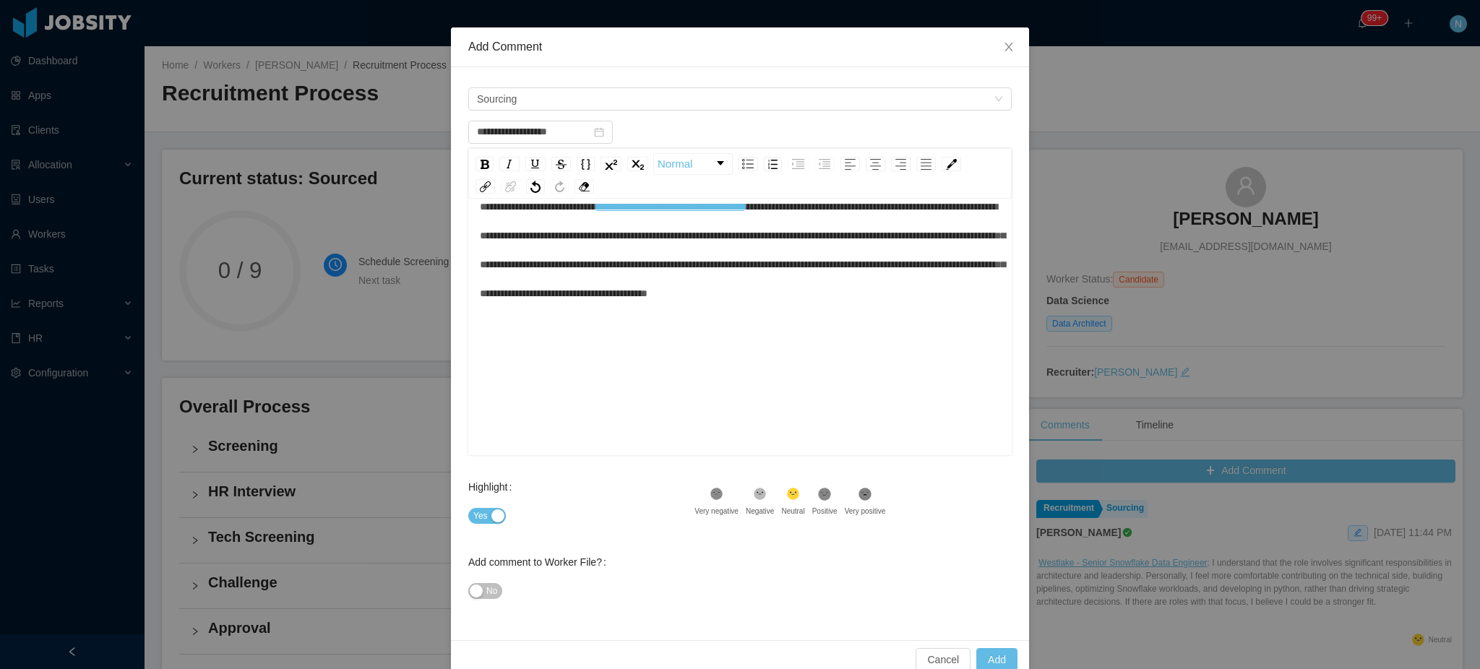
scroll to position [71, 0]
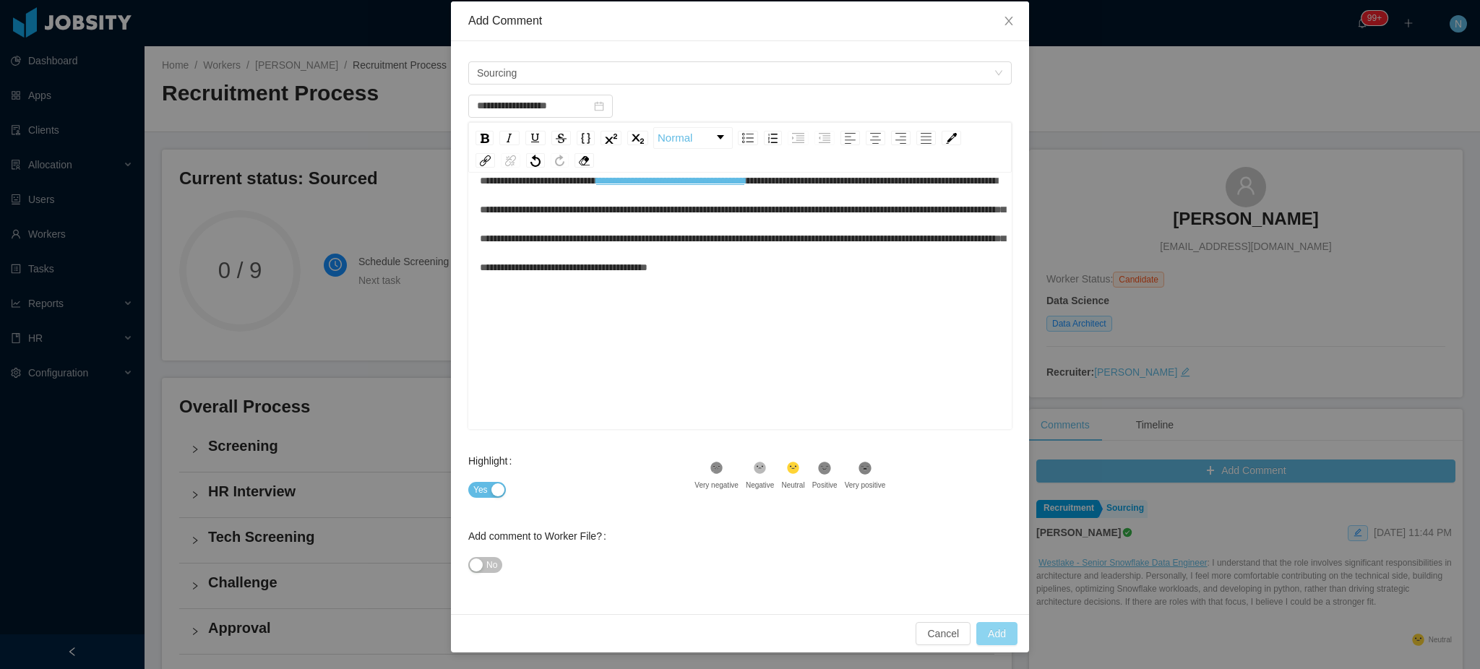
click at [988, 634] on button "Add" at bounding box center [996, 633] width 41 height 23
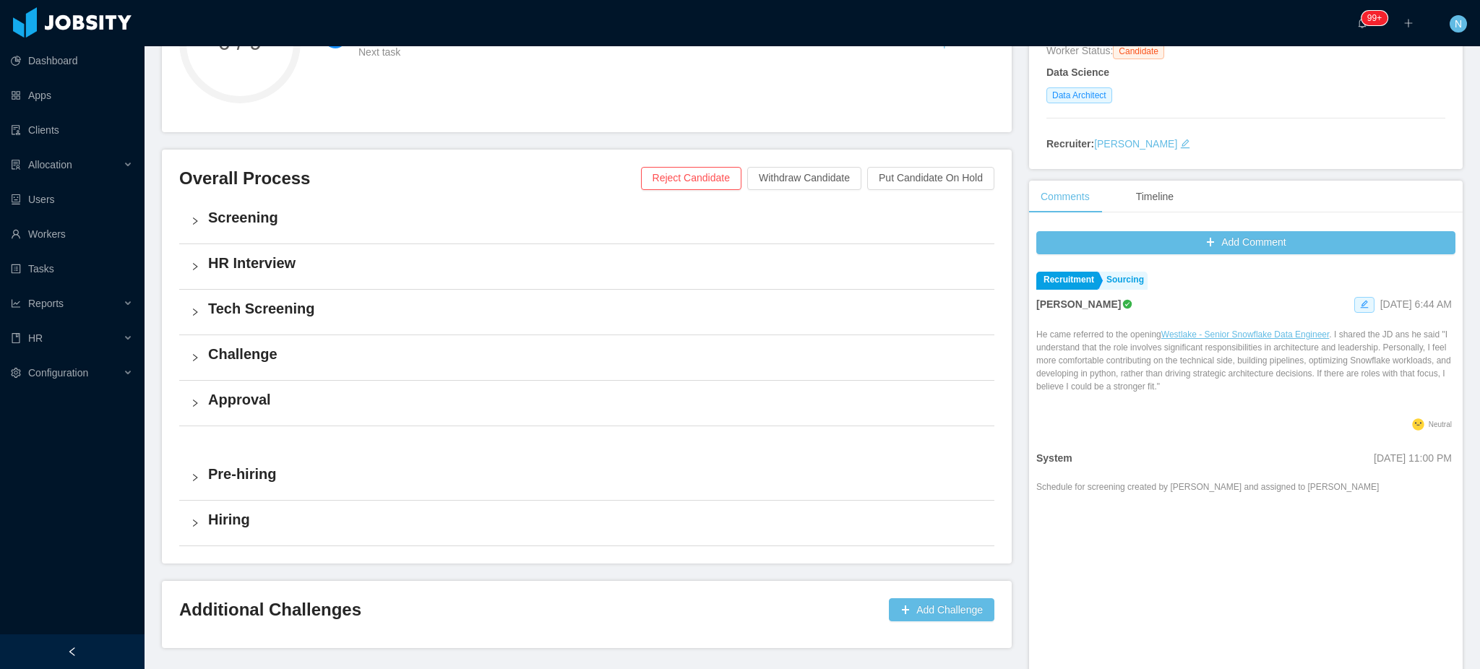
scroll to position [289, 0]
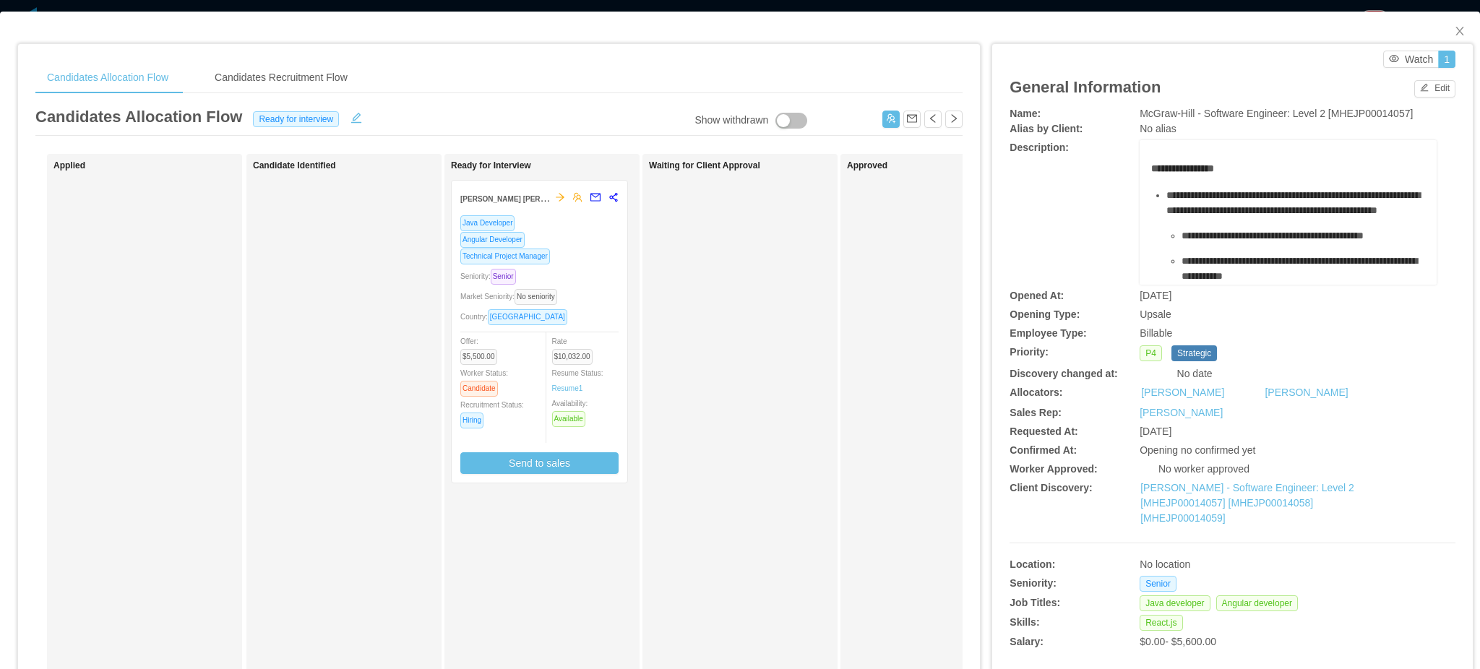
click at [1228, 112] on span "McGraw-Hill - Software Engineer: Level 2 [MHEJP00014057]" at bounding box center [1275, 114] width 273 height 12
click at [1230, 112] on span "McGraw-Hill - Software Engineer: Level 2 [MHEJP00014057]" at bounding box center [1275, 114] width 273 height 12
click at [1231, 112] on span "McGraw-Hill - Software Engineer: Level 2 [MHEJP00014057]" at bounding box center [1275, 114] width 273 height 12
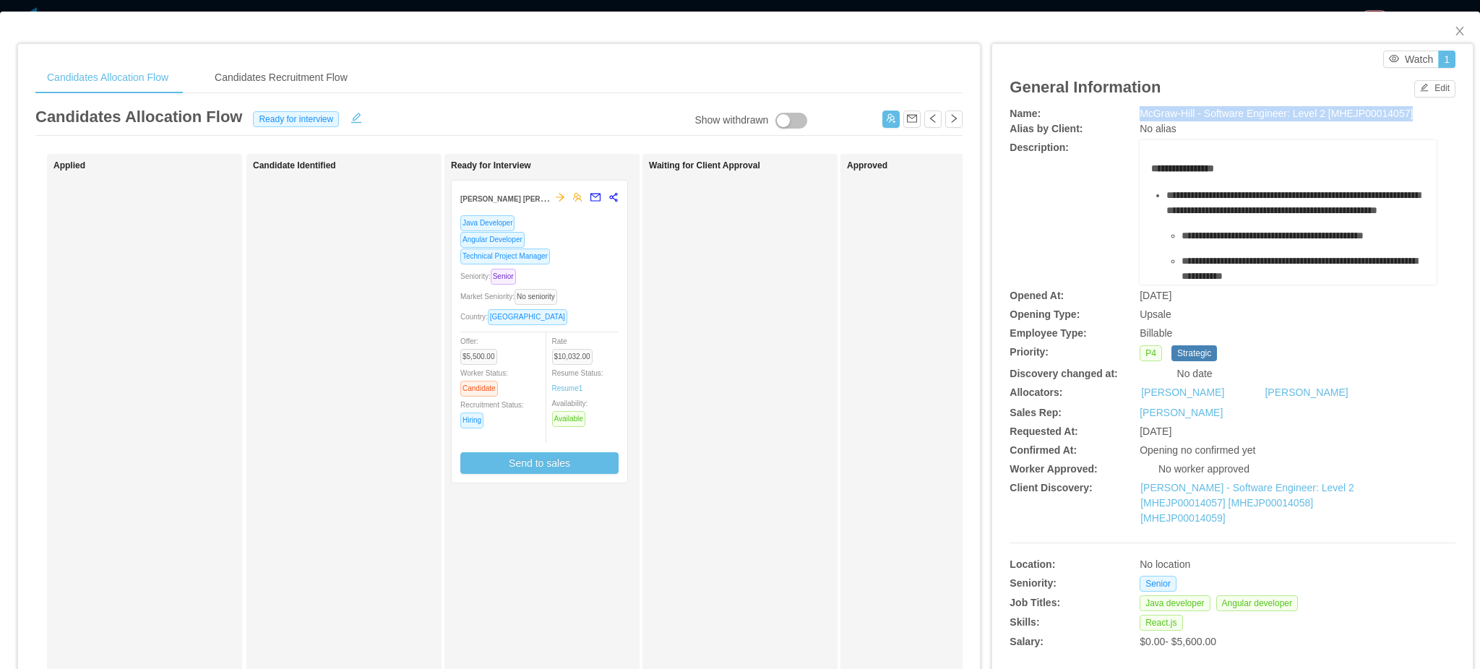
click at [1231, 112] on span "McGraw-Hill - Software Engineer: Level 2 [MHEJP00014057]" at bounding box center [1275, 114] width 273 height 12
copy span "McGraw-Hill - Software Engineer: Level 2 [MHEJP00014057]"
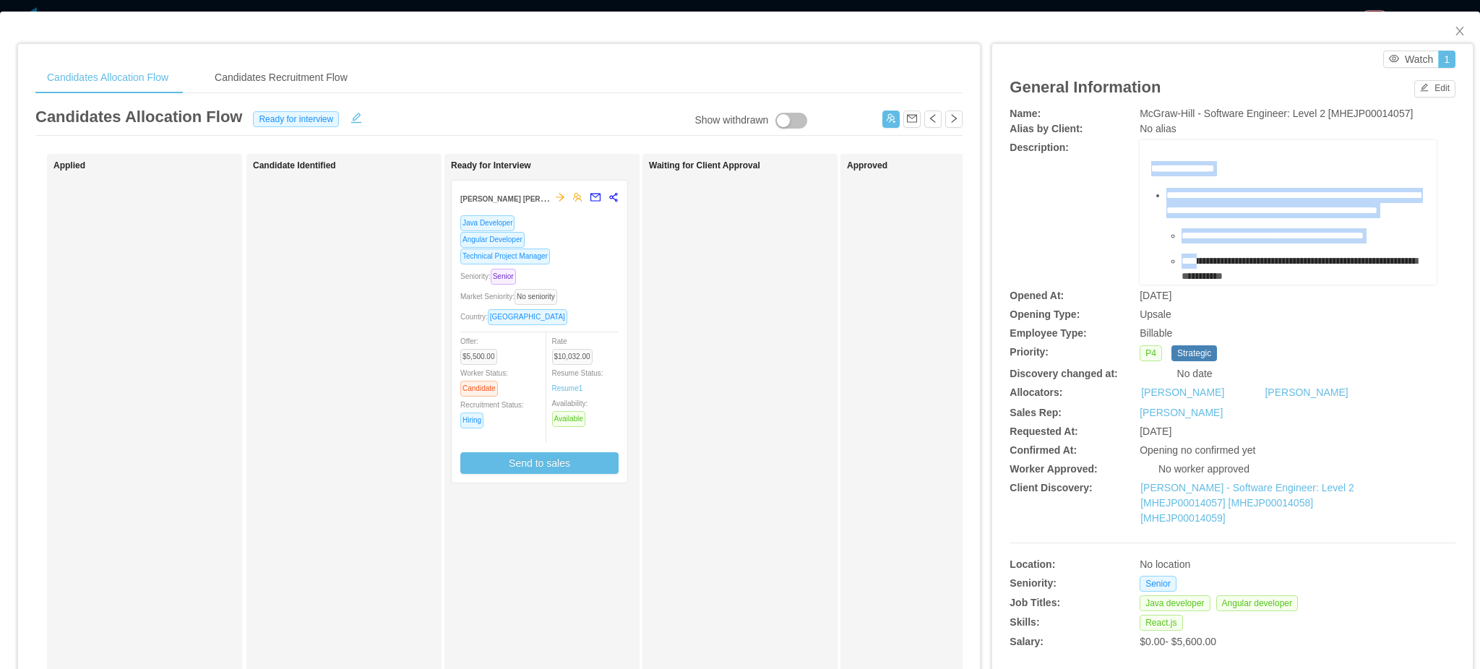
scroll to position [303, 0]
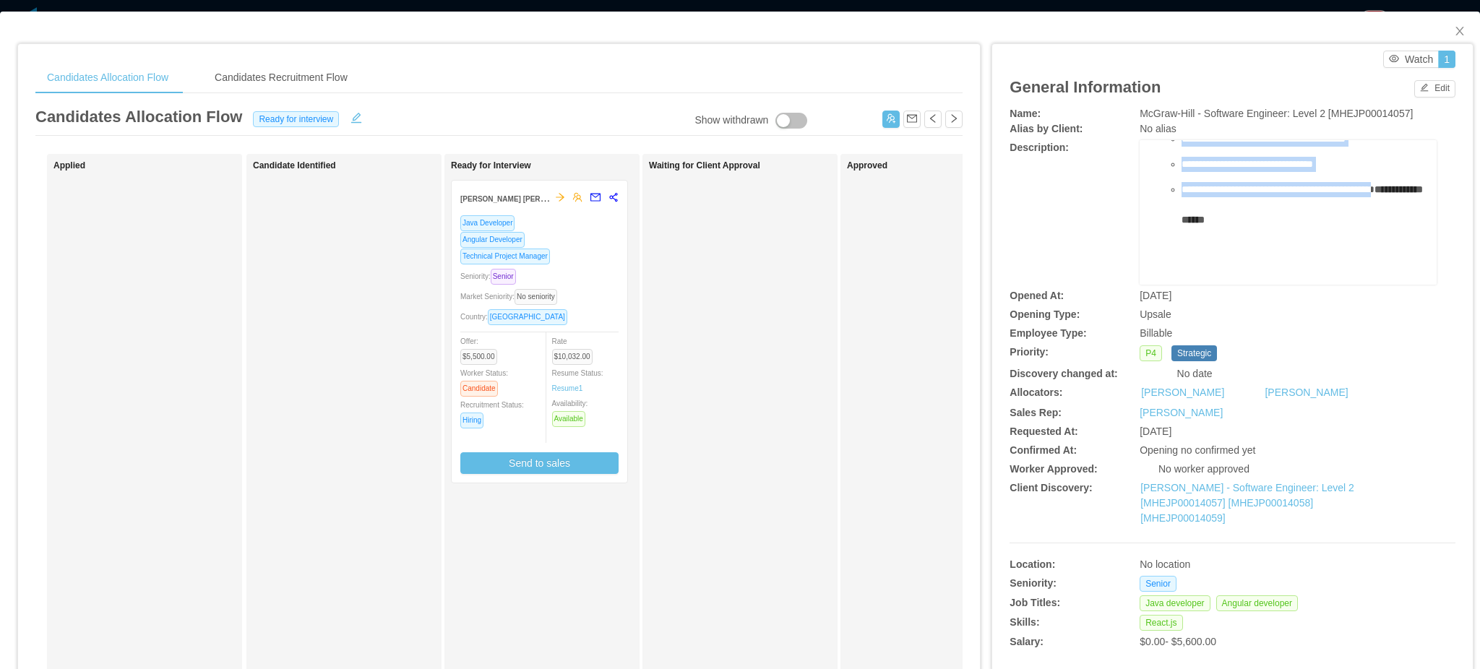
drag, startPoint x: 1141, startPoint y: 165, endPoint x: 1281, endPoint y: 173, distance: 140.4
click at [1281, 173] on div "**********" at bounding box center [1288, 109] width 275 height 352
copy div "**********"
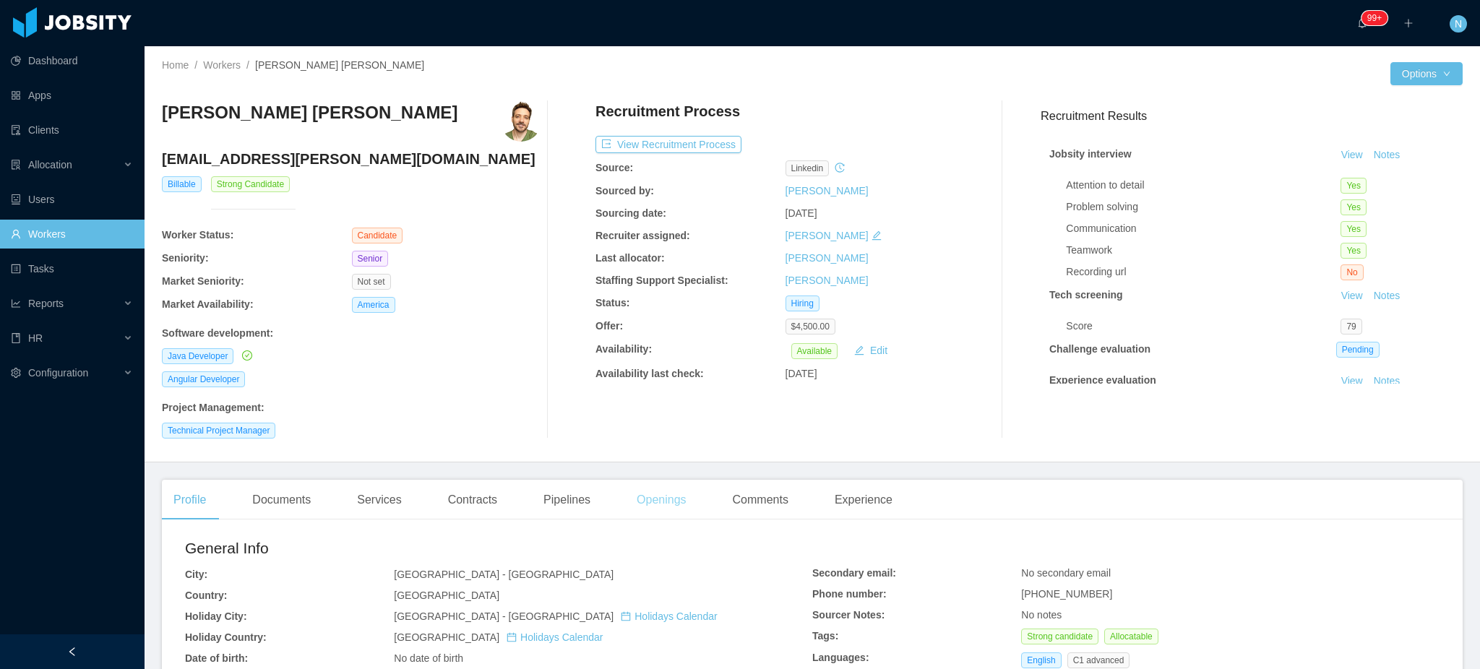
click at [667, 507] on div "Openings" at bounding box center [661, 500] width 73 height 40
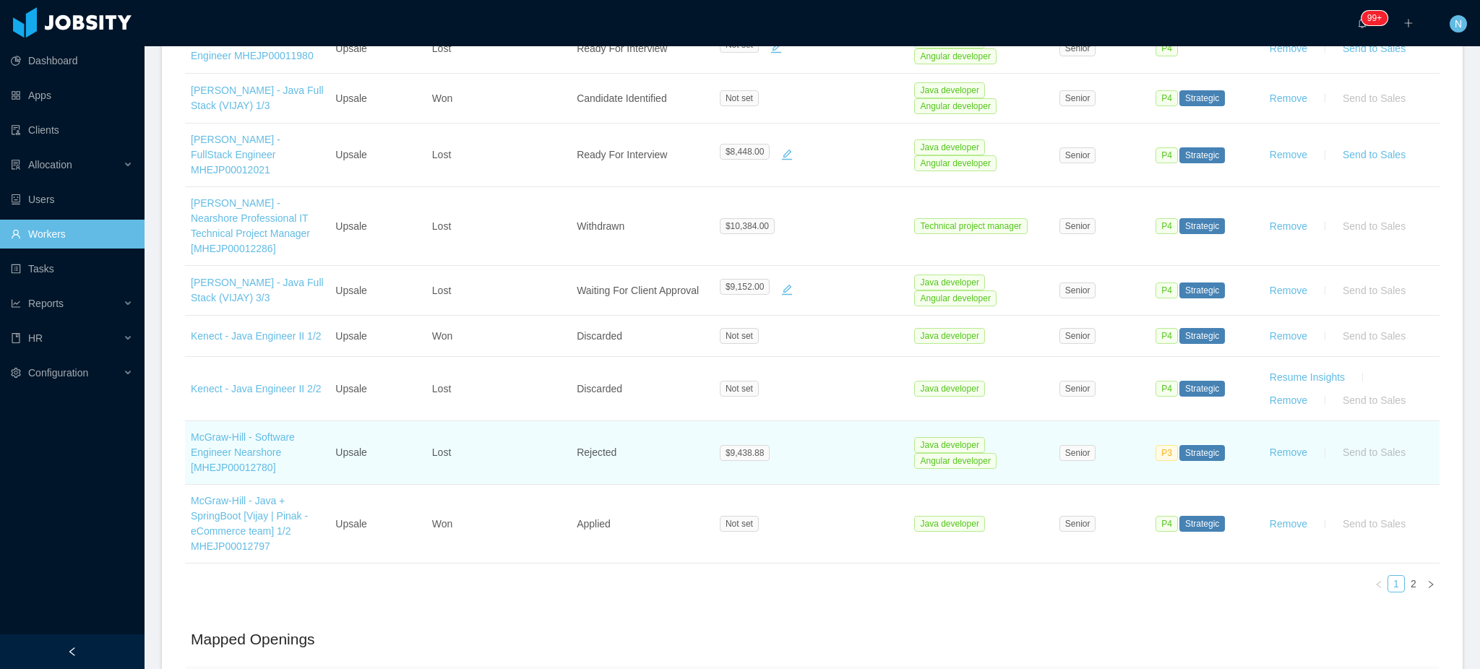
scroll to position [614, 0]
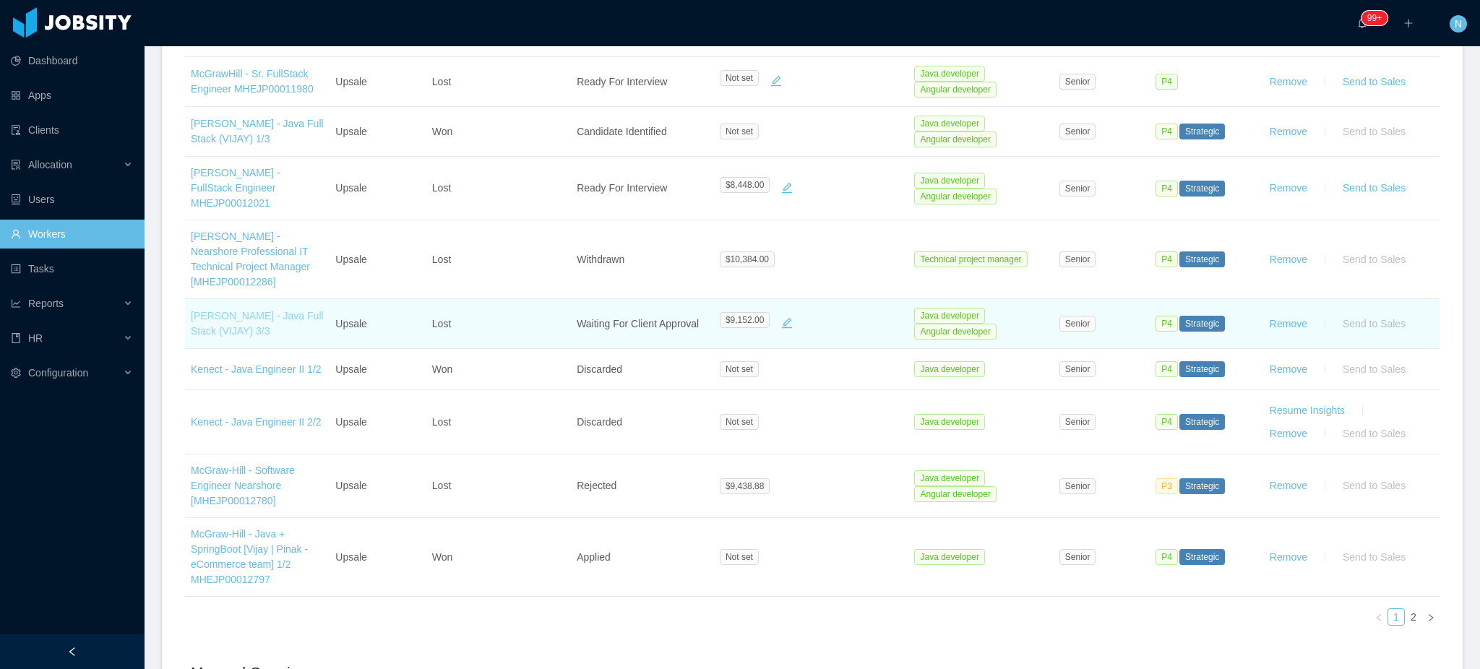
click at [234, 311] on link "[PERSON_NAME] - Java Full Stack (VIJAY) 3/3" at bounding box center [257, 323] width 133 height 27
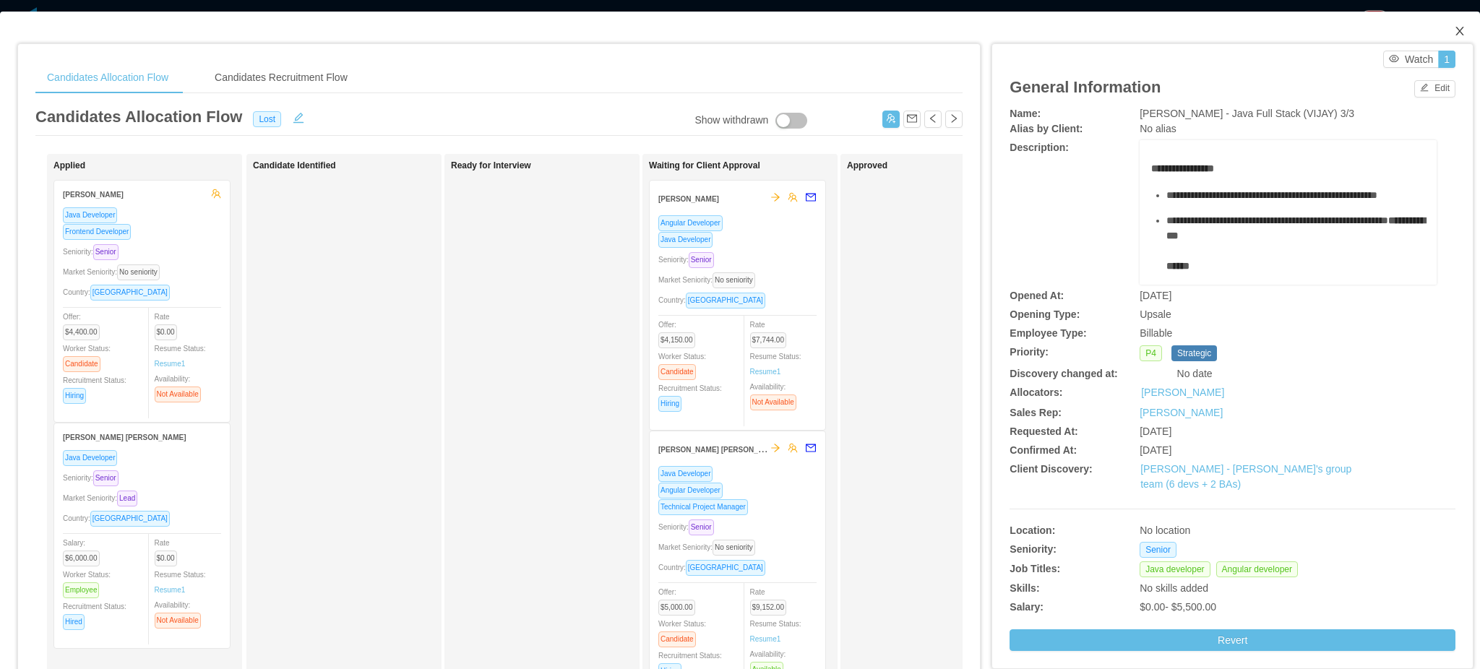
drag, startPoint x: 1441, startPoint y: 29, endPoint x: 1251, endPoint y: 7, distance: 190.5
click at [1455, 29] on icon "icon: close" at bounding box center [1459, 31] width 8 height 9
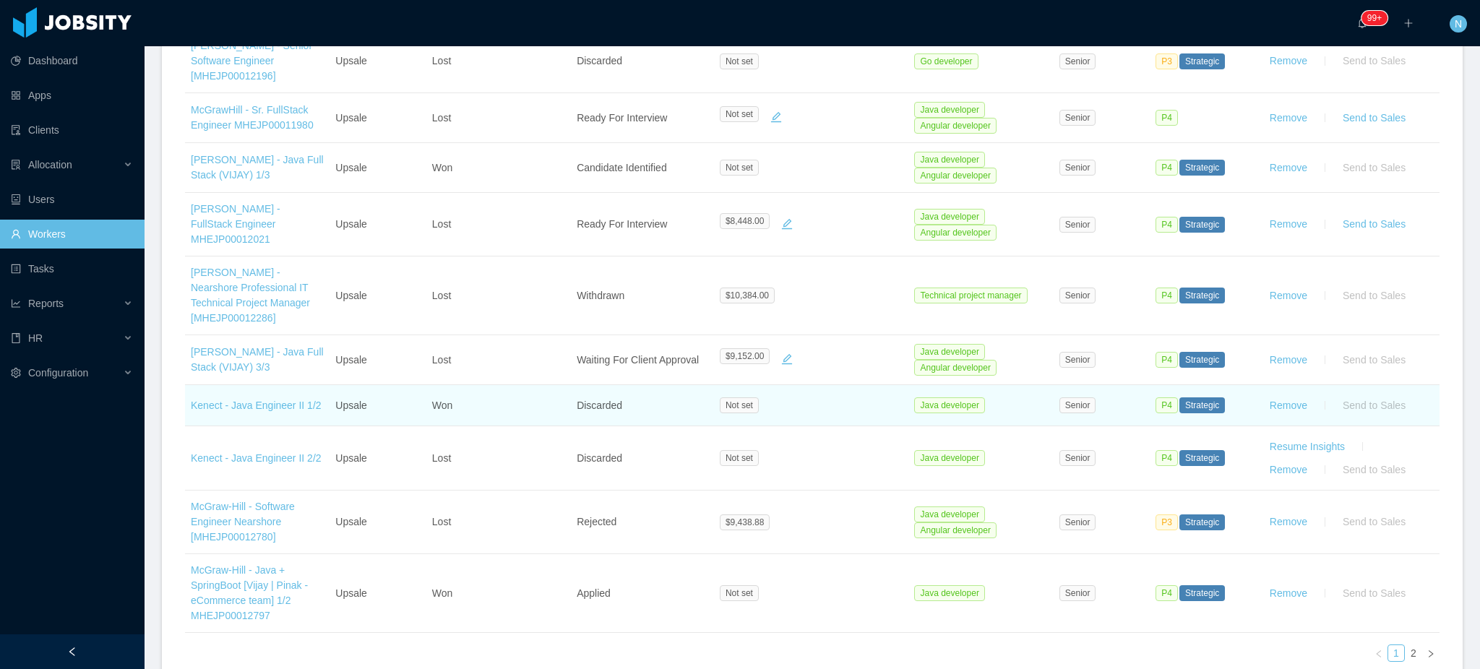
scroll to position [674, 0]
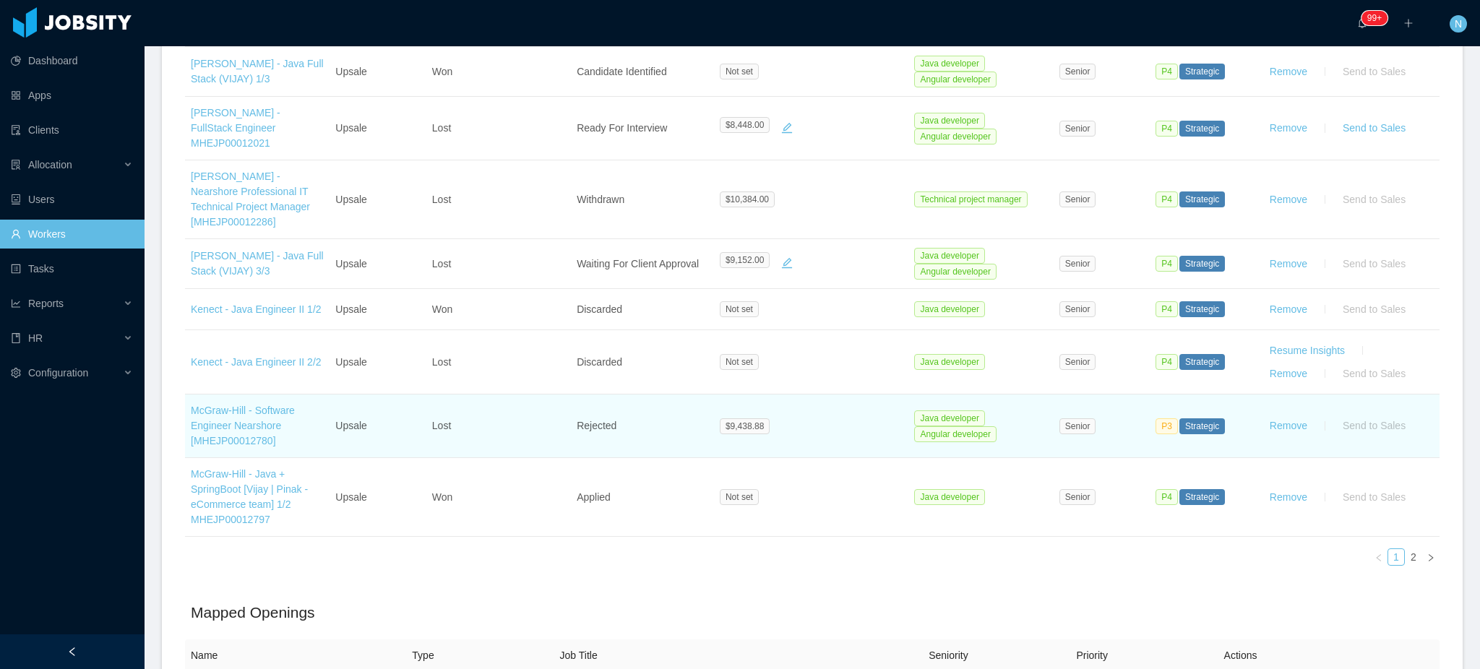
click at [262, 432] on td "McGraw-Hill - Software Engineer Nearshore [MHEJP00012780]" at bounding box center [257, 427] width 145 height 64
click at [260, 428] on link "McGraw-Hill - Software Engineer Nearshore [MHEJP00012780]" at bounding box center [243, 426] width 104 height 42
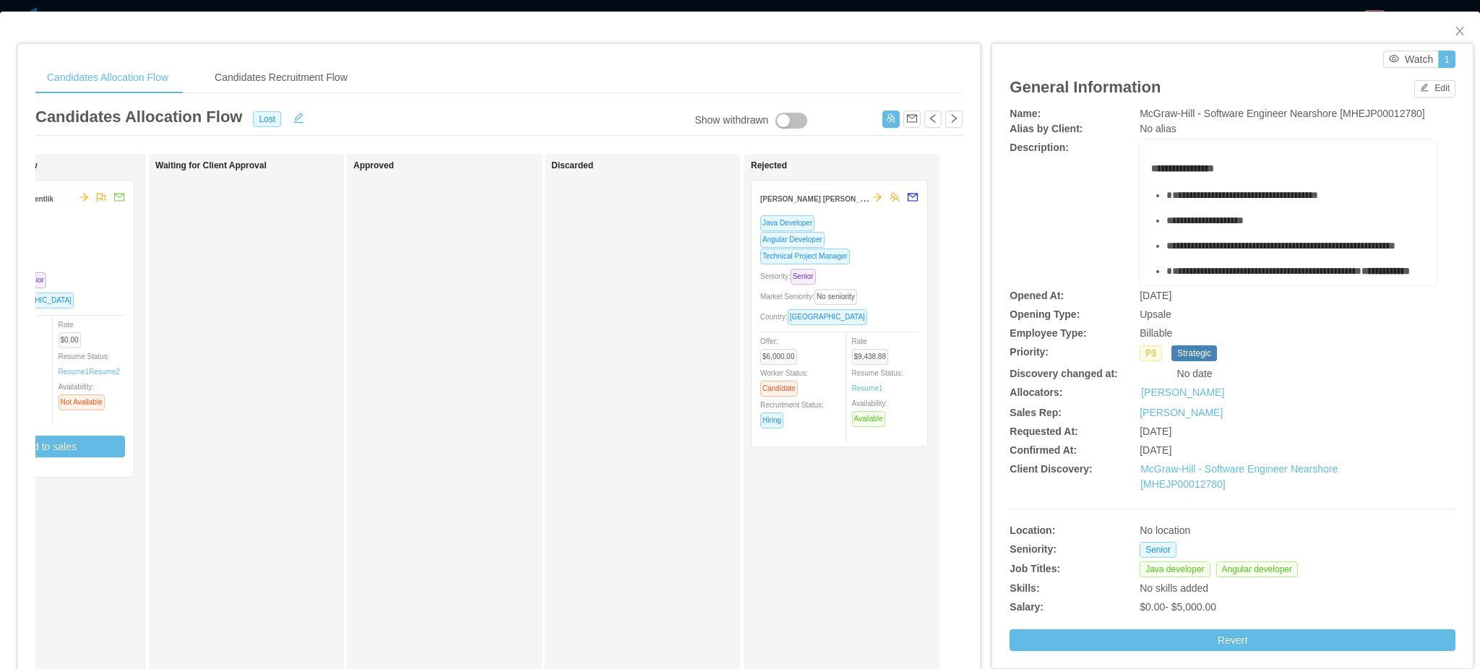
click at [892, 332] on div at bounding box center [839, 332] width 158 height 1
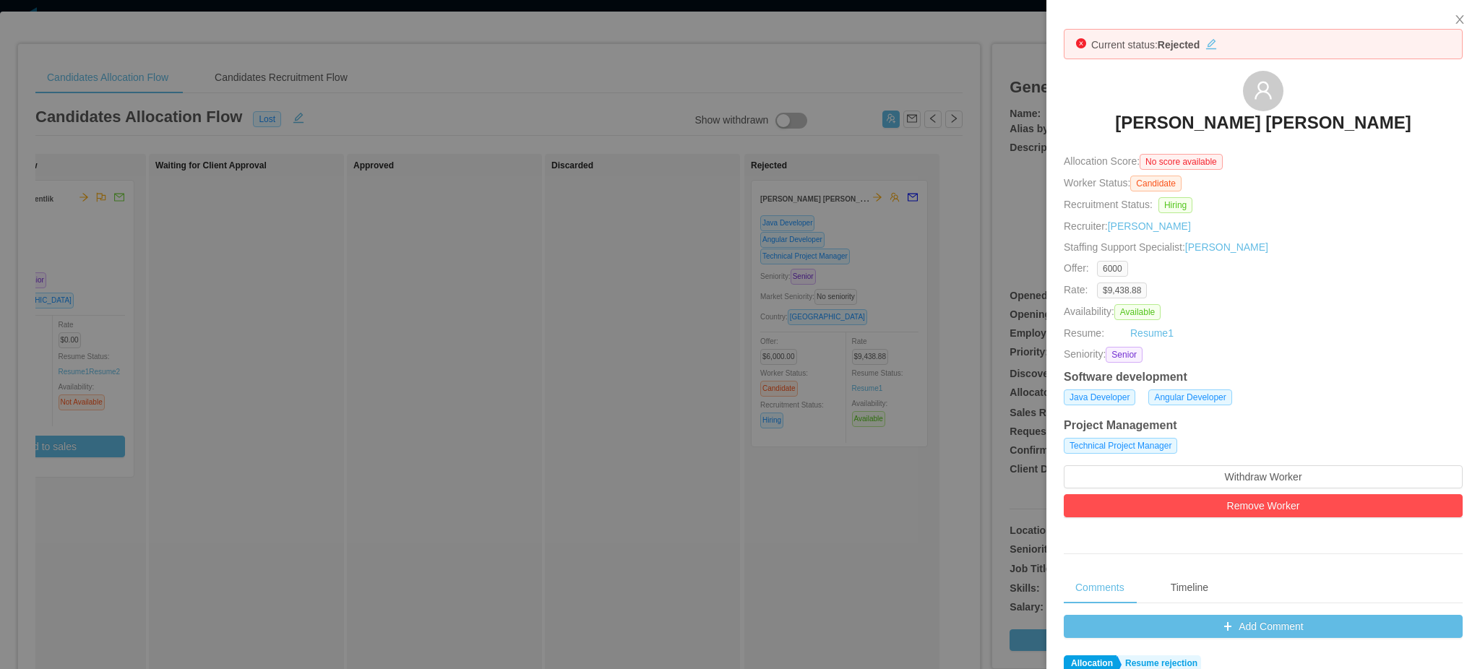
click at [955, 384] on div at bounding box center [740, 334] width 1480 height 669
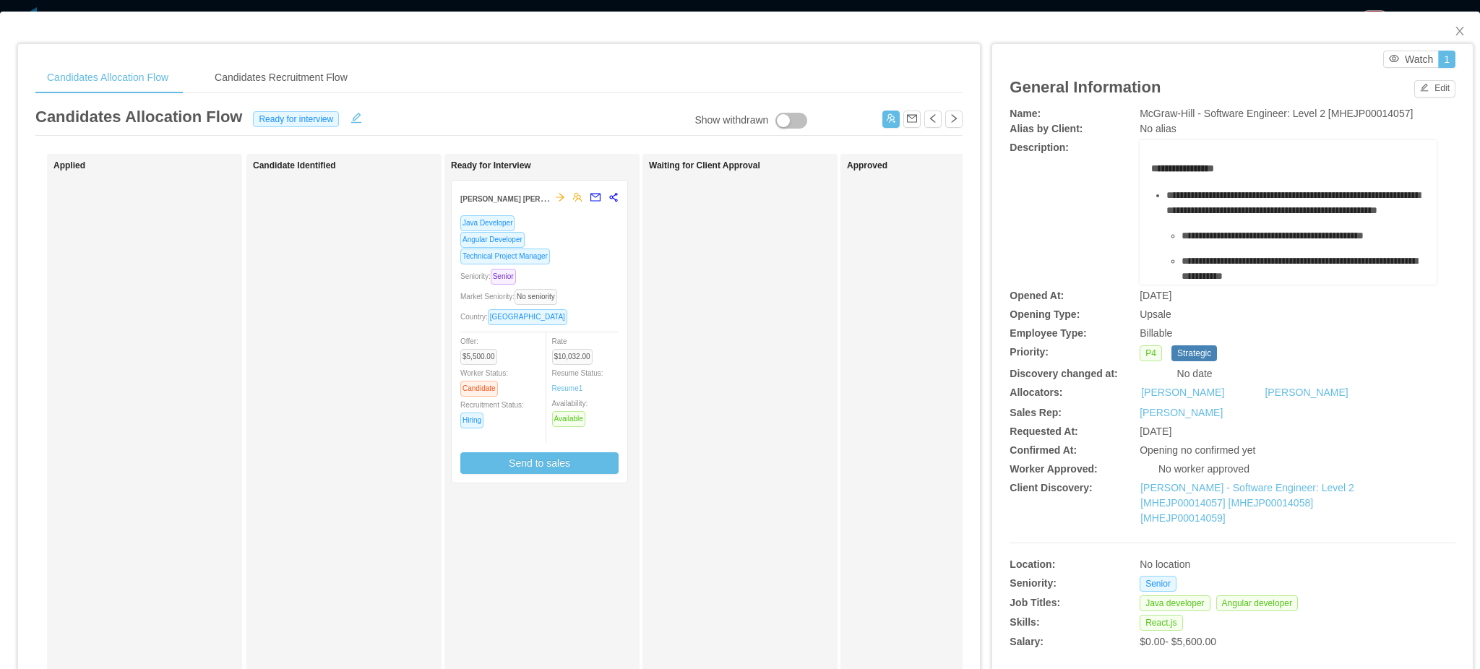
click at [623, 279] on div "Java Developer Angular Developer Technical Project Manager Seniority: Senior Ma…" at bounding box center [540, 349] width 176 height 268
click at [593, 272] on div "Seniority: Senior" at bounding box center [539, 276] width 158 height 17
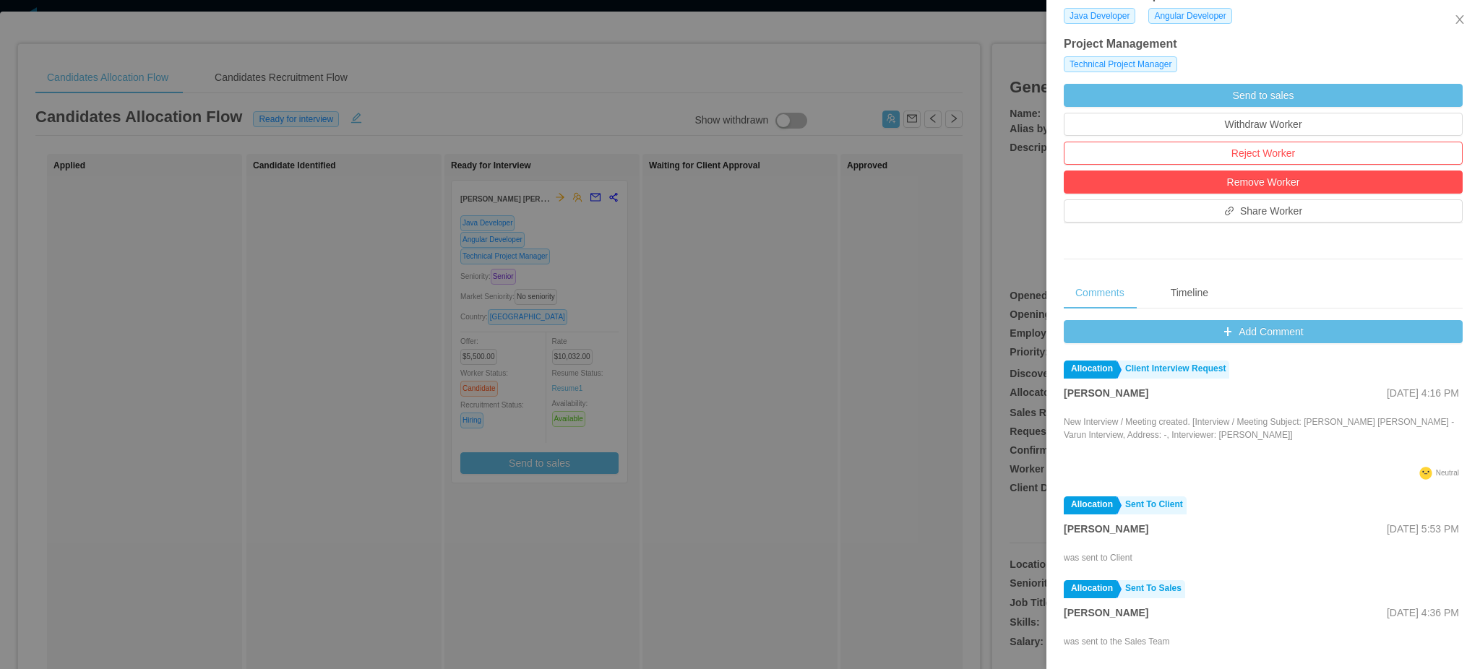
scroll to position [578, 0]
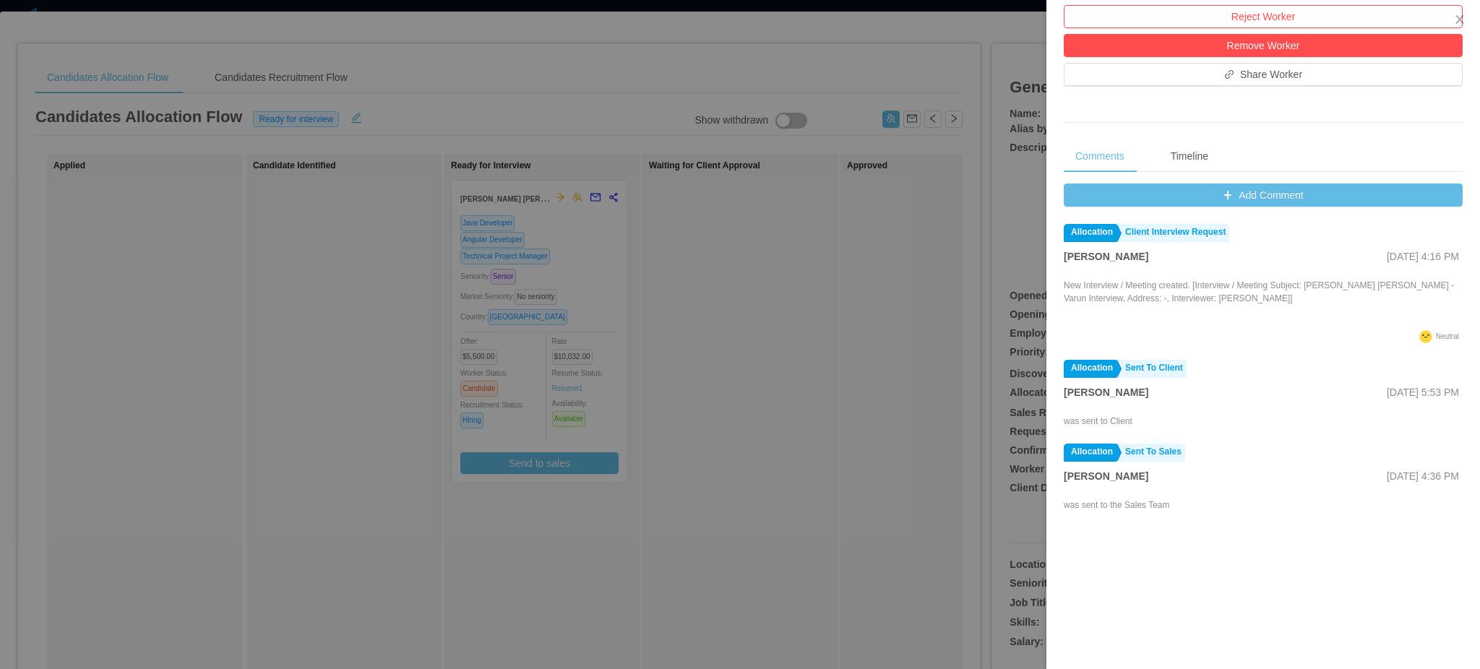
click at [1291, 212] on div "Add Comment Allocation Client Interview Request Xavier Garzon Aug 28th, 2025 4:…" at bounding box center [1263, 418] width 399 height 468
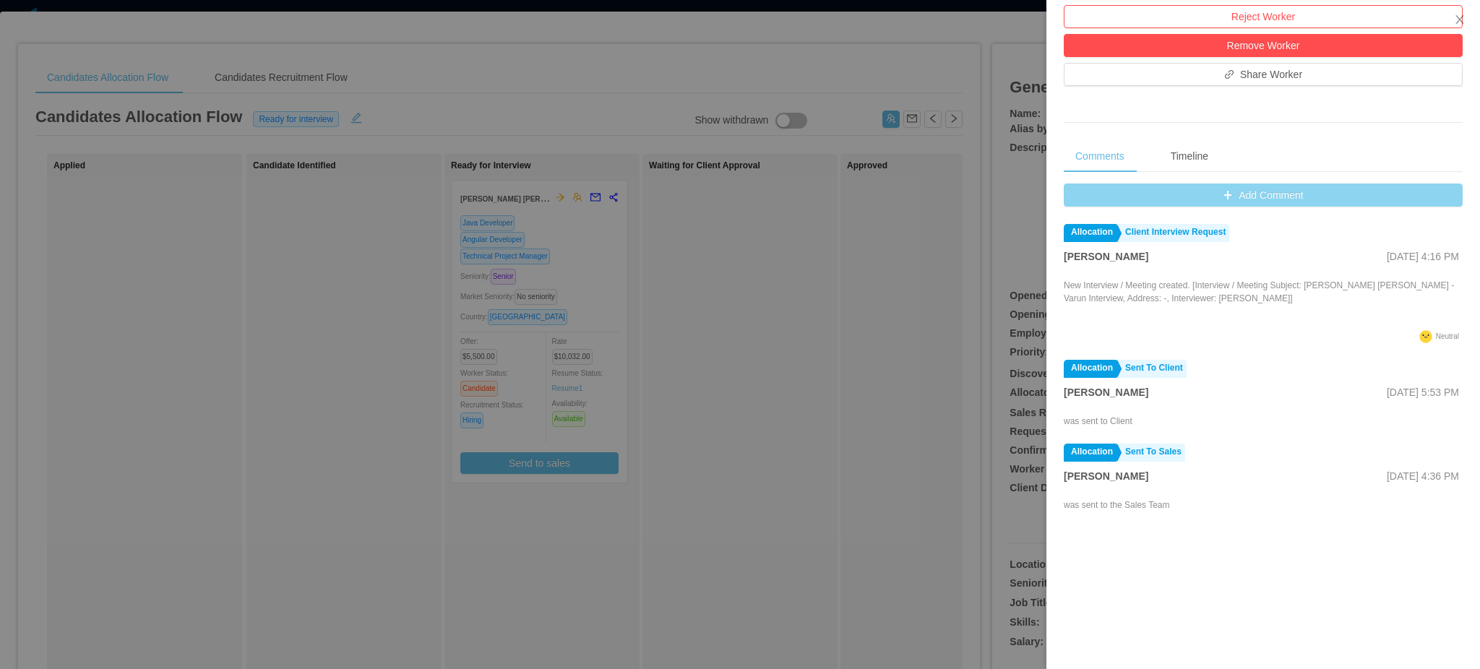
click at [1293, 198] on button "Add Comment" at bounding box center [1263, 195] width 399 height 23
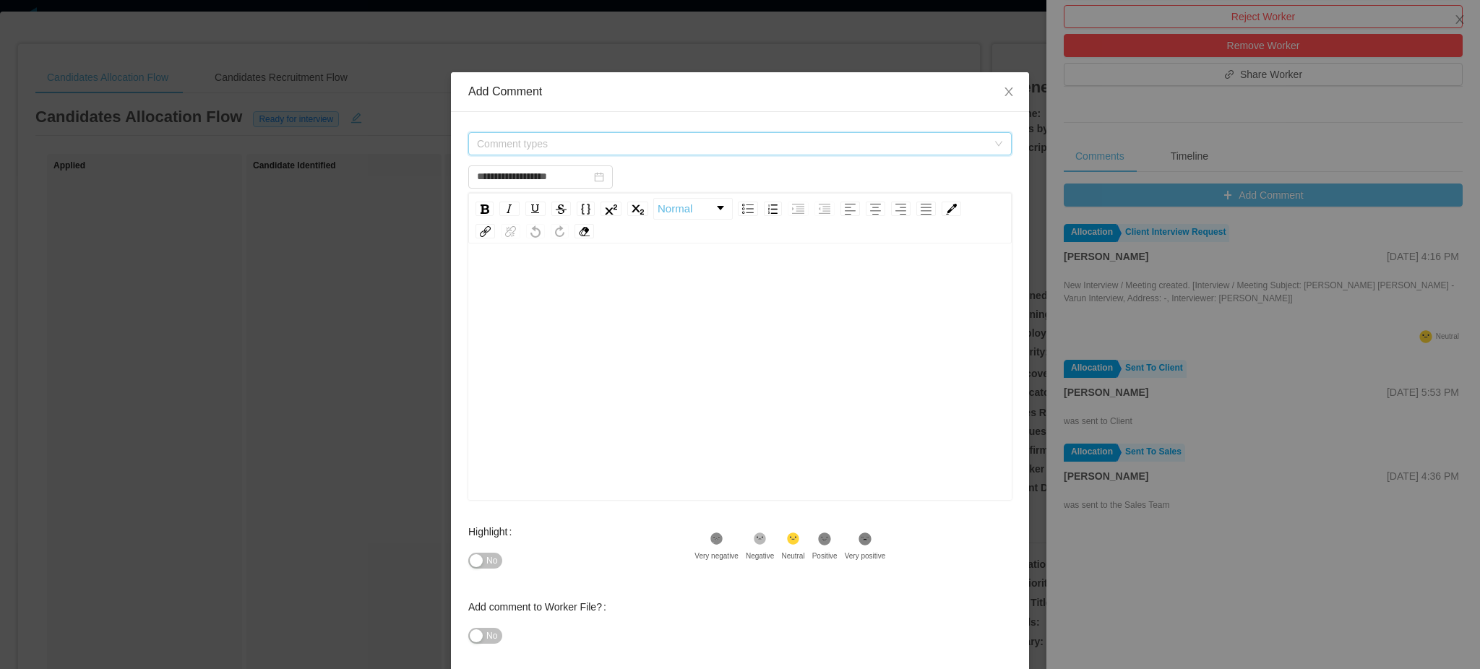
click at [686, 149] on span "Comment types" at bounding box center [732, 144] width 510 height 14
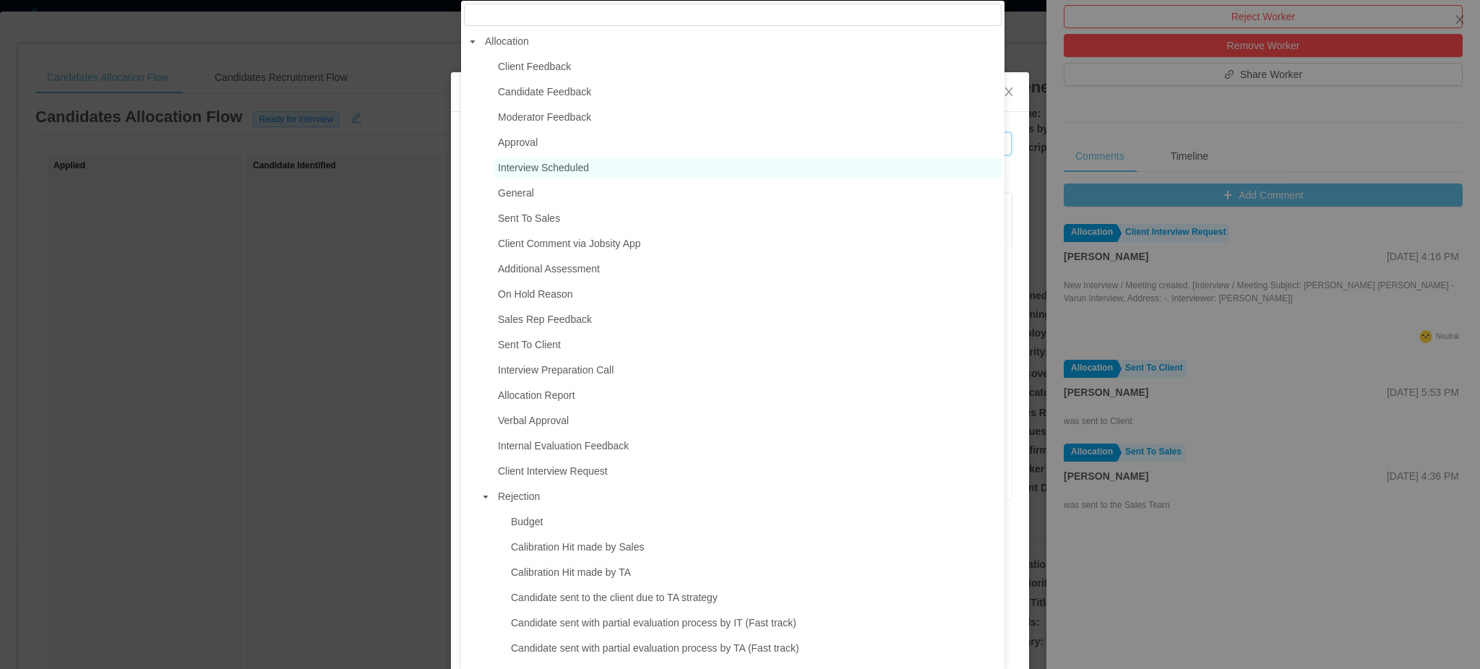
click at [582, 173] on span "Interview Scheduled" at bounding box center [543, 168] width 91 height 12
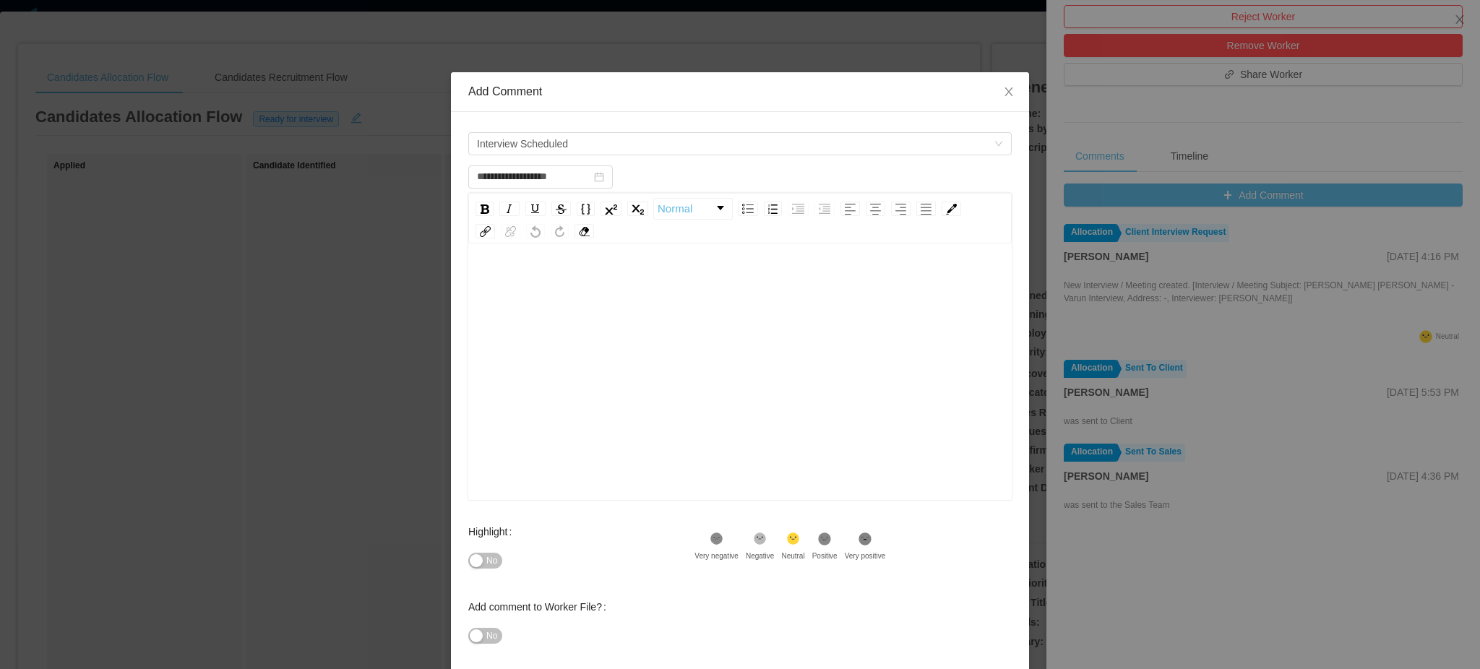
click at [563, 302] on div "rdw-editor" at bounding box center [740, 394] width 521 height 253
type input "**********"
click at [522, 255] on div "rdw-wrapper" at bounding box center [739, 373] width 543 height 253
click at [479, 276] on div "**********" at bounding box center [740, 394] width 522 height 253
click at [480, 283] on span "**********" at bounding box center [511, 282] width 63 height 10
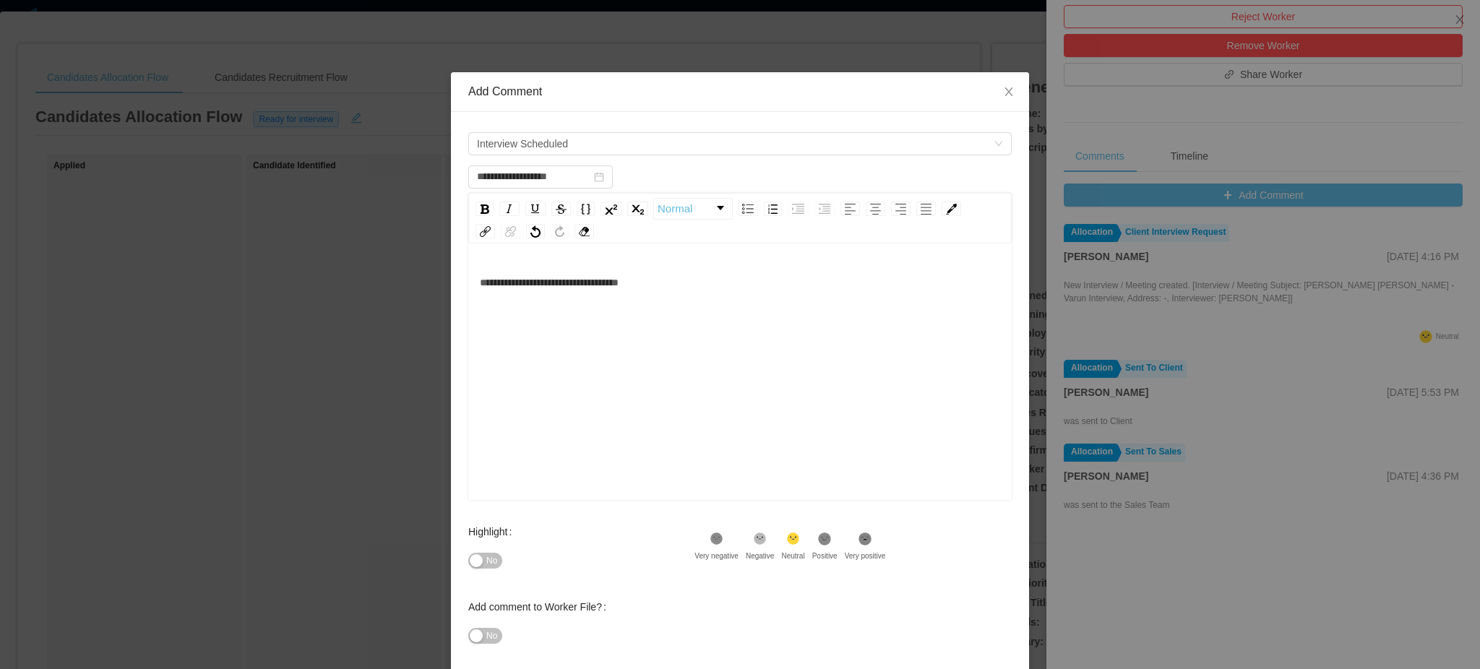
click at [696, 287] on div "**********" at bounding box center [740, 282] width 521 height 29
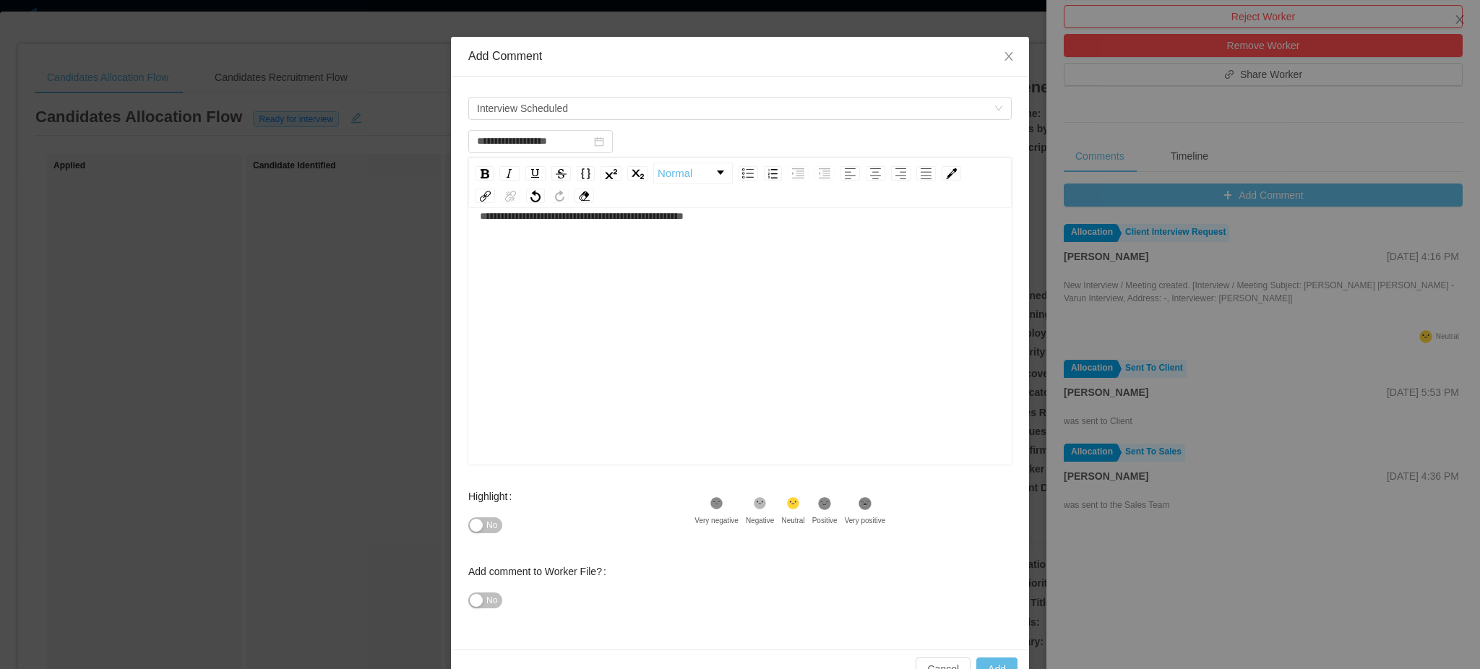
scroll to position [71, 0]
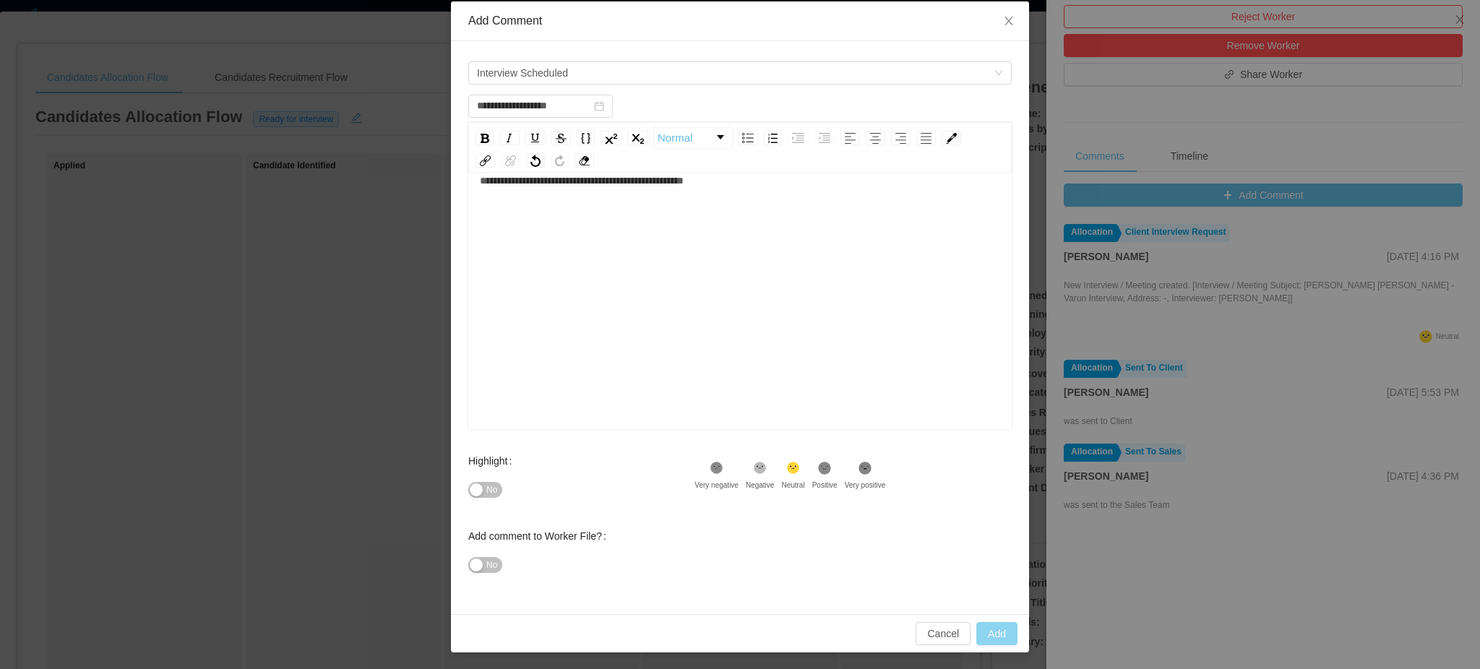
type input "**********"
click at [1001, 639] on button "Add" at bounding box center [996, 633] width 41 height 23
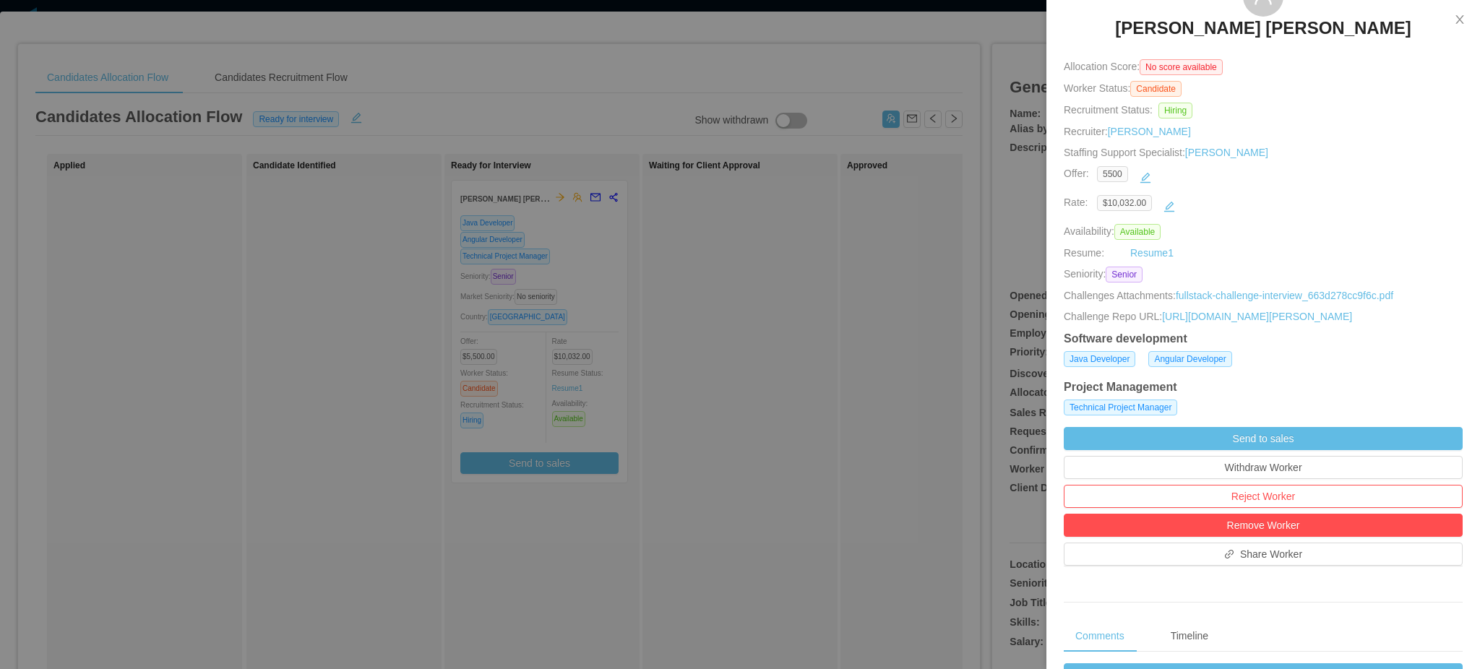
scroll to position [0, 0]
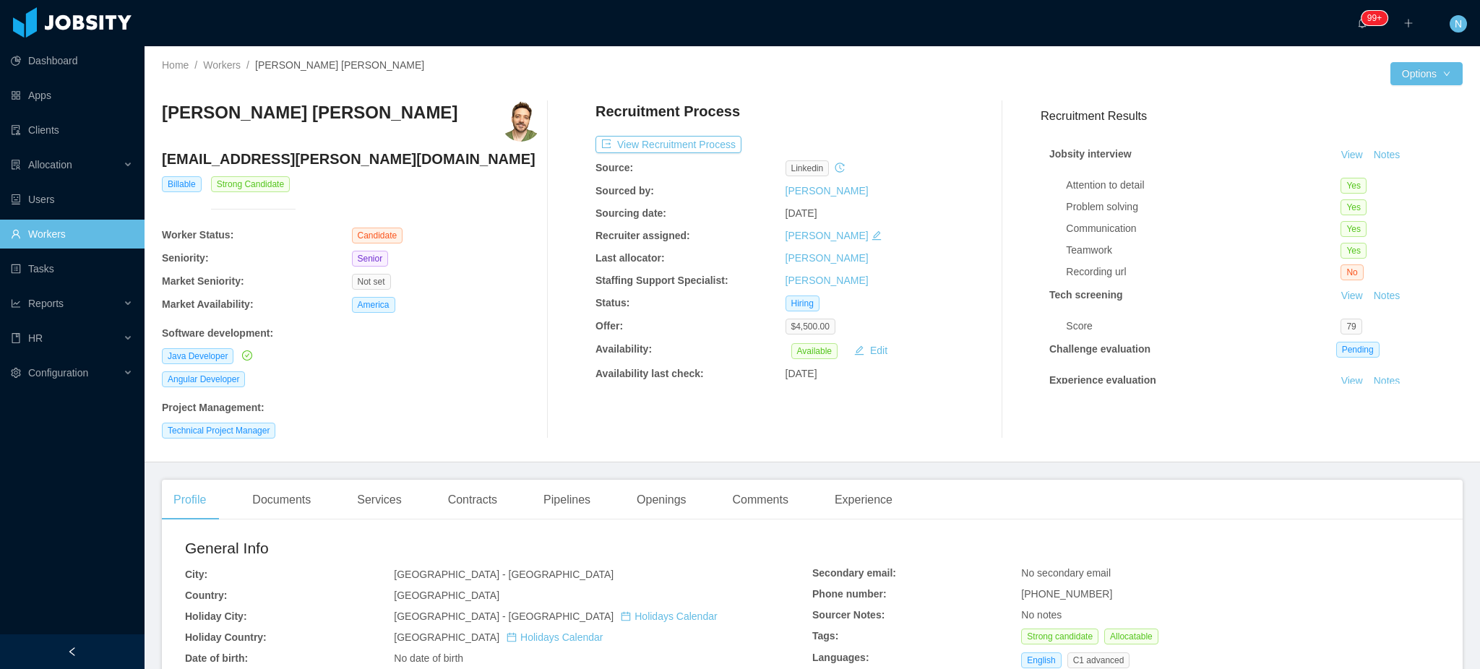
click at [290, 162] on h4 "[EMAIL_ADDRESS][PERSON_NAME][DOMAIN_NAME]" at bounding box center [351, 159] width 379 height 20
copy h4 "[EMAIL_ADDRESS][PERSON_NAME][DOMAIN_NAME]"
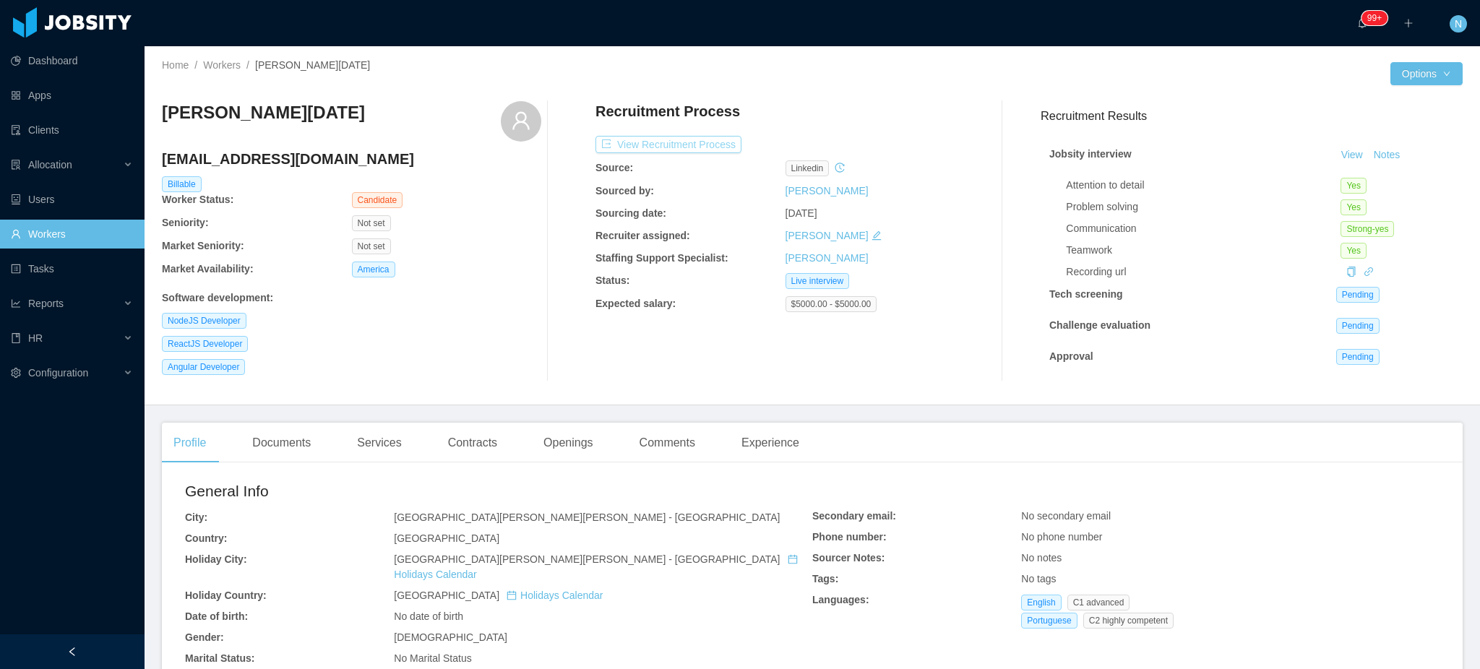
click at [644, 150] on button "View Recruitment Process" at bounding box center [668, 144] width 146 height 17
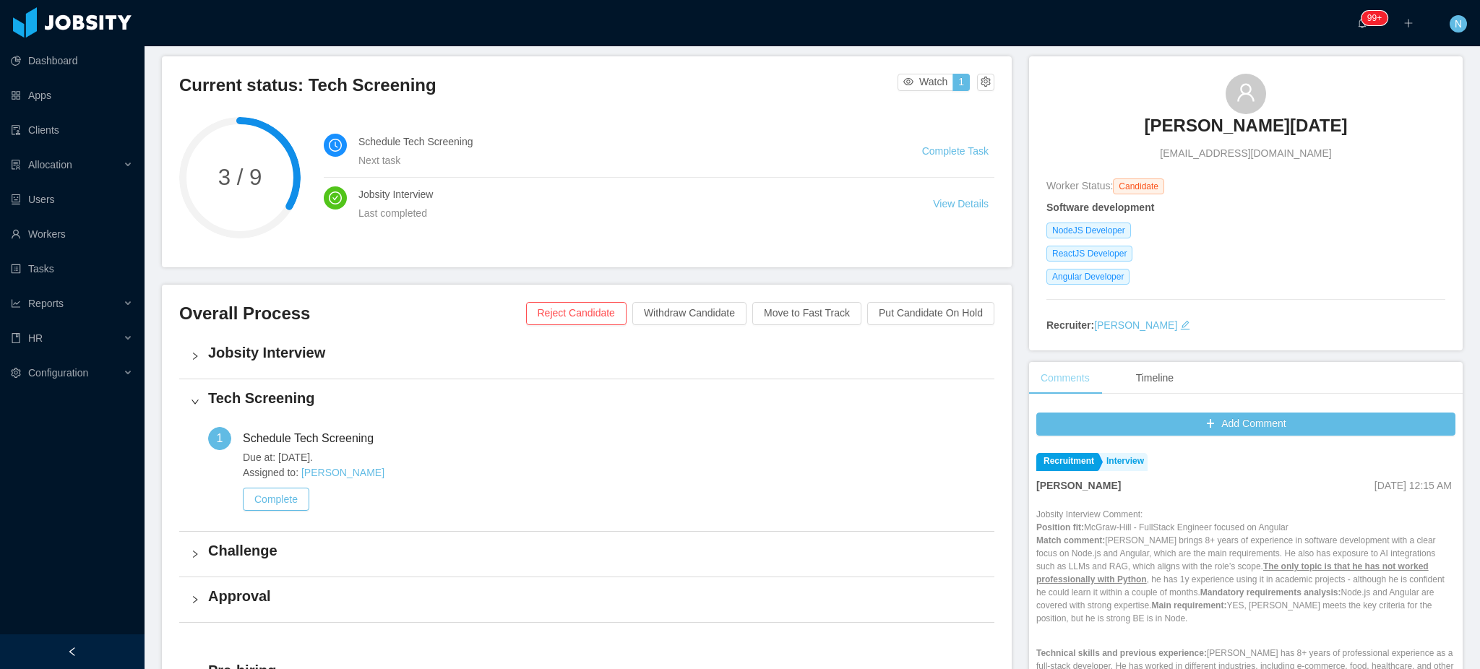
scroll to position [192, 0]
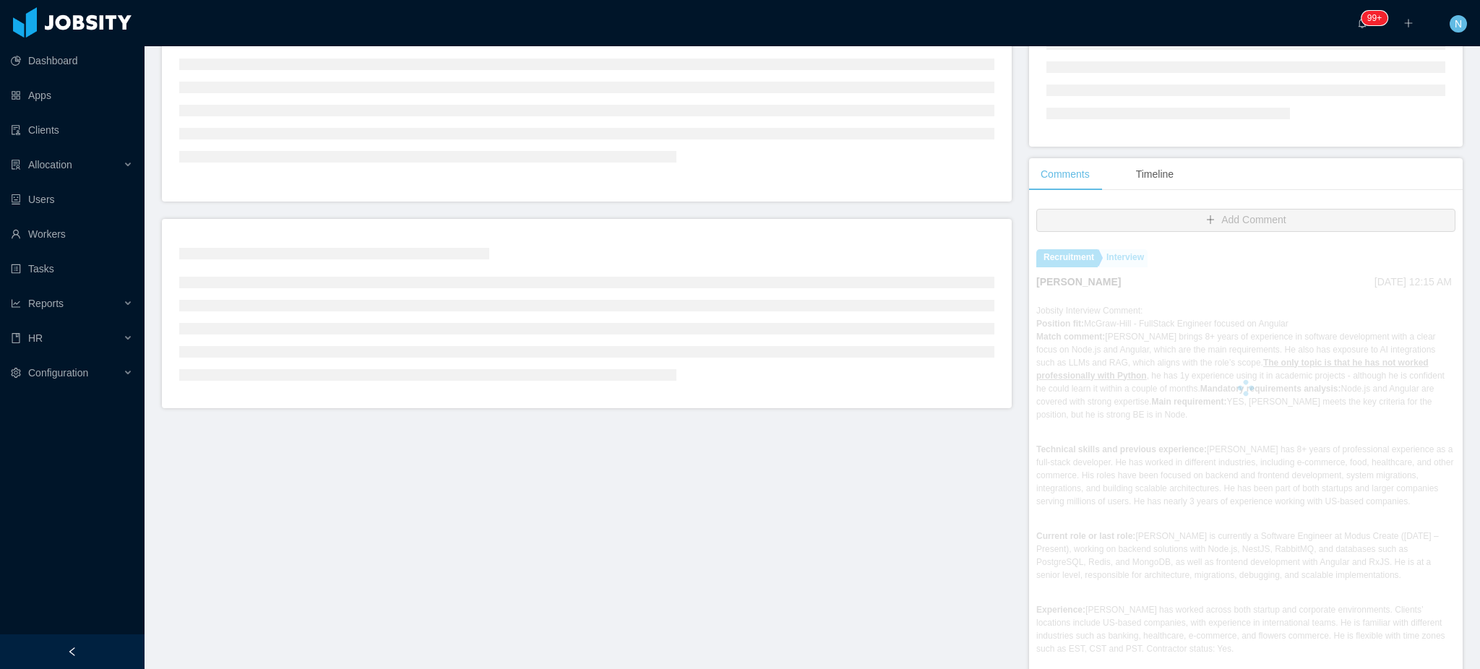
scroll to position [273, 0]
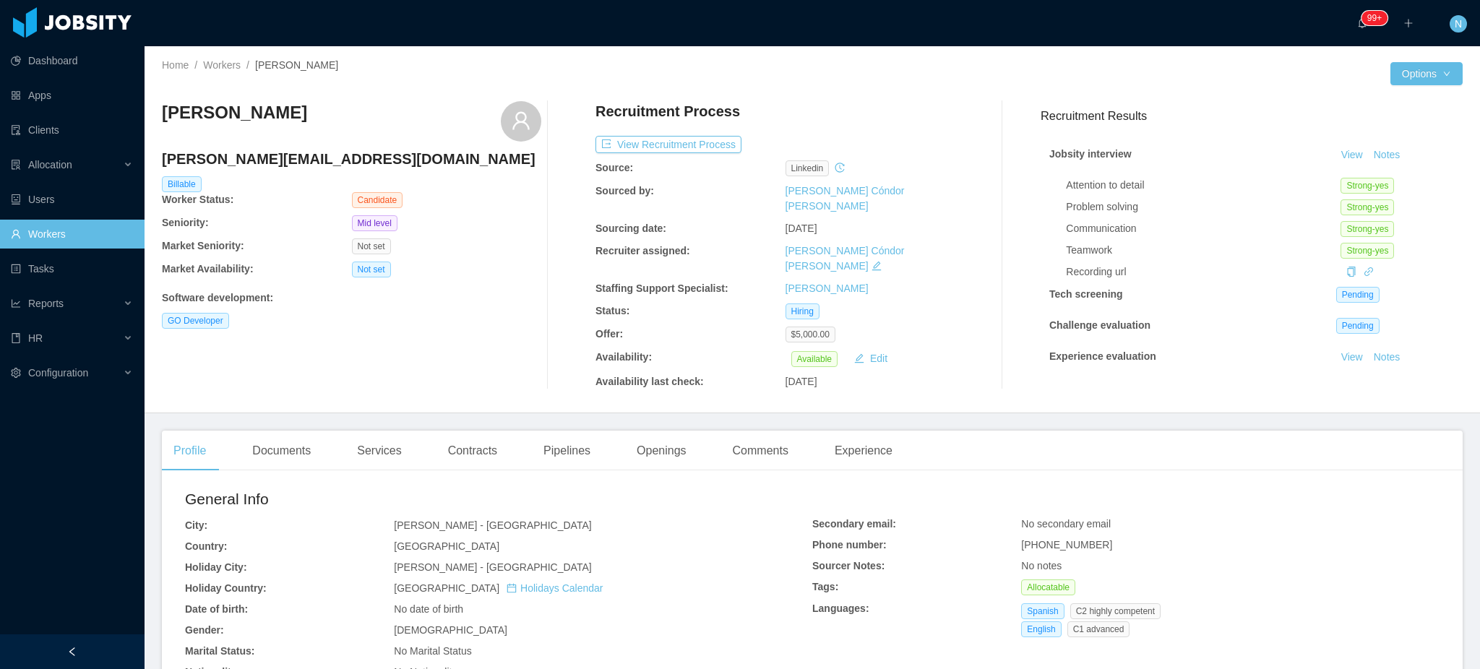
click at [843, 101] on div at bounding box center [784, 101] width 379 height 1
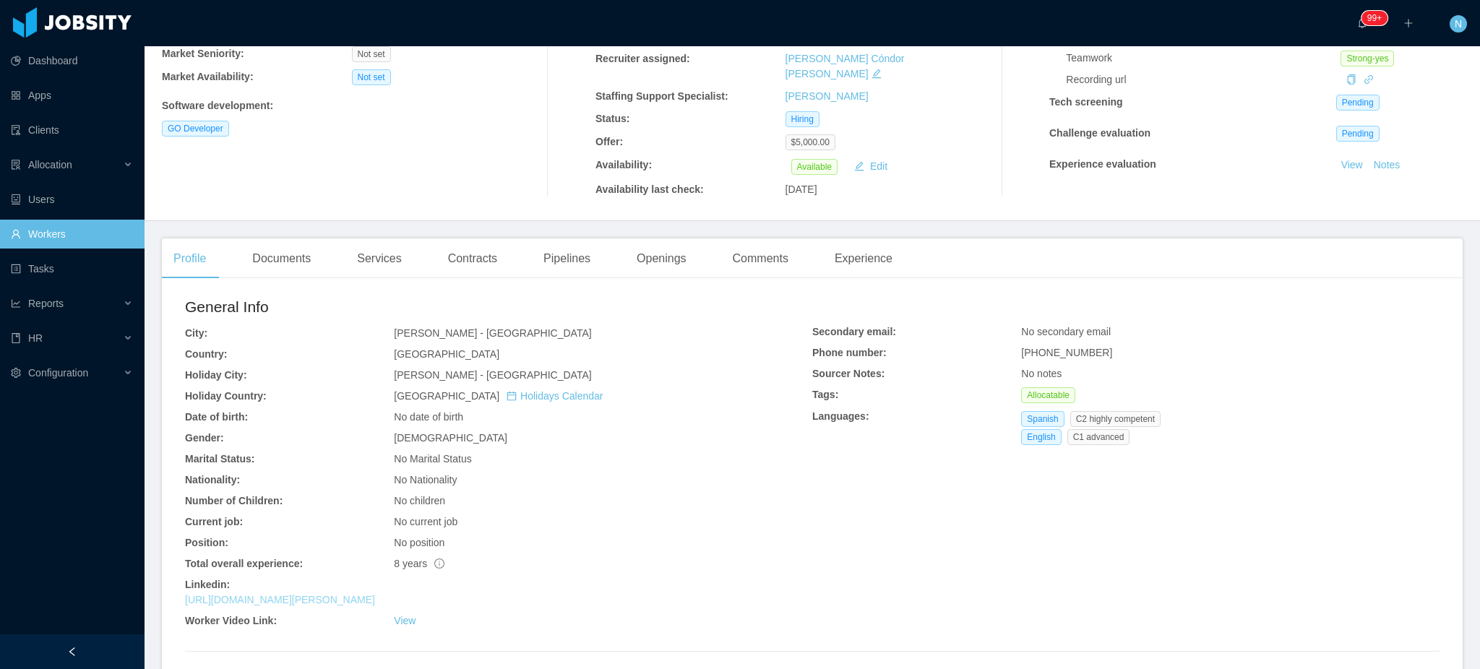
click at [345, 596] on link "[URL][DOMAIN_NAME][PERSON_NAME]" at bounding box center [280, 600] width 190 height 12
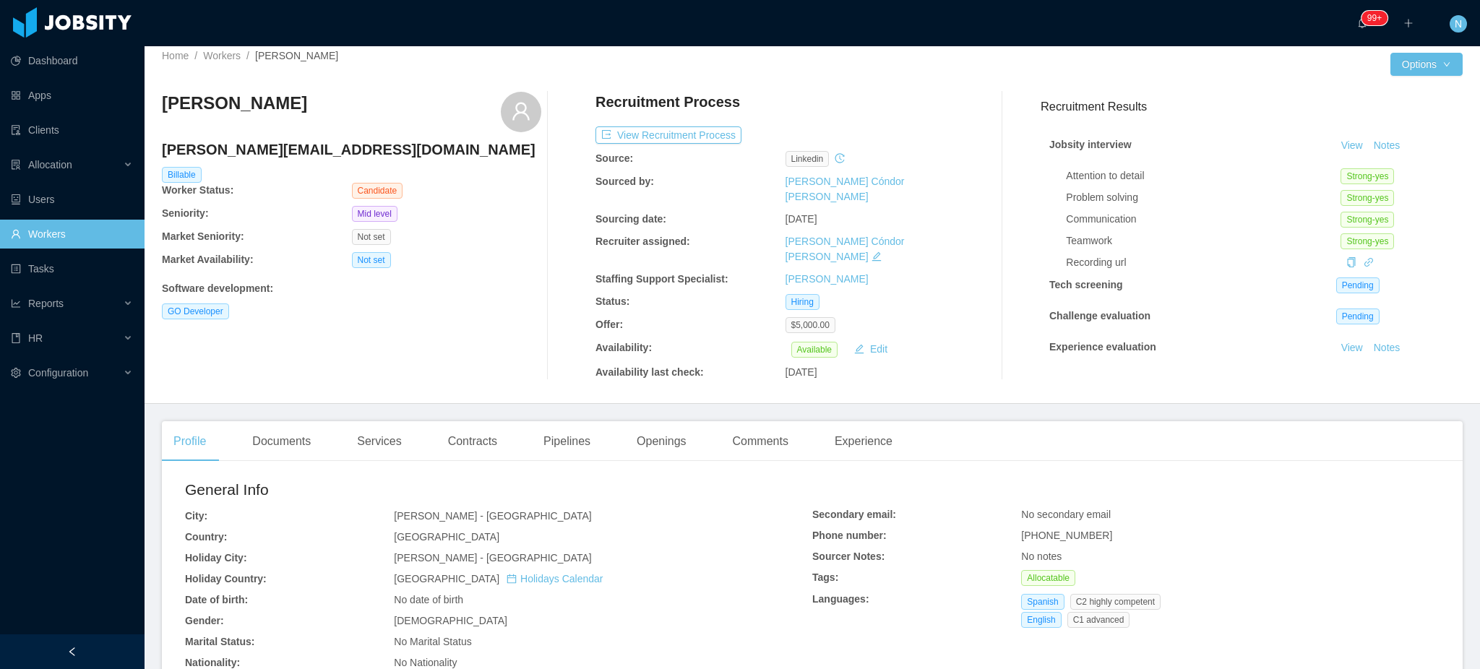
scroll to position [0, 0]
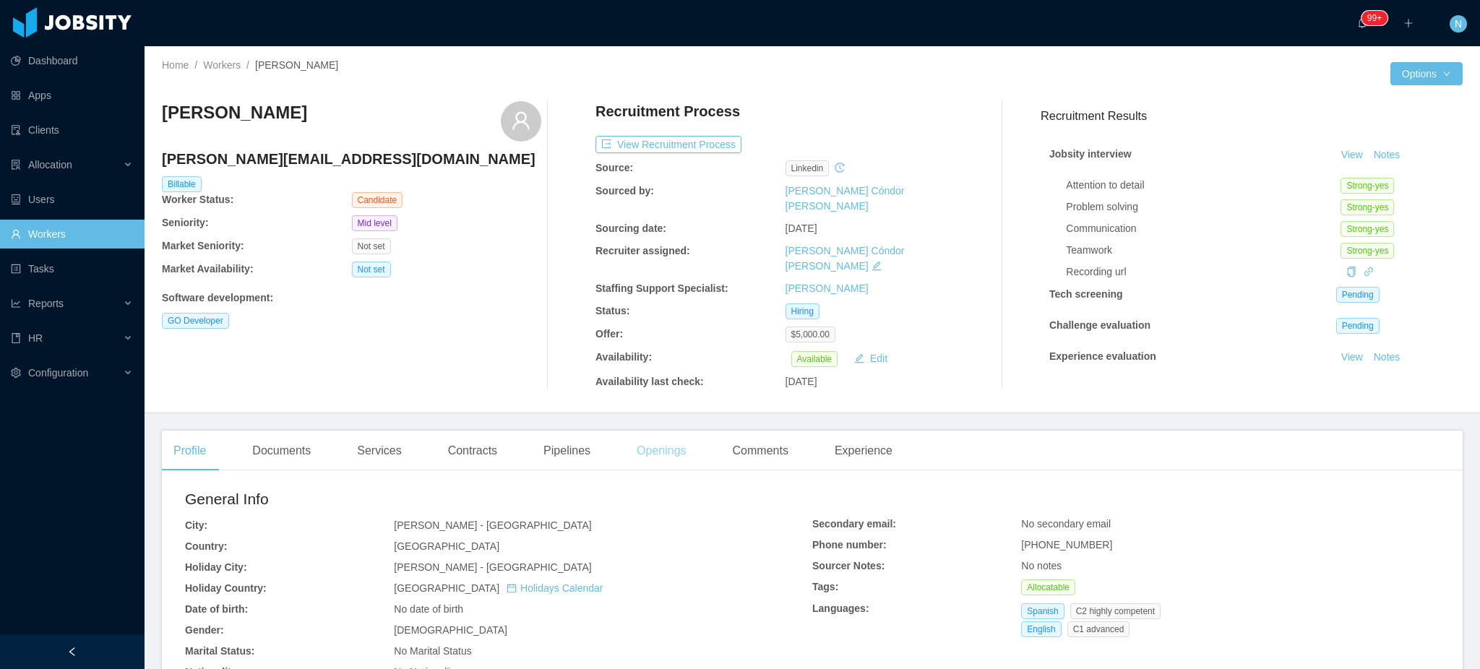
click at [674, 444] on div "Openings" at bounding box center [661, 451] width 73 height 40
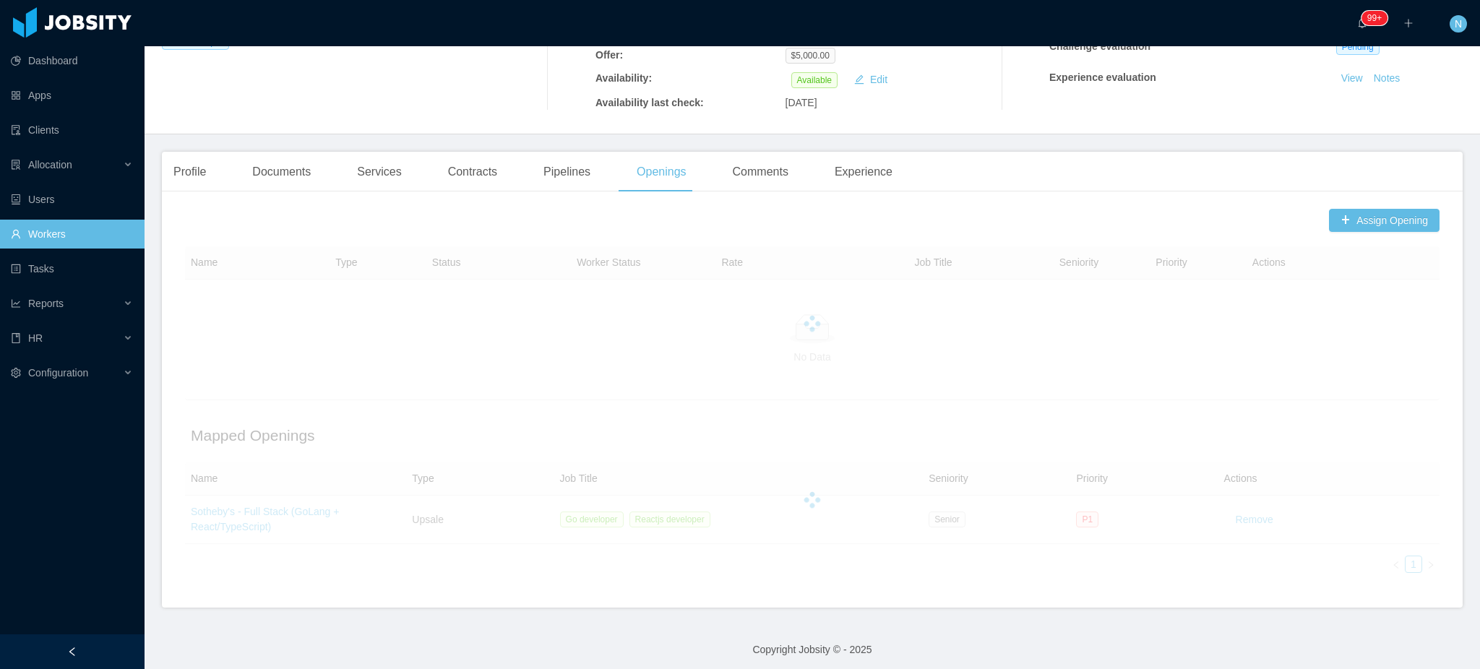
scroll to position [277, 0]
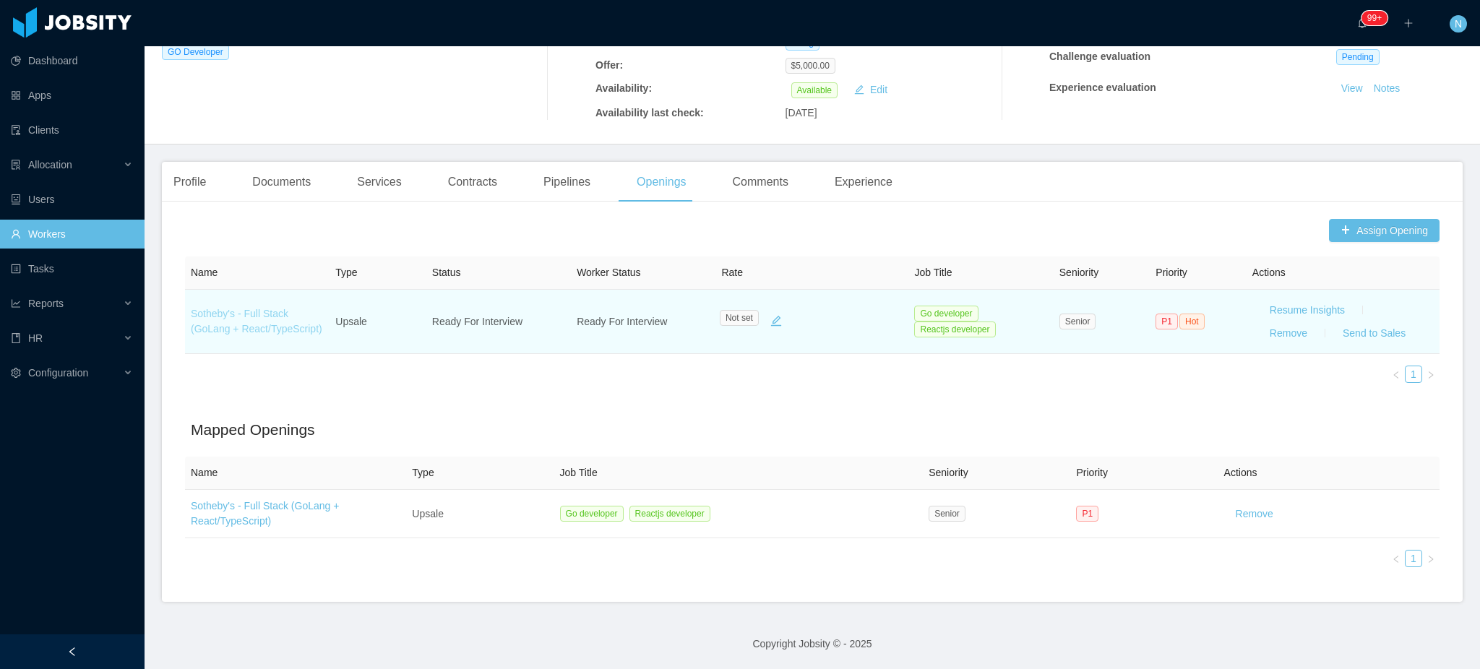
click at [212, 316] on link "Sotheby's - Full Stack (GoLang + React/TypeScript)" at bounding box center [257, 321] width 132 height 27
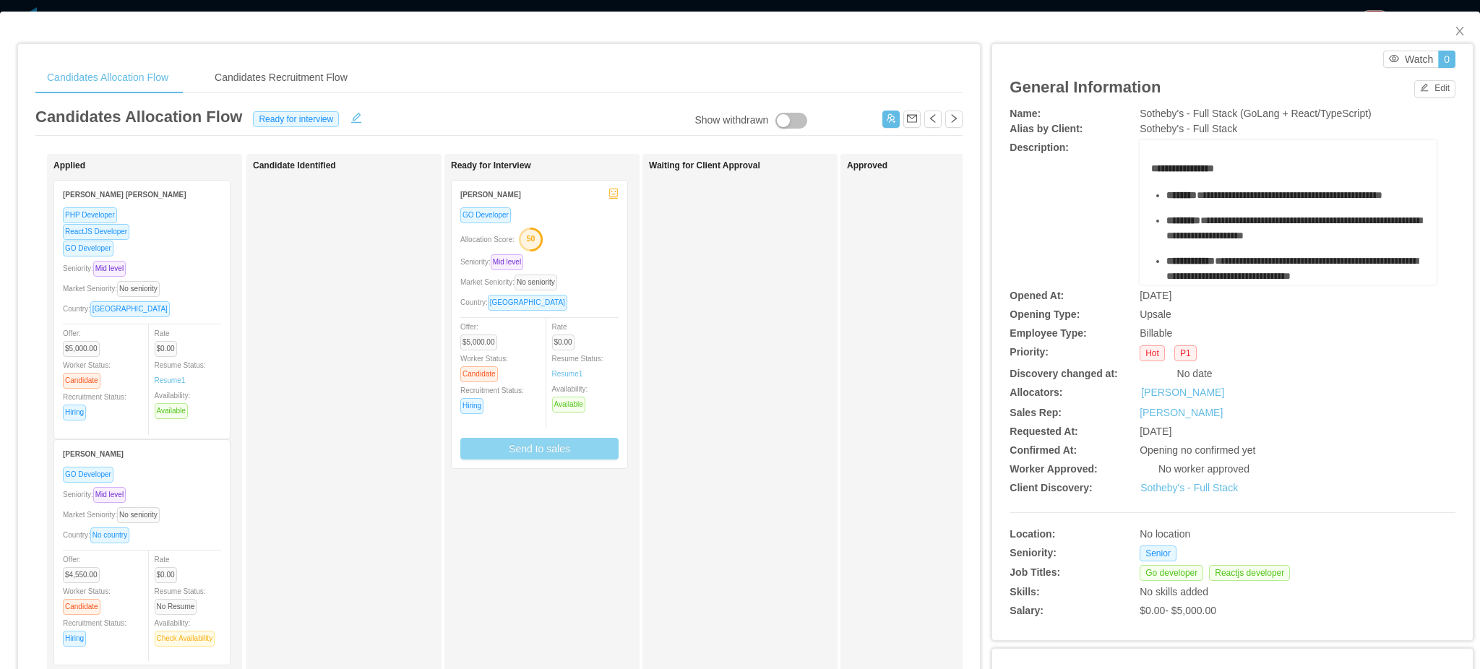
click at [564, 455] on button "Send to sales" at bounding box center [539, 449] width 158 height 22
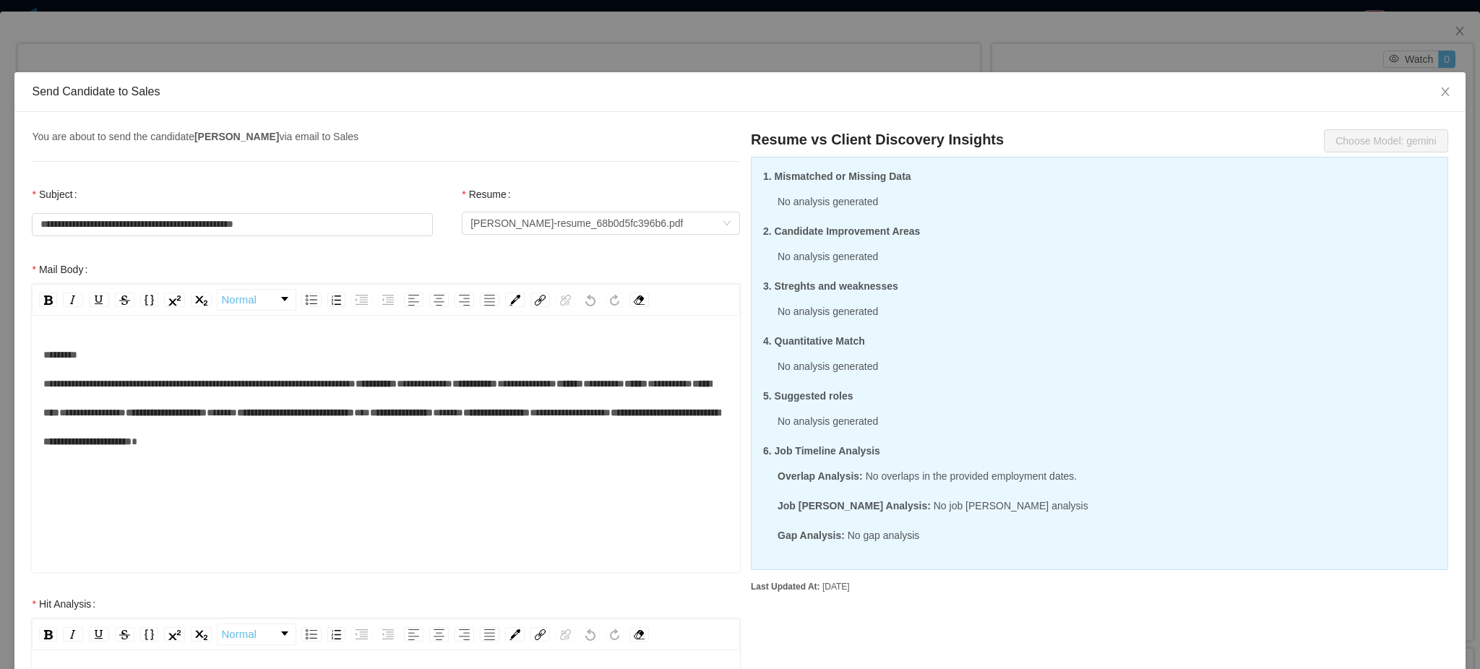
click at [803, 73] on div "Send Candidate to Sales" at bounding box center [739, 92] width 1450 height 40
click at [805, 56] on div "**********" at bounding box center [740, 334] width 1480 height 669
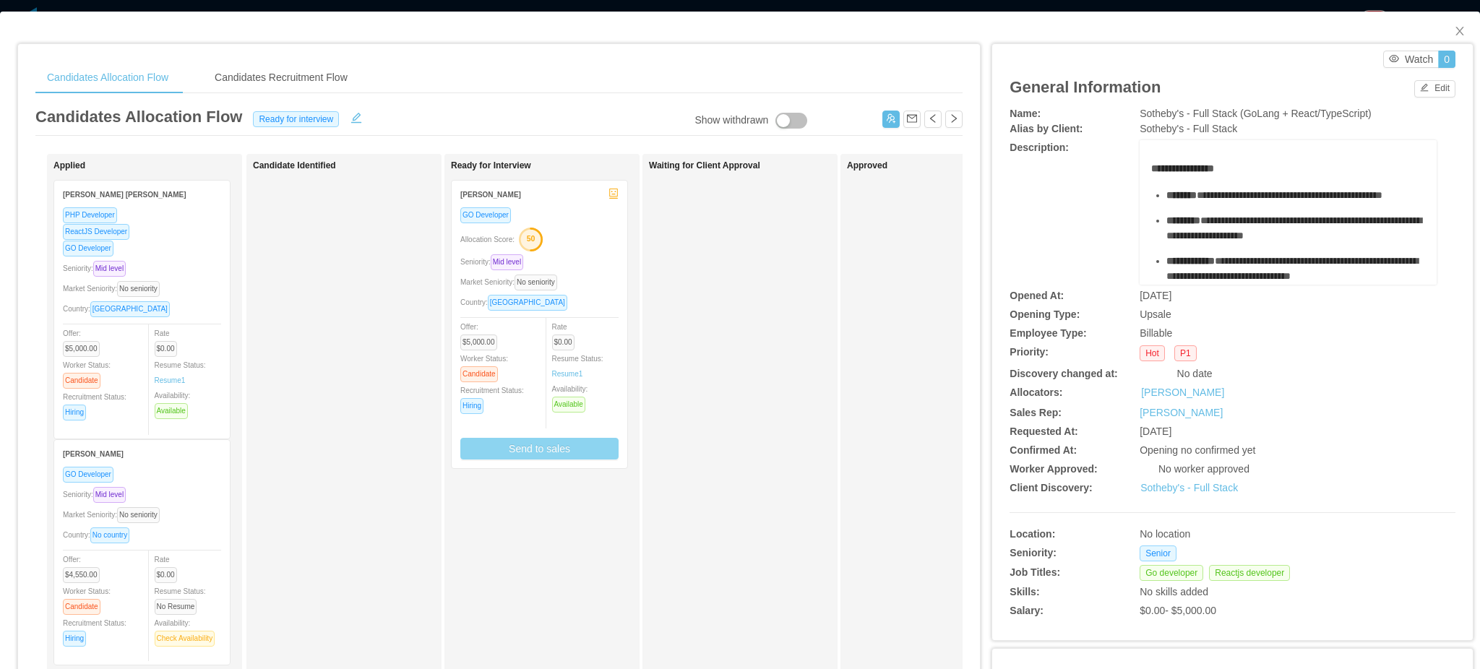
click at [593, 289] on div "Market Seniority: No seniority" at bounding box center [539, 282] width 158 height 17
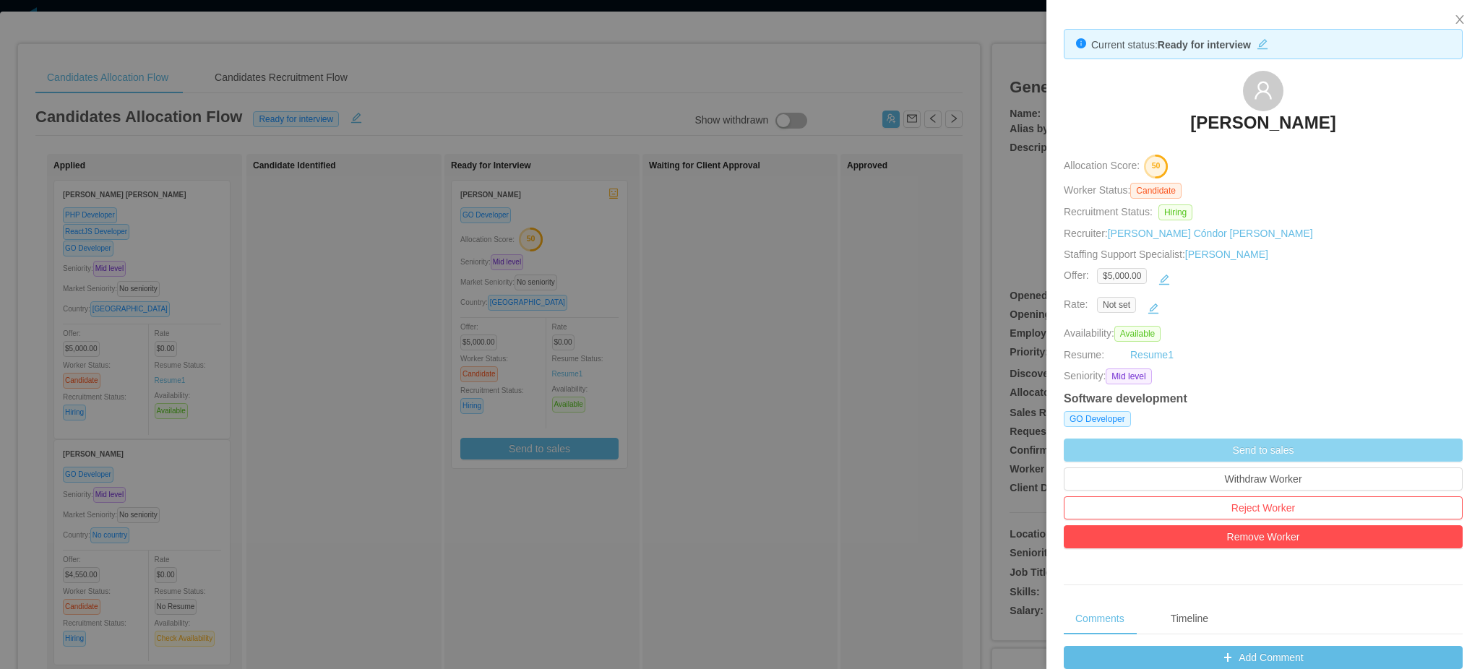
click at [1262, 456] on button "Send to sales" at bounding box center [1263, 450] width 399 height 23
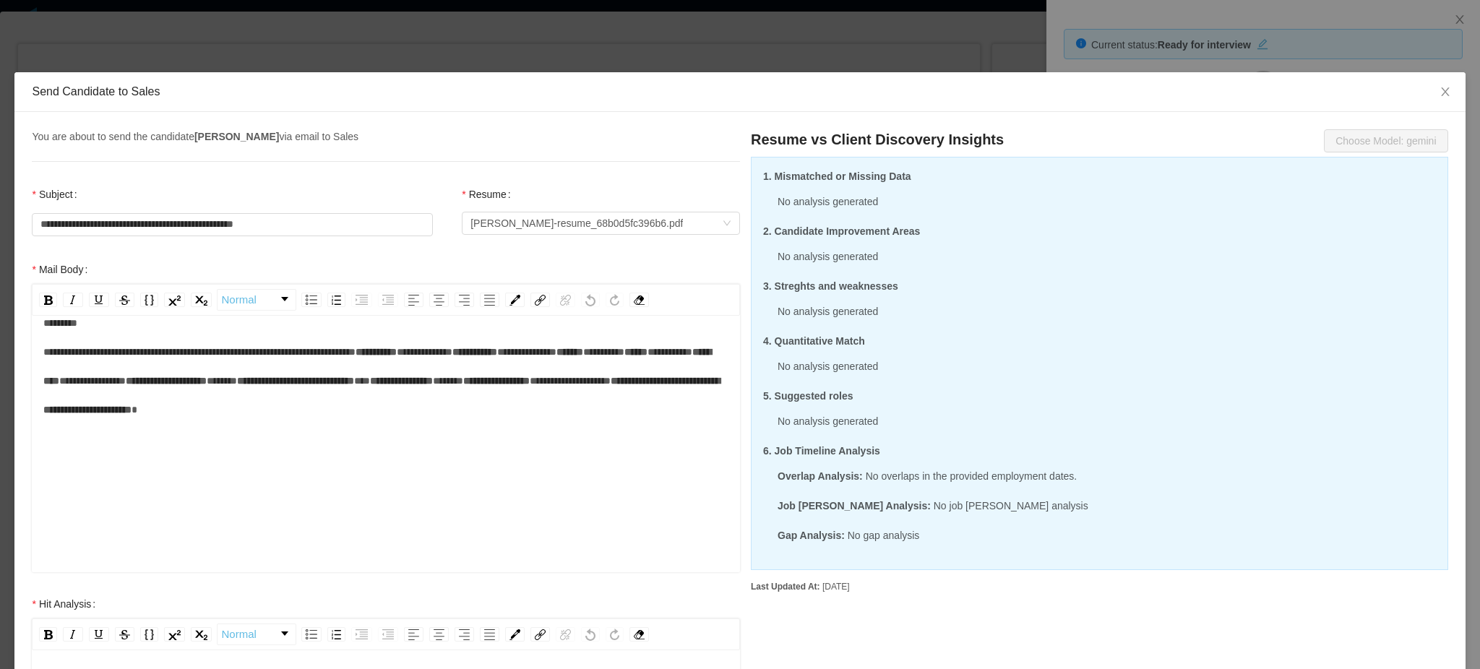
scroll to position [96, 0]
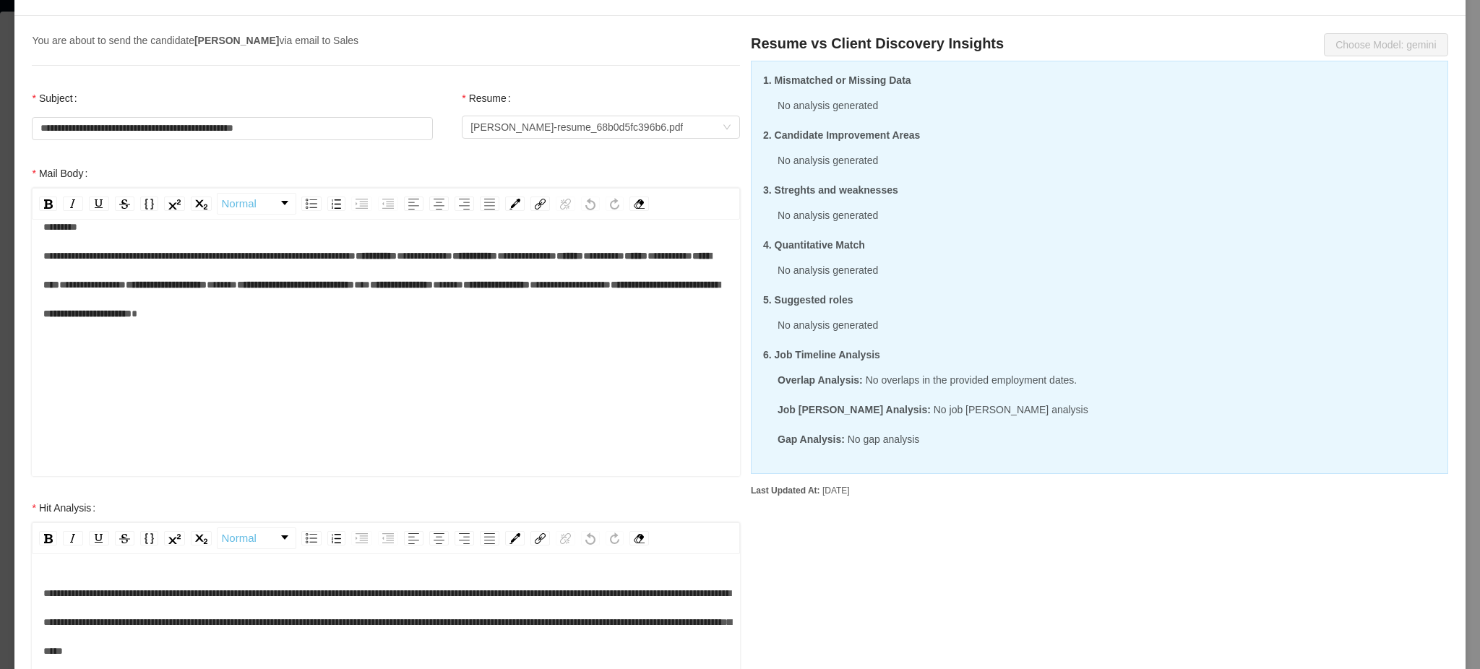
click at [207, 290] on span "*****" at bounding box center [222, 285] width 30 height 10
click at [231, 353] on div "**********" at bounding box center [386, 284] width 686 height 145
click at [223, 356] on div "**********" at bounding box center [386, 284] width 686 height 145
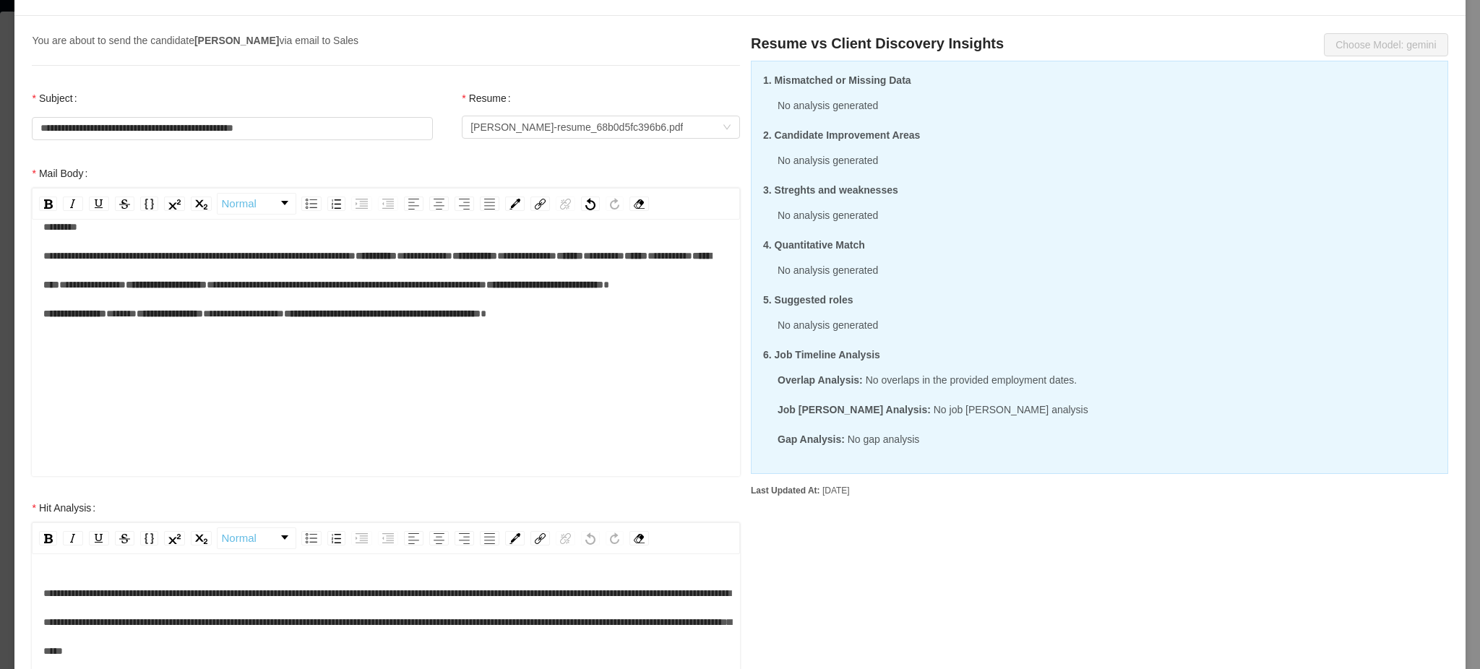
paste div "rdw-editor"
click at [194, 319] on span "*****" at bounding box center [209, 314] width 30 height 10
drag, startPoint x: 280, startPoint y: 408, endPoint x: 133, endPoint y: 408, distance: 146.7
click at [133, 357] on div "**********" at bounding box center [386, 284] width 686 height 145
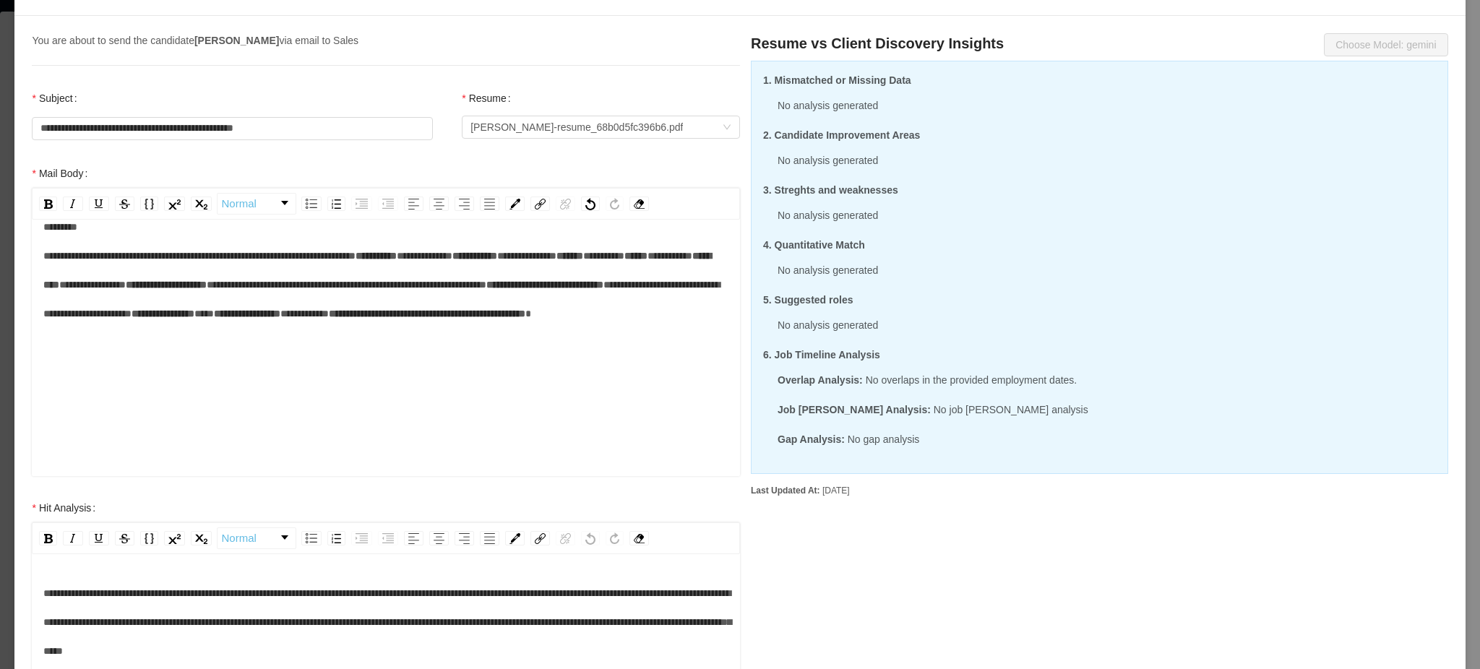
click at [349, 357] on div "**********" at bounding box center [386, 284] width 686 height 145
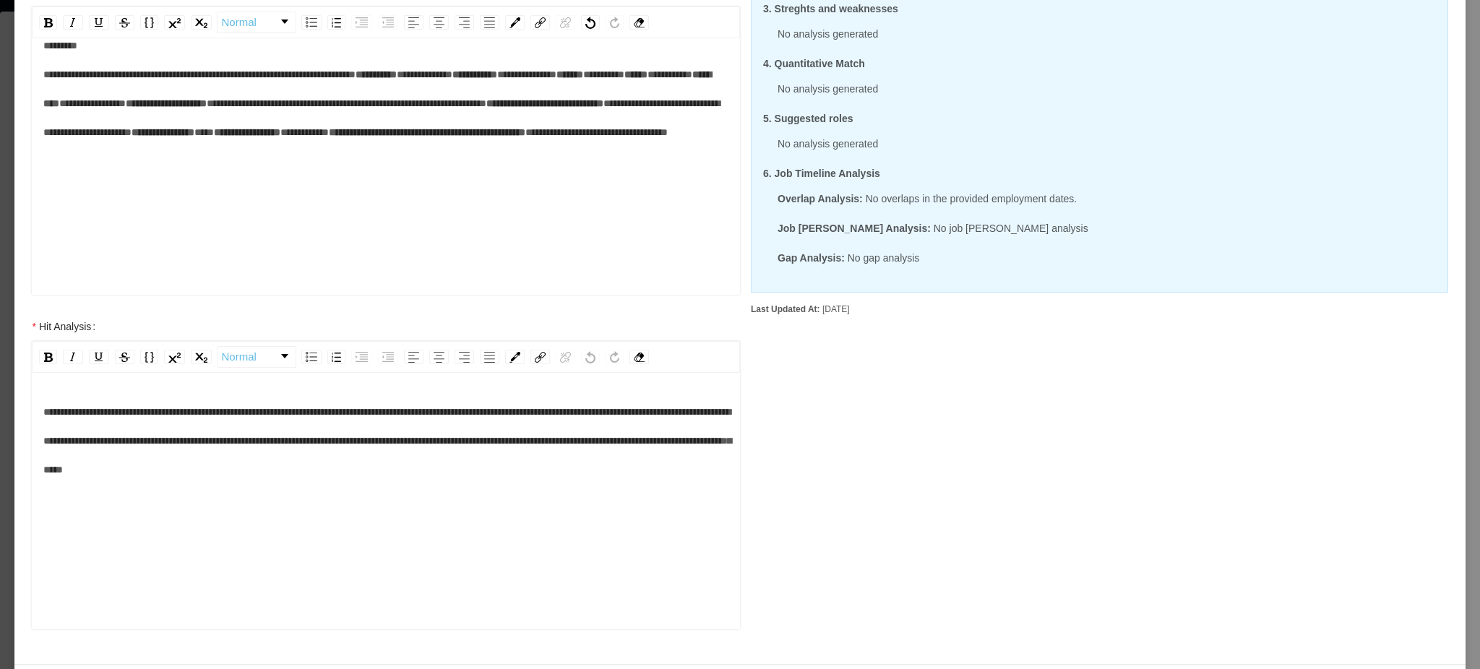
scroll to position [327, 0]
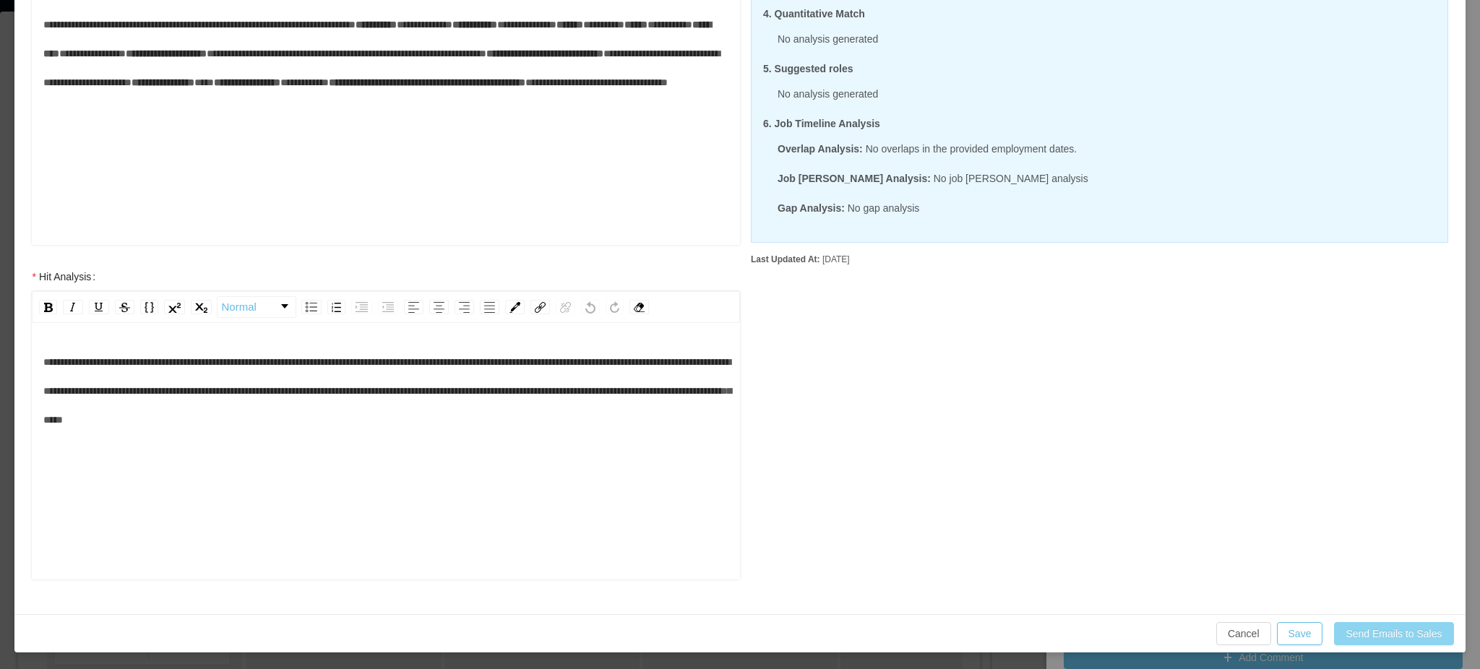
click at [1401, 634] on button "Send Emails to Sales" at bounding box center [1393, 633] width 119 height 23
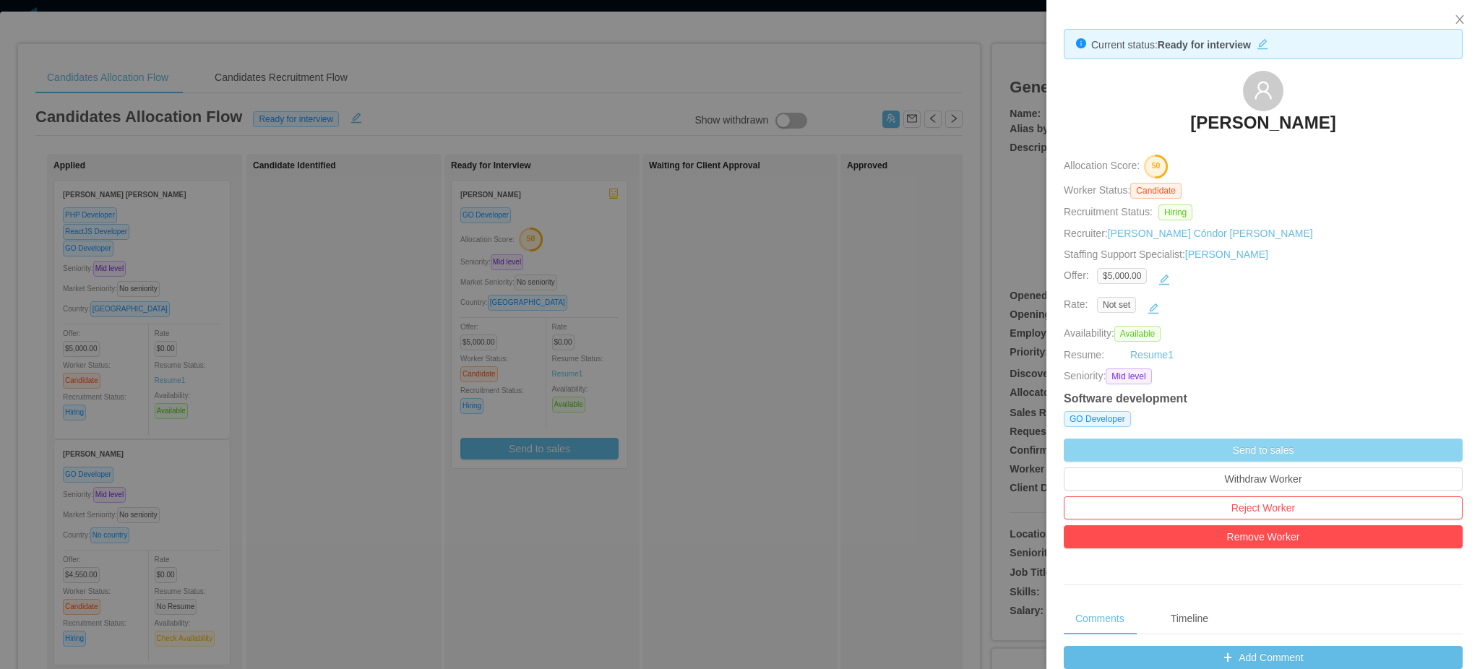
scroll to position [255, 0]
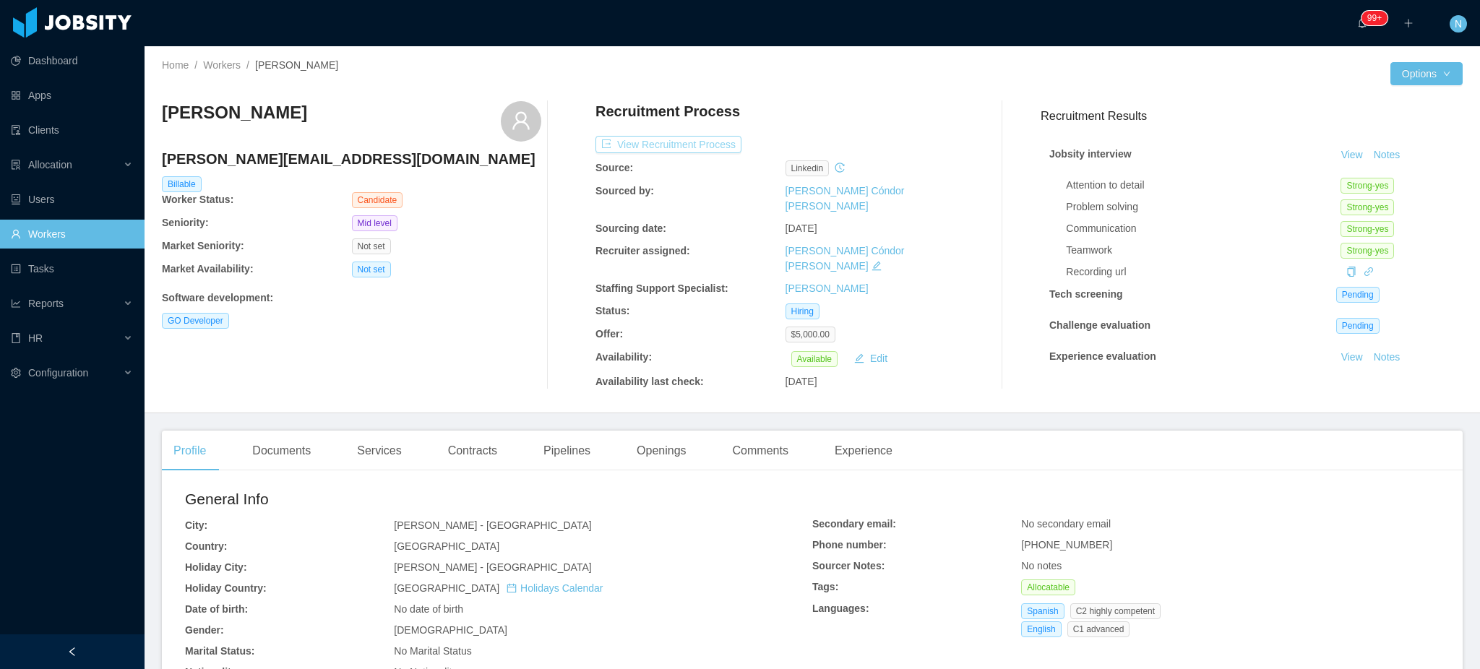
click at [688, 148] on button "View Recruitment Process" at bounding box center [668, 144] width 146 height 17
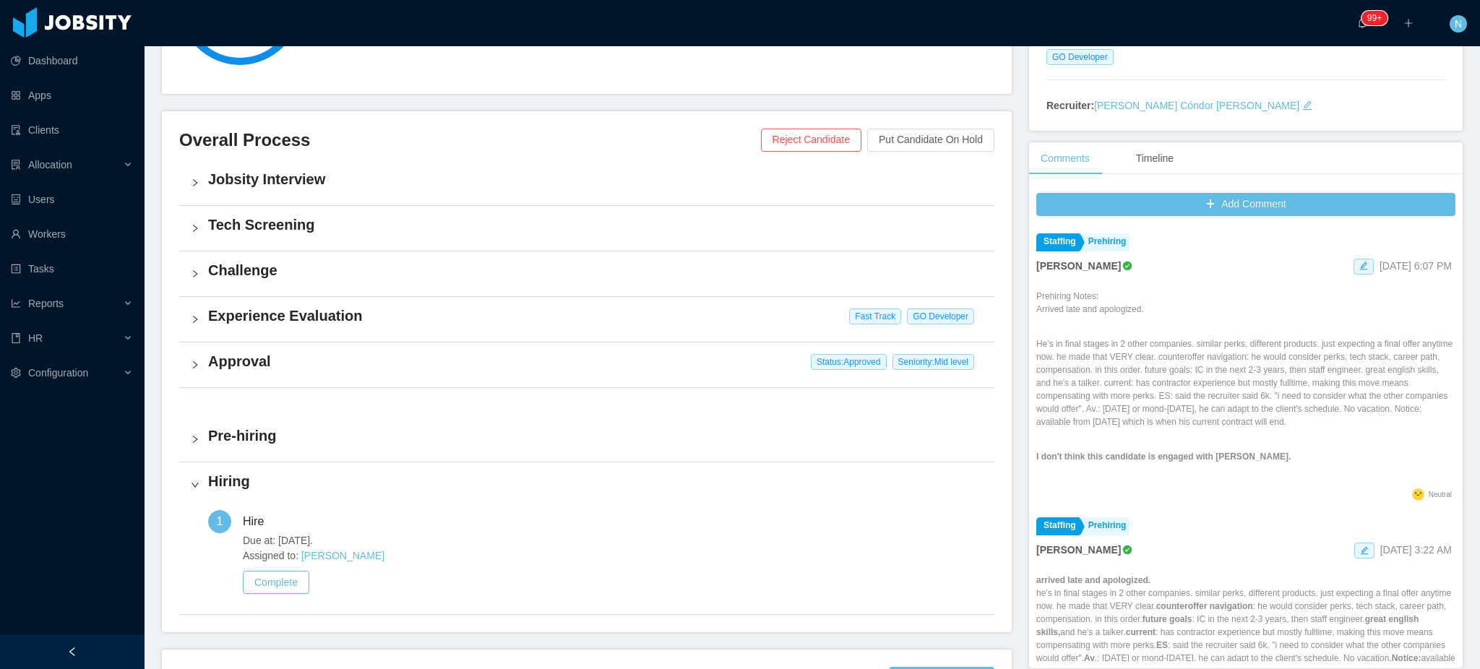
scroll to position [380, 0]
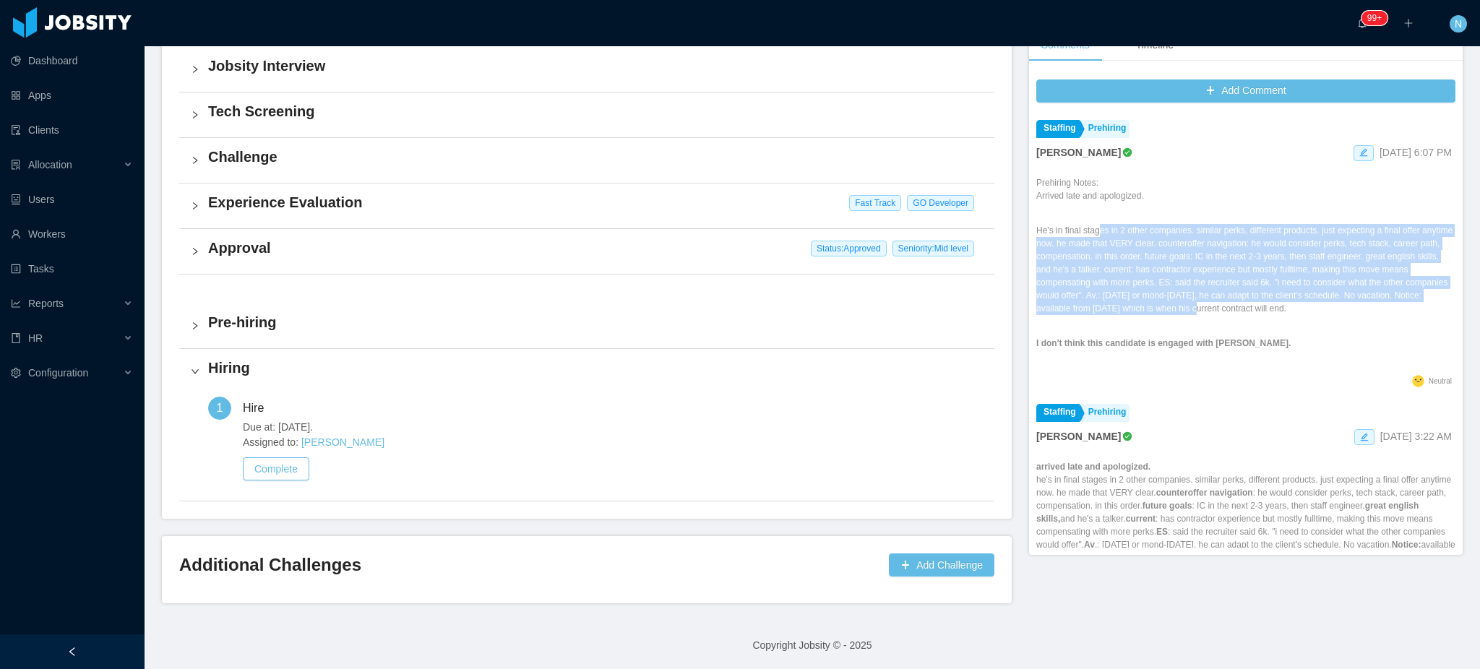
drag, startPoint x: 1090, startPoint y: 228, endPoint x: 1215, endPoint y: 315, distance: 152.5
click at [1215, 315] on p "He's in final stages in 2 other companies. similar perks, different products. j…" at bounding box center [1245, 269] width 419 height 91
click at [1216, 315] on p "He's in final stages in 2 other companies. similar perks, different products. j…" at bounding box center [1245, 269] width 419 height 91
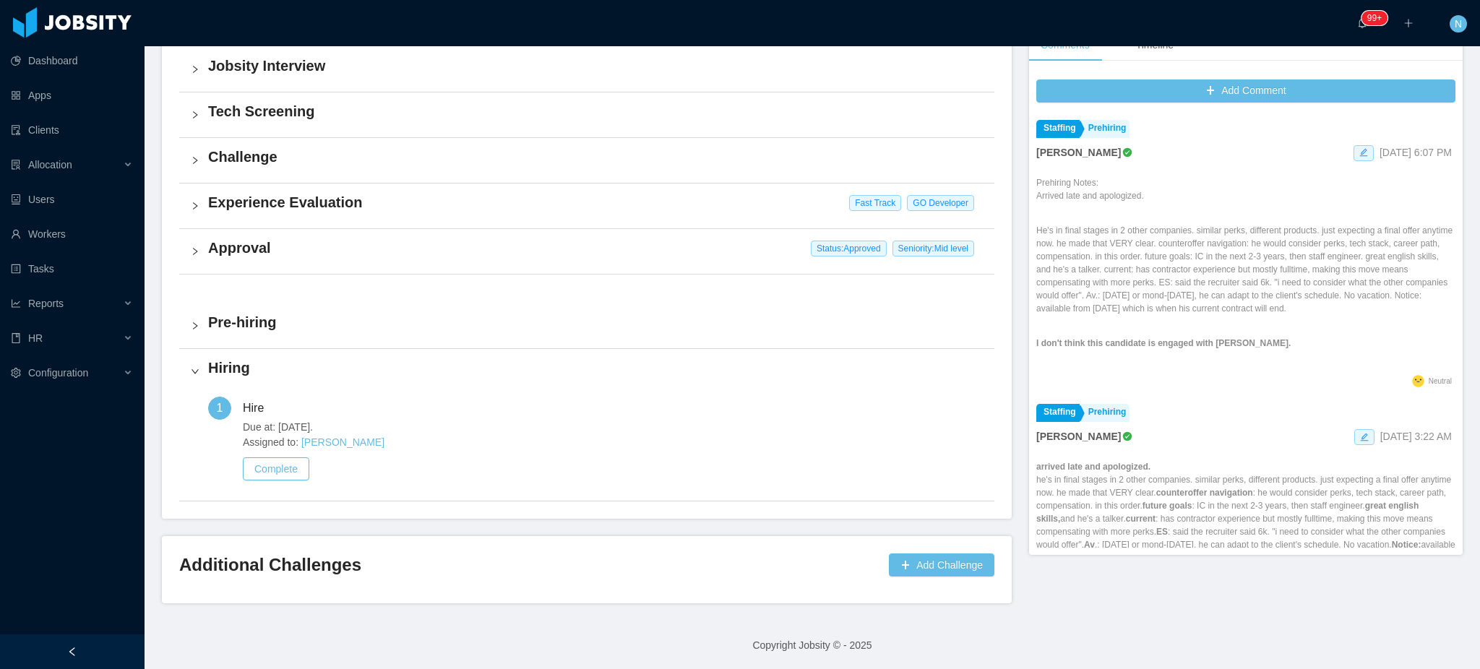
drag, startPoint x: 1318, startPoint y: 237, endPoint x: 1369, endPoint y: 311, distance: 89.8
click at [1369, 311] on p "He's in final stages in 2 other companies. similar perks, different products. j…" at bounding box center [1245, 269] width 419 height 91
drag, startPoint x: 1100, startPoint y: 244, endPoint x: 1315, endPoint y: 246, distance: 215.3
click at [1315, 246] on p "He's in final stages in 2 other companies. similar perks, different products. j…" at bounding box center [1245, 269] width 419 height 91
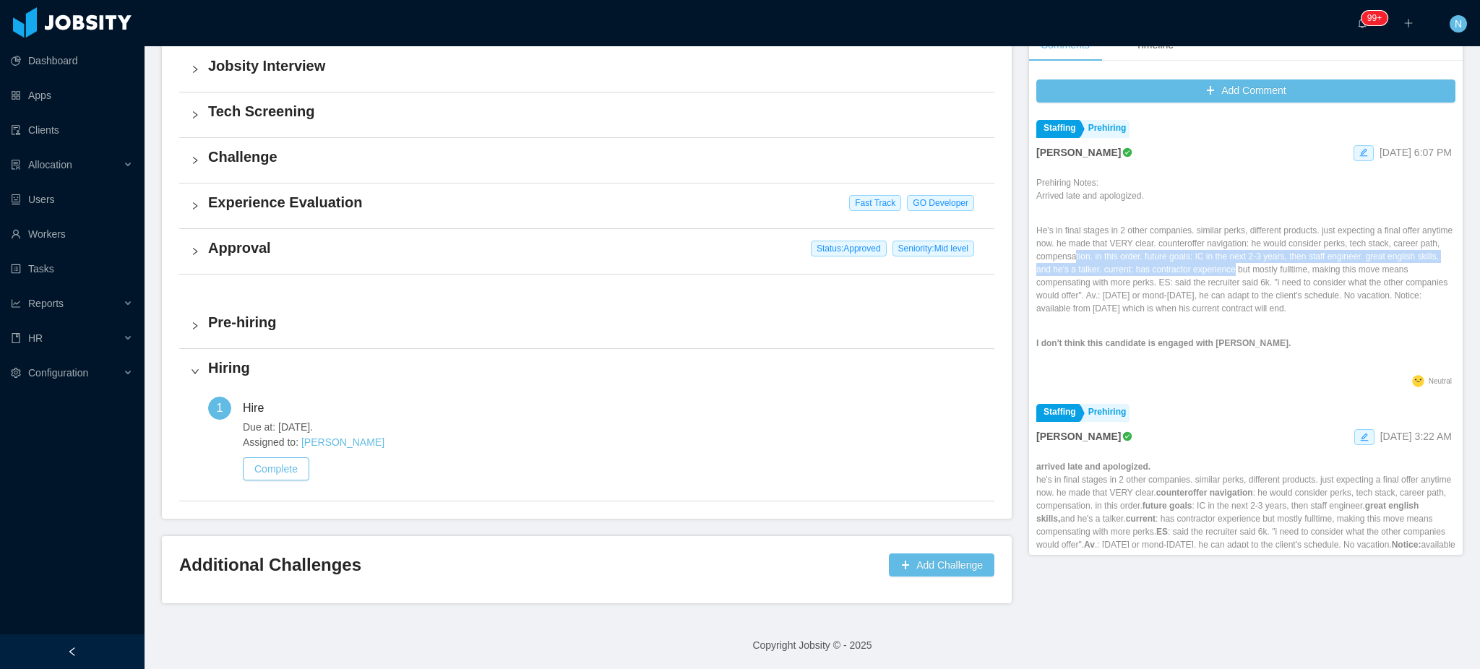
drag, startPoint x: 1165, startPoint y: 259, endPoint x: 1274, endPoint y: 264, distance: 108.5
click at [1274, 264] on p "He's in final stages in 2 other companies. similar perks, different products. j…" at bounding box center [1245, 269] width 419 height 91
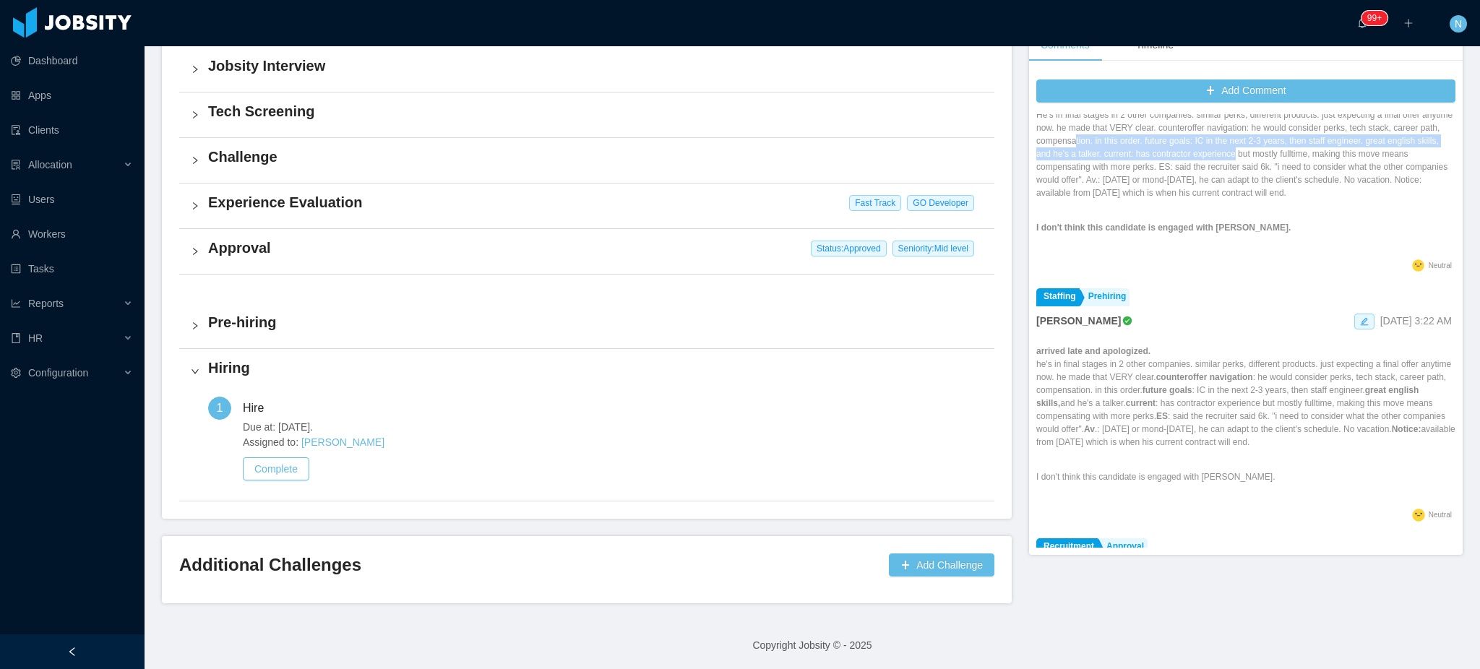
scroll to position [96, 0]
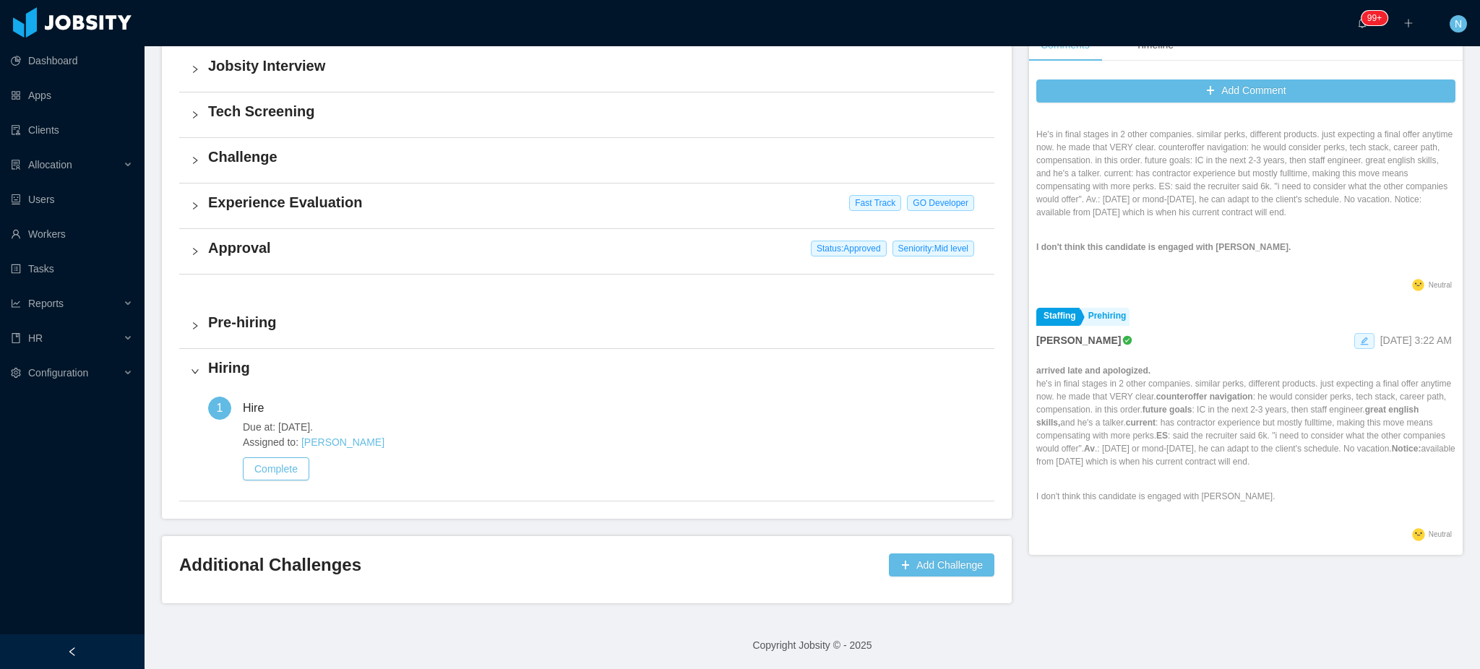
click at [1360, 342] on icon "icon: edit" at bounding box center [1364, 341] width 9 height 9
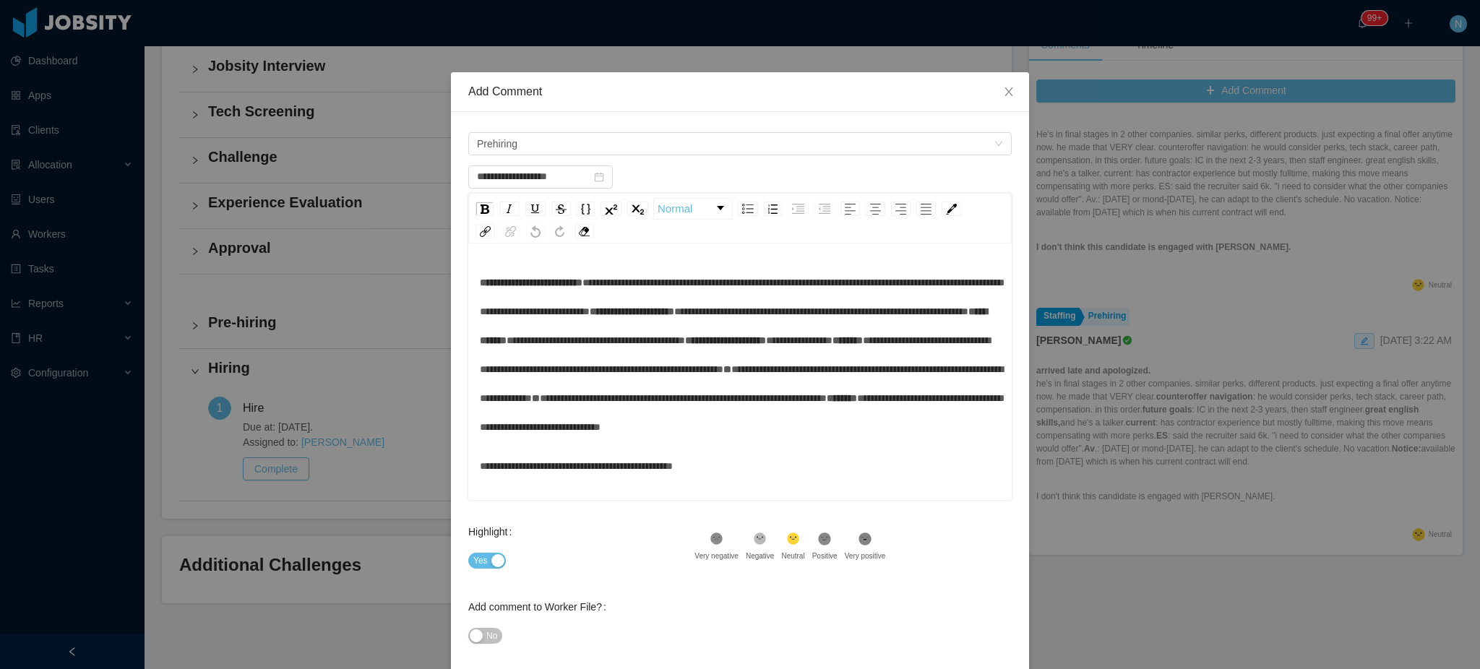
click at [678, 418] on div "**********" at bounding box center [740, 354] width 521 height 173
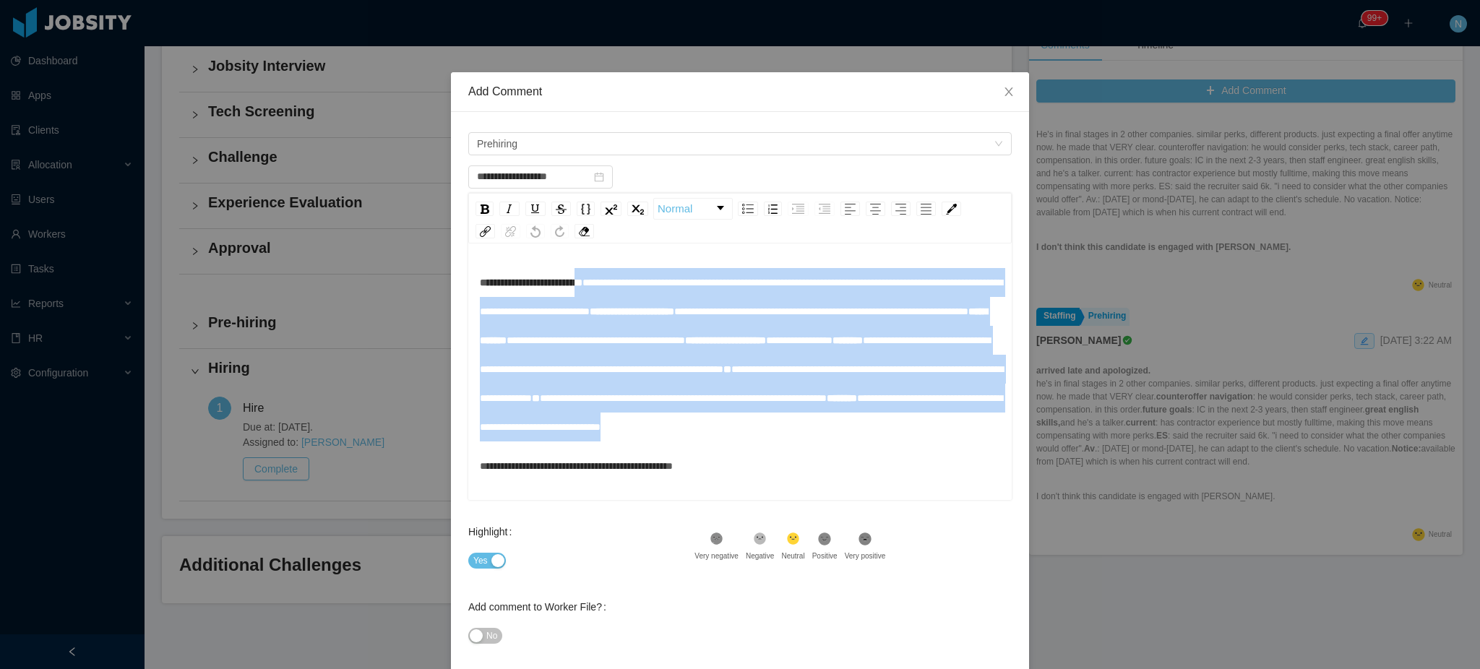
scroll to position [38, 0]
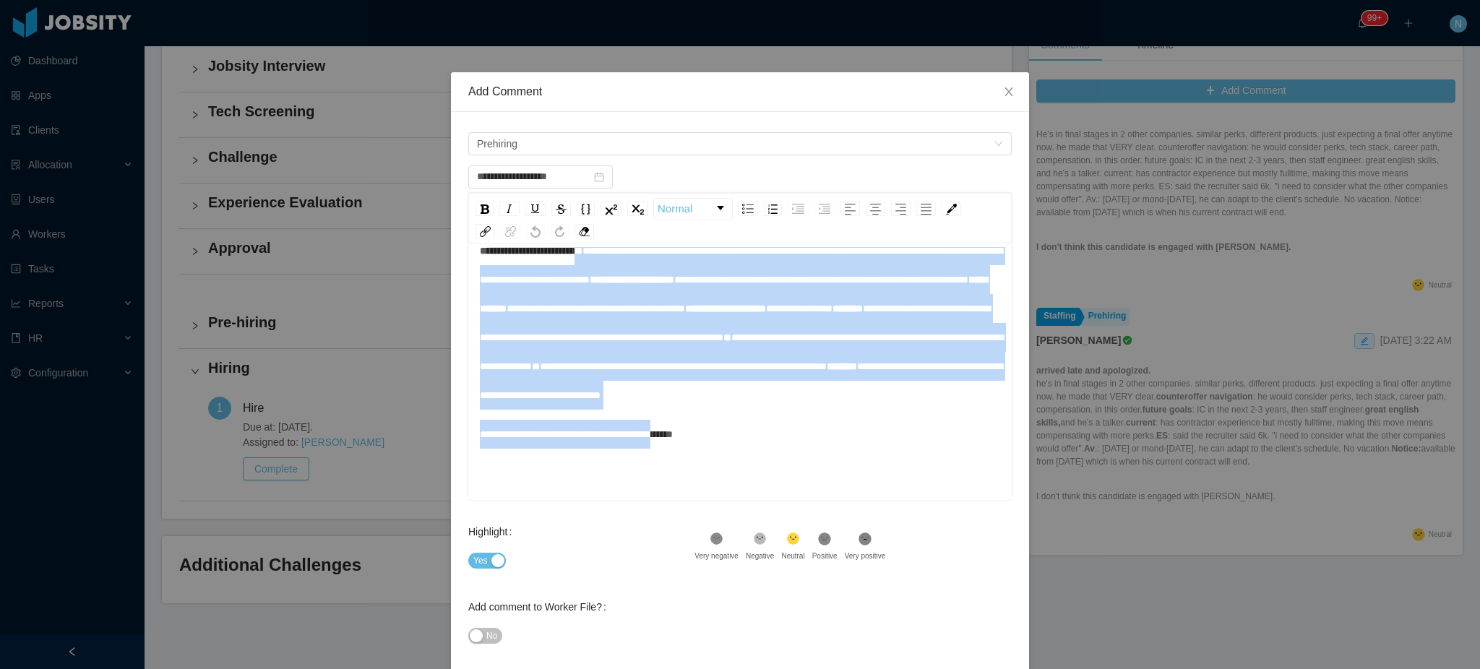
drag, startPoint x: 597, startPoint y: 273, endPoint x: 675, endPoint y: 496, distance: 235.8
click at [675, 449] on div "**********" at bounding box center [740, 342] width 521 height 212
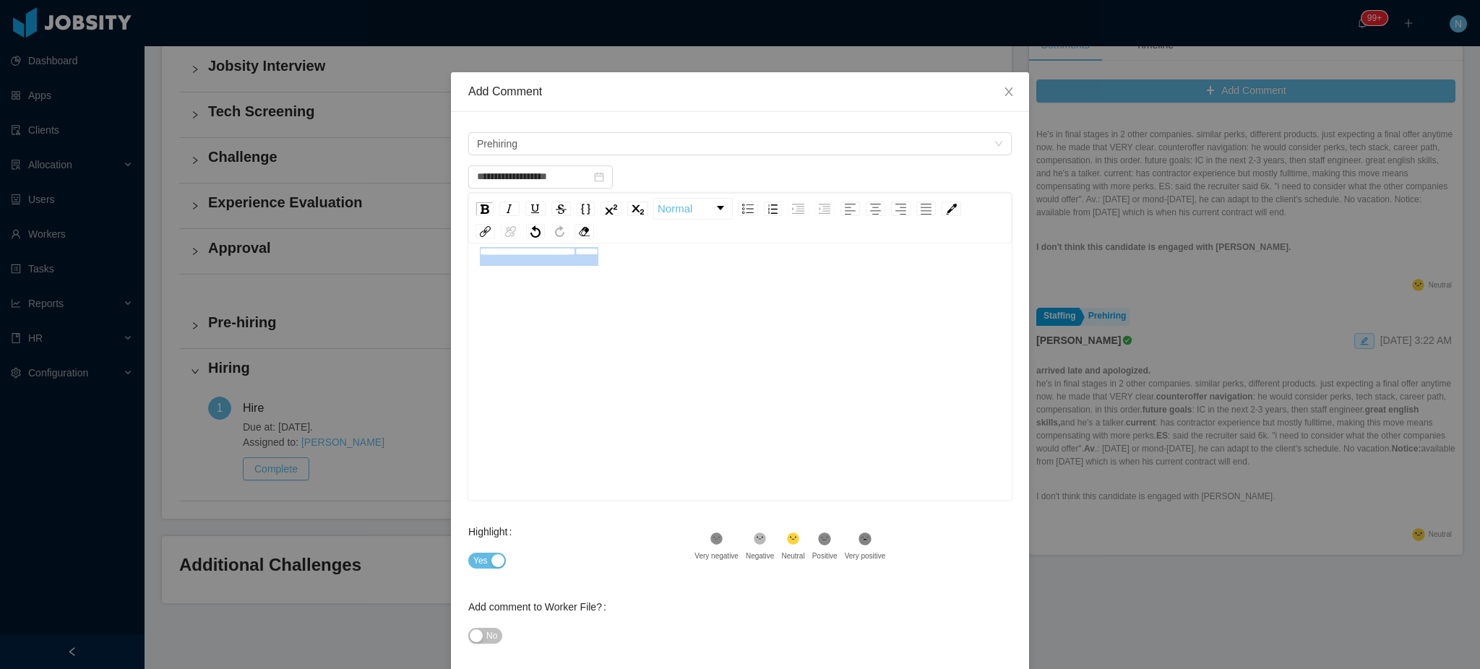
scroll to position [0, 0]
drag, startPoint x: 669, startPoint y: 352, endPoint x: 408, endPoint y: 247, distance: 281.8
click at [408, 247] on div "**********" at bounding box center [740, 334] width 1480 height 669
click at [471, 550] on div "Yes" at bounding box center [581, 560] width 226 height 29
drag, startPoint x: 491, startPoint y: 560, endPoint x: 501, endPoint y: 541, distance: 21.0
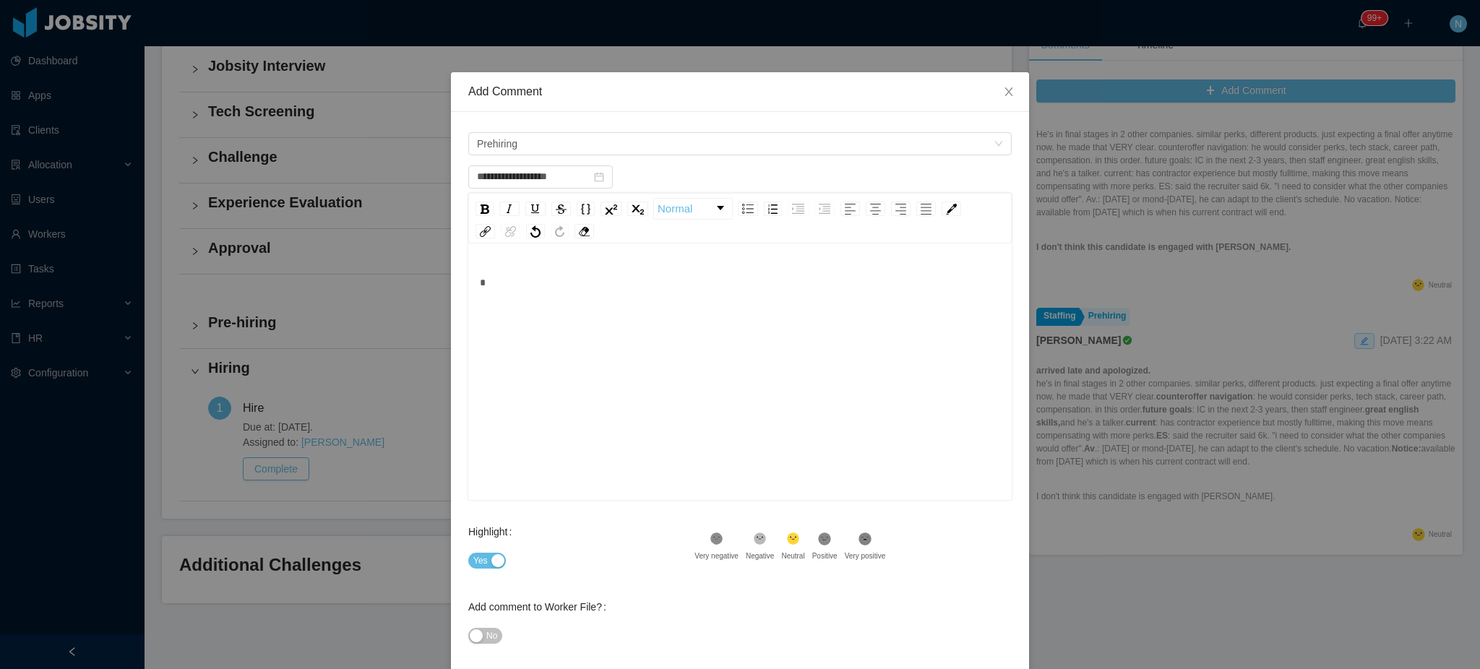
click at [490, 560] on button "Yes" at bounding box center [487, 561] width 38 height 16
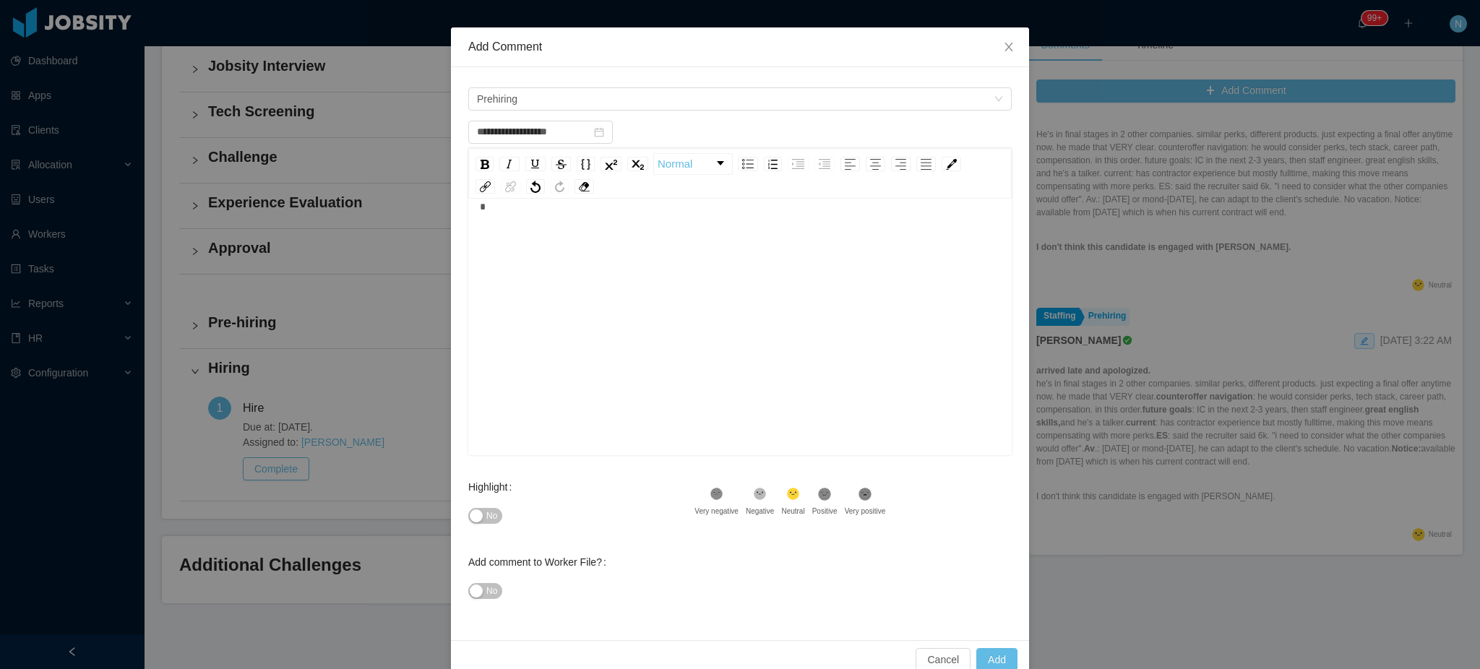
scroll to position [71, 0]
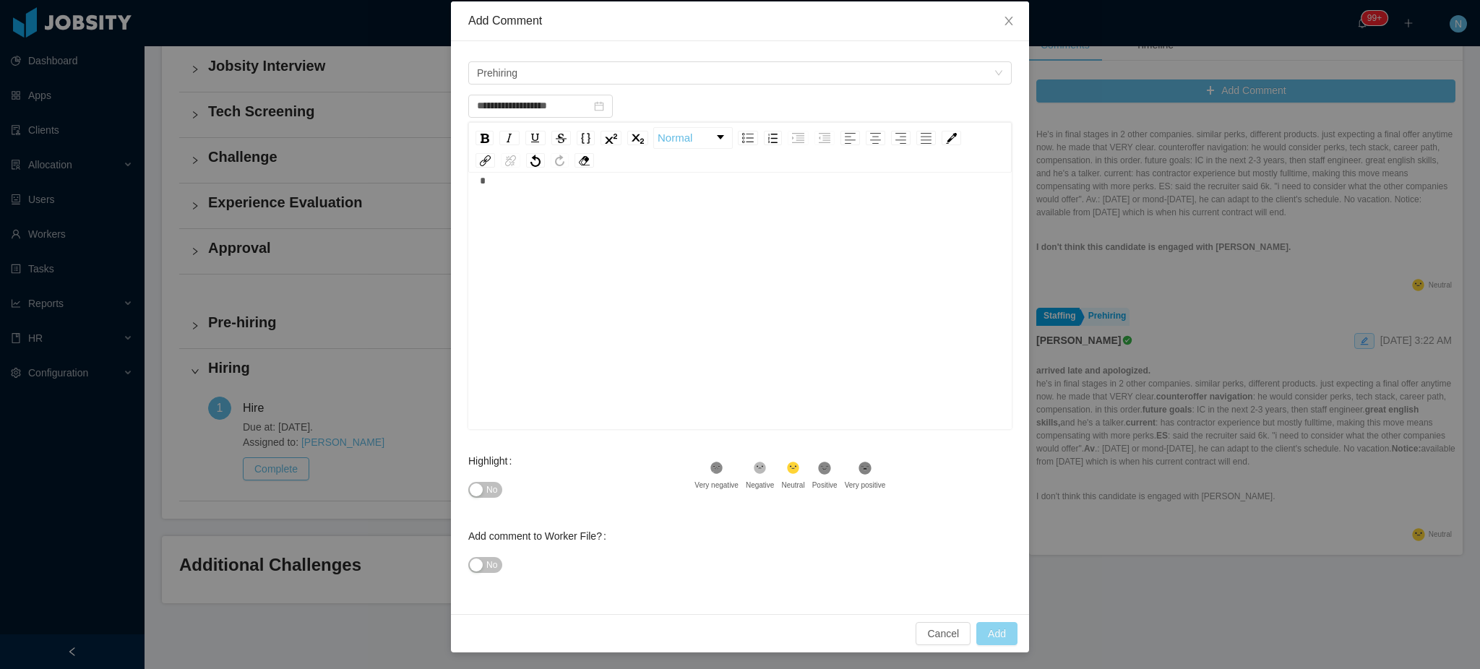
click at [996, 634] on button "Add" at bounding box center [996, 633] width 41 height 23
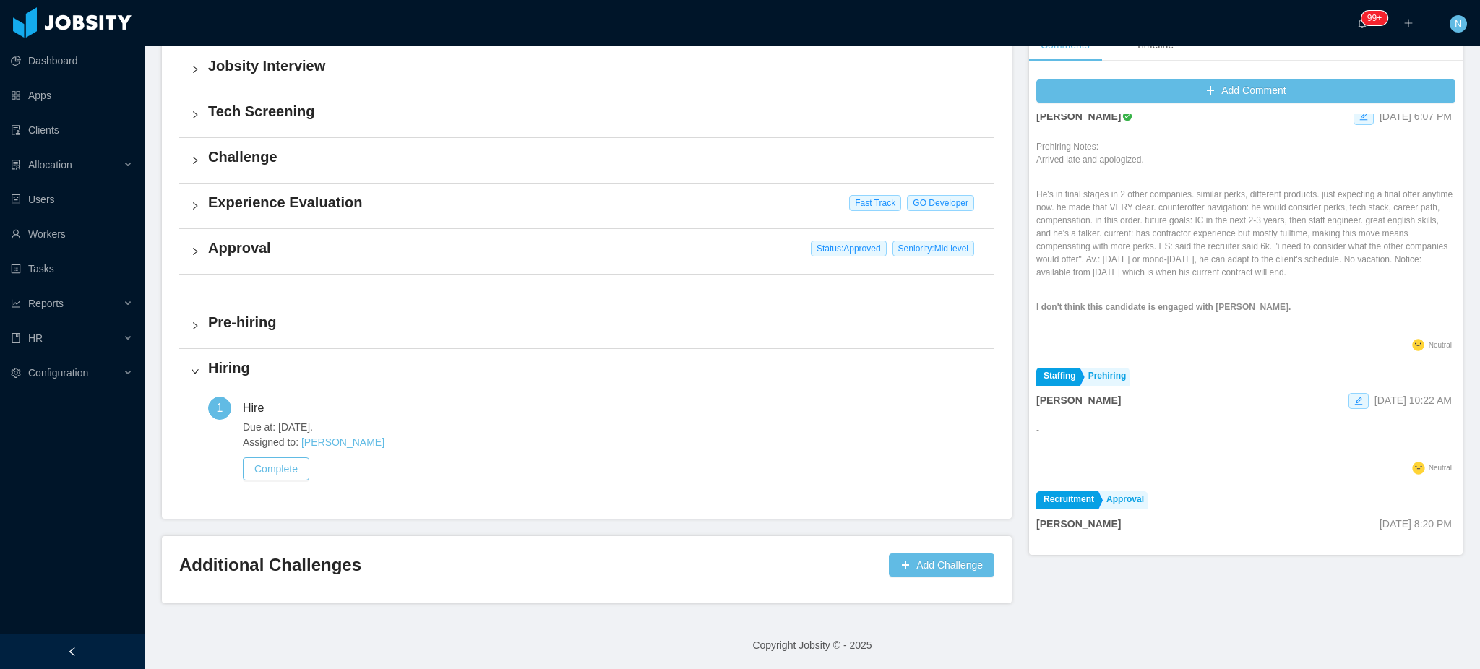
scroll to position [0, 0]
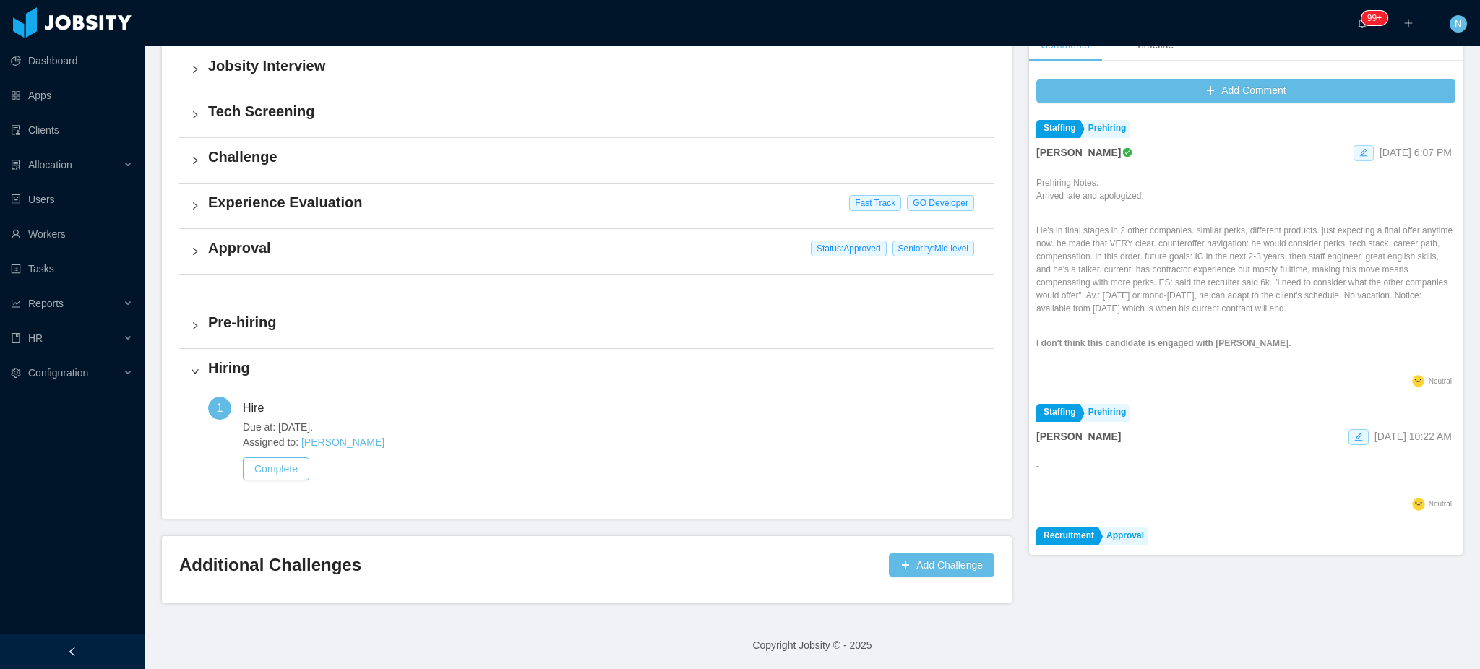
click at [1359, 150] on icon "icon: edit" at bounding box center [1363, 152] width 9 height 9
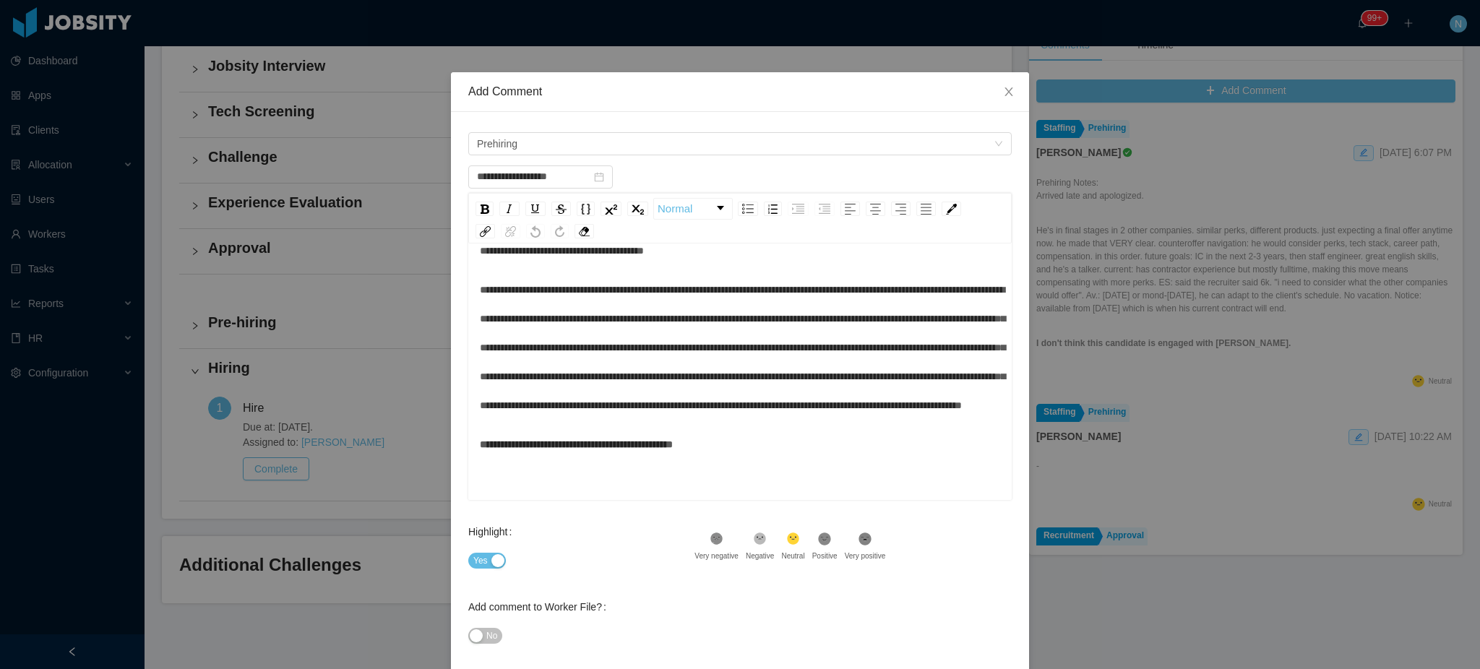
scroll to position [48, 0]
drag, startPoint x: 683, startPoint y: 426, endPoint x: 698, endPoint y: 456, distance: 33.3
click at [698, 420] on div "**********" at bounding box center [740, 347] width 521 height 145
drag, startPoint x: 803, startPoint y: 417, endPoint x: 799, endPoint y: 439, distance: 22.1
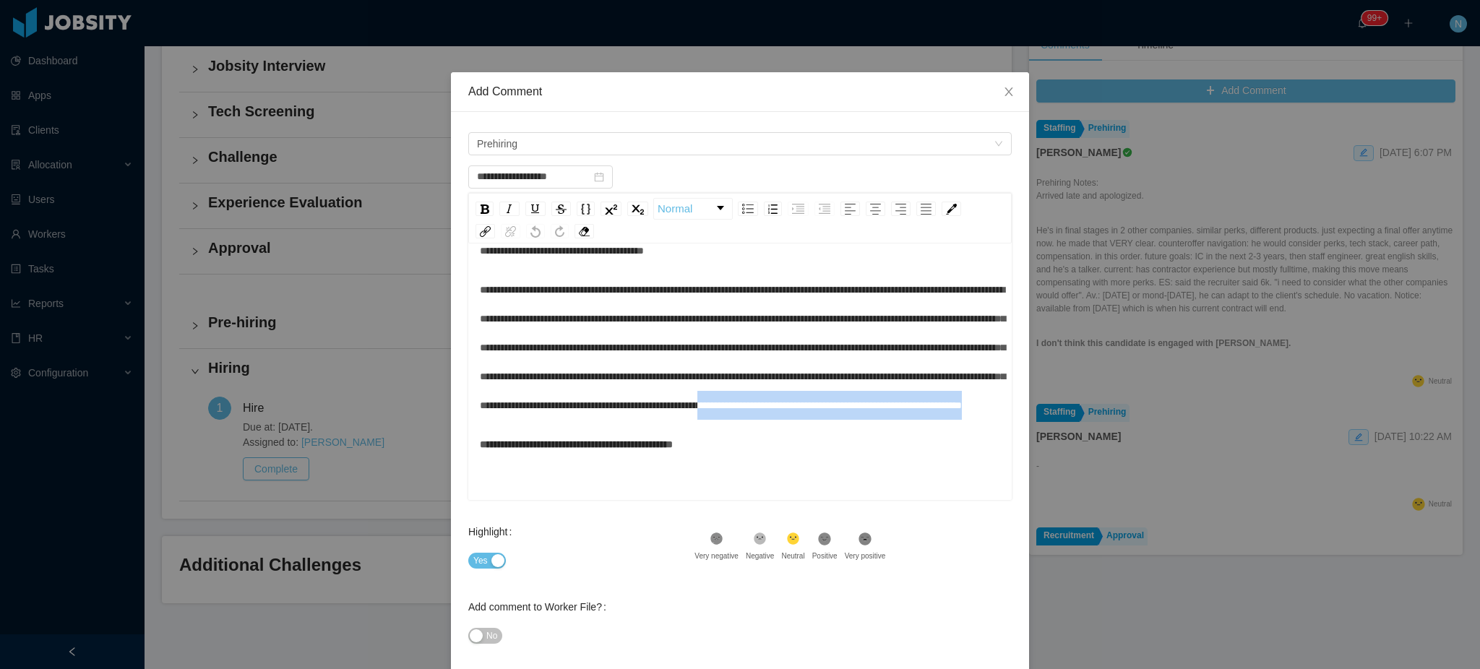
click at [799, 420] on div "**********" at bounding box center [740, 347] width 521 height 145
copy span "**********"
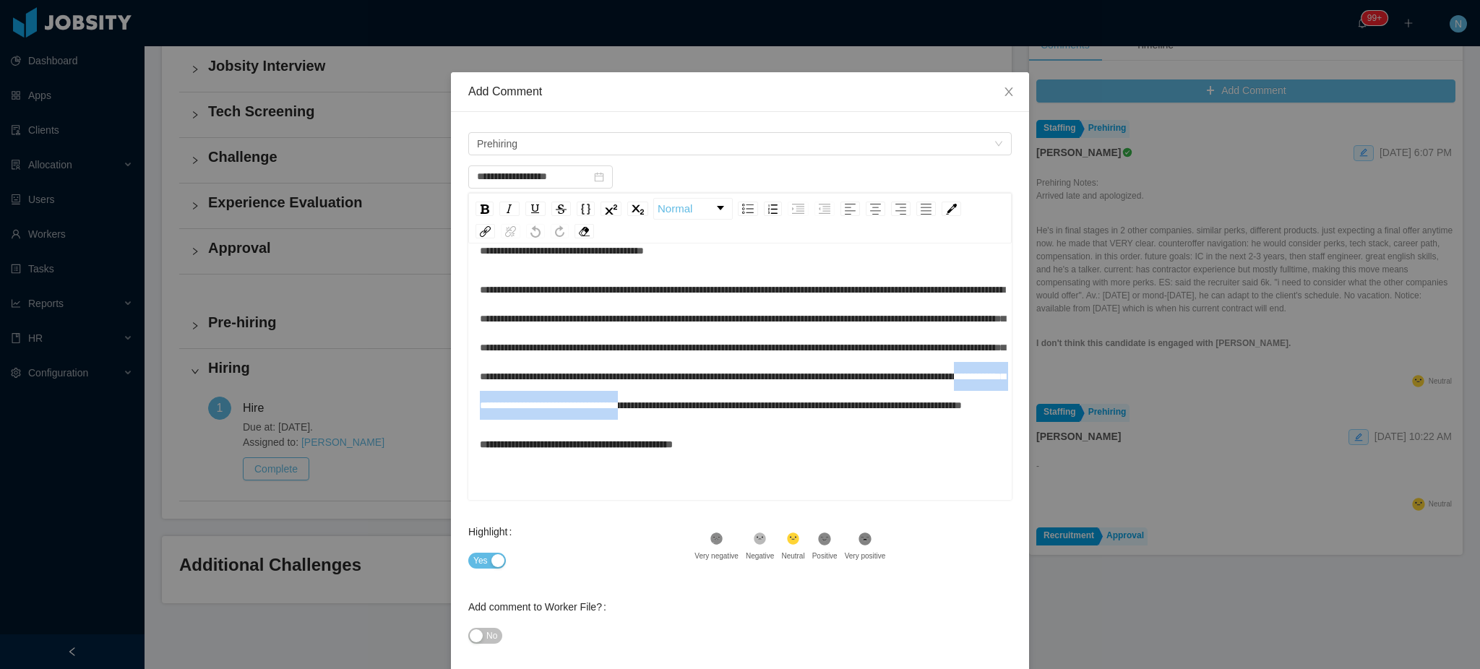
drag, startPoint x: 473, startPoint y: 420, endPoint x: 708, endPoint y: 422, distance: 235.6
click at [708, 410] on span "**********" at bounding box center [742, 348] width 525 height 126
copy span "**********"
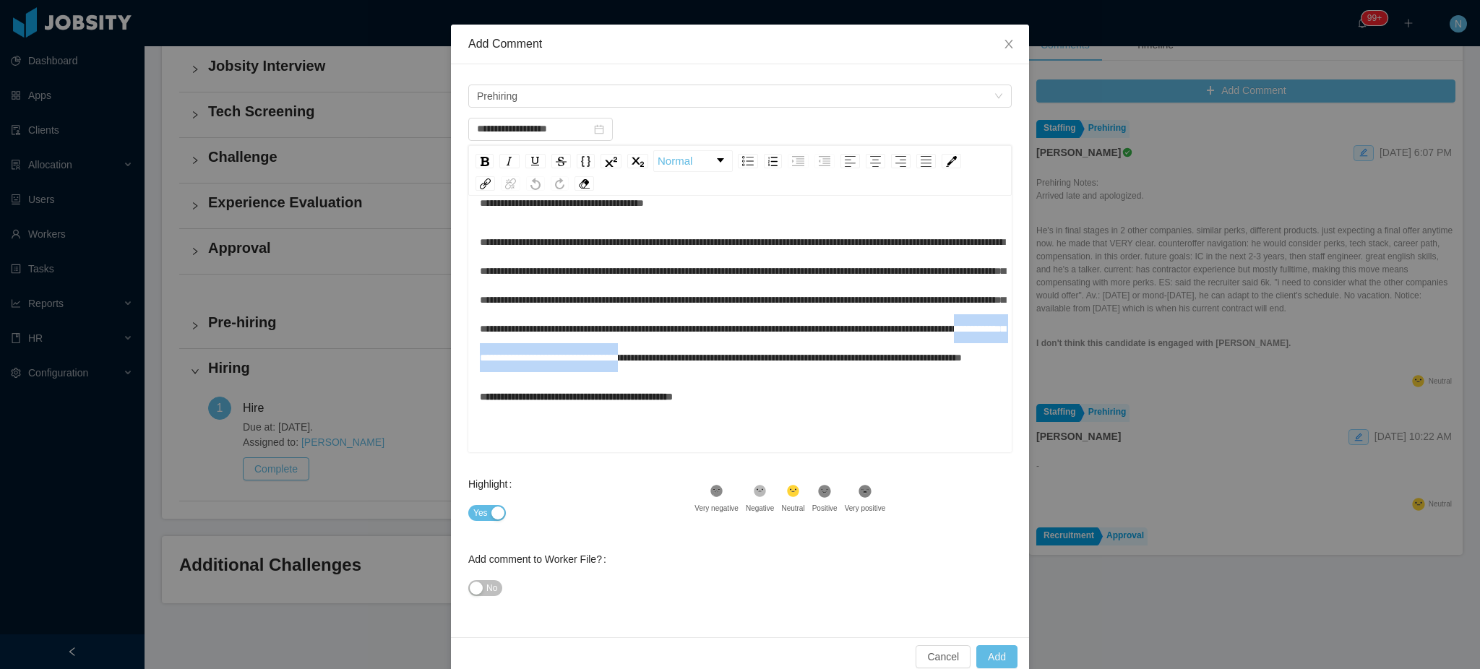
scroll to position [71, 0]
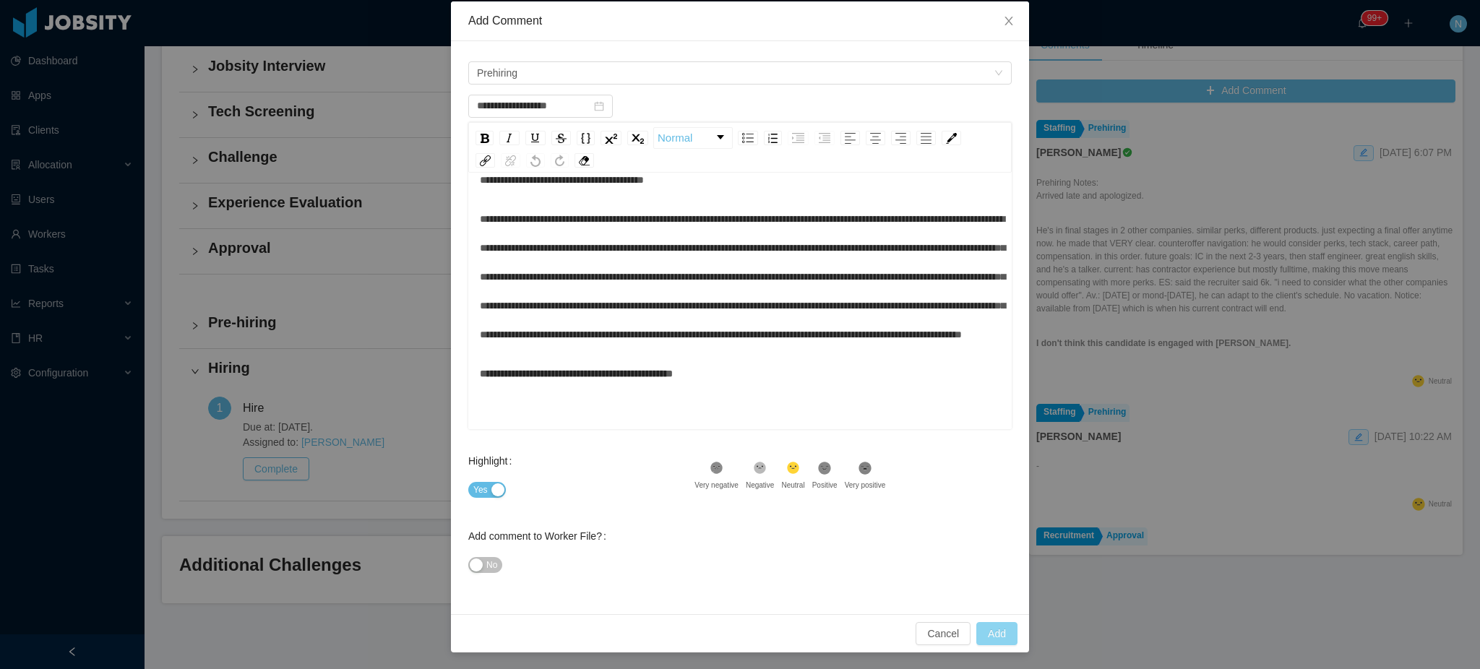
click at [985, 635] on button "Add" at bounding box center [996, 633] width 41 height 23
